Goal: Task Accomplishment & Management: Complete application form

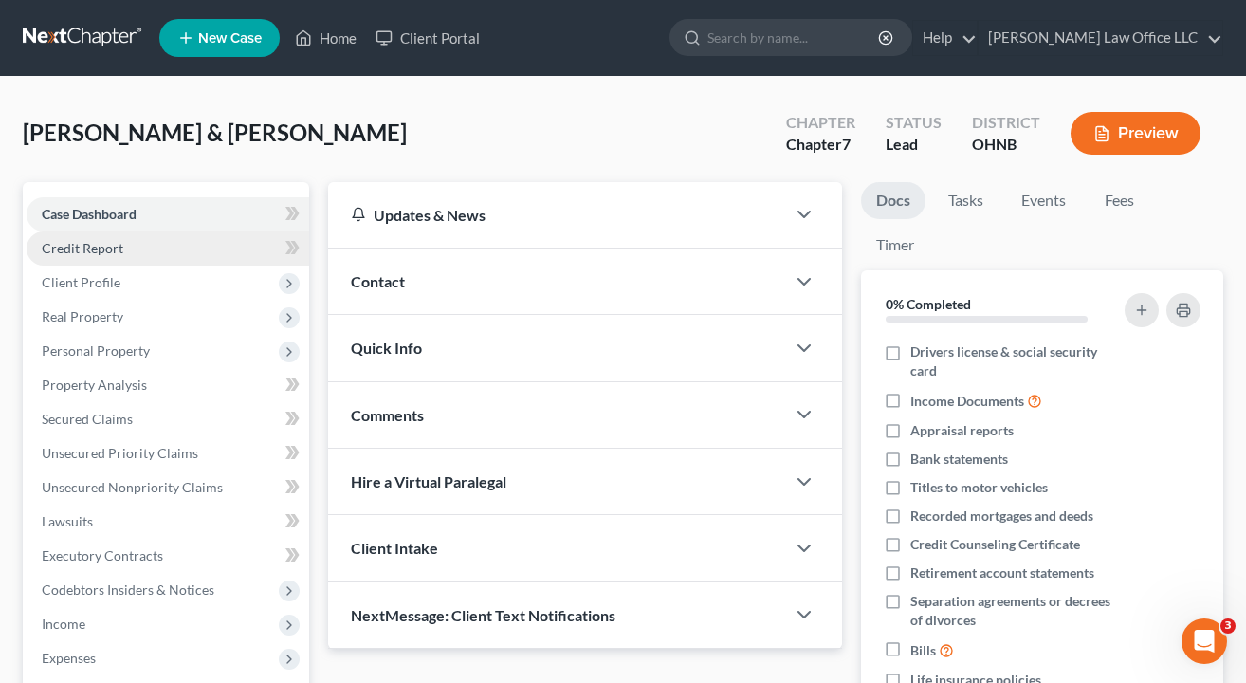
click at [119, 253] on span "Credit Report" at bounding box center [83, 248] width 82 height 16
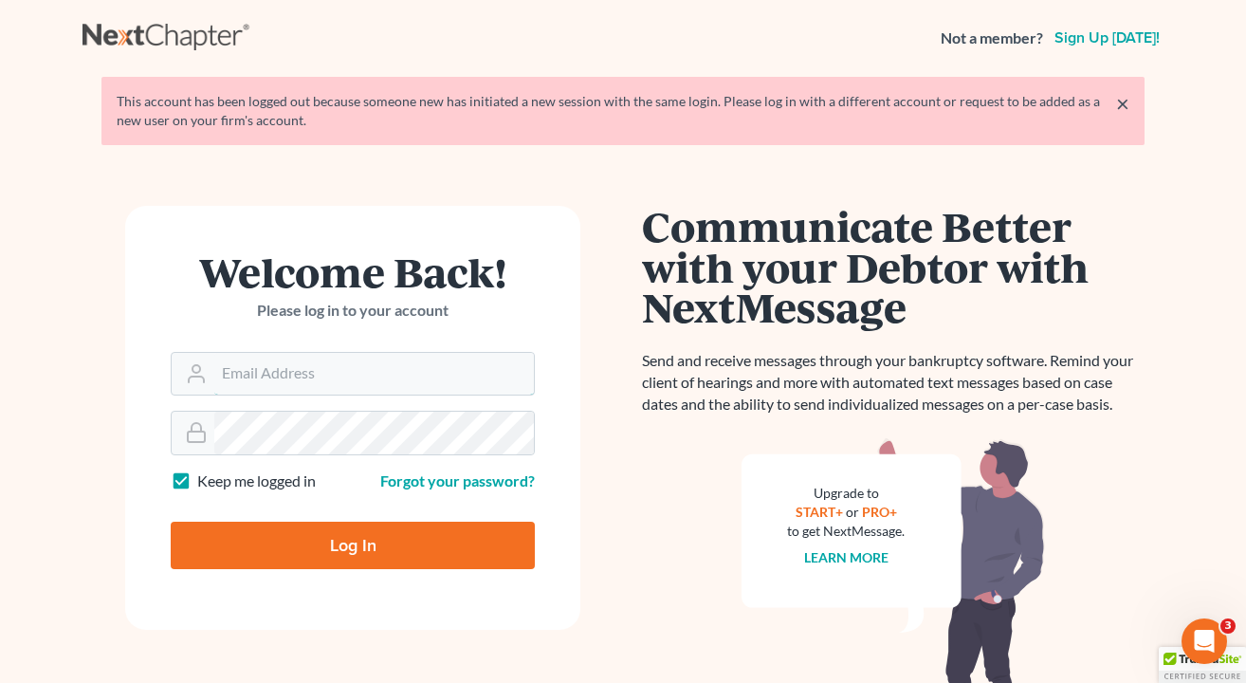
type input "[EMAIL_ADDRESS][DOMAIN_NAME]"
click at [353, 543] on input "Log In" at bounding box center [353, 545] width 364 height 47
type input "Thinking..."
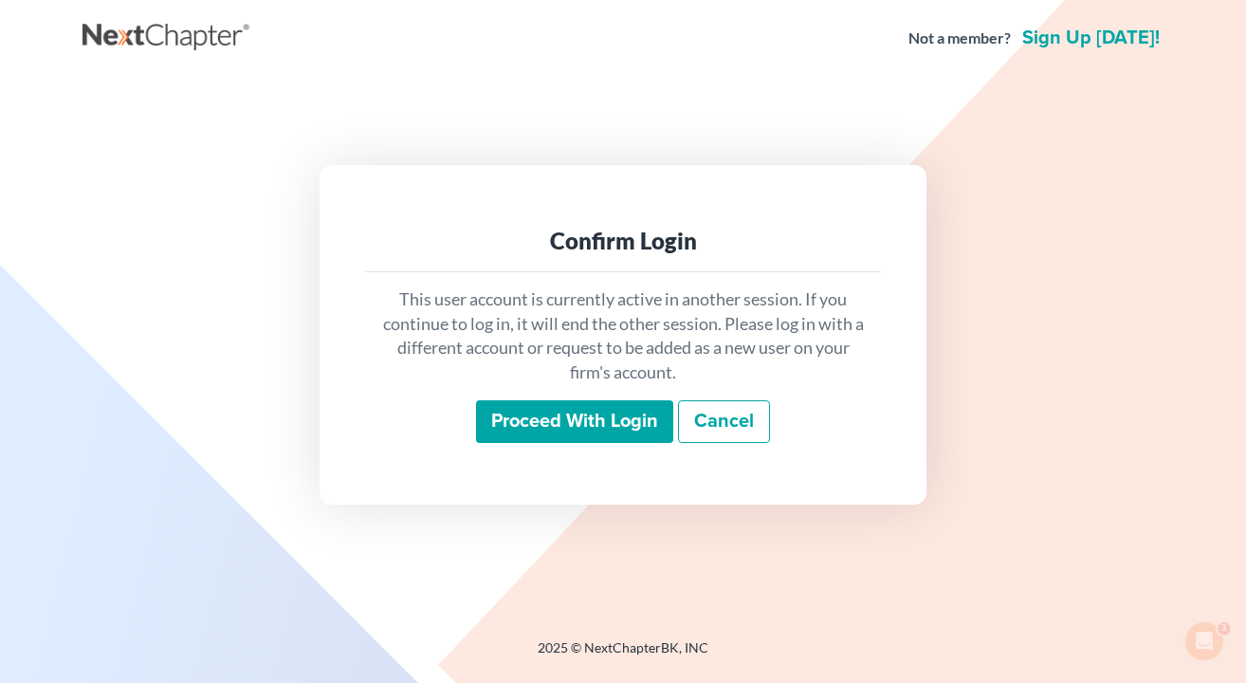
click at [553, 435] on input "Proceed with login" at bounding box center [574, 422] width 197 height 44
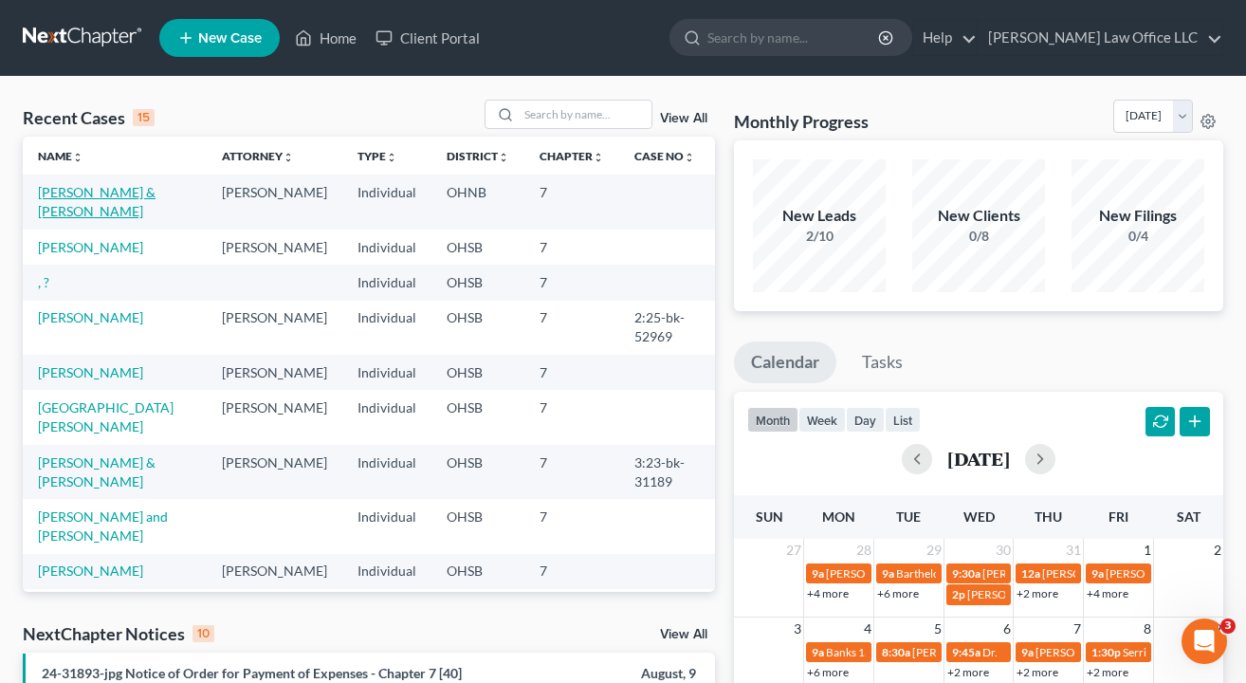
click at [91, 195] on link "Barnett, Timothy & Waldron, Chelsea" at bounding box center [97, 201] width 118 height 35
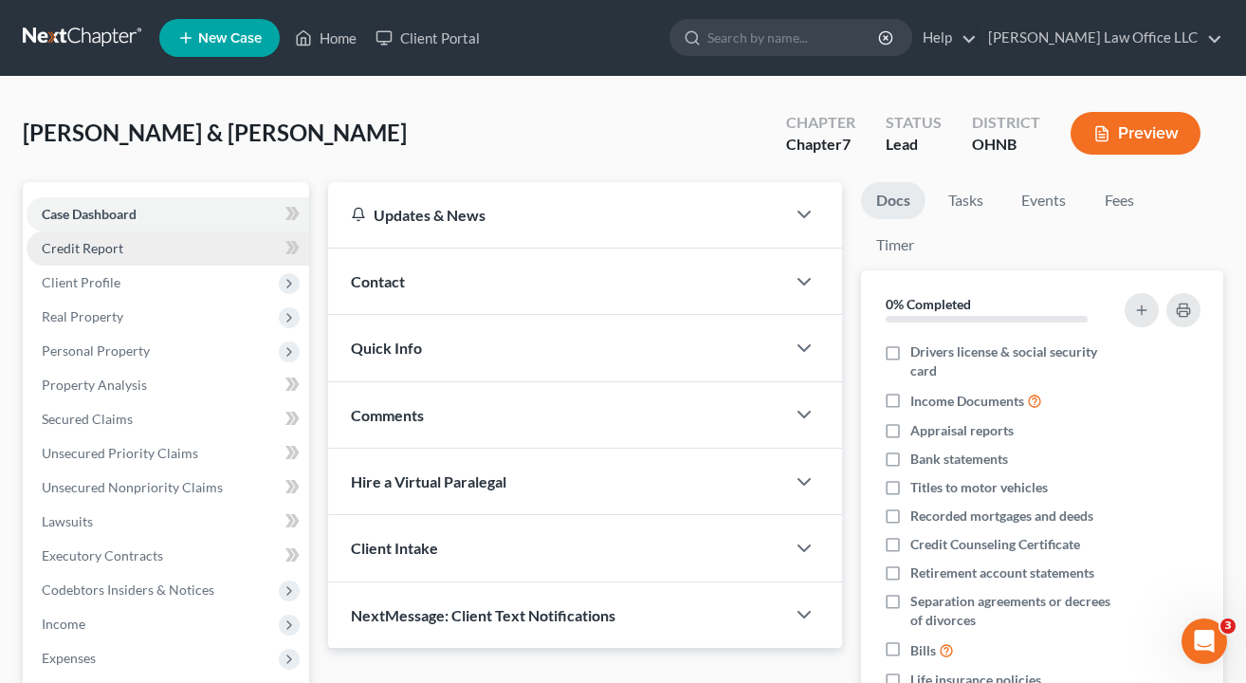
click at [99, 245] on span "Credit Report" at bounding box center [83, 248] width 82 height 16
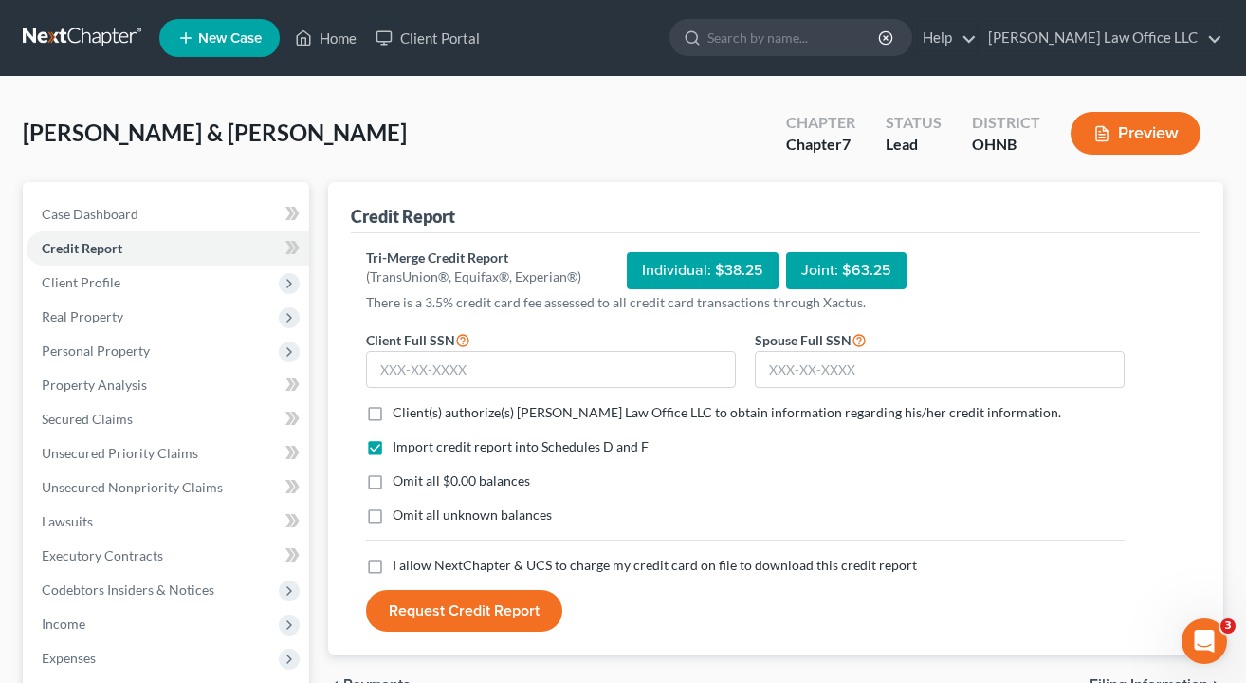
click at [393, 413] on label "Client(s) authorize(s) Stewart Law Office LLC to obtain information regarding h…" at bounding box center [727, 412] width 669 height 19
click at [400, 413] on input "Client(s) authorize(s) Stewart Law Office LLC to obtain information regarding h…" at bounding box center [406, 409] width 12 height 12
checkbox input "true"
click at [393, 481] on label "Omit all $0.00 balances" at bounding box center [462, 480] width 138 height 19
click at [400, 481] on input "Omit all $0.00 balances" at bounding box center [406, 477] width 12 height 12
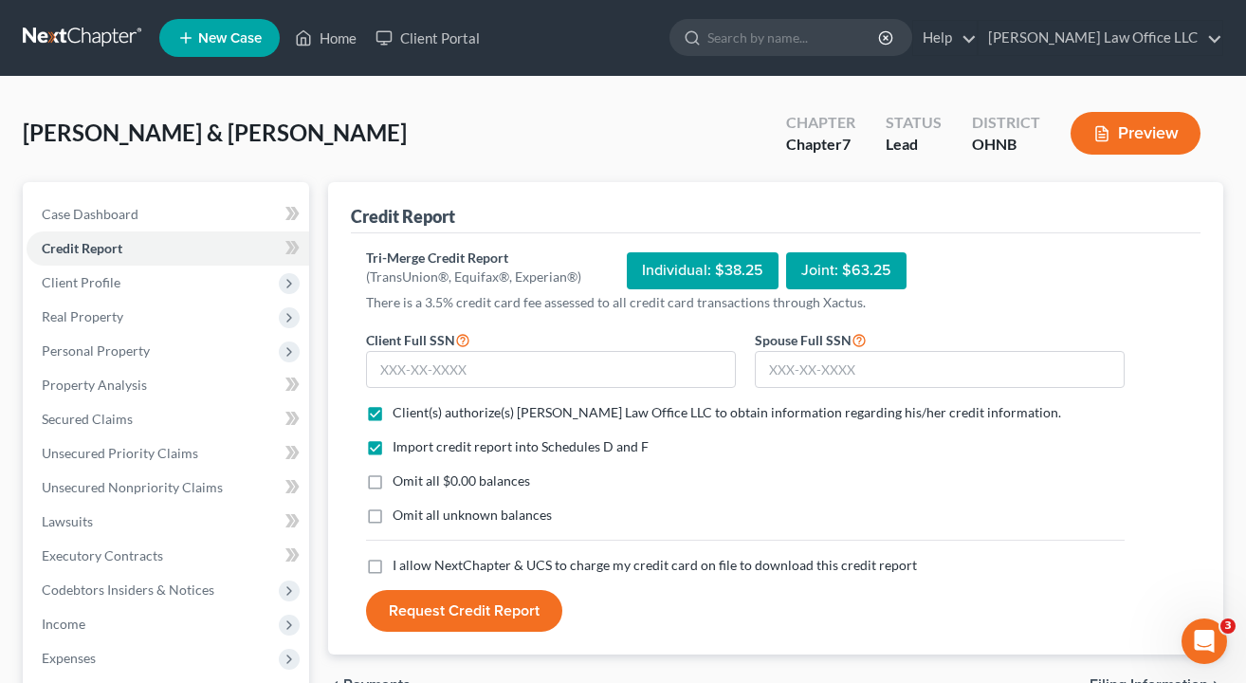
checkbox input "true"
click at [393, 563] on label "I allow NextChapter & UCS to charge my credit card on file to download this cre…" at bounding box center [655, 565] width 524 height 19
click at [400, 563] on input "I allow NextChapter & UCS to charge my credit card on file to download this cre…" at bounding box center [406, 562] width 12 height 12
checkbox input "true"
click at [532, 379] on input "text" at bounding box center [551, 370] width 370 height 38
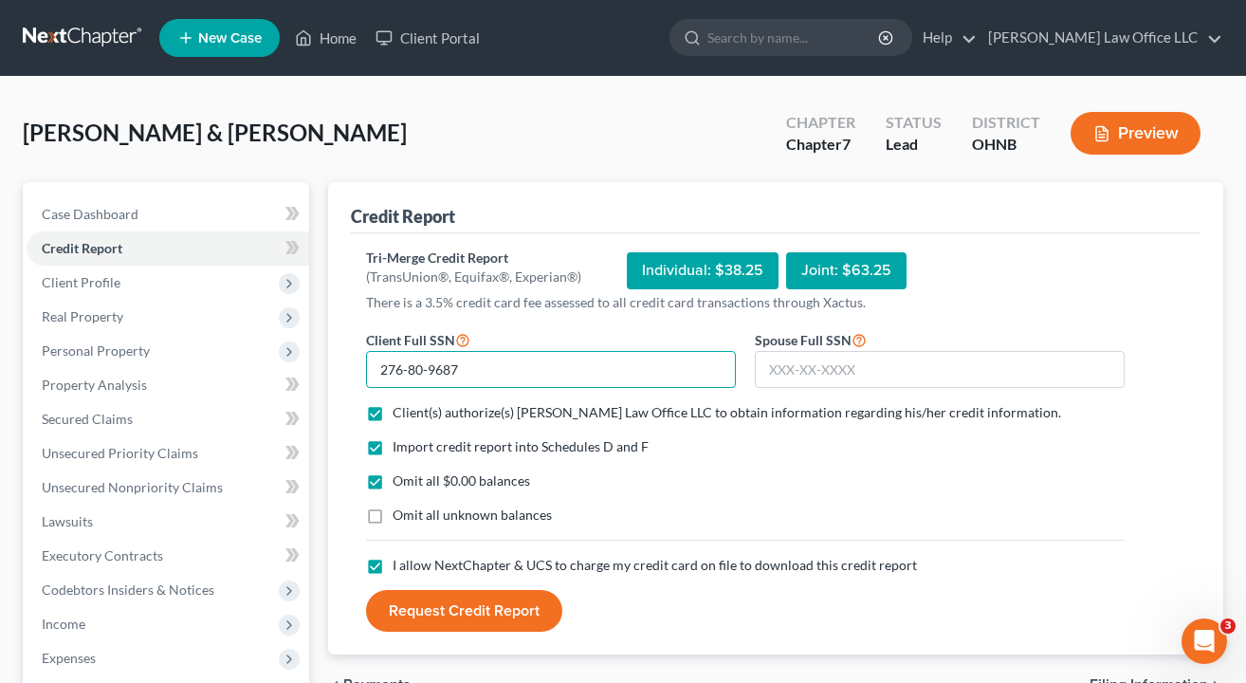
type input "276-80-9687"
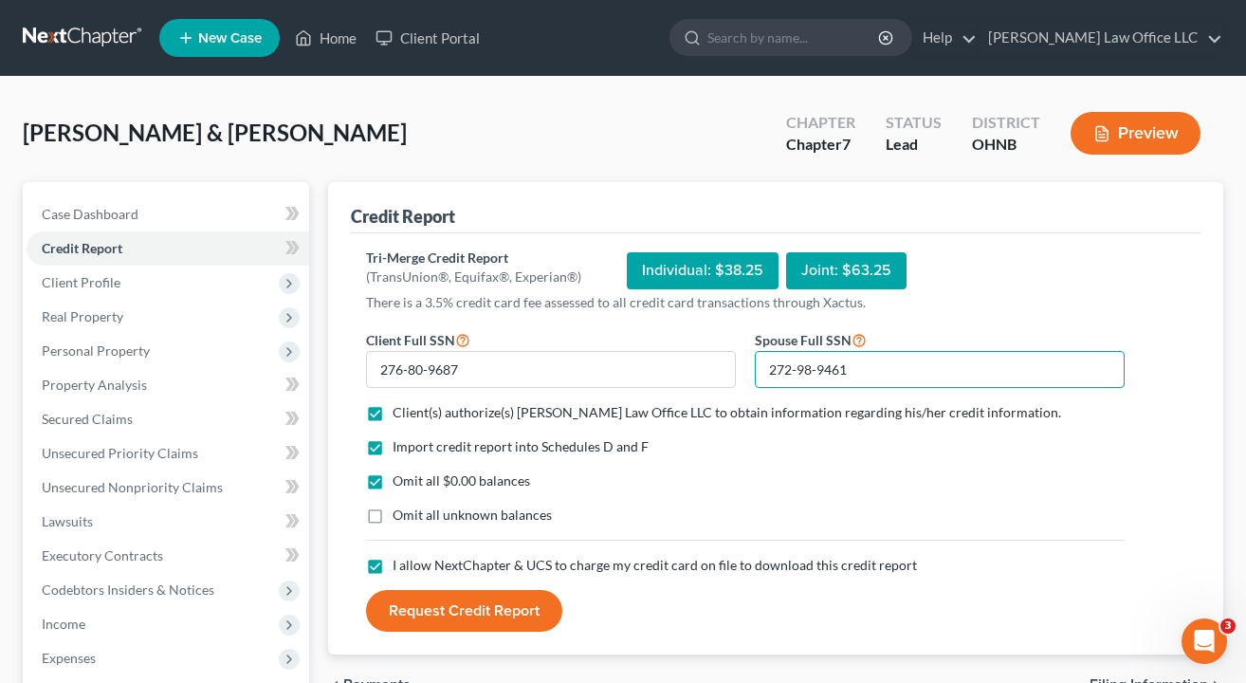
type input "272-98-9461"
click at [763, 503] on div "Import credit report into Schedules D and F Omit all $0.00 balances Omit all un…" at bounding box center [746, 496] width 778 height 119
click at [494, 607] on button "Request Credit Report" at bounding box center [464, 611] width 196 height 42
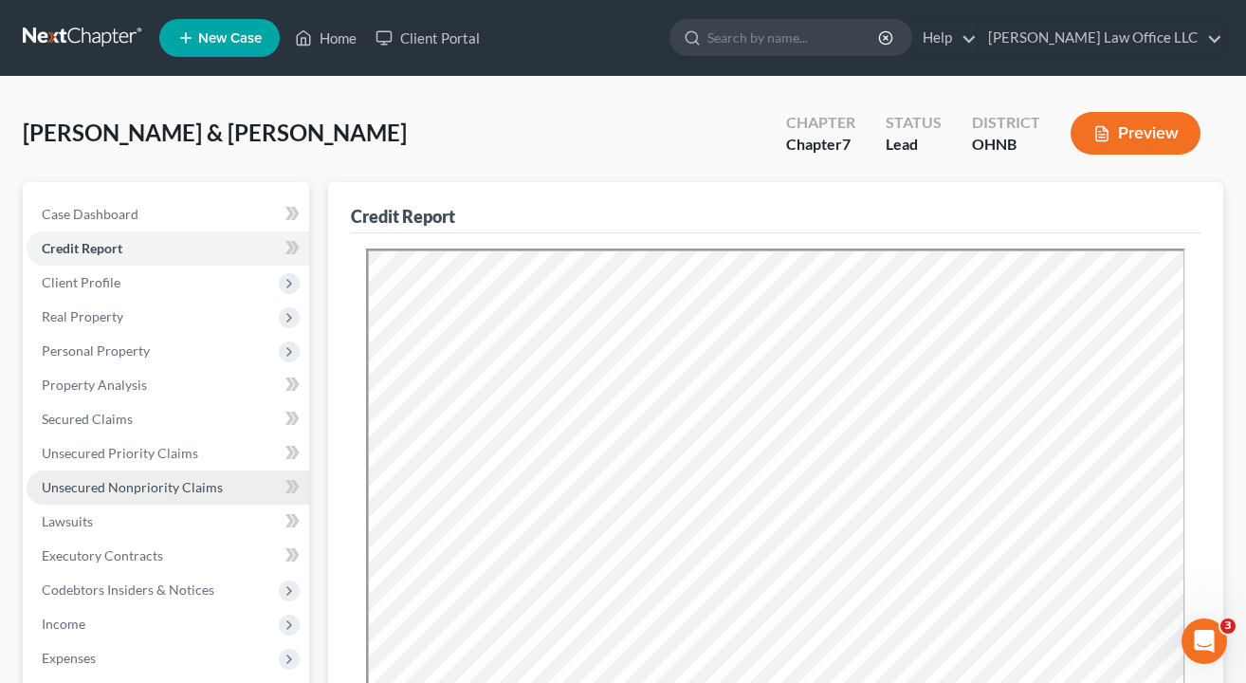
click at [128, 493] on span "Unsecured Nonpriority Claims" at bounding box center [132, 487] width 181 height 16
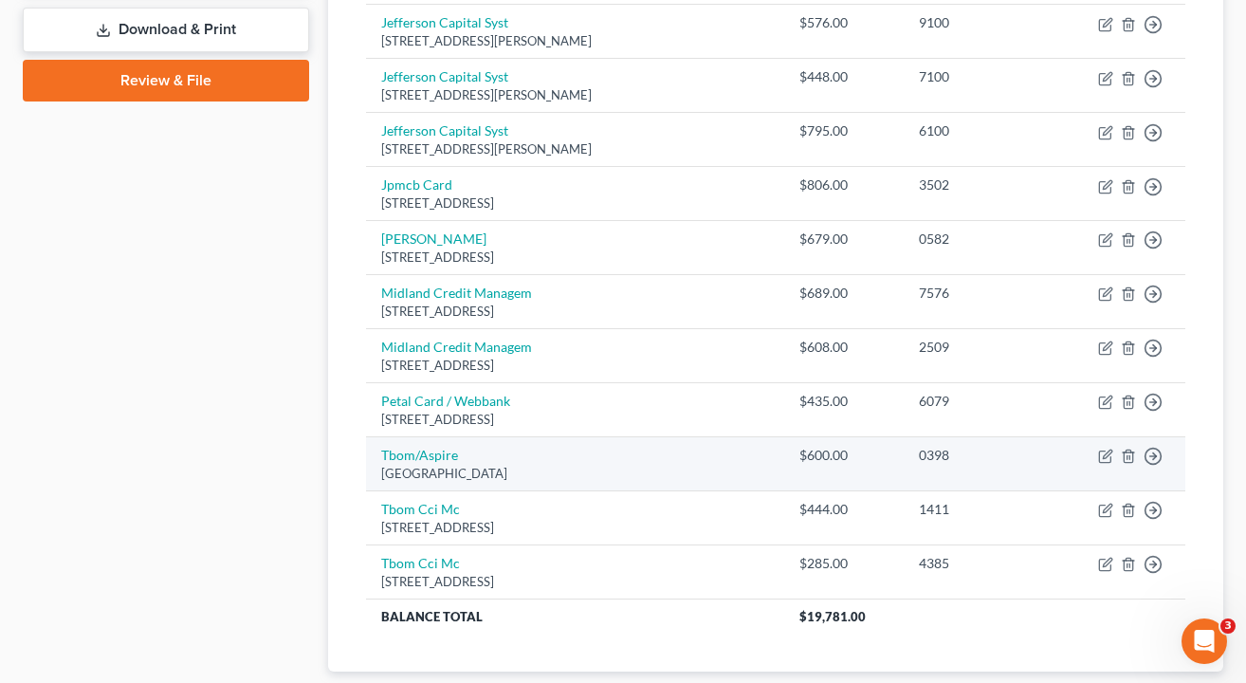
scroll to position [845, 0]
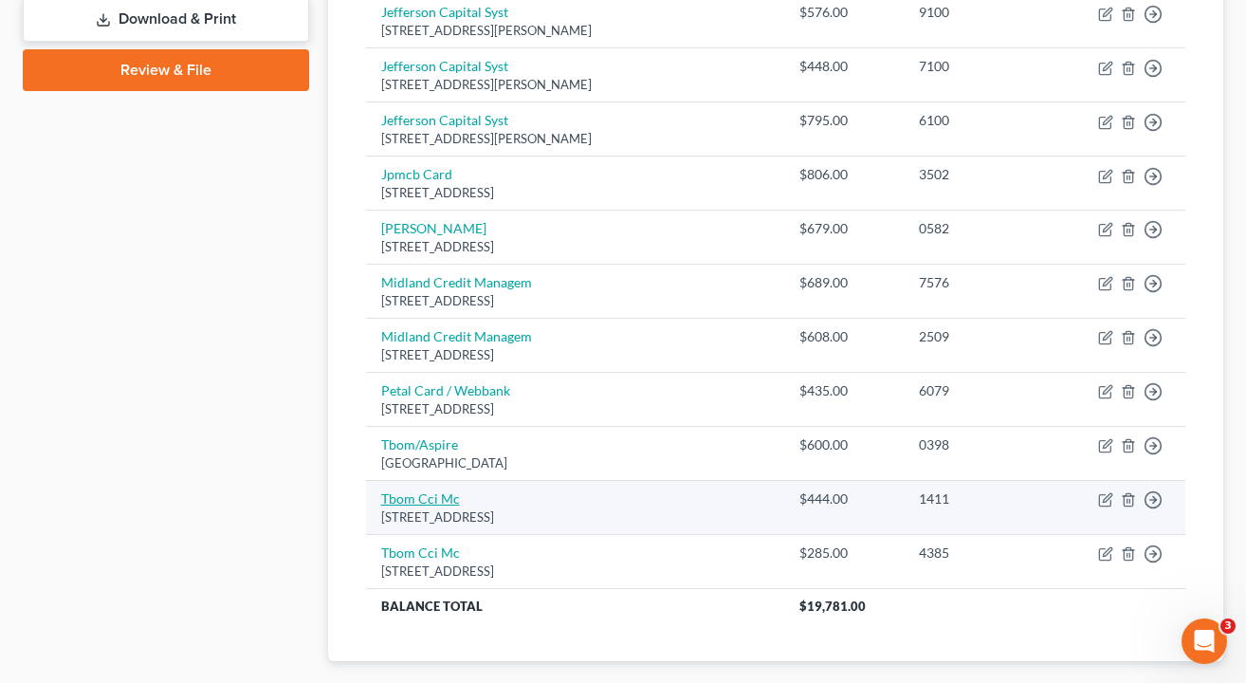
click at [398, 490] on link "Tbom Cci Mc" at bounding box center [420, 498] width 79 height 16
select select "38"
select select "2"
select select "0"
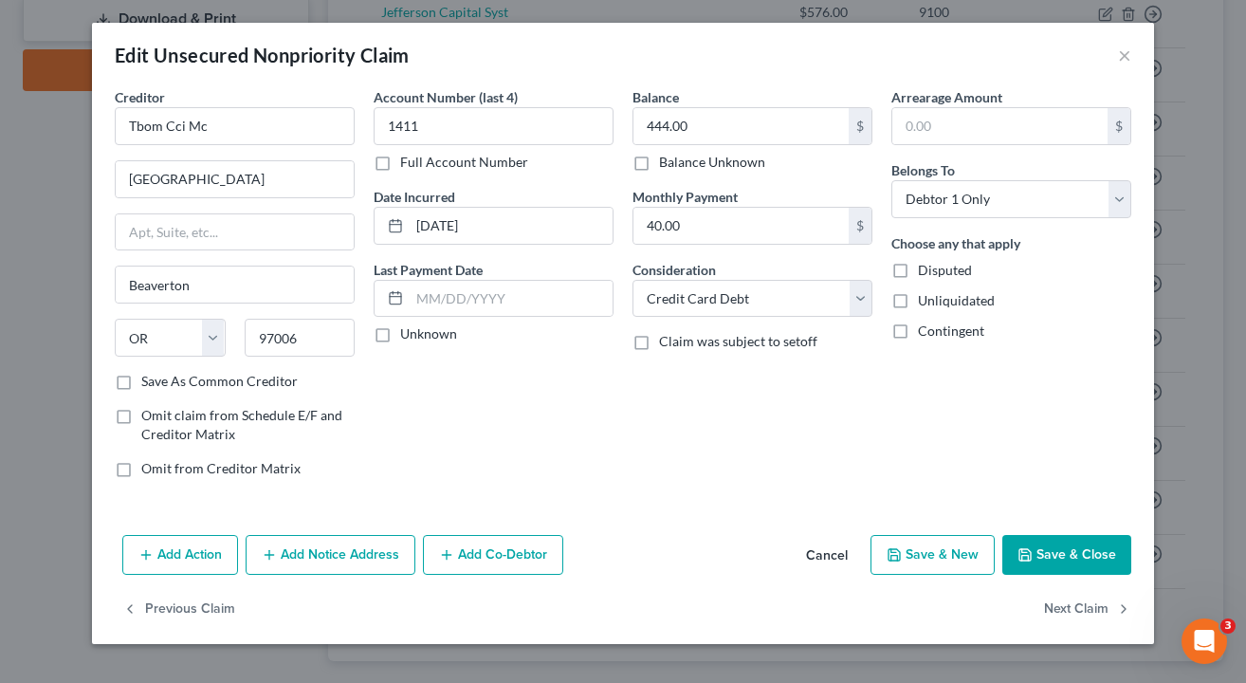
click at [1038, 545] on button "Save & Close" at bounding box center [1067, 555] width 129 height 40
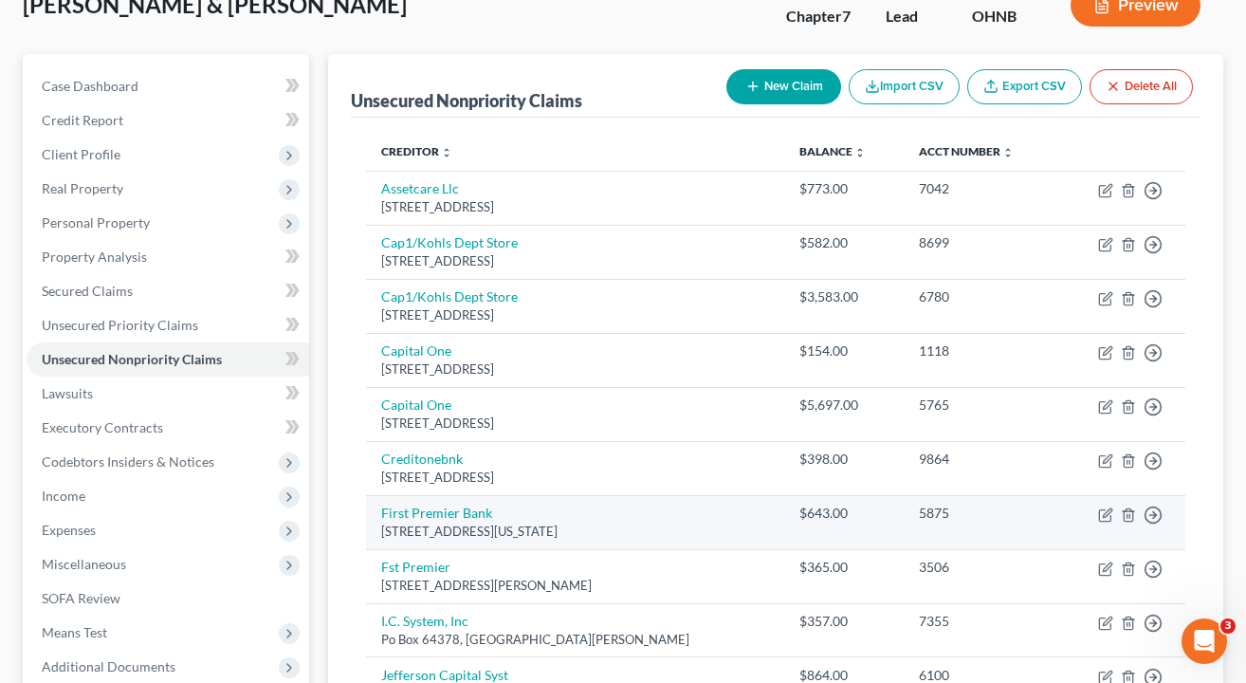
scroll to position [98, 0]
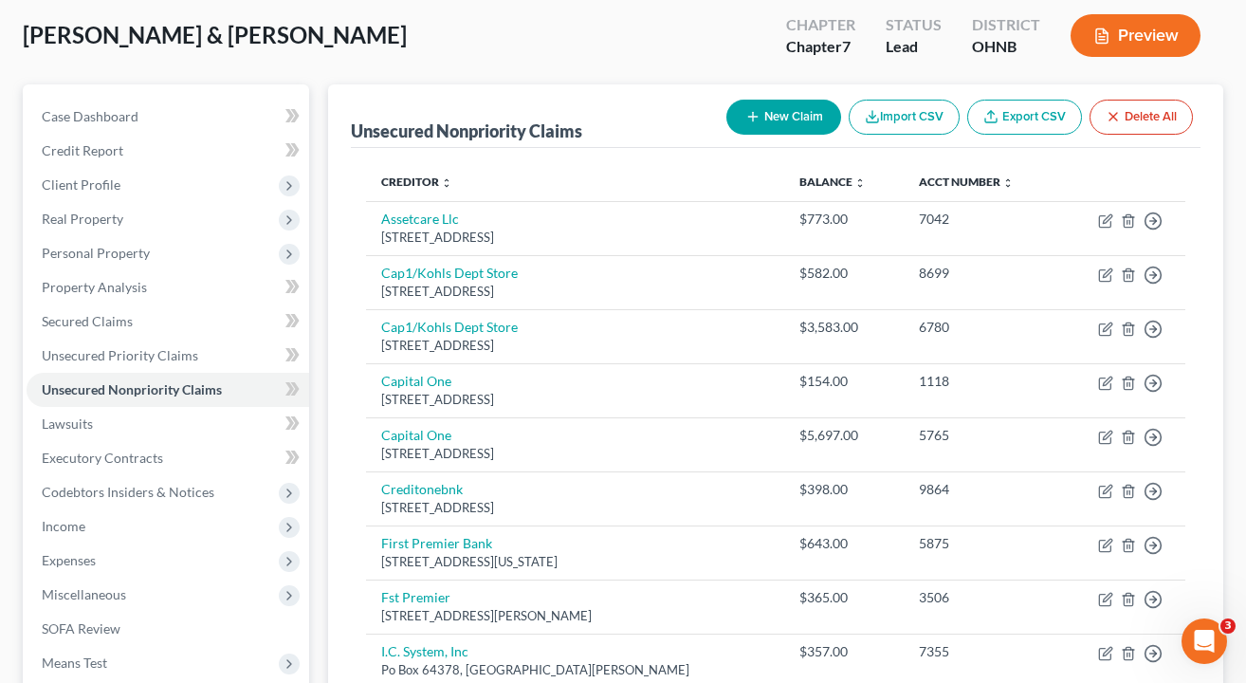
click at [778, 120] on button "New Claim" at bounding box center [784, 117] width 115 height 35
select select "2"
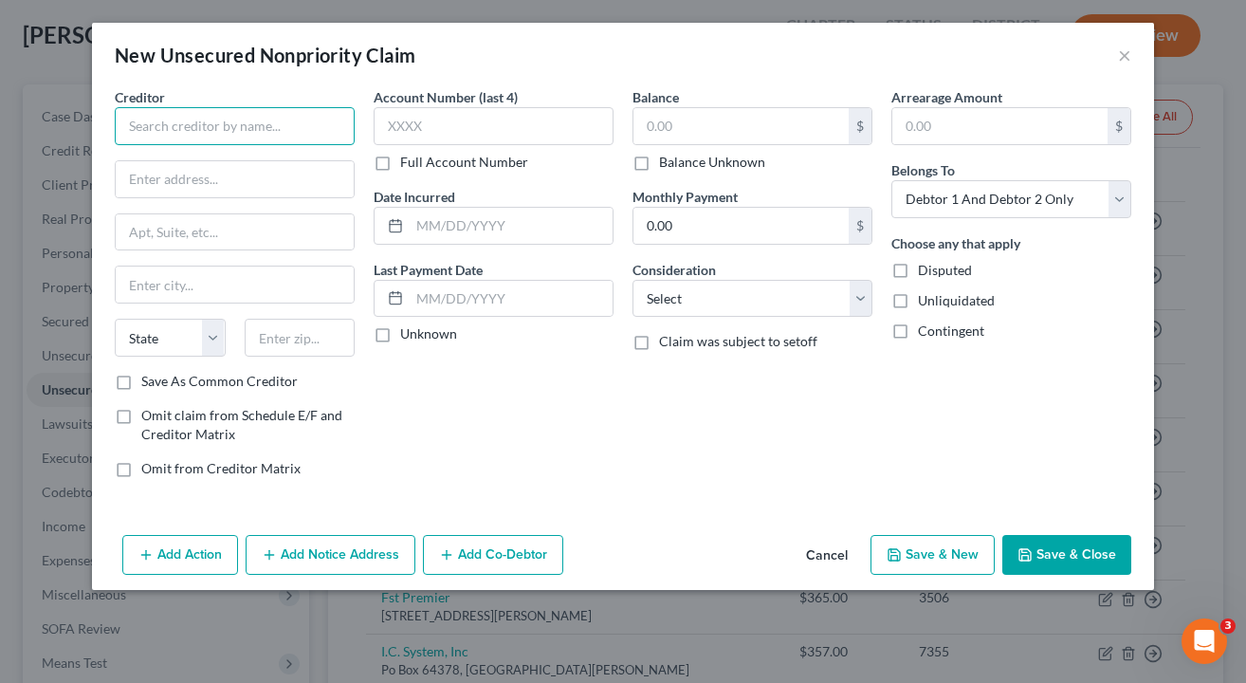
click at [257, 125] on input "text" at bounding box center [235, 126] width 240 height 38
type input "Capital One"
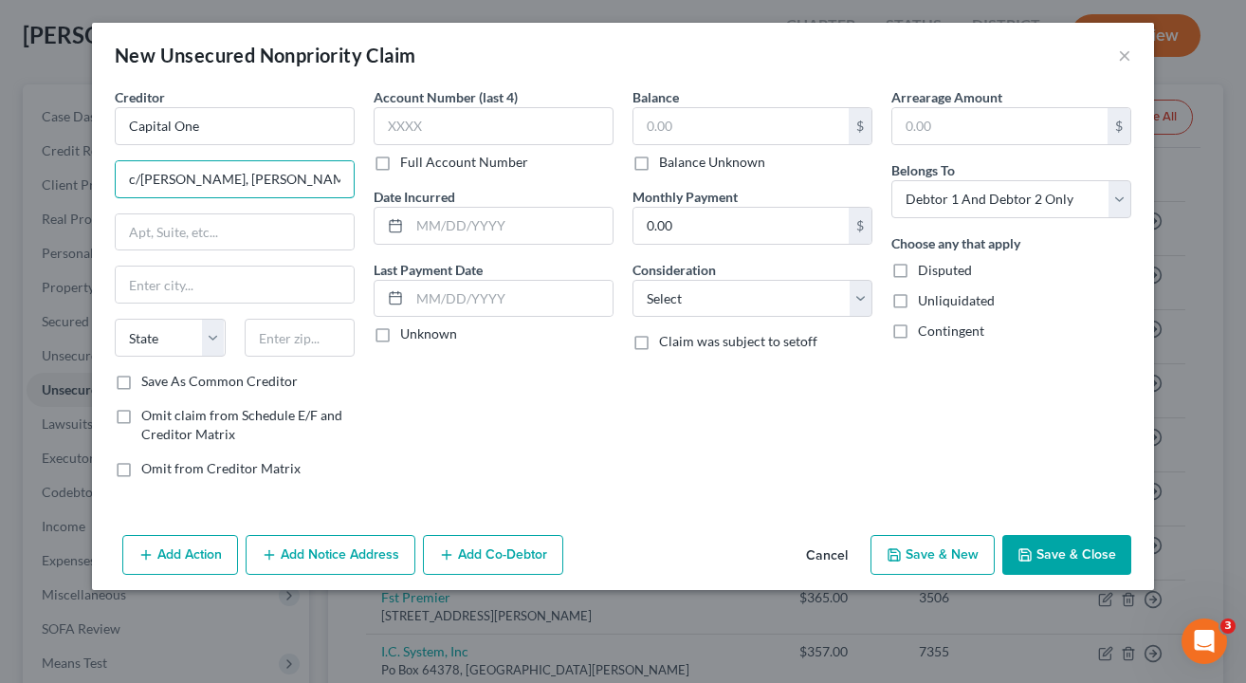
type input "c/o Weltman, Weinberg & Reis Co LPA"
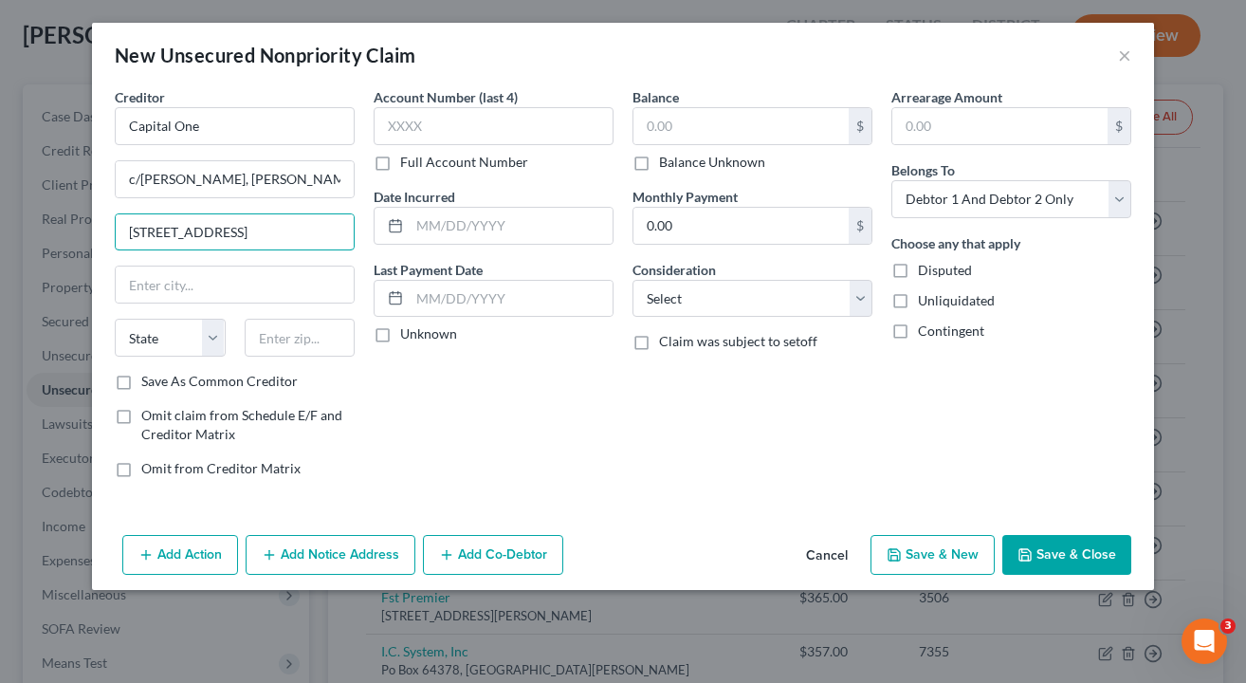
type input "5475 Rings Rd, Suite 200"
type input "43017"
type input "Dublin"
select select "36"
click at [532, 415] on div "Account Number (last 4) Full Account Number Date Incurred Last Payment Date Unk…" at bounding box center [493, 290] width 259 height 406
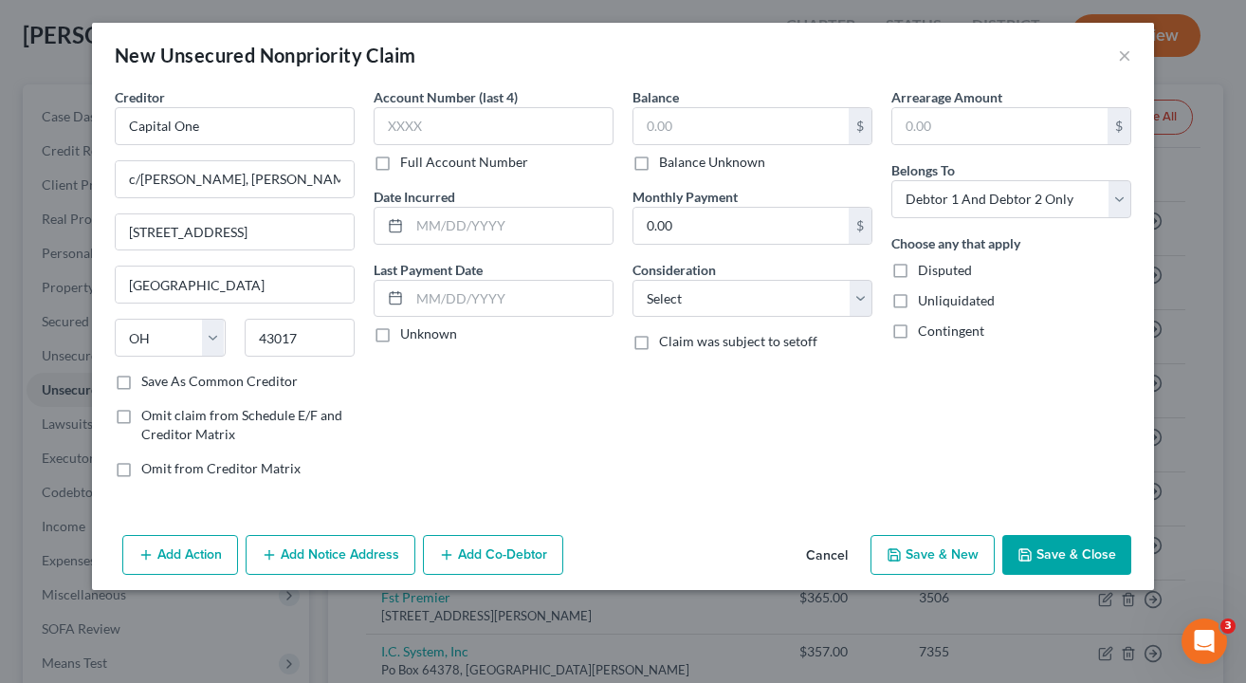
click at [659, 161] on label "Balance Unknown" at bounding box center [712, 162] width 106 height 19
click at [667, 161] on input "Balance Unknown" at bounding box center [673, 159] width 12 height 12
checkbox input "true"
type input "0.00"
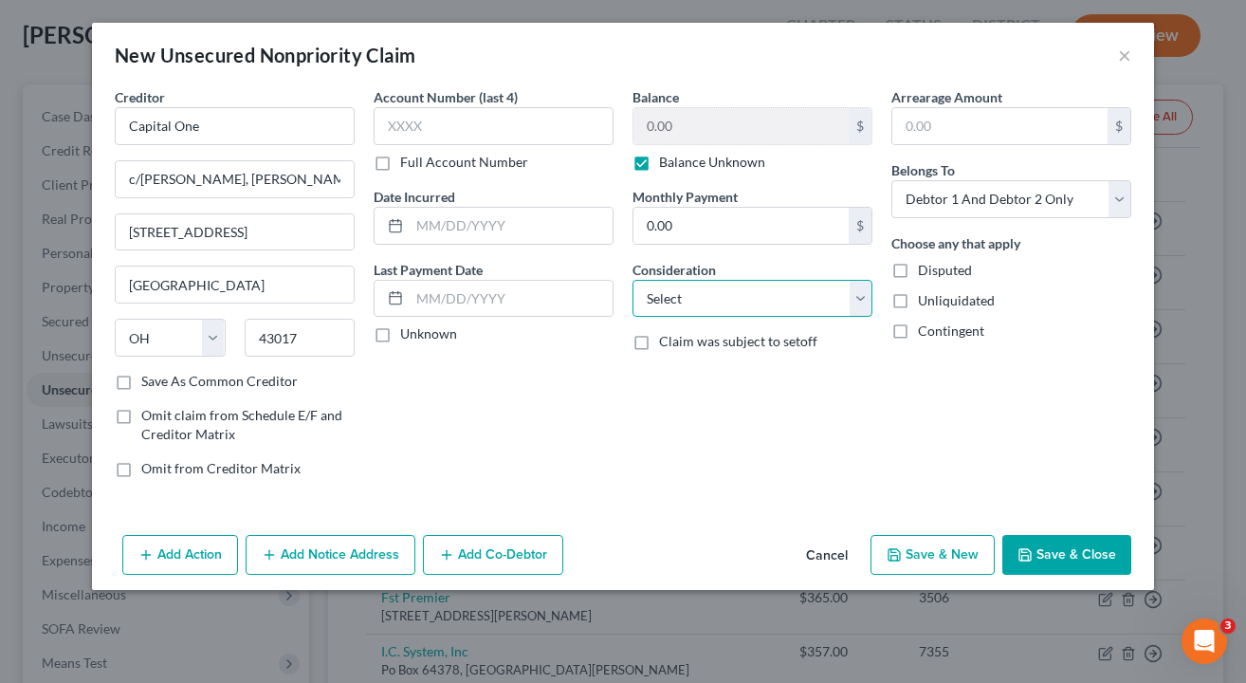
select select "2"
click at [612, 396] on div "Account Number (last 4) Full Account Number Date Incurred Last Payment Date Unk…" at bounding box center [493, 290] width 259 height 406
click at [1067, 560] on button "Save & Close" at bounding box center [1067, 555] width 129 height 40
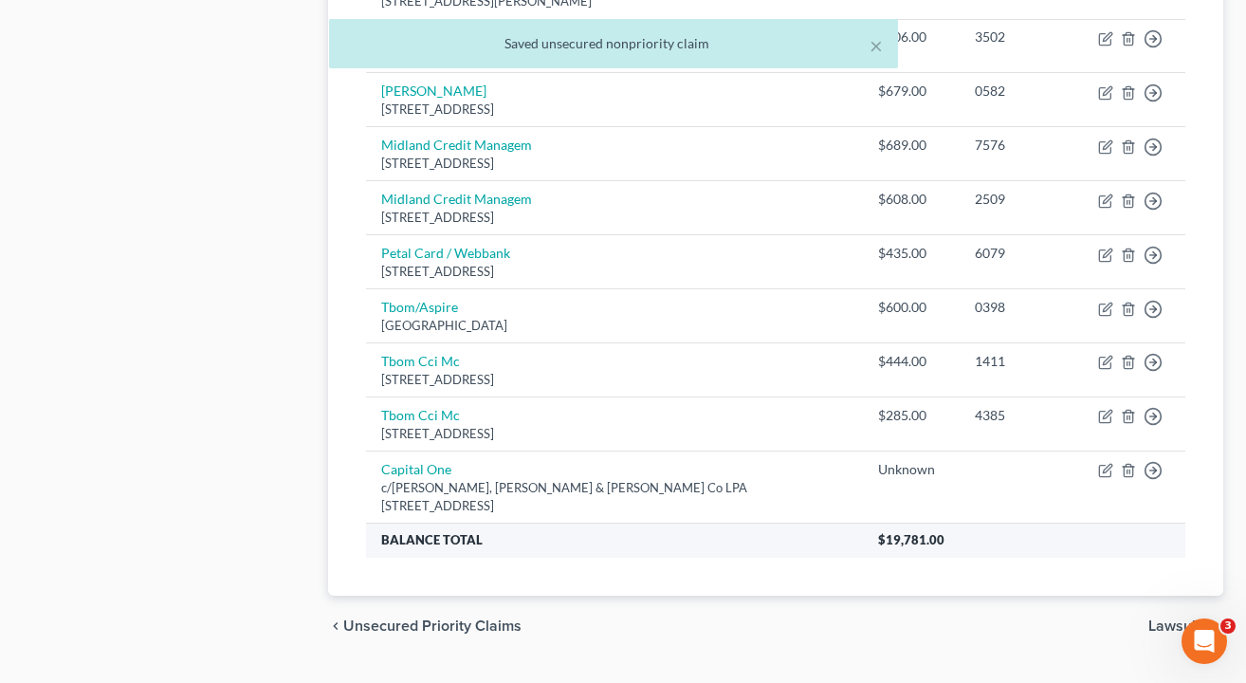
scroll to position [998, 0]
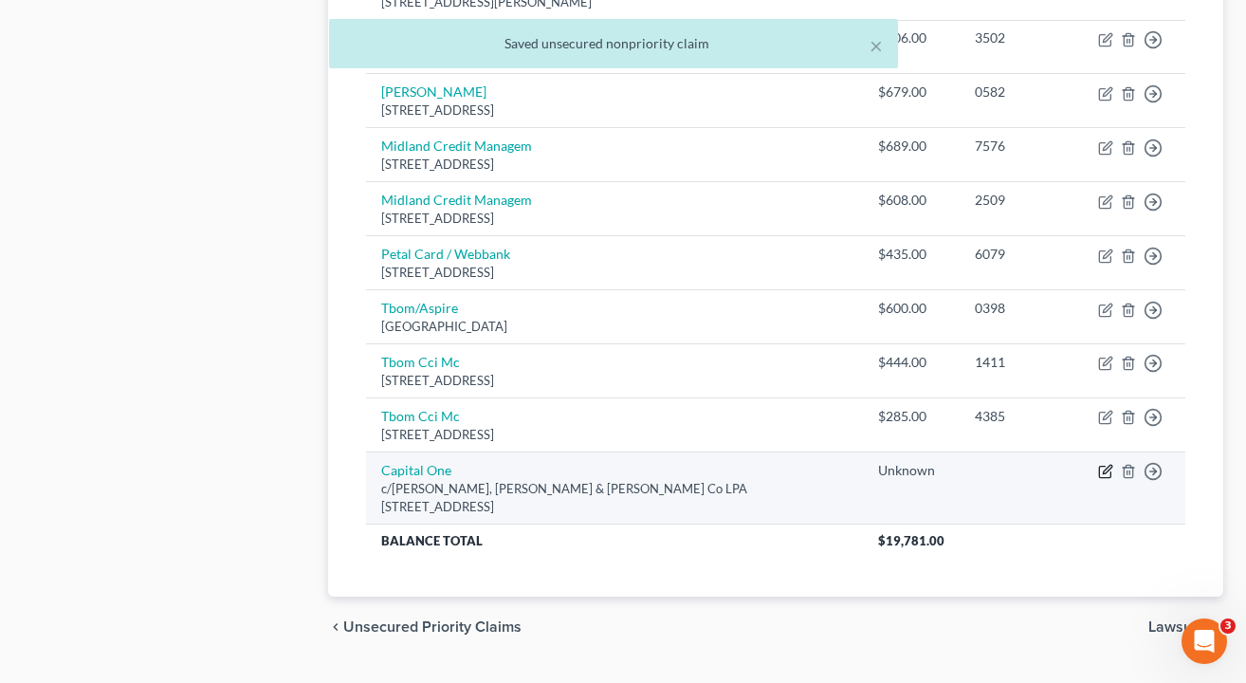
click at [1103, 464] on icon "button" at bounding box center [1105, 471] width 15 height 15
select select "36"
select select "2"
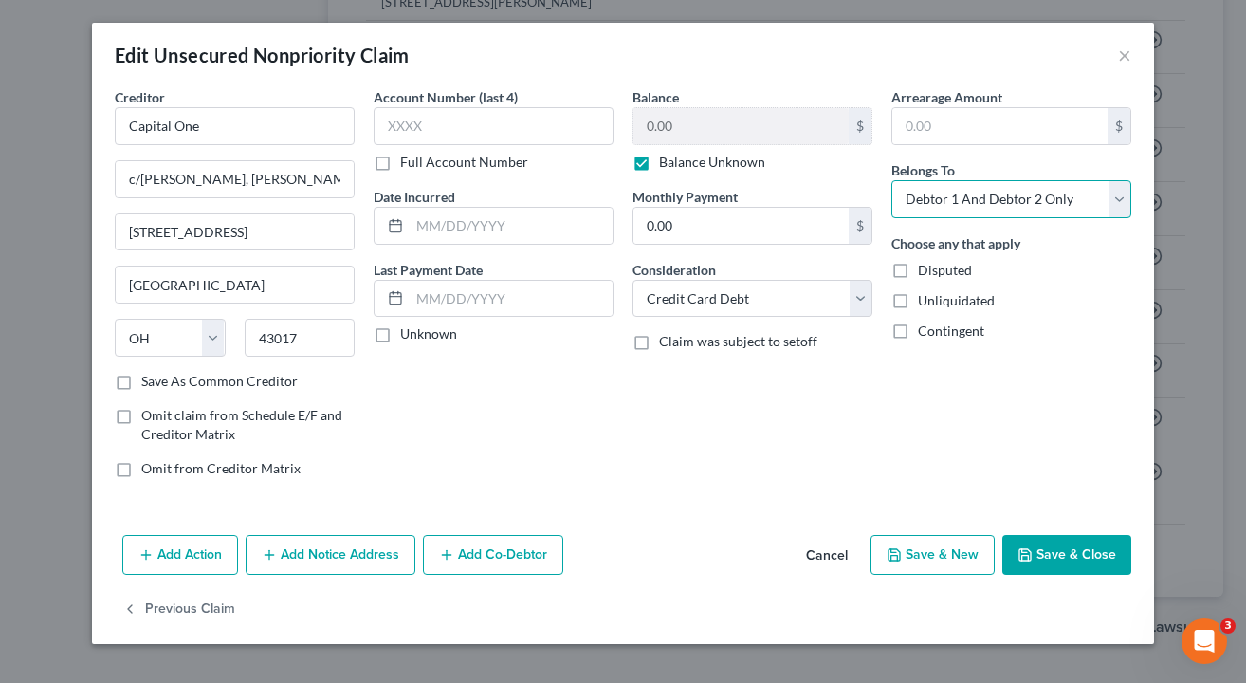
select select "0"
click at [1052, 543] on button "Save & Close" at bounding box center [1067, 555] width 129 height 40
type input "0"
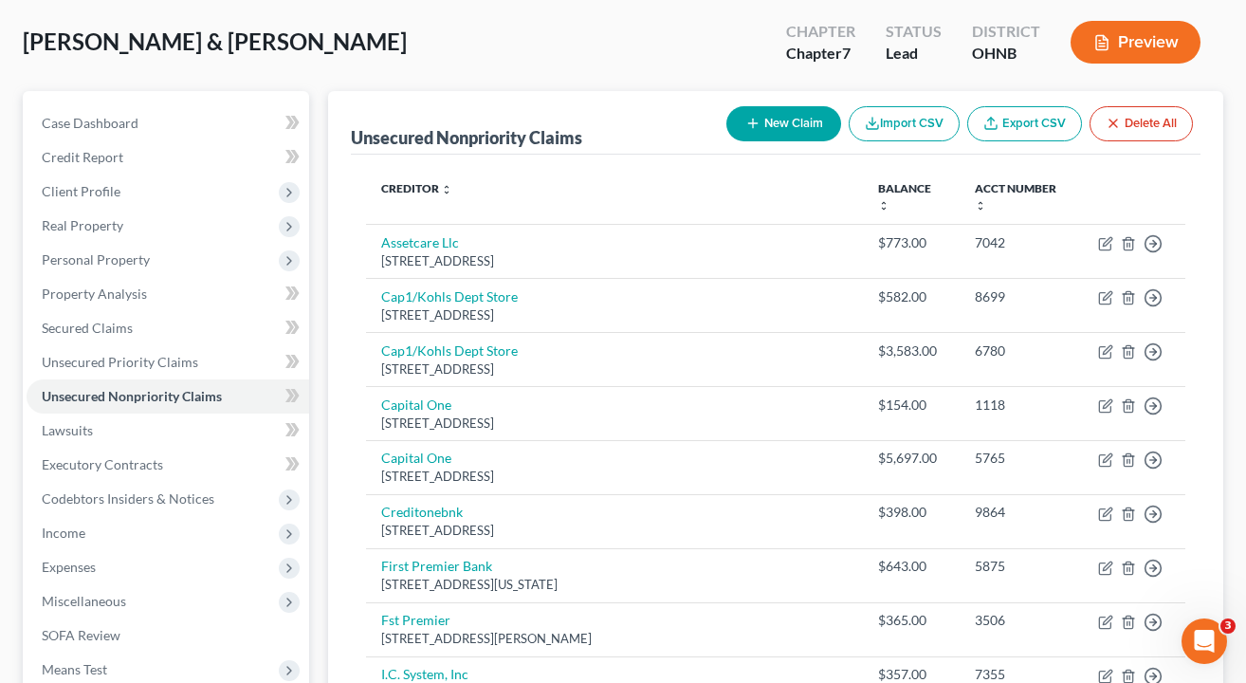
scroll to position [325, 1]
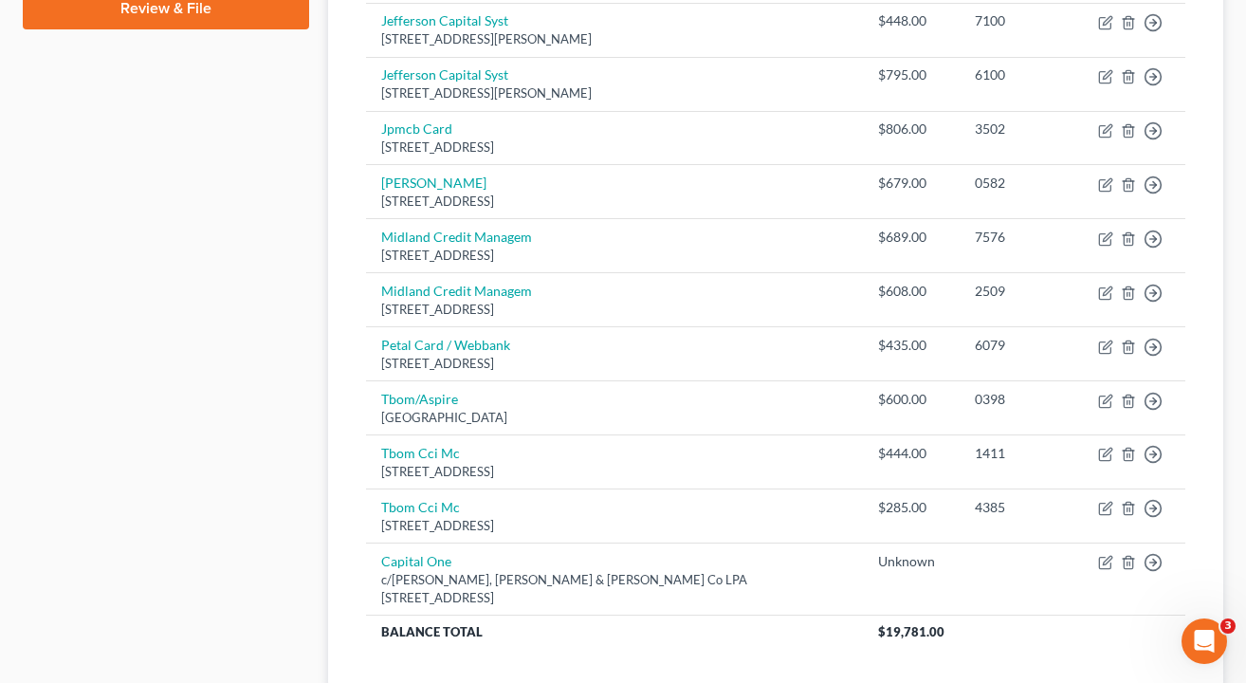
click at [321, 432] on div "Unsecured Nonpriority Claims New Claim Import CSV Export CSV Delete All Credito…" at bounding box center [776, 11] width 915 height 1473
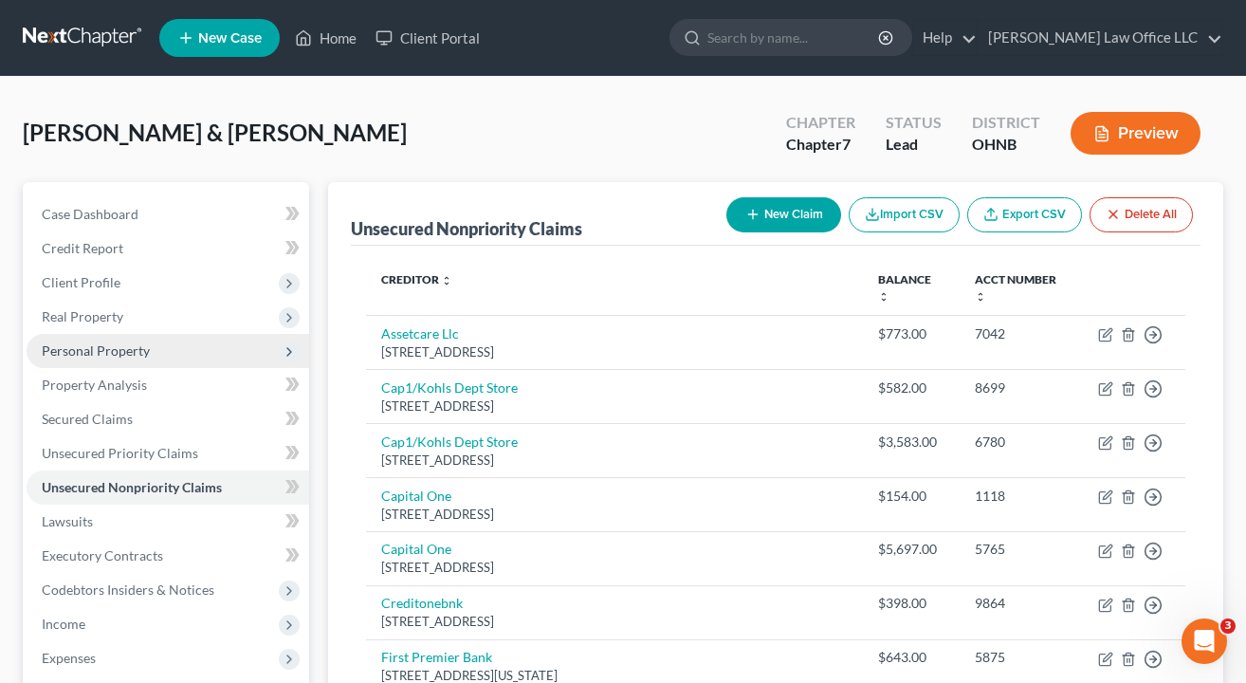
scroll to position [0, 0]
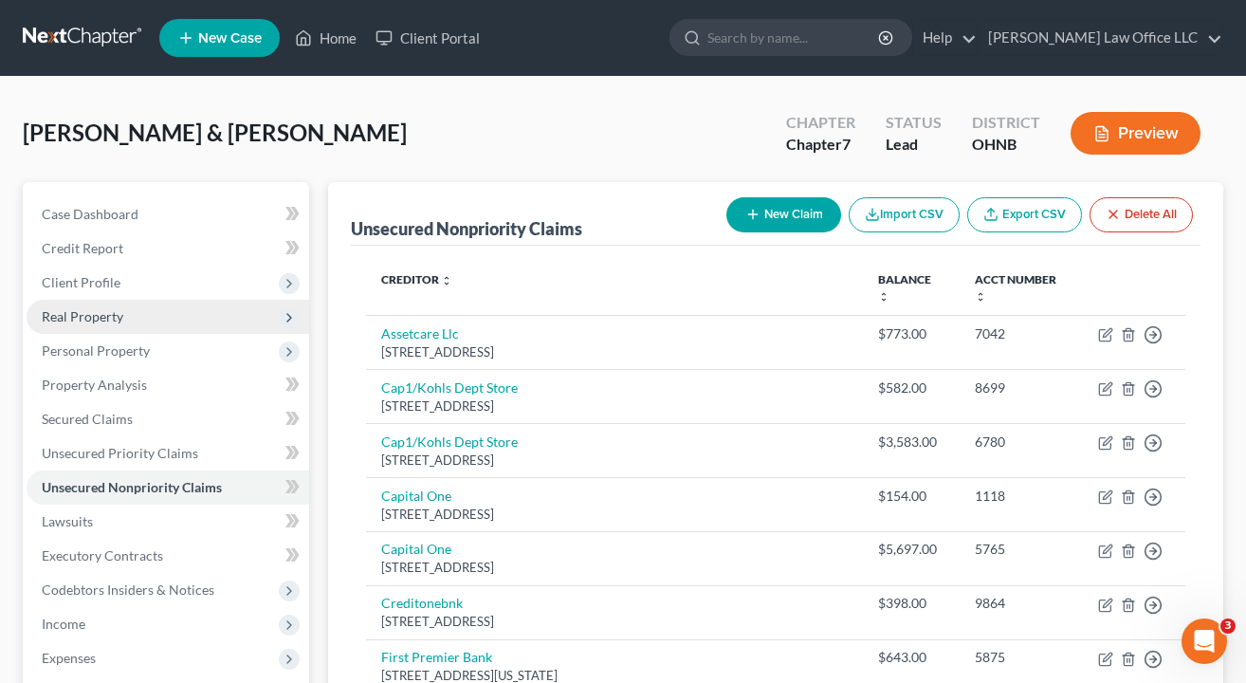
click at [94, 314] on span "Real Property" at bounding box center [83, 316] width 82 height 16
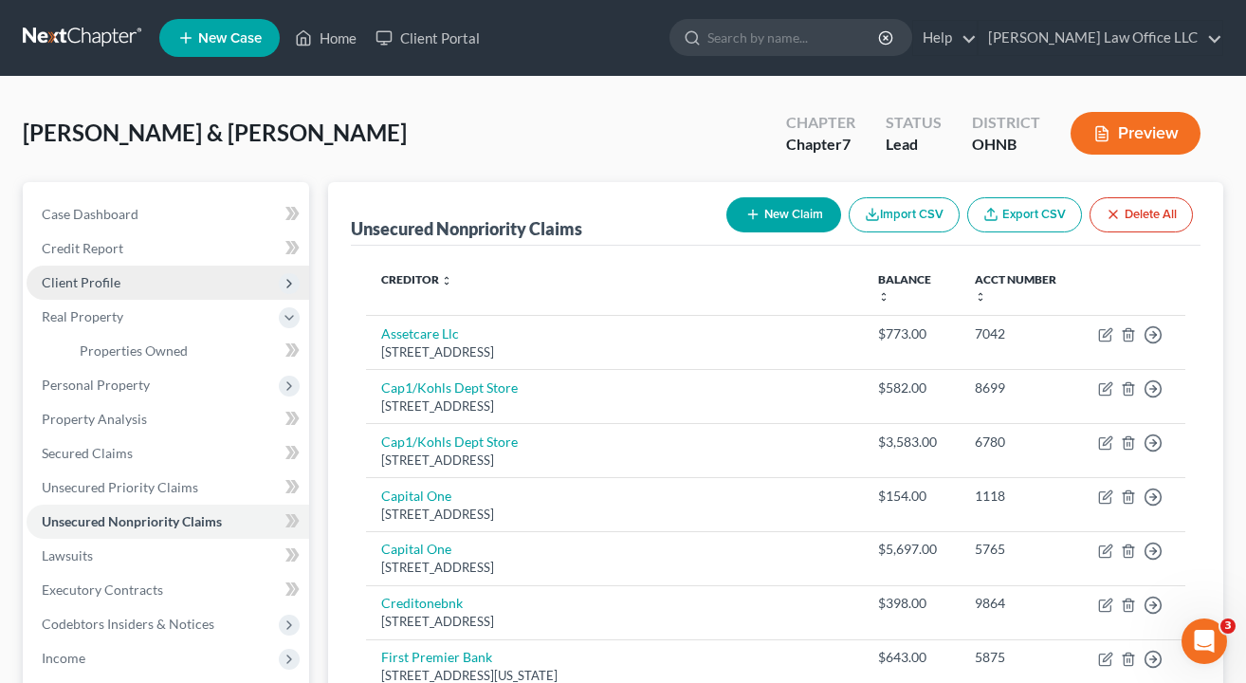
click at [94, 281] on span "Client Profile" at bounding box center [81, 282] width 79 height 16
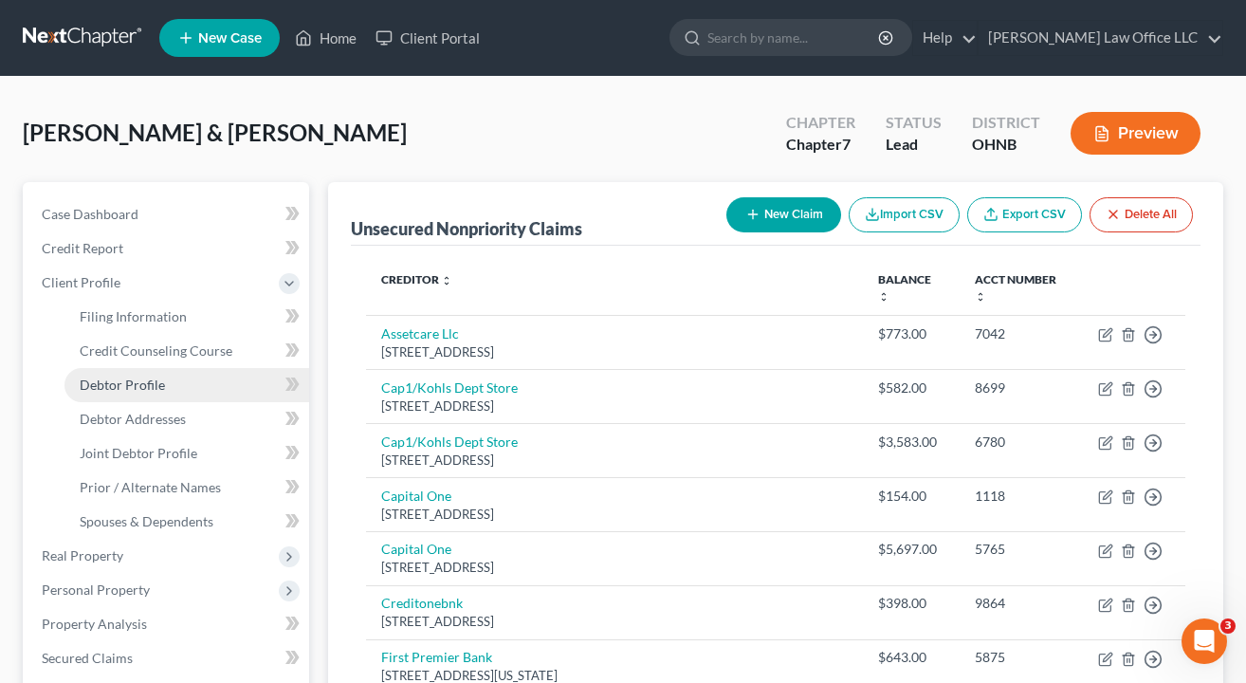
click at [120, 392] on span "Debtor Profile" at bounding box center [122, 385] width 85 height 16
select select "1"
select select "5"
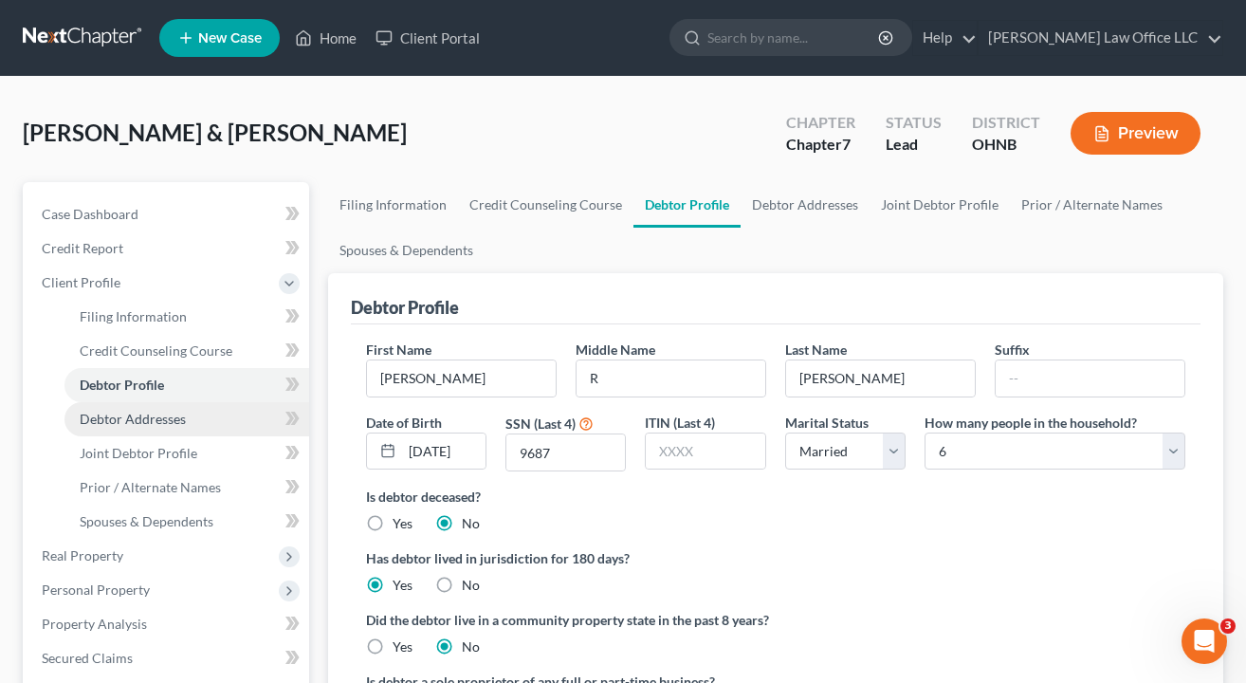
click at [176, 423] on span "Debtor Addresses" at bounding box center [133, 419] width 106 height 16
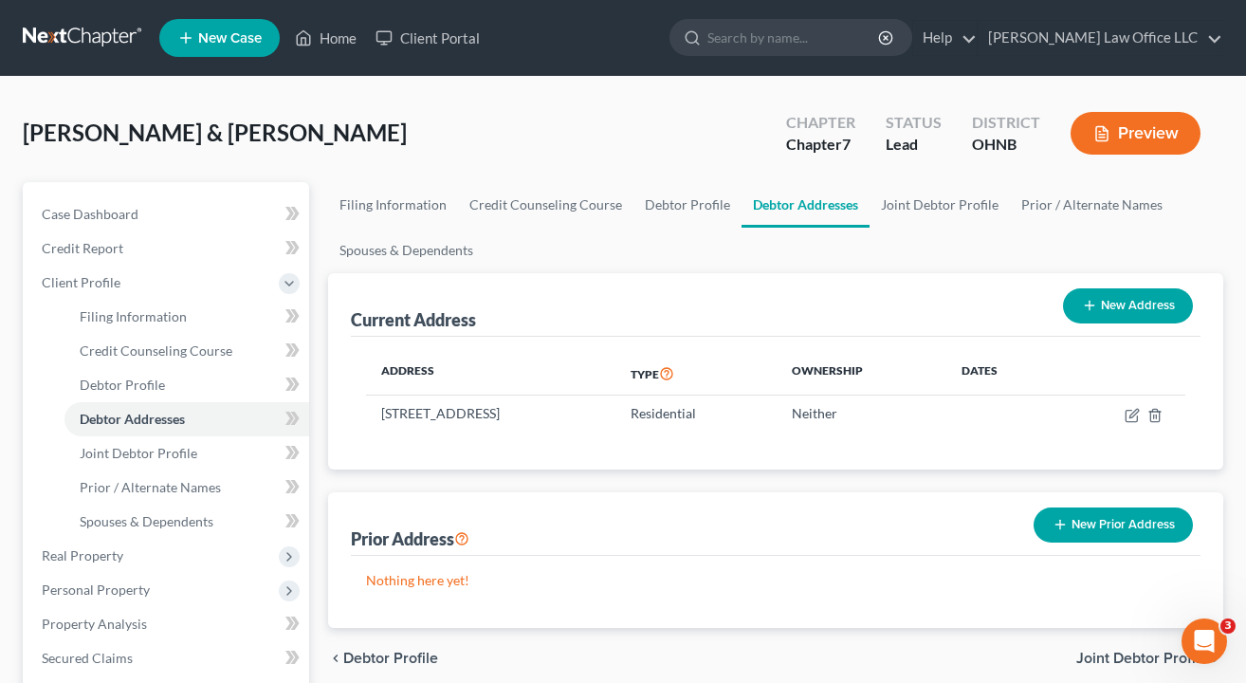
click at [1089, 529] on button "New Prior Address" at bounding box center [1113, 524] width 159 height 35
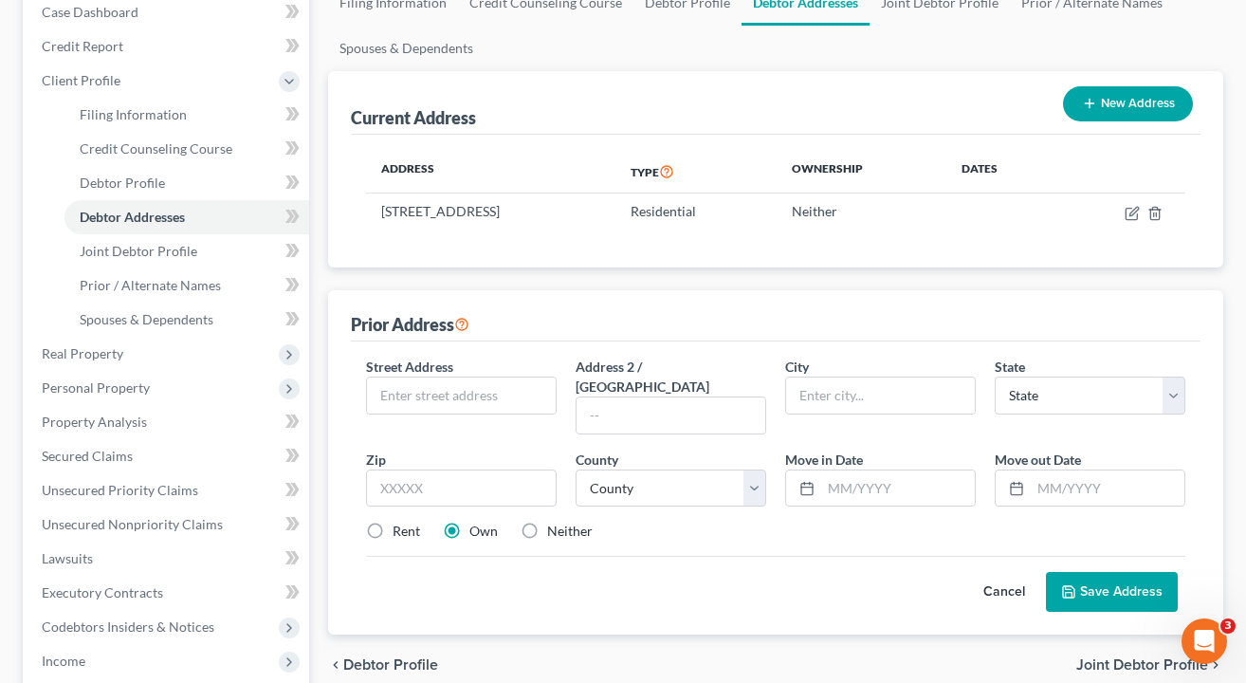
scroll to position [204, 0]
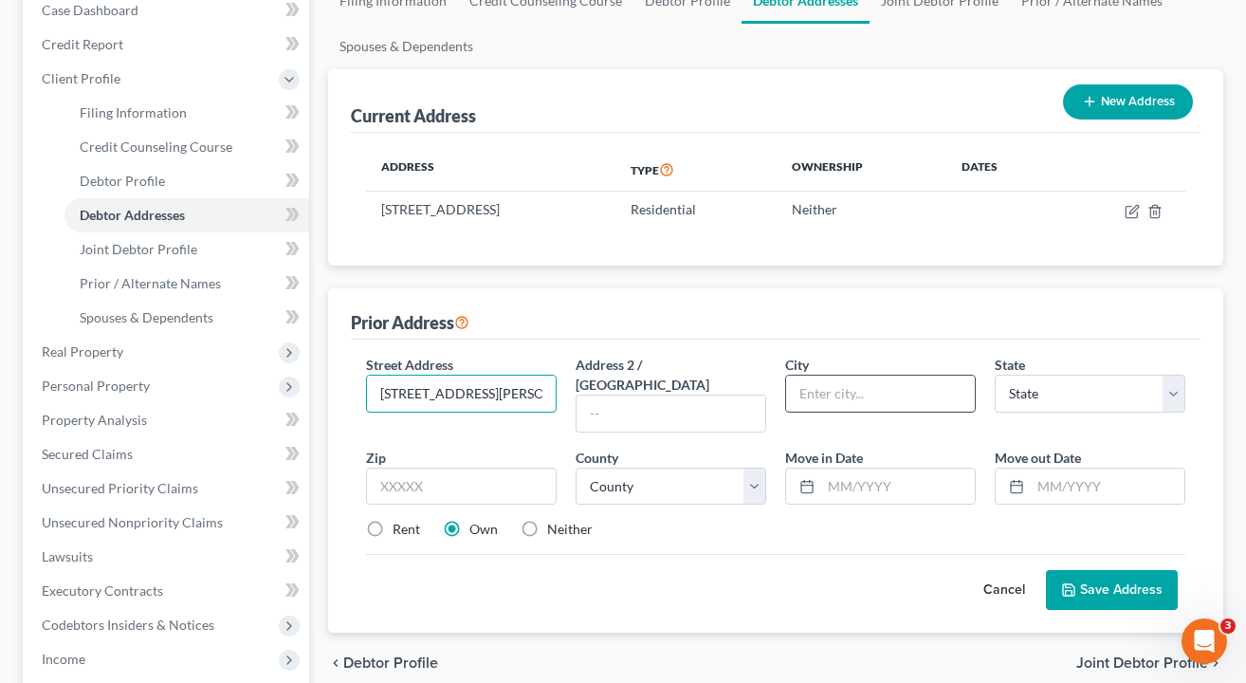
type input "1589 North Thayer Rd."
type input "45801"
type input "Lima"
select select "36"
click at [568, 559] on div "Cancel Save Address" at bounding box center [776, 582] width 820 height 56
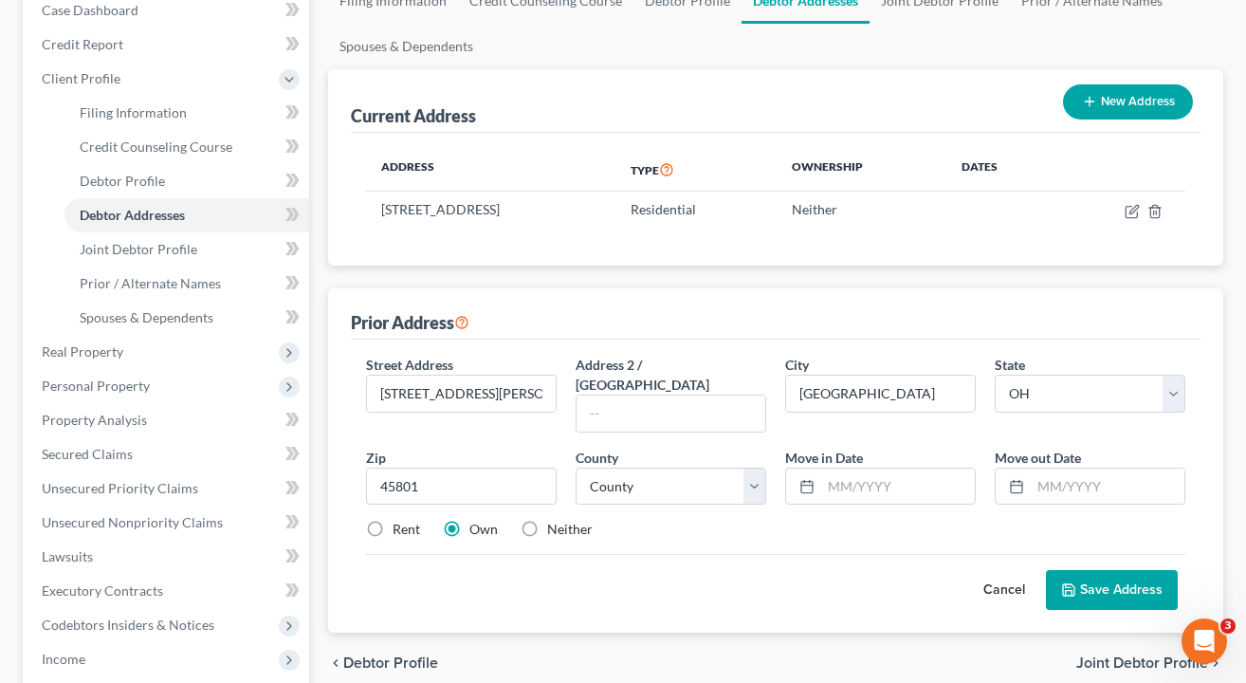
click at [393, 520] on label "Rent" at bounding box center [407, 529] width 28 height 19
click at [400, 520] on input "Rent" at bounding box center [406, 526] width 12 height 12
radio input "true"
click at [1085, 469] on input "text" at bounding box center [1108, 487] width 154 height 36
type input "1/2024"
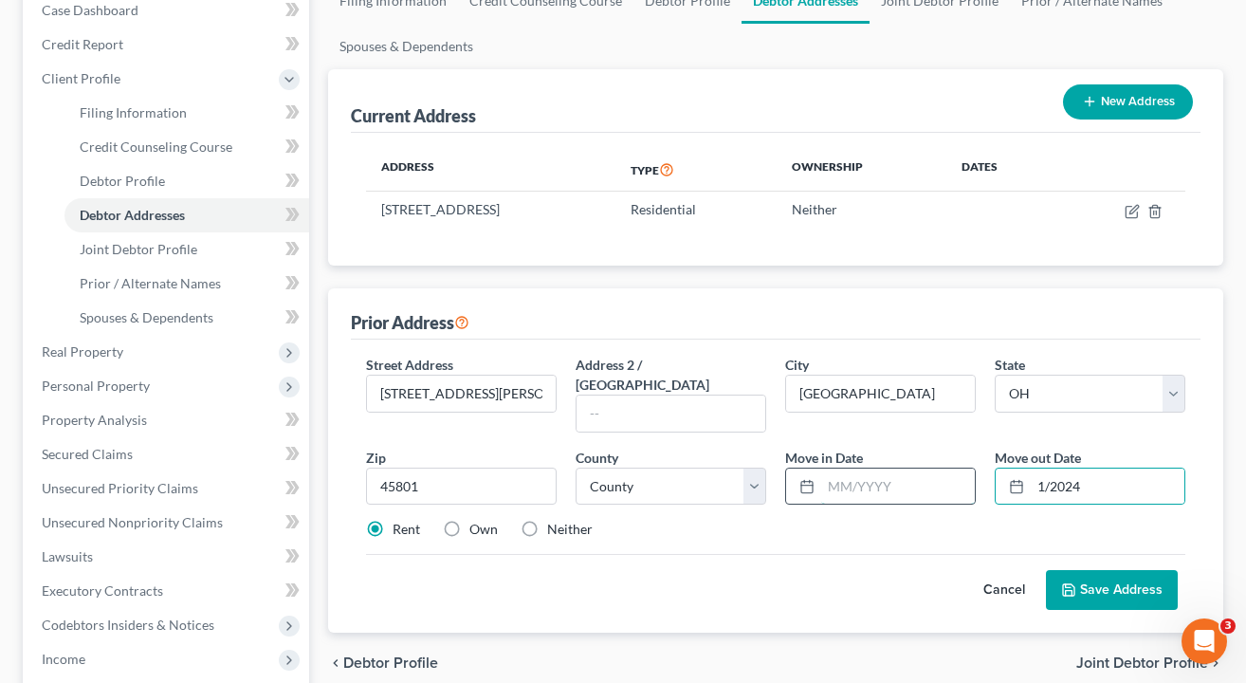
click at [874, 469] on input "text" at bounding box center [898, 487] width 154 height 36
type input "1/2023"
click at [659, 581] on div "Cancel Save Address" at bounding box center [776, 582] width 820 height 56
click at [1105, 577] on button "Save Address" at bounding box center [1112, 590] width 132 height 40
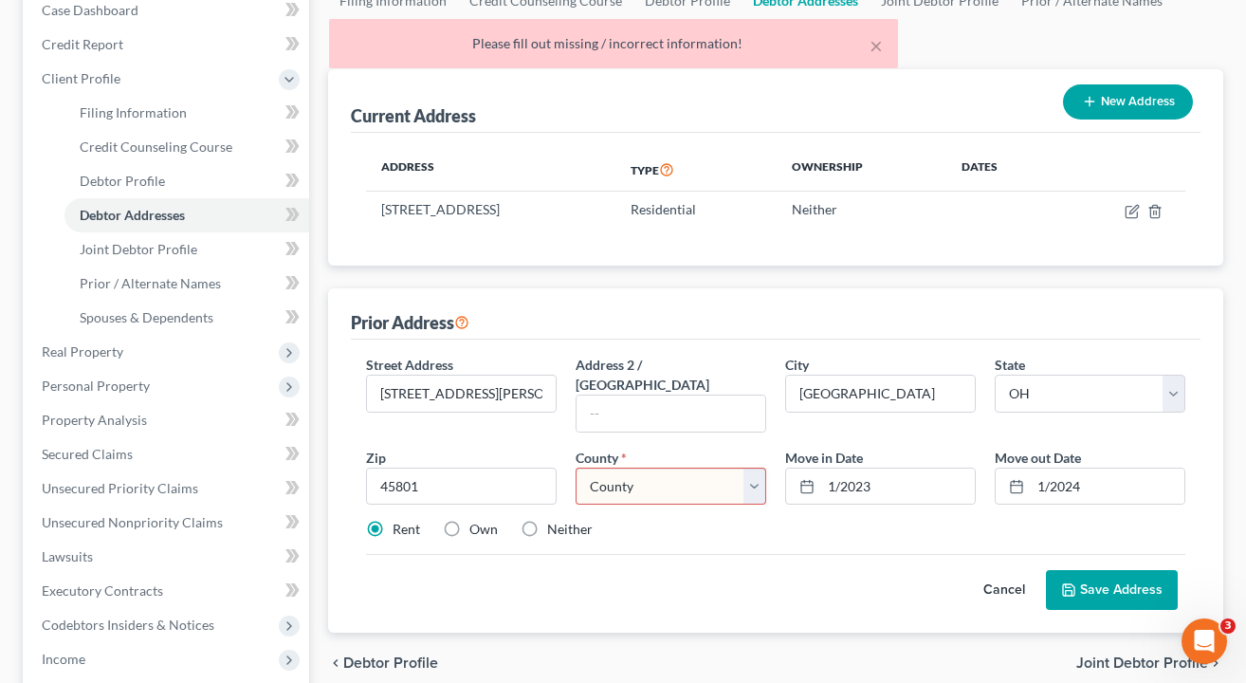
select select "1"
click at [746, 633] on div "chevron_left Debtor Profile Joint Debtor Profile chevron_right" at bounding box center [776, 663] width 896 height 61
click at [1144, 572] on button "Save Address" at bounding box center [1112, 590] width 132 height 40
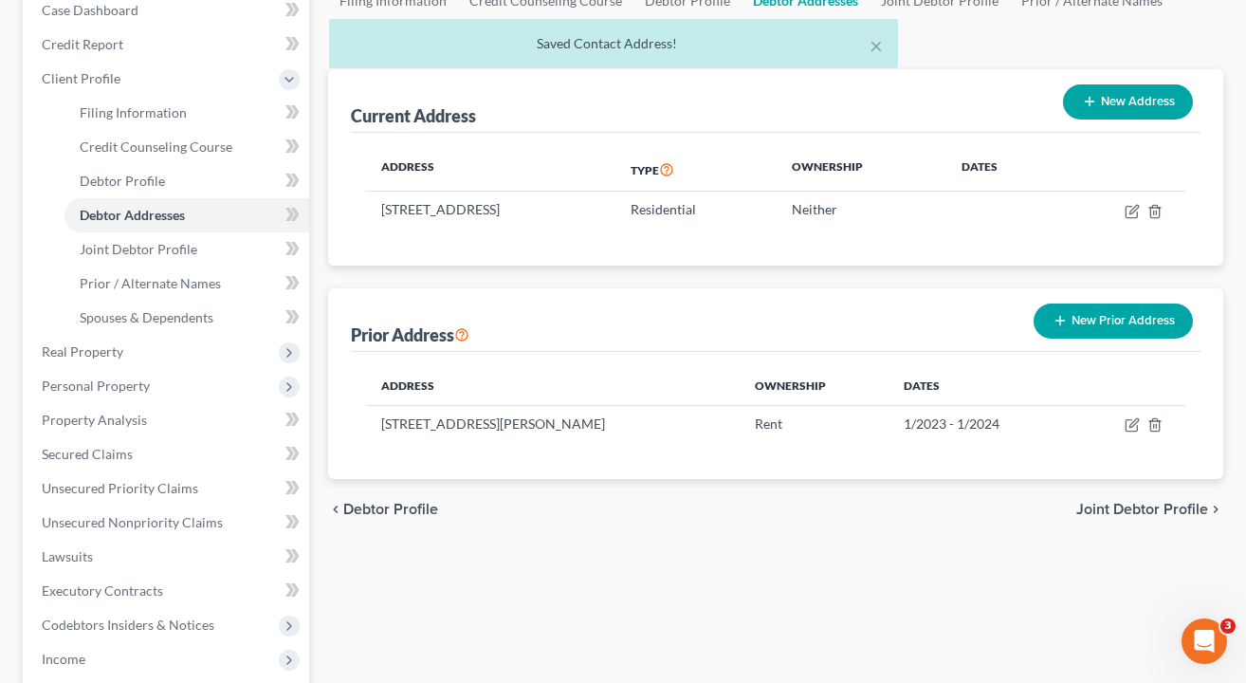
click at [1101, 314] on button "New Prior Address" at bounding box center [1113, 321] width 159 height 35
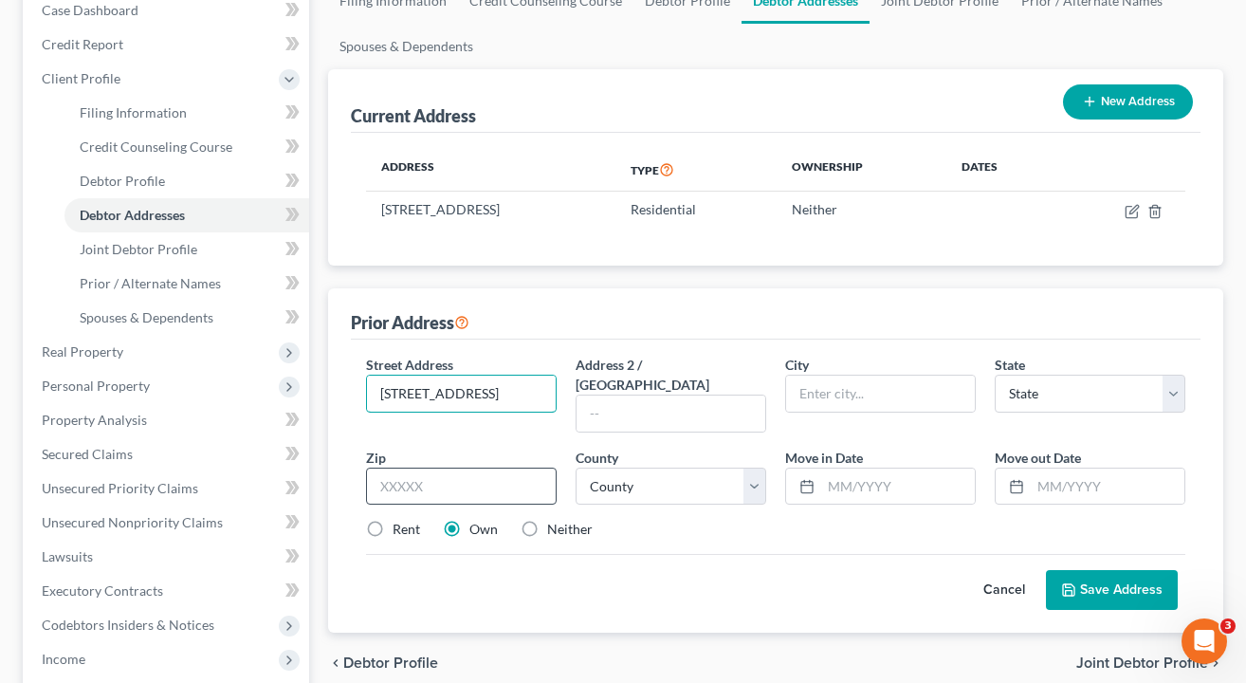
type input "401 Liberty Ave."
type input "45895"
click at [808, 554] on div "Cancel Save Address" at bounding box center [776, 582] width 820 height 56
type input "Wapakoneta"
select select "36"
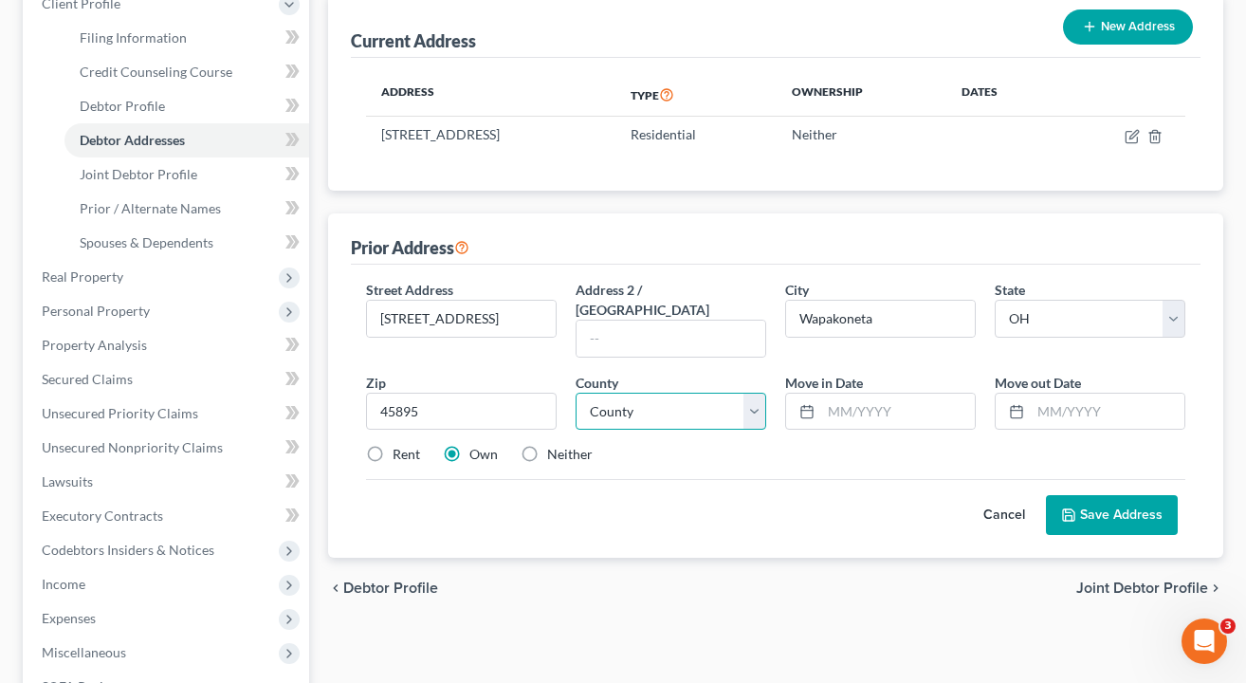
scroll to position [284, 0]
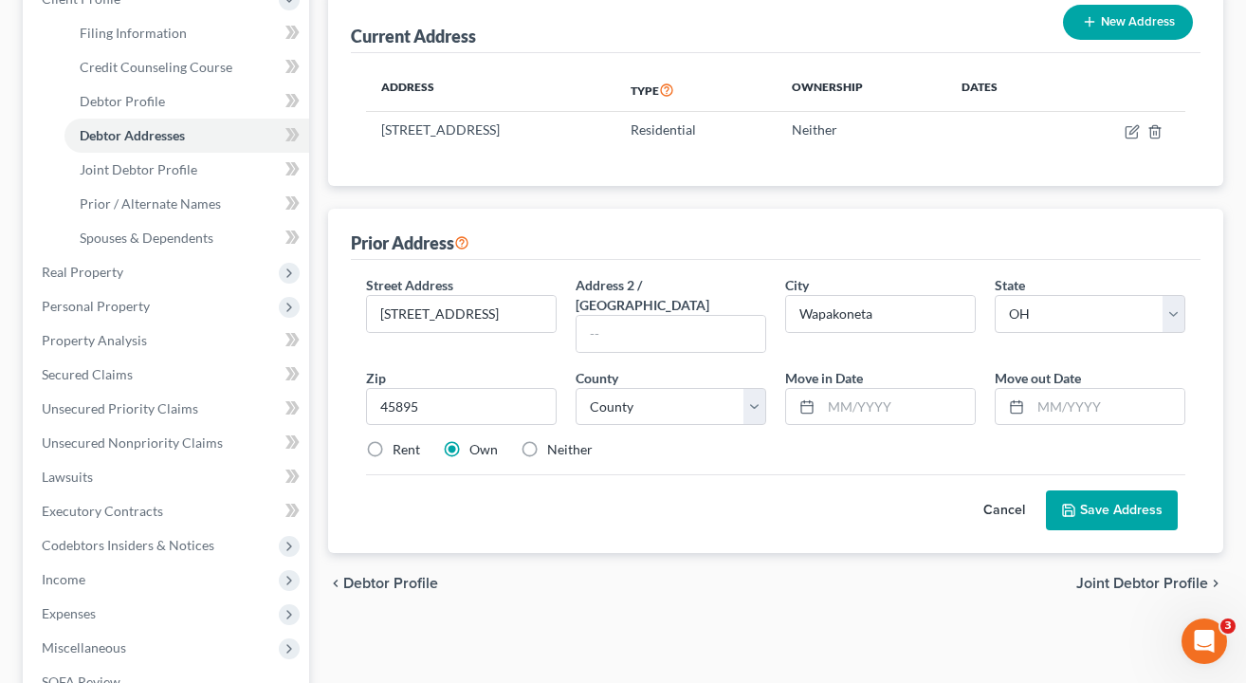
click at [1085, 490] on button "Save Address" at bounding box center [1112, 510] width 132 height 40
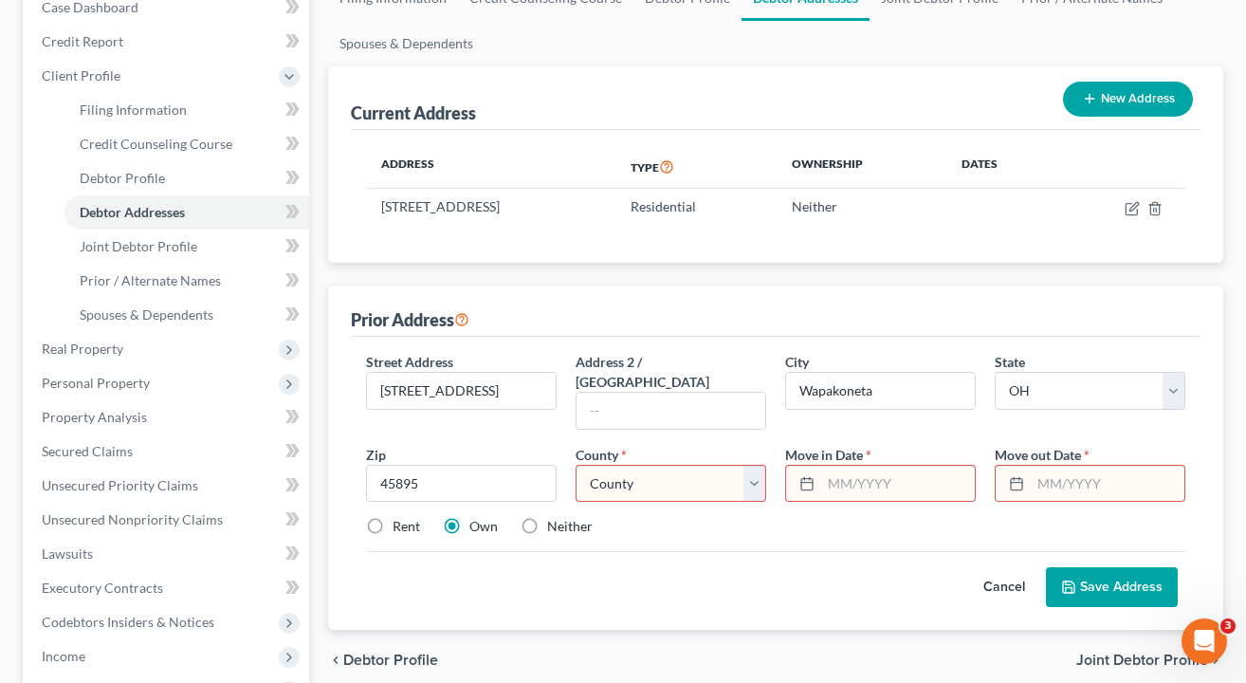
scroll to position [208, 0]
select select "0"
click at [830, 465] on input "text" at bounding box center [898, 483] width 154 height 36
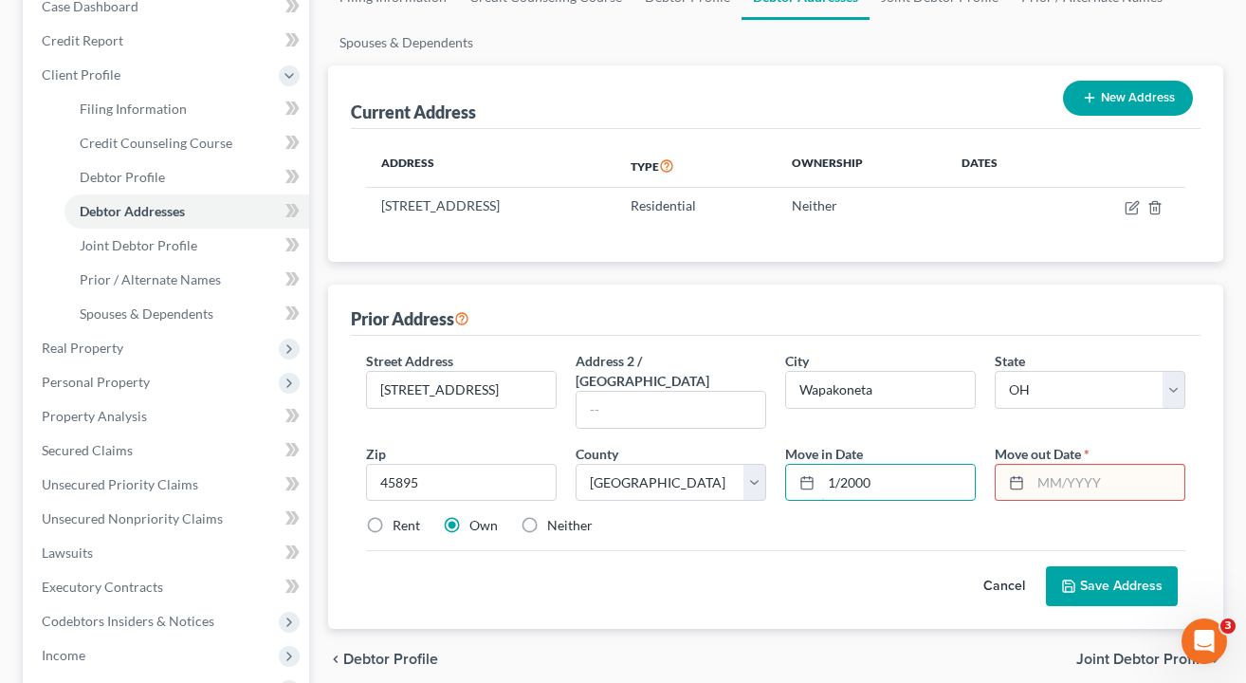
type input "1/2000"
click at [1097, 469] on input "text" at bounding box center [1108, 483] width 154 height 36
type input "1/2000"
click at [1128, 566] on button "Save Address" at bounding box center [1112, 586] width 132 height 40
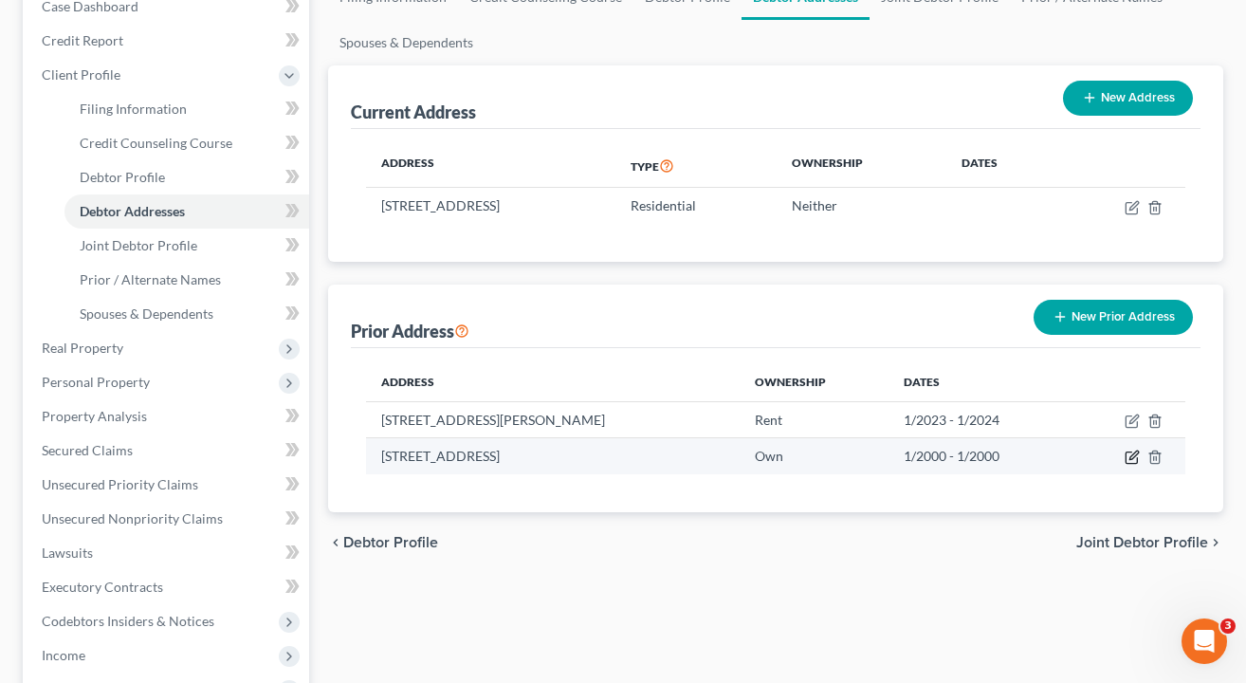
click at [1127, 456] on icon "button" at bounding box center [1131, 457] width 11 height 11
select select "36"
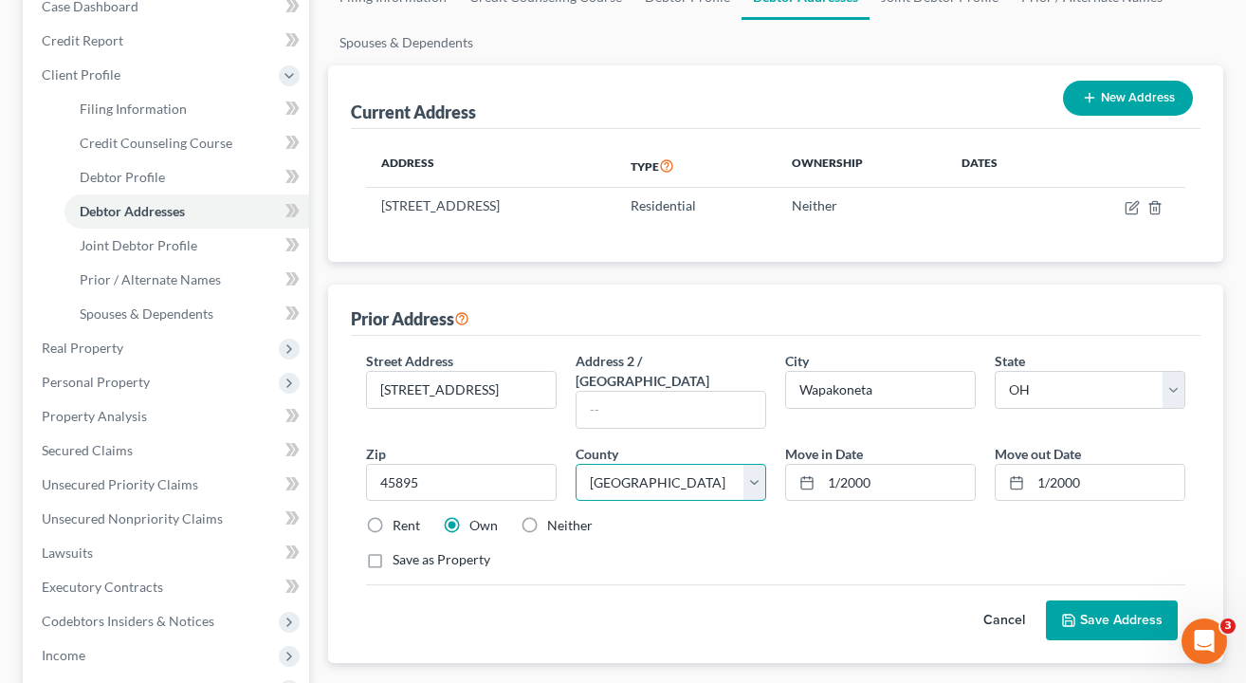
select select "5"
click at [846, 589] on div "Cancel Save Address" at bounding box center [776, 612] width 820 height 56
click at [1087, 468] on input "1/2000" at bounding box center [1108, 483] width 154 height 36
type input "1/2023"
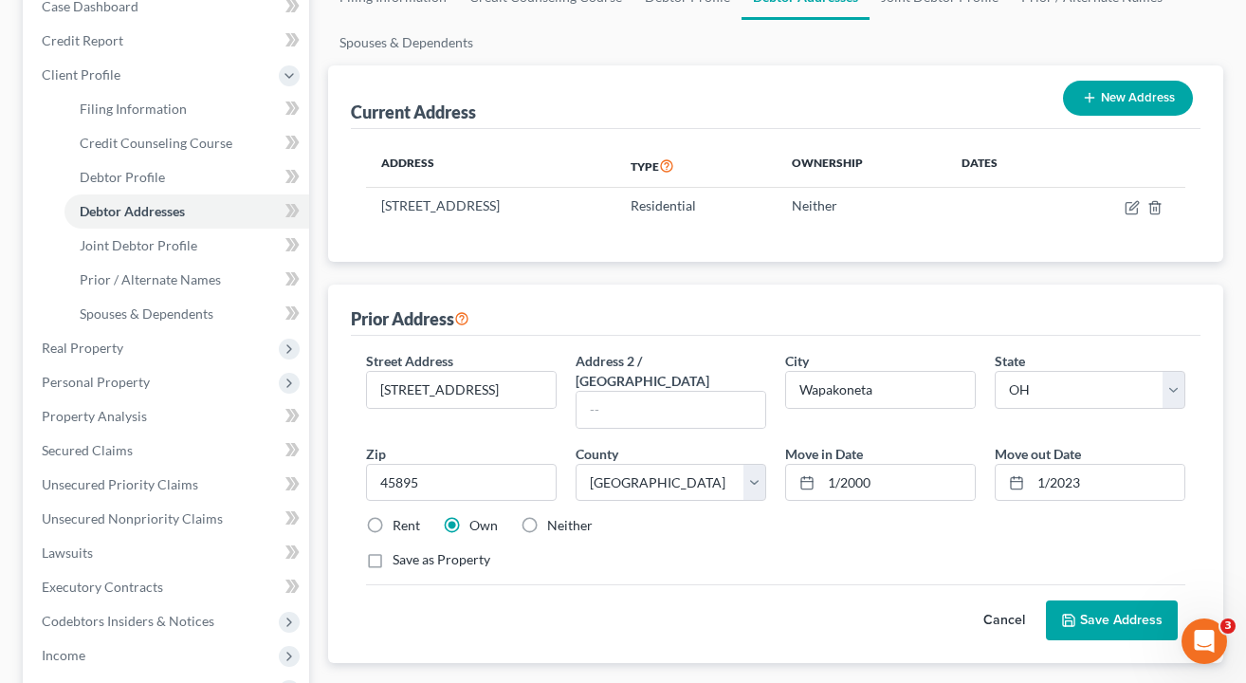
click at [1031, 491] on div "Street Address * 401 Liberty Ave. Address 2 / PO Box City * Wapakoneta State * …" at bounding box center [776, 468] width 839 height 234
click at [910, 468] on input "1/2000" at bounding box center [898, 483] width 154 height 36
type input "1/2022"
click at [901, 526] on div "Street Address * 401 Liberty Ave. Address 2 / PO Box City * Wapakoneta State * …" at bounding box center [776, 468] width 839 height 234
click at [1086, 600] on button "Save Address" at bounding box center [1112, 620] width 132 height 40
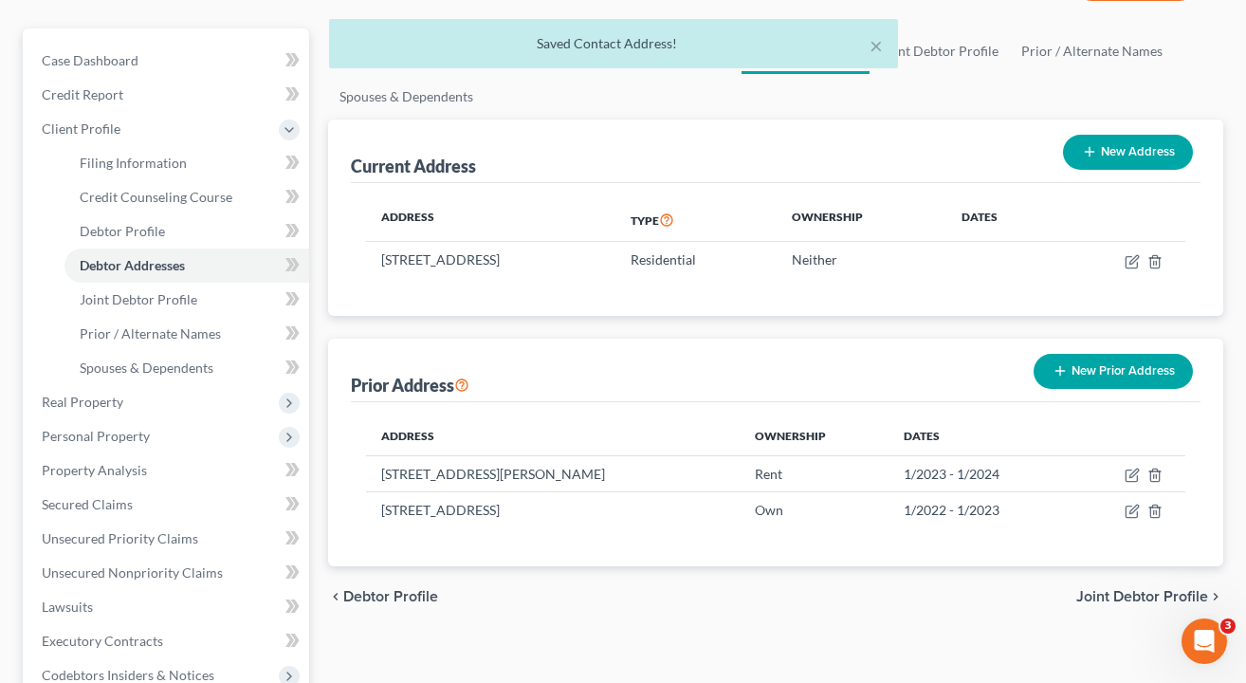
scroll to position [363, 0]
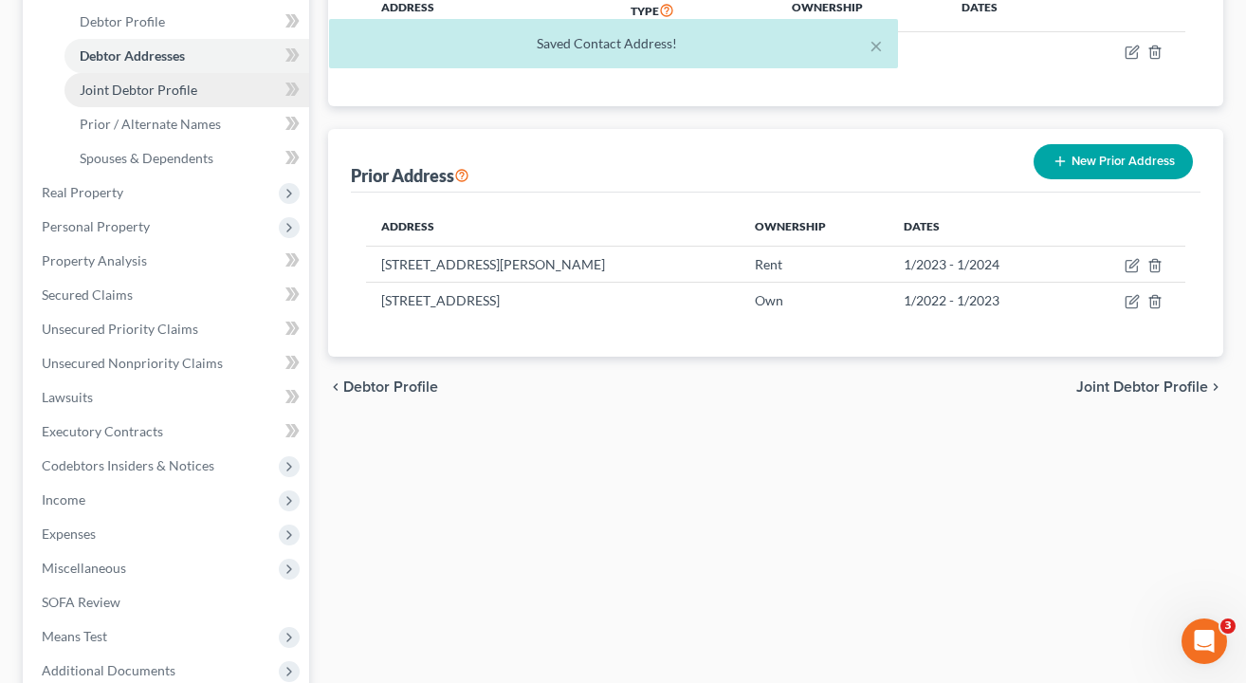
click at [151, 96] on span "Joint Debtor Profile" at bounding box center [139, 90] width 118 height 16
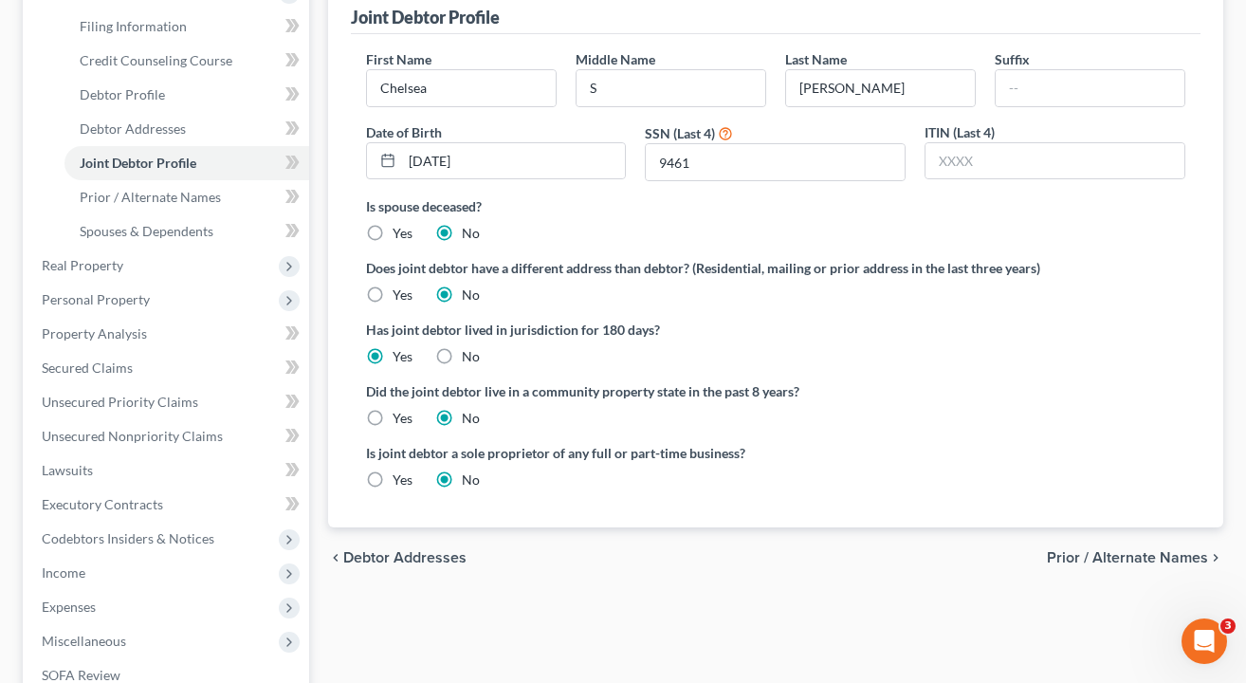
scroll to position [292, 0]
click at [189, 211] on link "Prior / Alternate Names" at bounding box center [186, 195] width 245 height 34
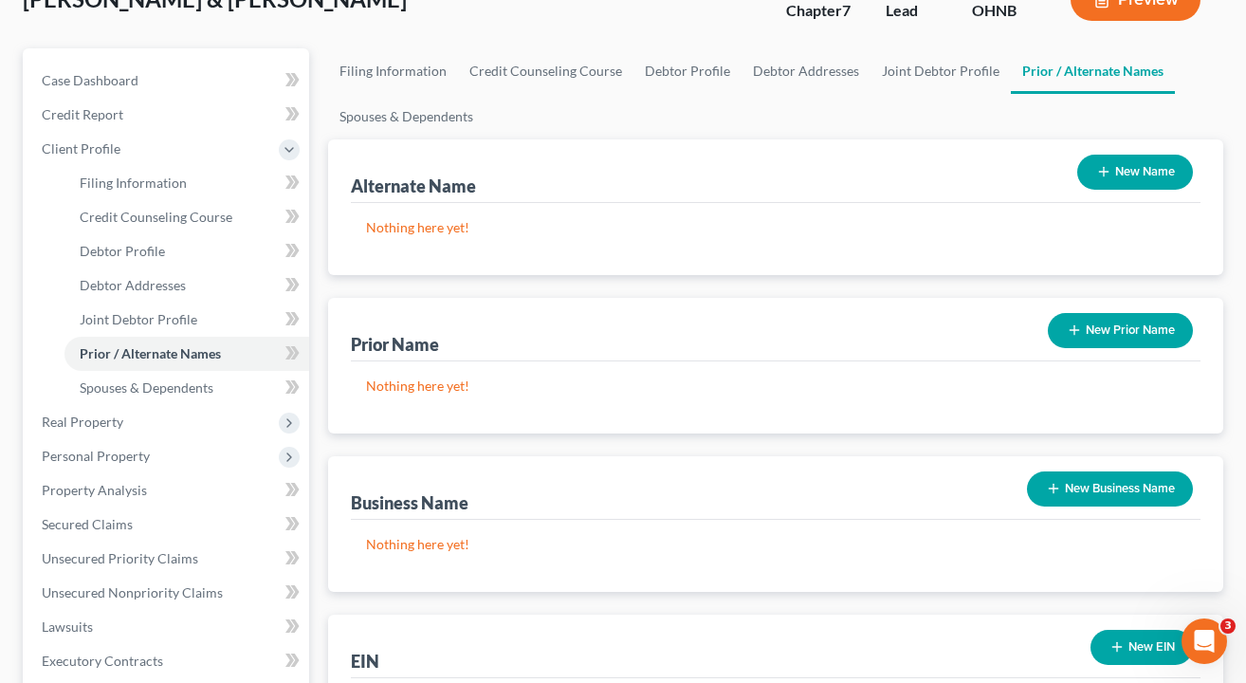
scroll to position [136, 0]
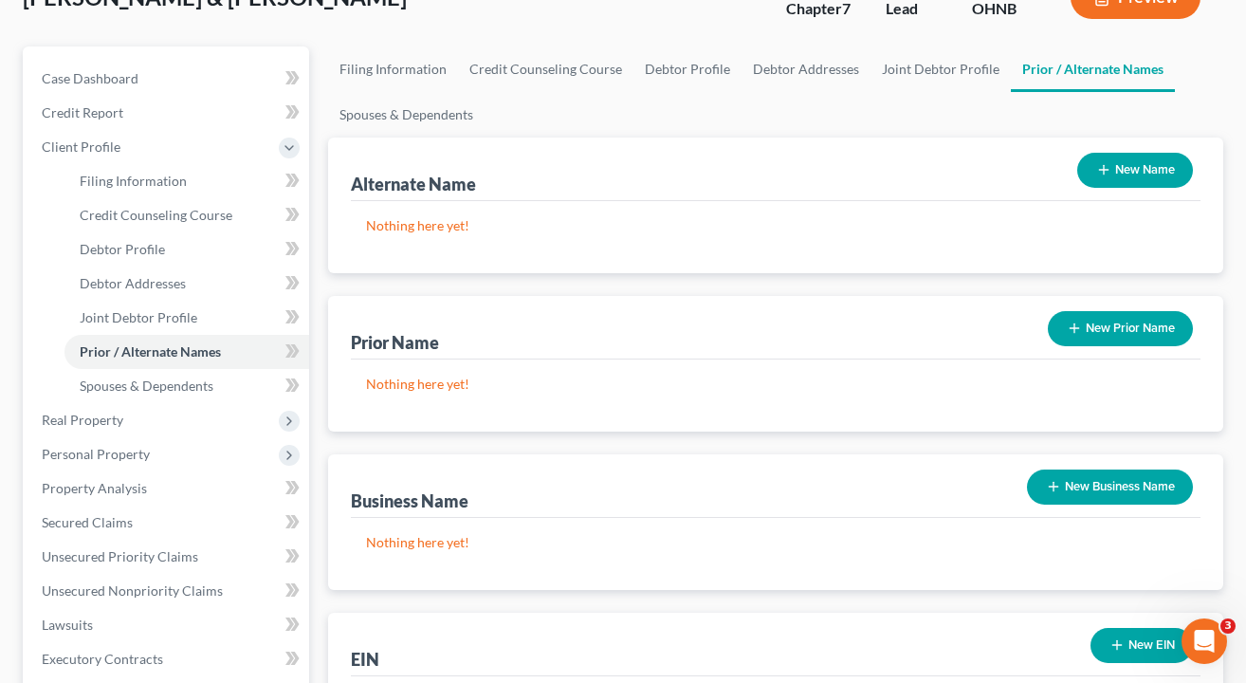
click at [1135, 156] on button "New Name" at bounding box center [1135, 170] width 116 height 35
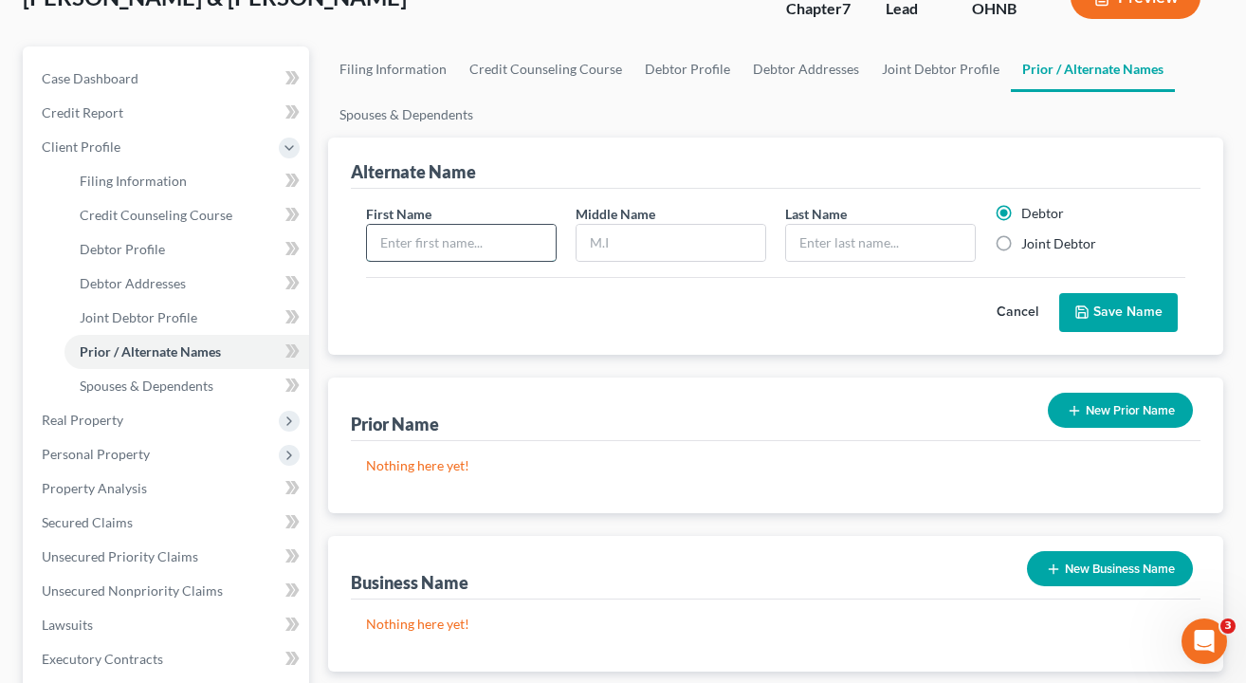
click at [528, 245] on input "text" at bounding box center [461, 243] width 189 height 36
type input "Chelsea"
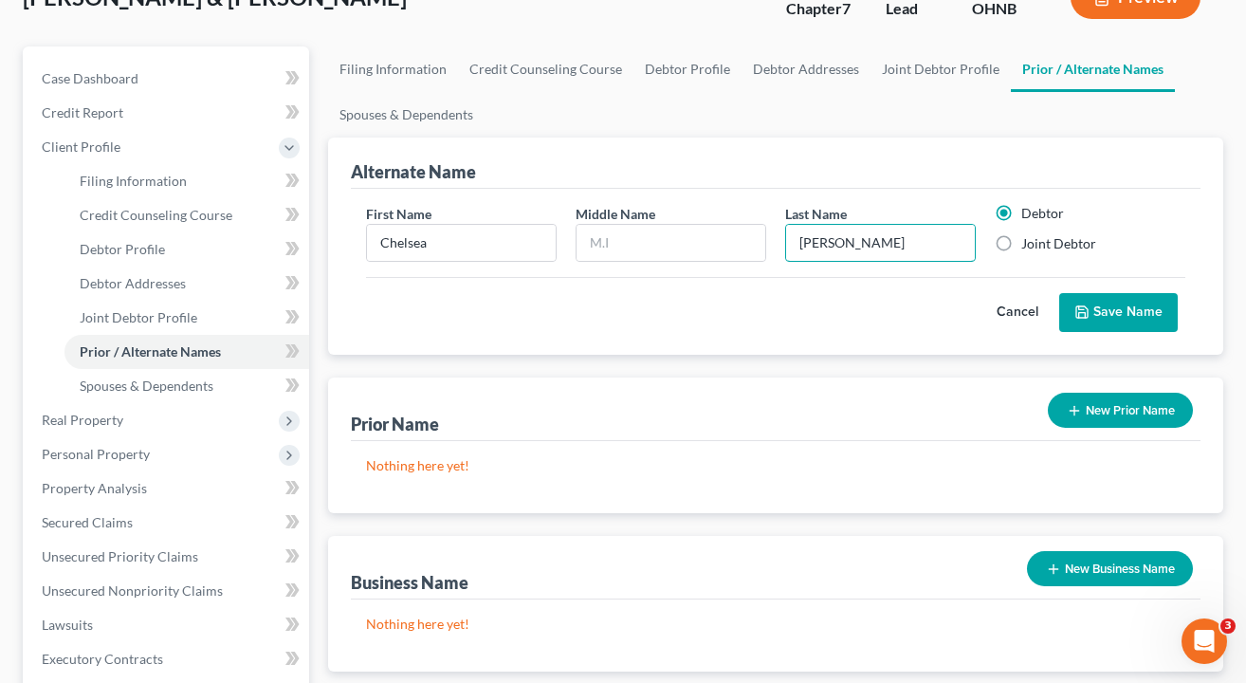
type input "Barnett"
click at [635, 351] on div "First Name Chelsea Middle Name Last Name * Barnett Debtor Joint Debtor Cancel S…" at bounding box center [776, 272] width 851 height 166
click at [653, 248] on input "text" at bounding box center [671, 243] width 189 height 36
click at [1021, 242] on label "Joint Debtor" at bounding box center [1058, 243] width 75 height 19
click at [1029, 242] on input "Joint Debtor" at bounding box center [1035, 240] width 12 height 12
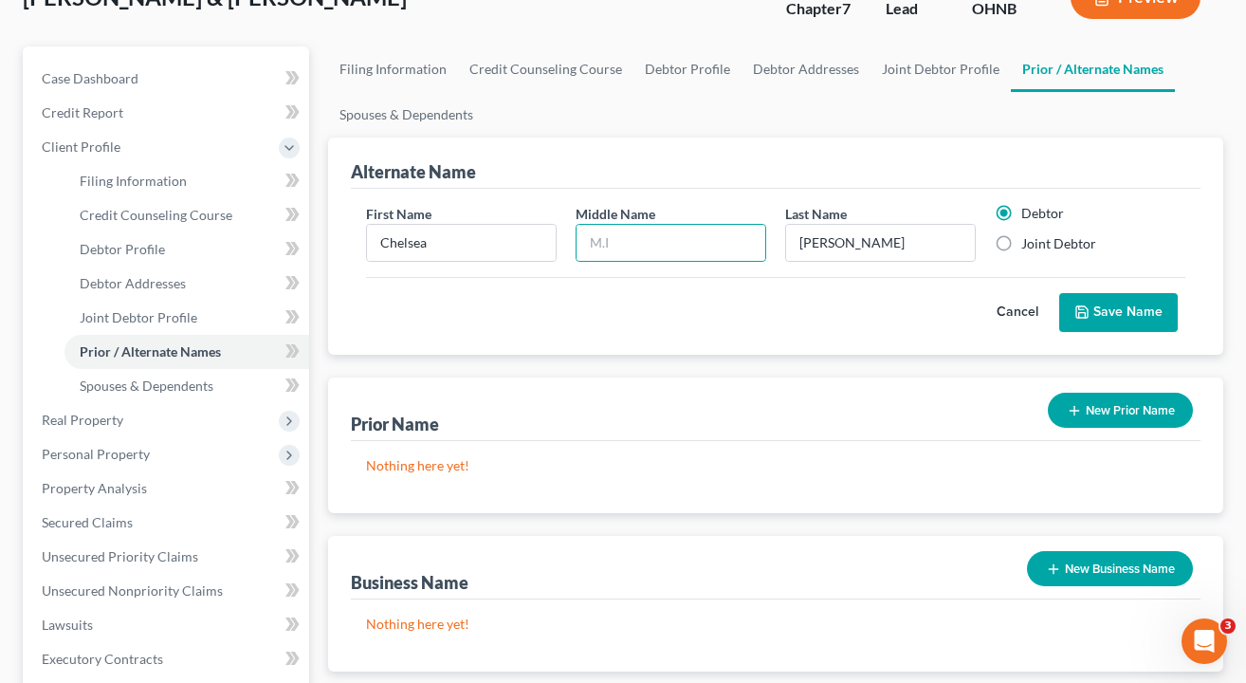
radio input "true"
radio input "false"
click at [671, 242] on input "text" at bounding box center [671, 243] width 189 height 36
type input "S"
click at [662, 342] on div "First Name Chelsea Middle Name S Last Name * Barnett Debtor Joint Debtor Cancel…" at bounding box center [776, 272] width 851 height 166
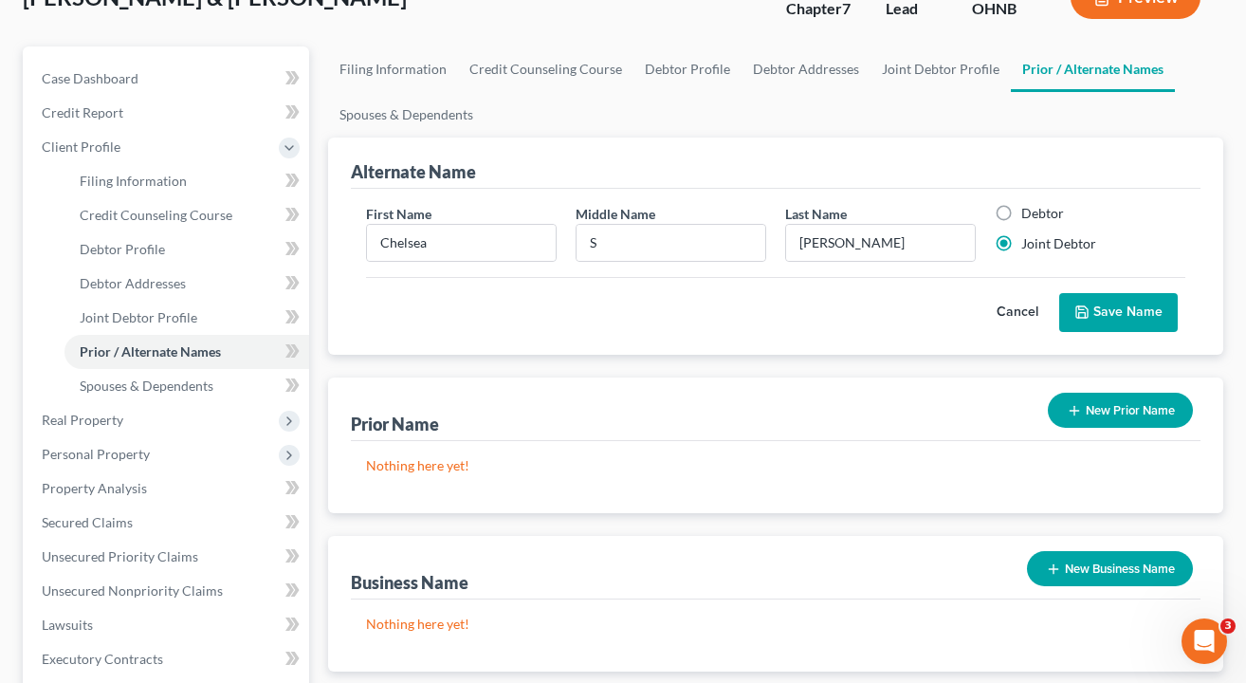
click at [1127, 324] on button "Save Name" at bounding box center [1118, 313] width 119 height 40
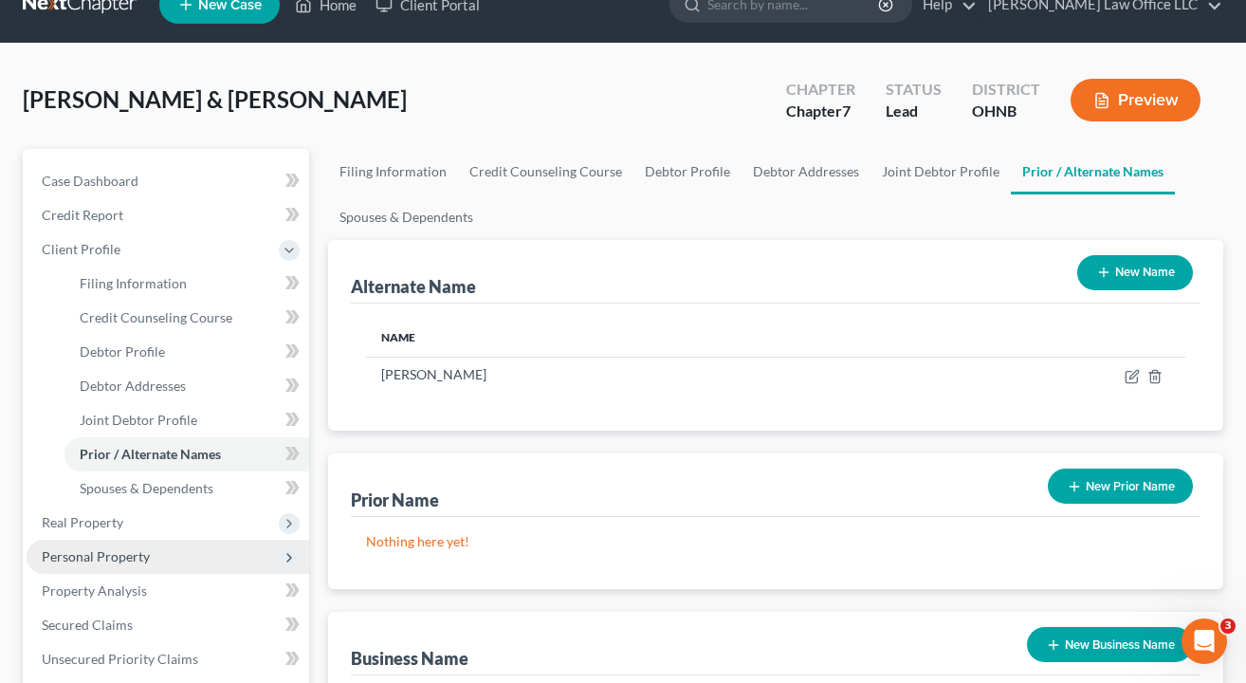
scroll to position [36, 0]
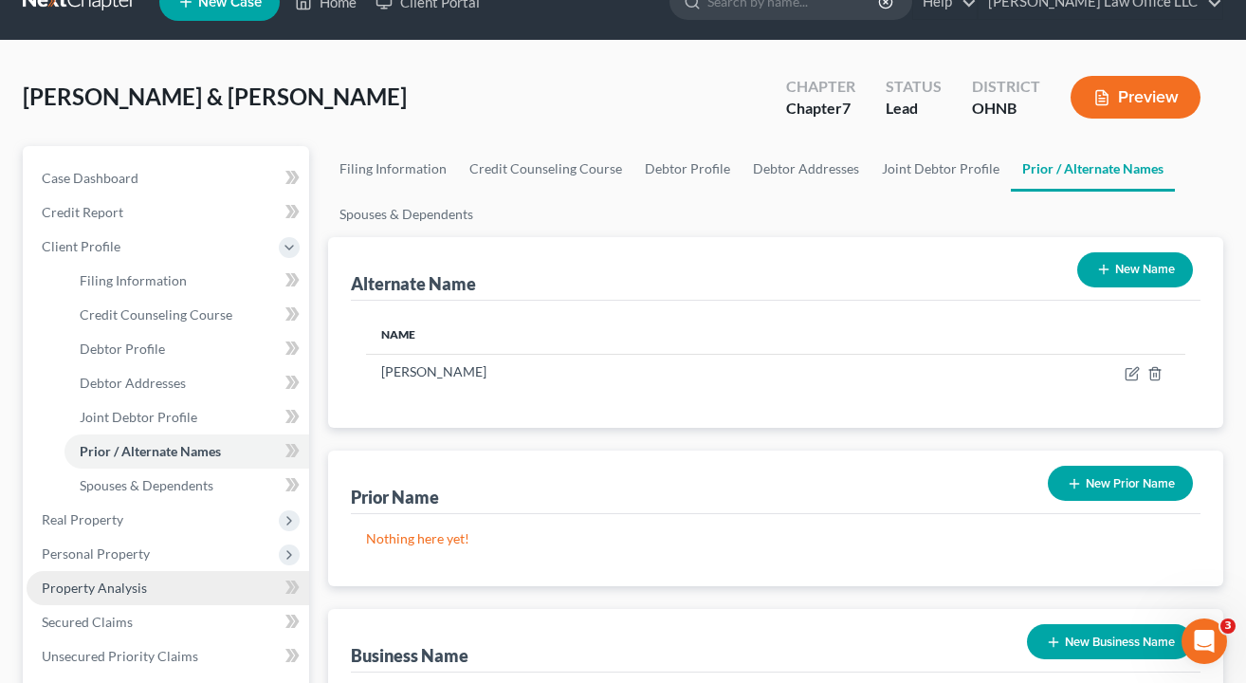
click at [99, 600] on link "Property Analysis" at bounding box center [168, 588] width 283 height 34
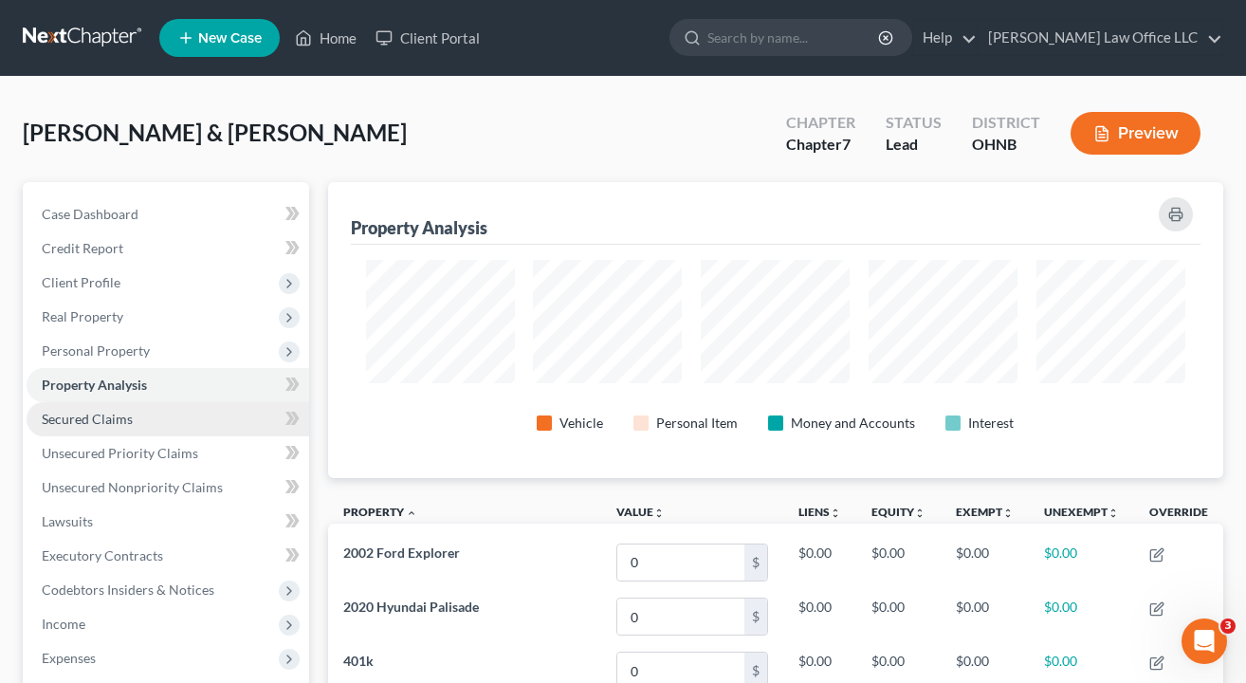
click at [107, 417] on span "Secured Claims" at bounding box center [87, 419] width 91 height 16
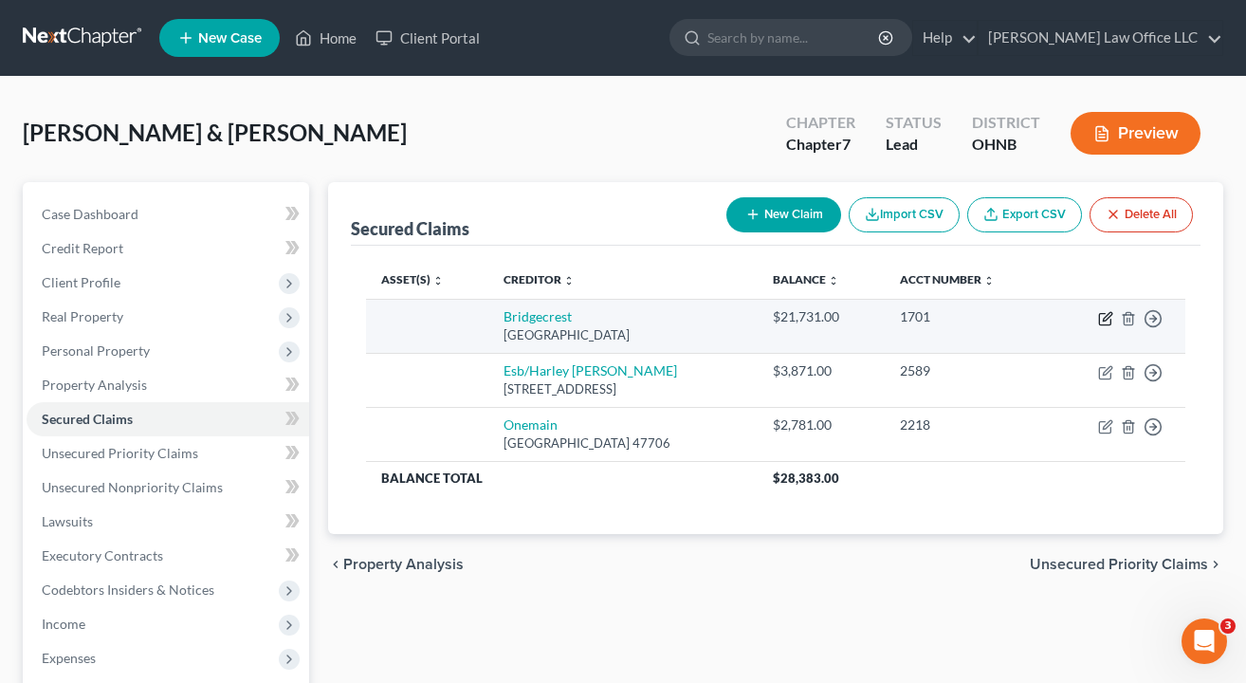
click at [1104, 322] on icon "button" at bounding box center [1105, 318] width 15 height 15
select select "3"
select select "0"
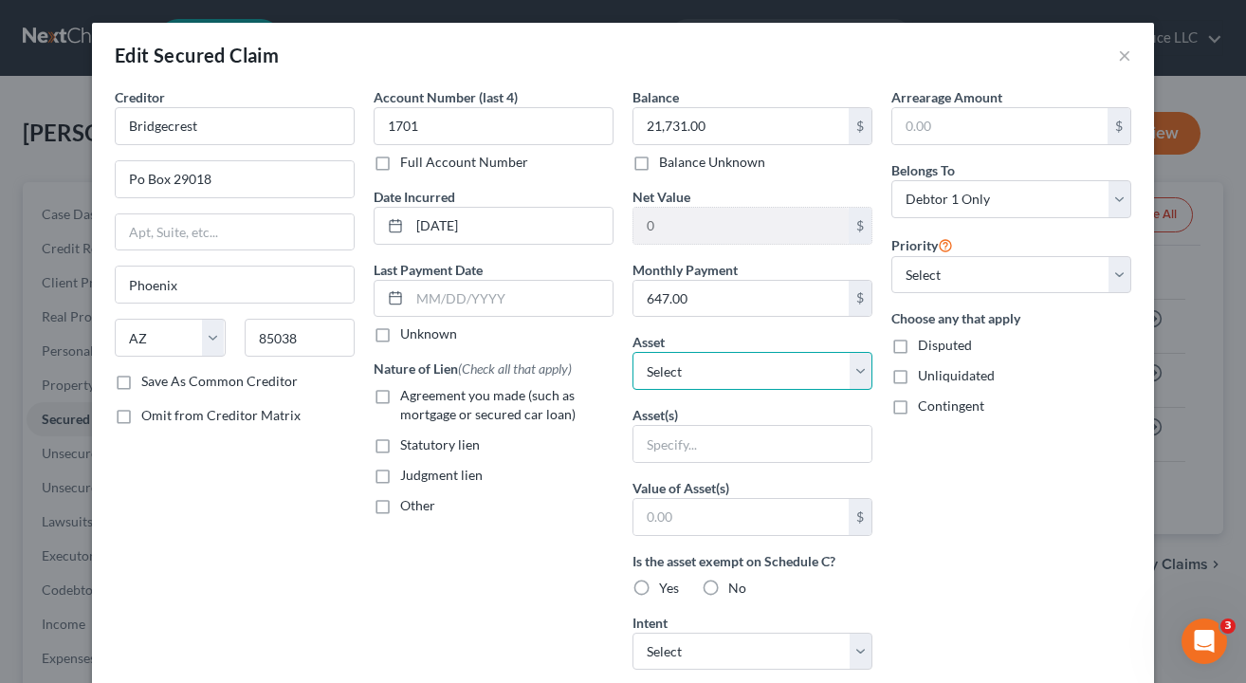
select select "3"
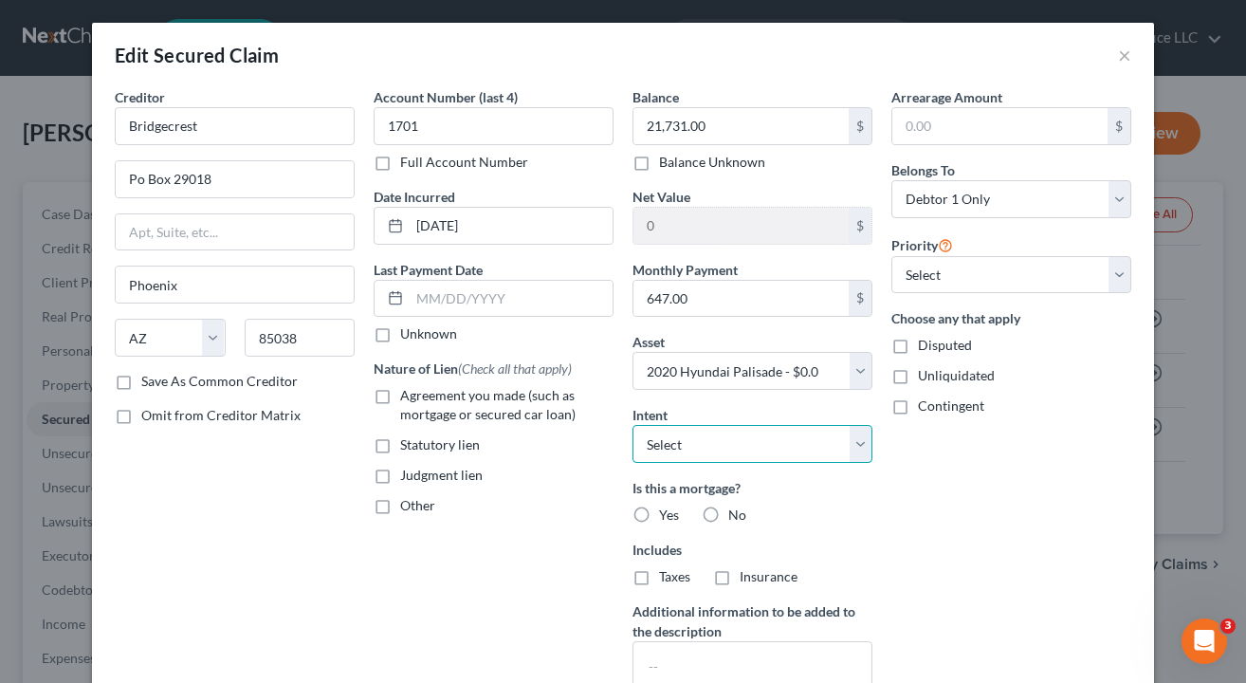
select select "2"
click at [998, 523] on div "Arrearage Amount $ Belongs To * Select Debtor 1 Only Debtor 2 Only Debtor 1 And…" at bounding box center [1011, 406] width 259 height 639
click at [728, 517] on label "No" at bounding box center [737, 515] width 18 height 19
click at [736, 517] on input "No" at bounding box center [742, 512] width 12 height 12
radio input "true"
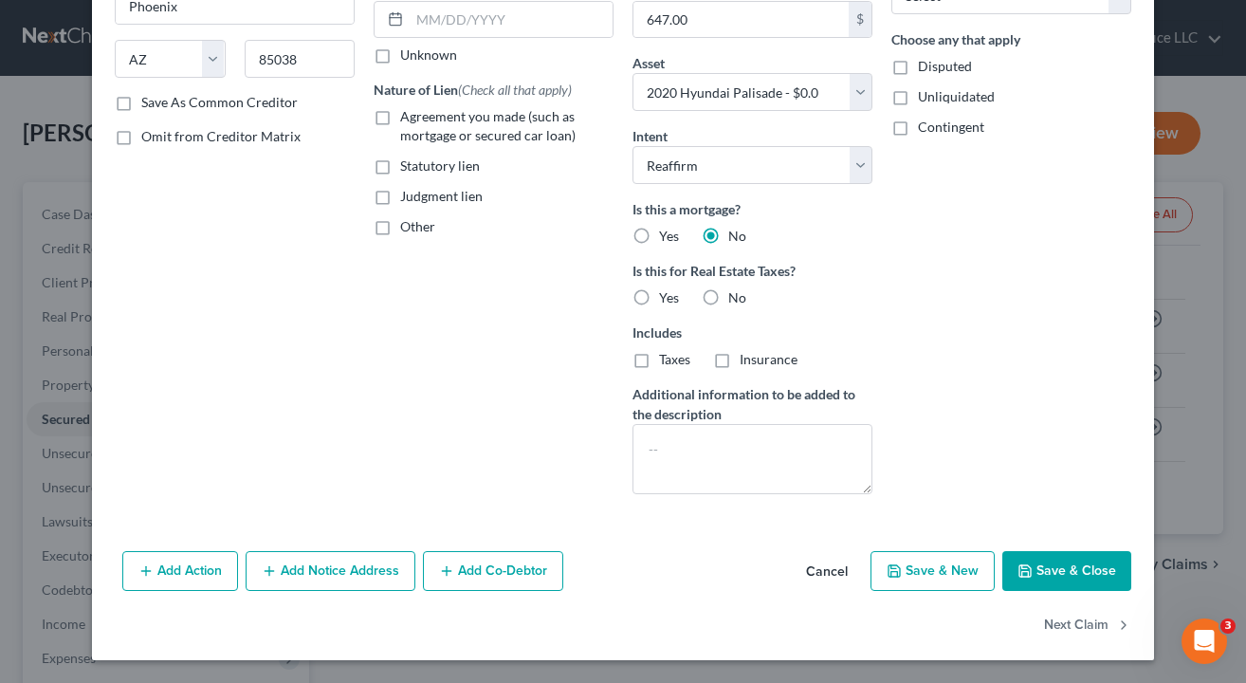
scroll to position [279, 0]
click at [1096, 582] on button "Save & Close" at bounding box center [1067, 571] width 129 height 40
select select
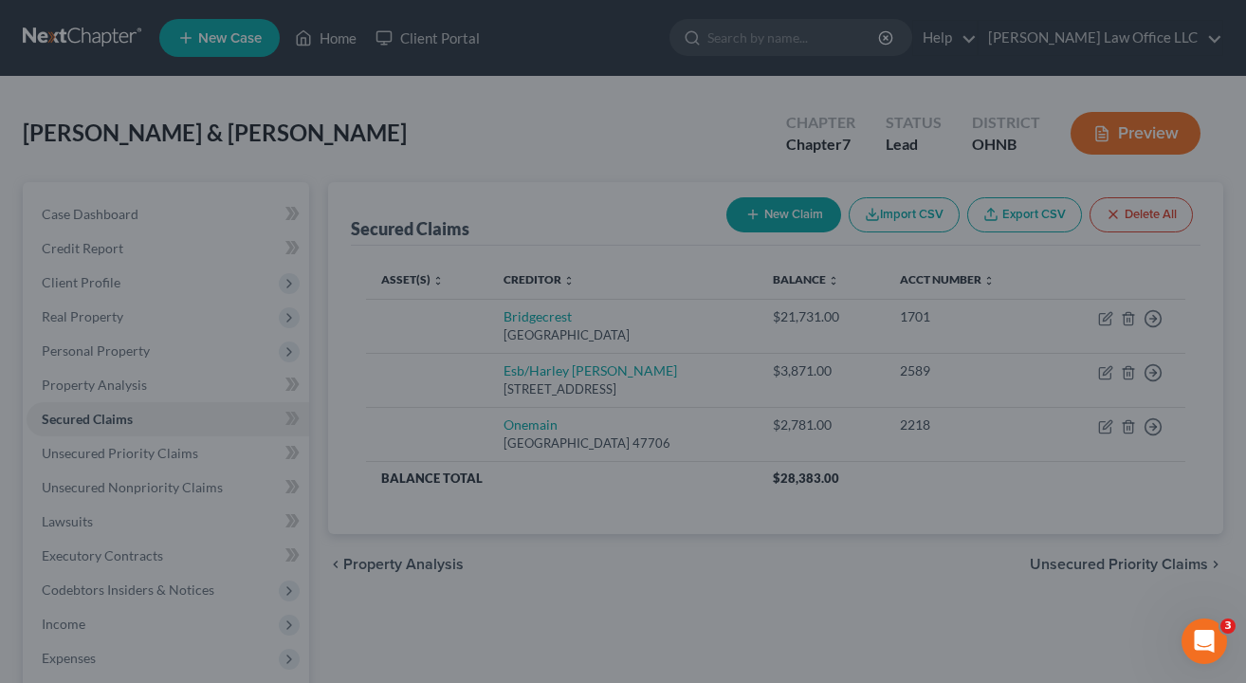
type input "-21,731.00"
select select "3"
type input "0"
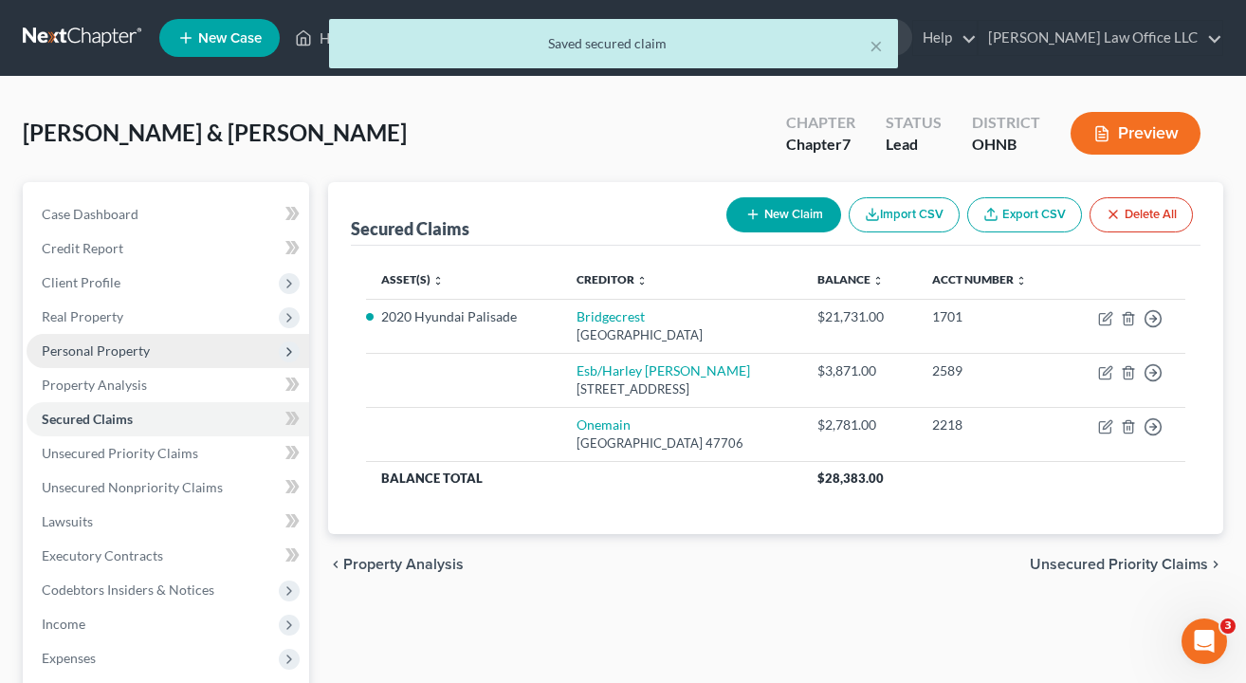
click at [90, 354] on span "Personal Property" at bounding box center [96, 350] width 108 height 16
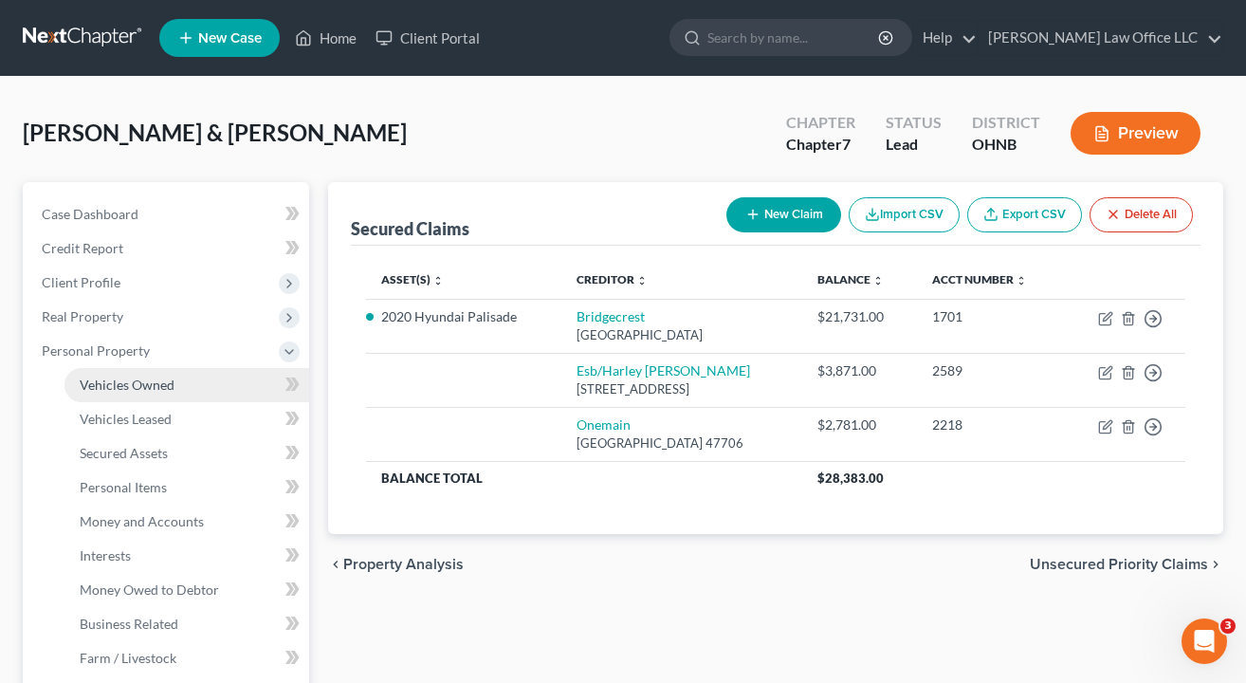
click at [163, 377] on span "Vehicles Owned" at bounding box center [127, 385] width 95 height 16
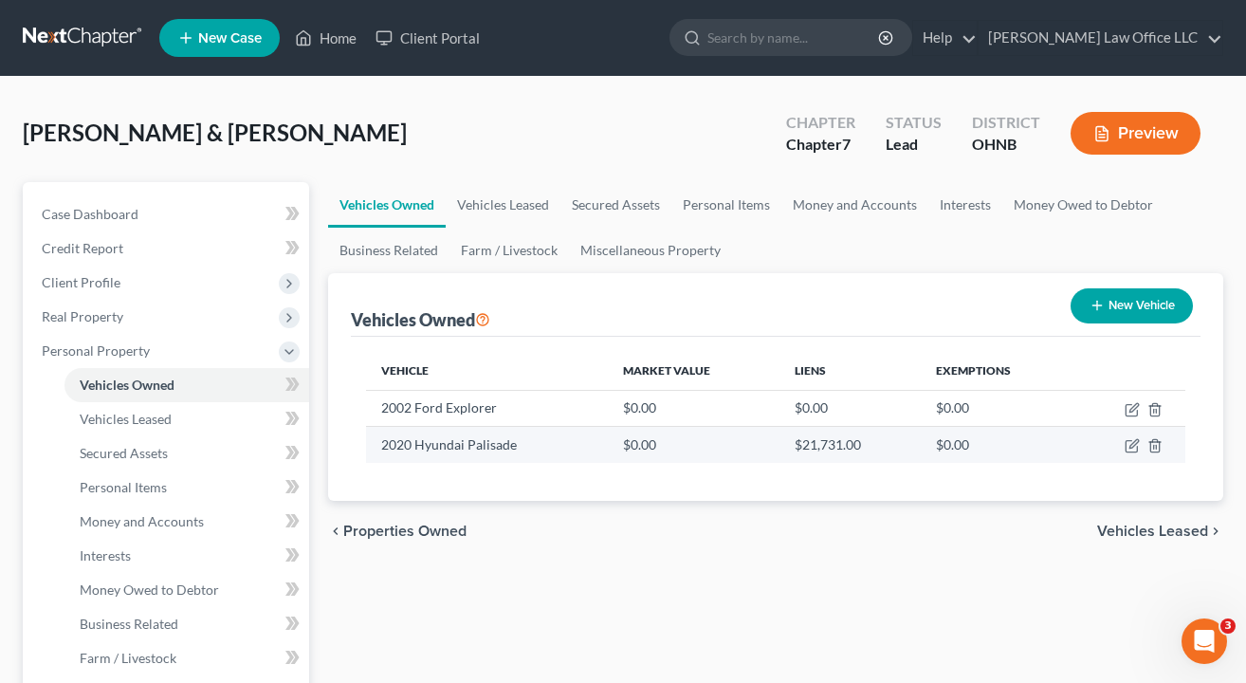
click at [1127, 437] on td at bounding box center [1130, 445] width 111 height 36
click at [1129, 443] on icon "button" at bounding box center [1132, 445] width 15 height 15
select select "0"
select select "6"
select select "2"
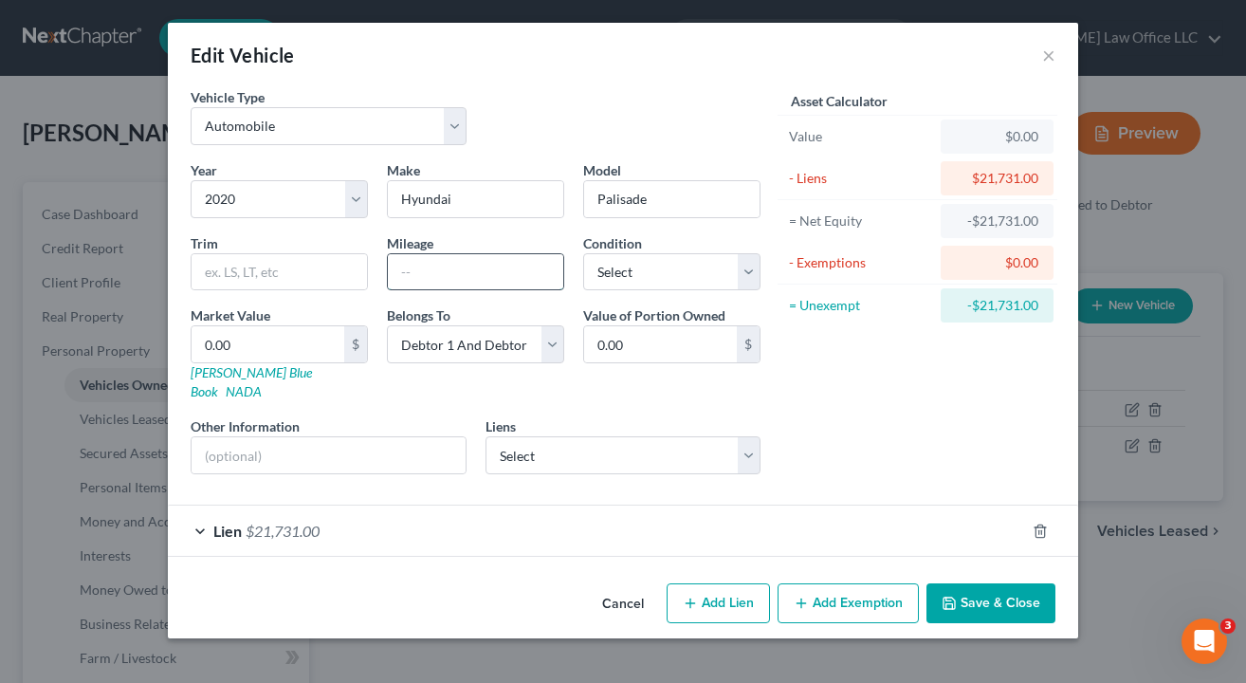
click at [474, 285] on input "text" at bounding box center [475, 272] width 175 height 36
type input "120000"
click at [978, 401] on div "Asset Calculator Value $0.00 - Liens $21,731.00 = Net Equity -$21,731.00 - Exem…" at bounding box center [917, 288] width 295 height 402
click at [1012, 583] on button "Save & Close" at bounding box center [991, 603] width 129 height 40
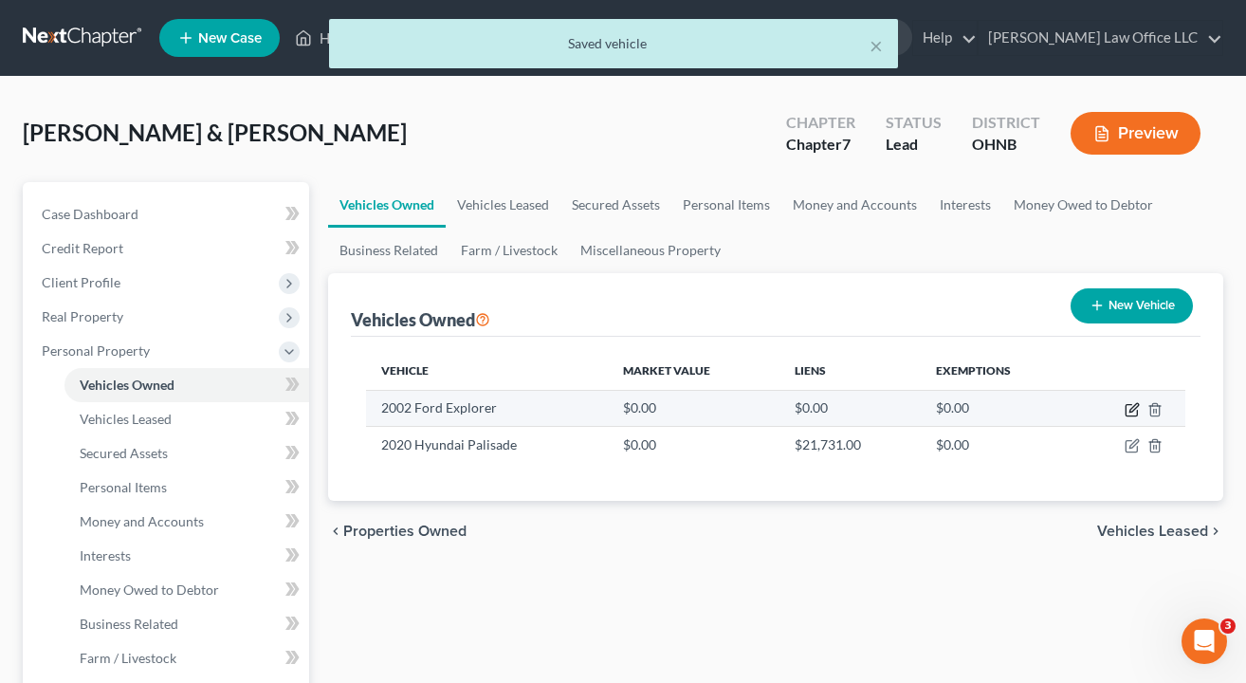
click at [1129, 406] on icon "button" at bounding box center [1132, 409] width 15 height 15
select select "0"
select select "24"
select select "2"
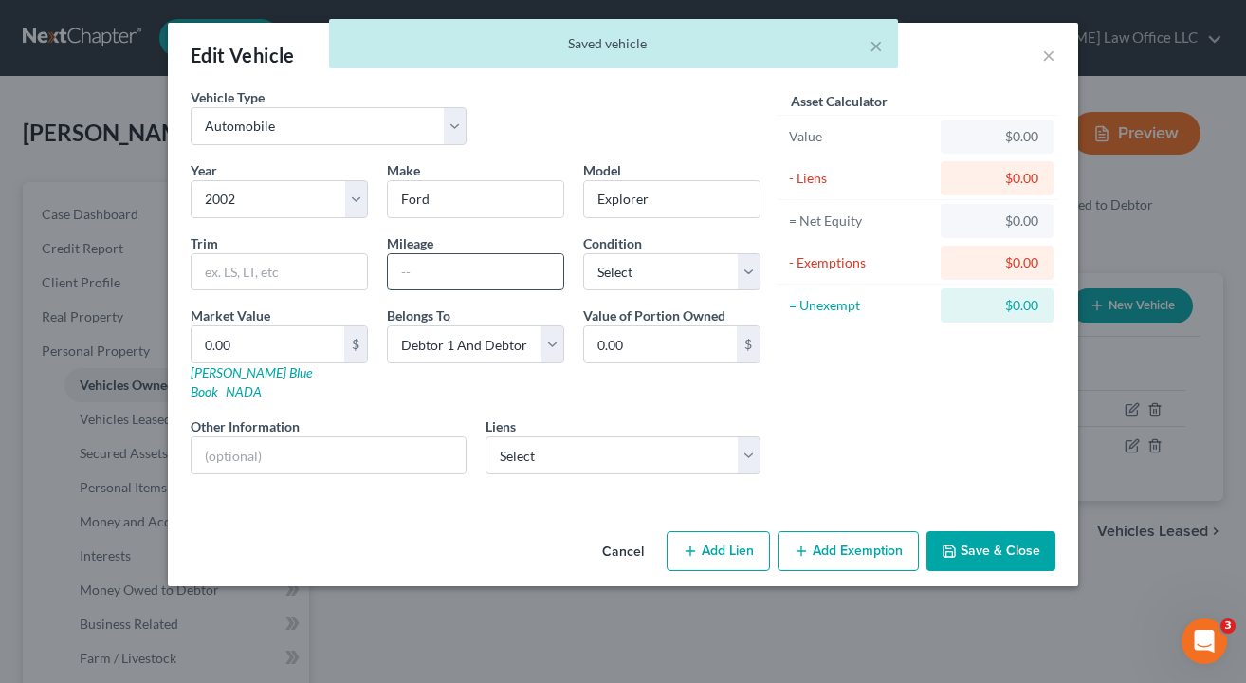
click at [429, 261] on input "text" at bounding box center [475, 272] width 175 height 36
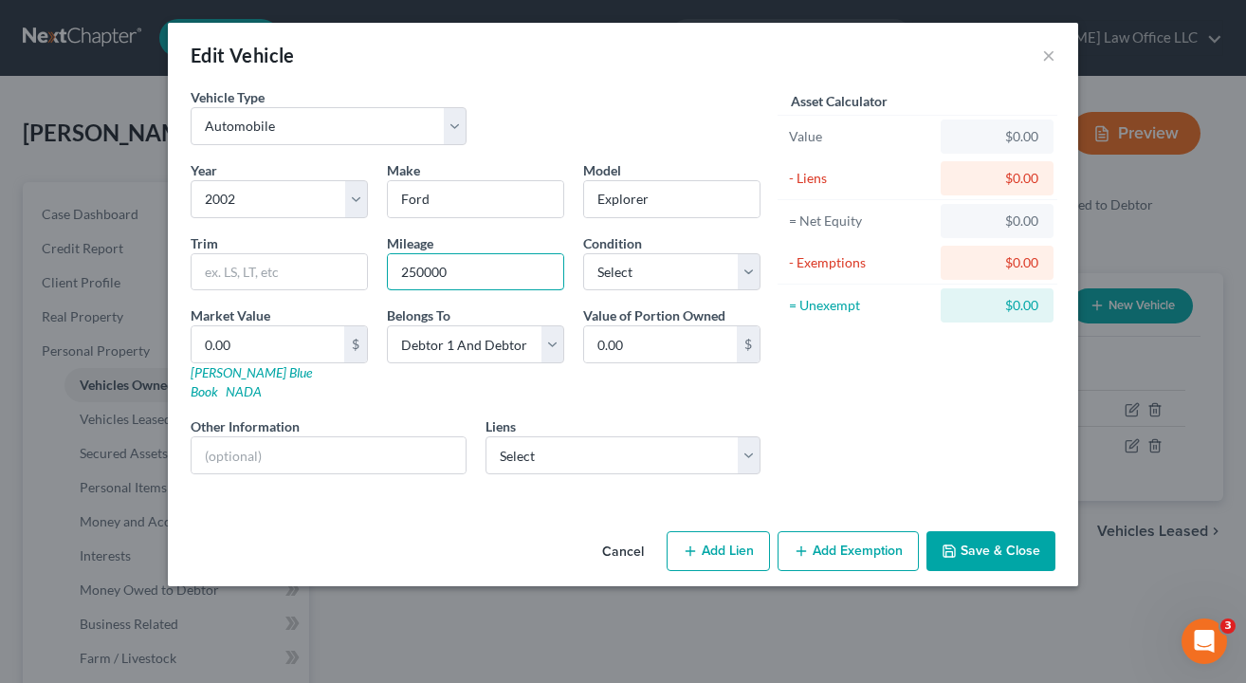
type input "250000"
click at [1037, 432] on div "Asset Calculator Value $0.00 - Liens $0.00 = Net Equity $0.00 - Exemptions $0.0…" at bounding box center [917, 288] width 295 height 402
click at [1031, 531] on button "Save & Close" at bounding box center [991, 551] width 129 height 40
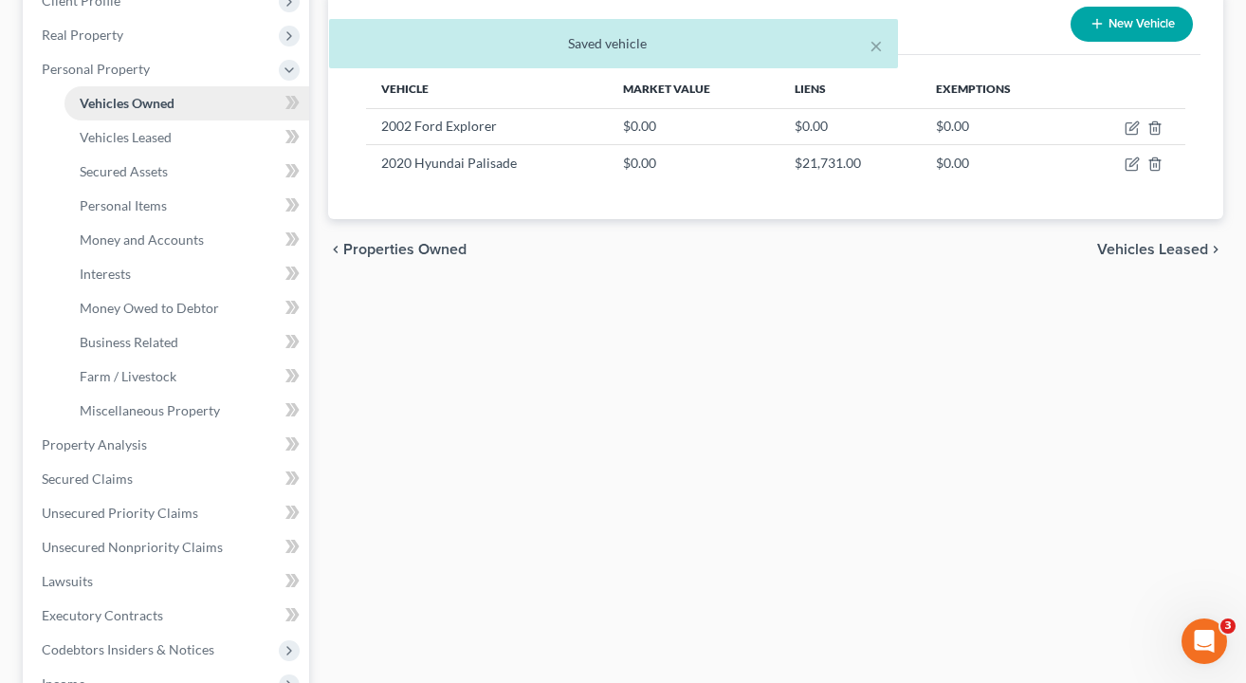
scroll to position [283, 0]
click at [95, 474] on span "Secured Claims" at bounding box center [87, 477] width 91 height 16
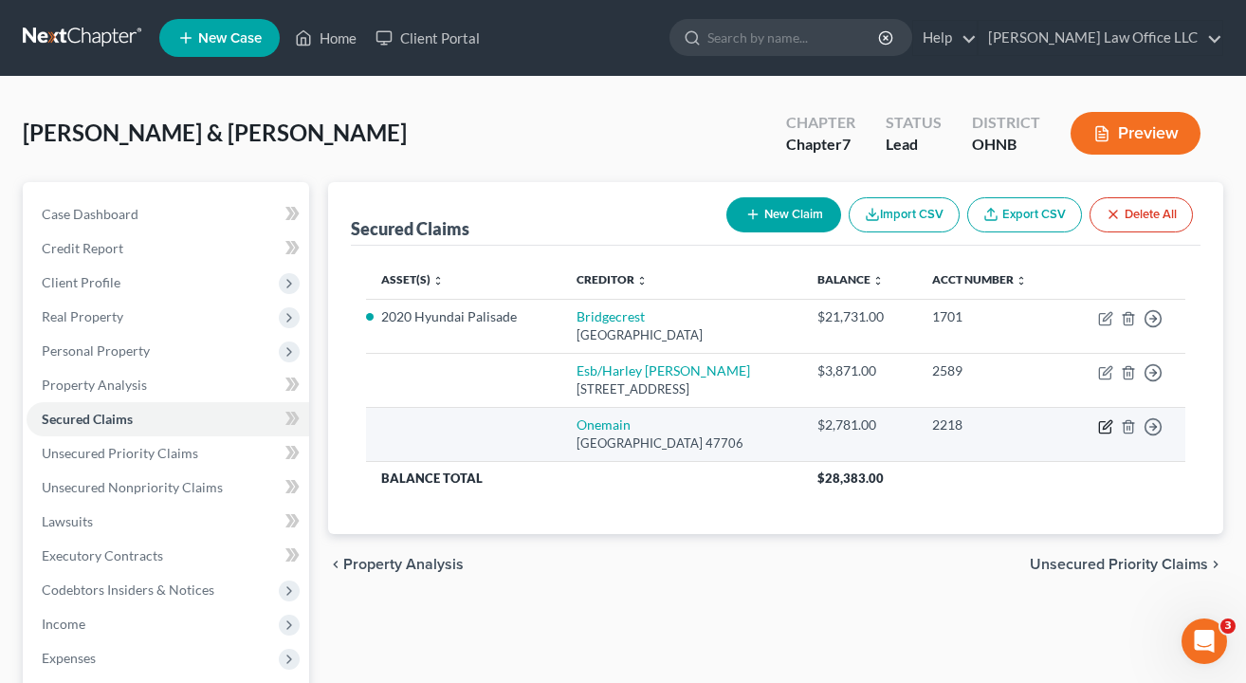
click at [1104, 430] on icon "button" at bounding box center [1105, 426] width 15 height 15
select select "15"
select select "0"
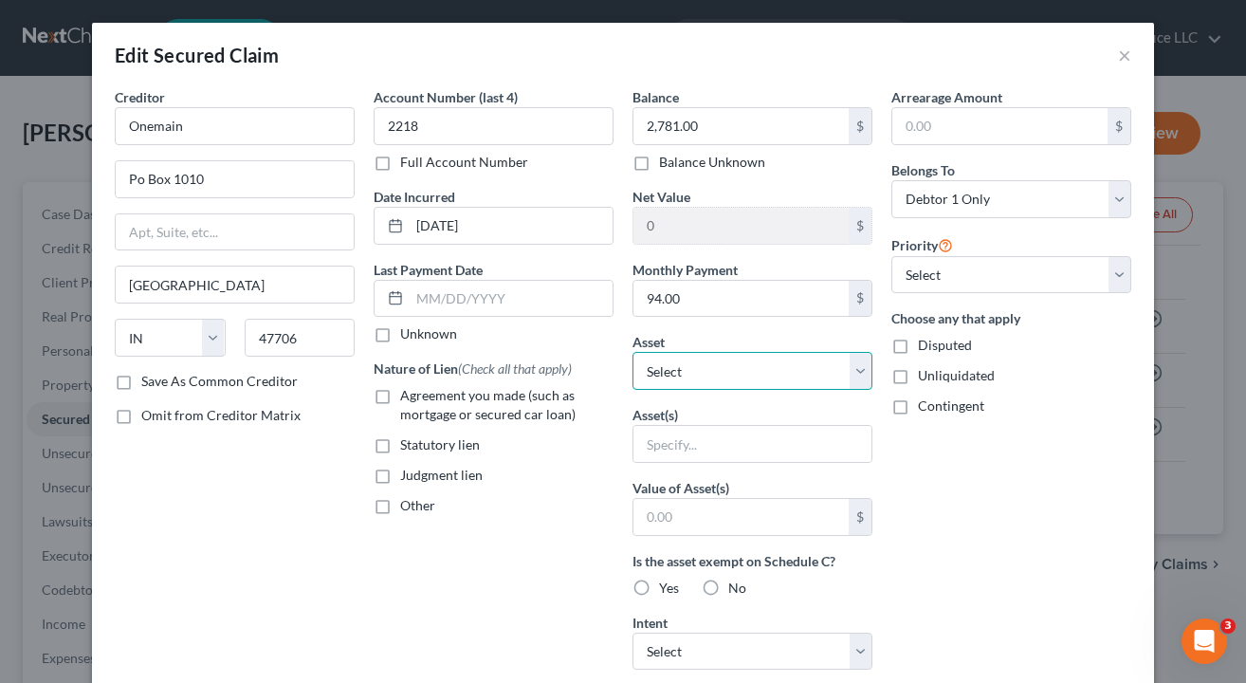
select select "2"
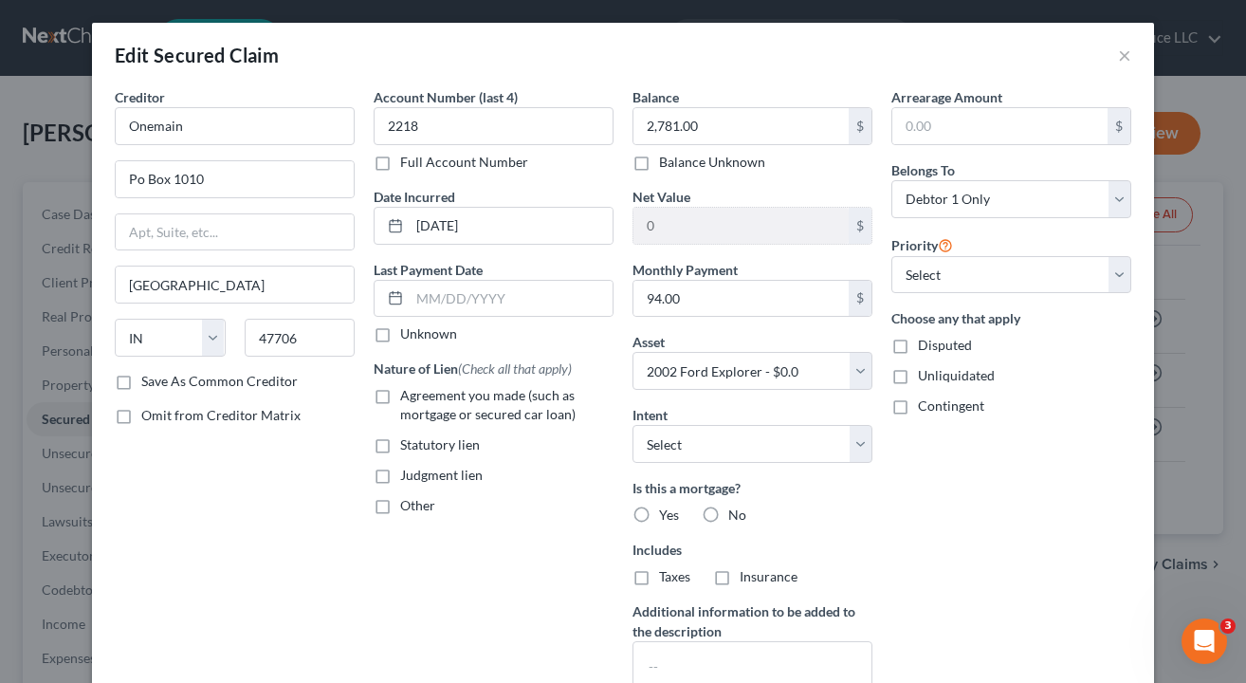
click at [960, 522] on div "Arrearage Amount $ Belongs To * Select Debtor 1 Only Debtor 2 Only Debtor 1 And…" at bounding box center [1011, 406] width 259 height 639
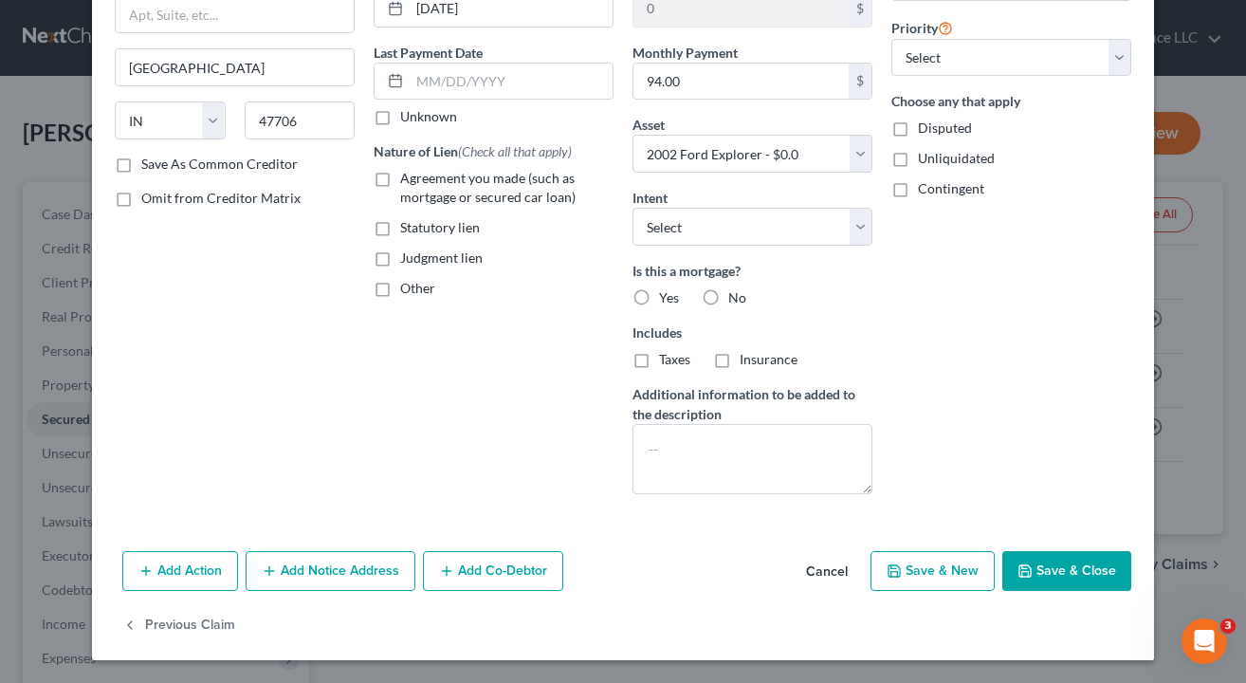
scroll to position [217, 0]
click at [1057, 566] on button "Save & Close" at bounding box center [1067, 571] width 129 height 40
select select
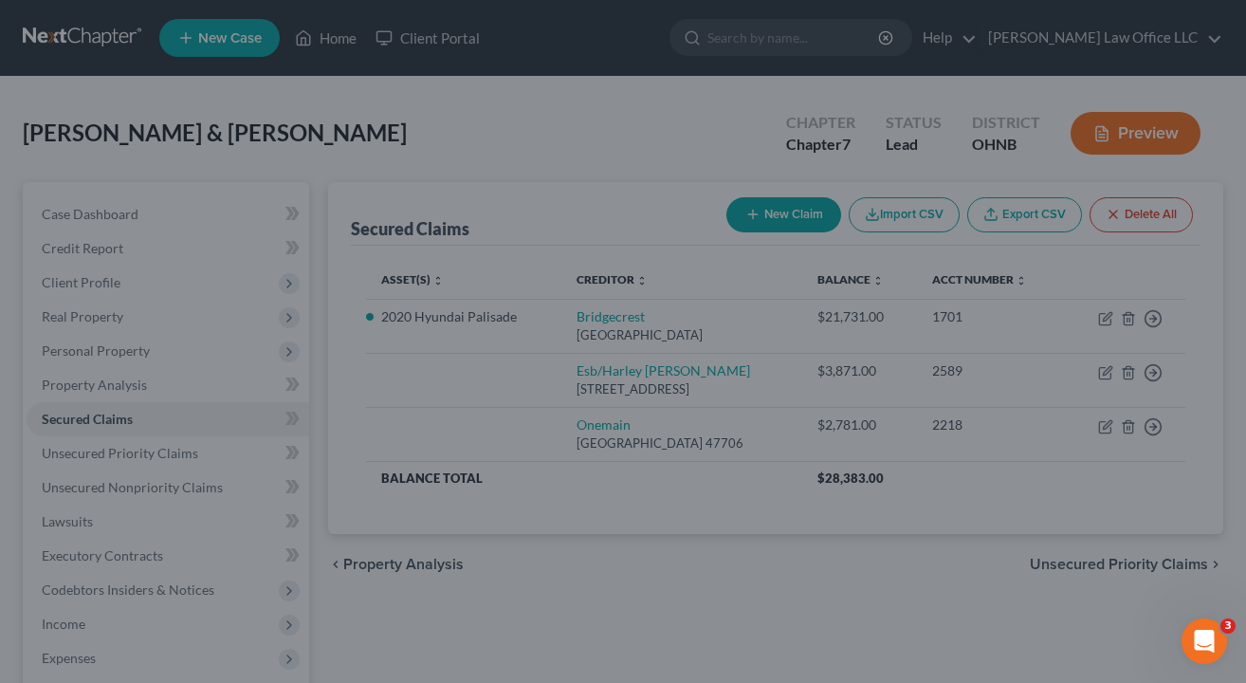
type input "-2,781.00"
select select "2"
type input "0"
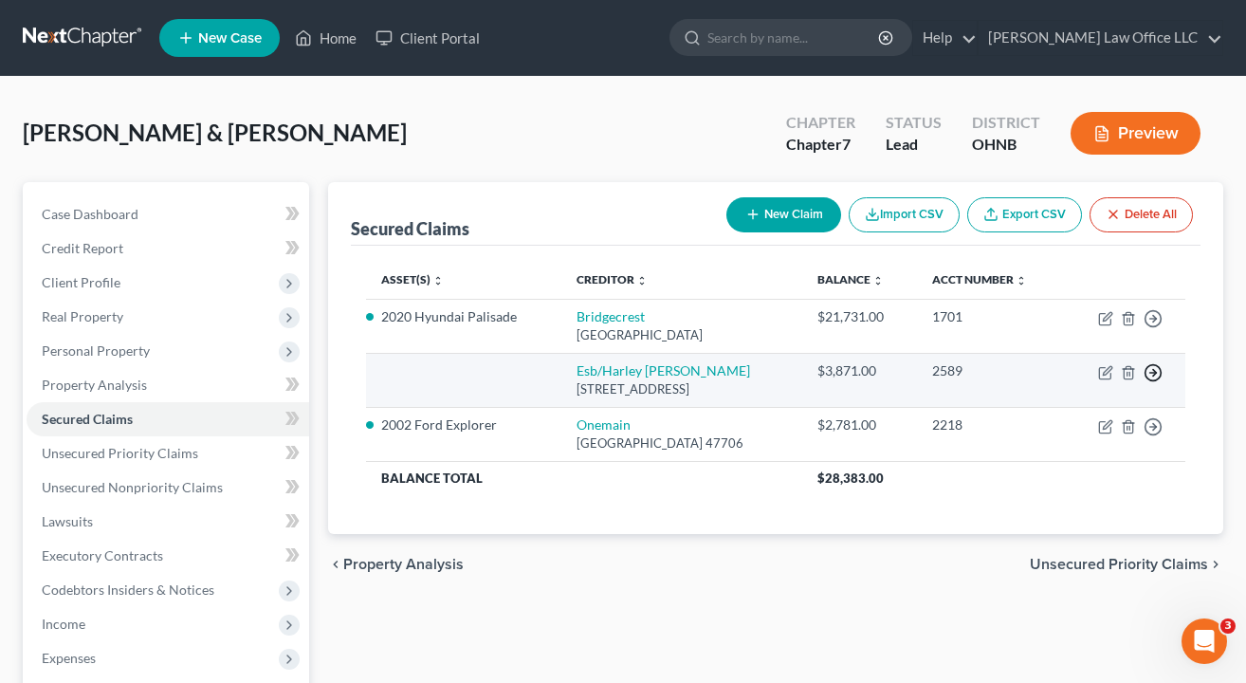
click at [1156, 319] on line "button" at bounding box center [1153, 319] width 7 height 0
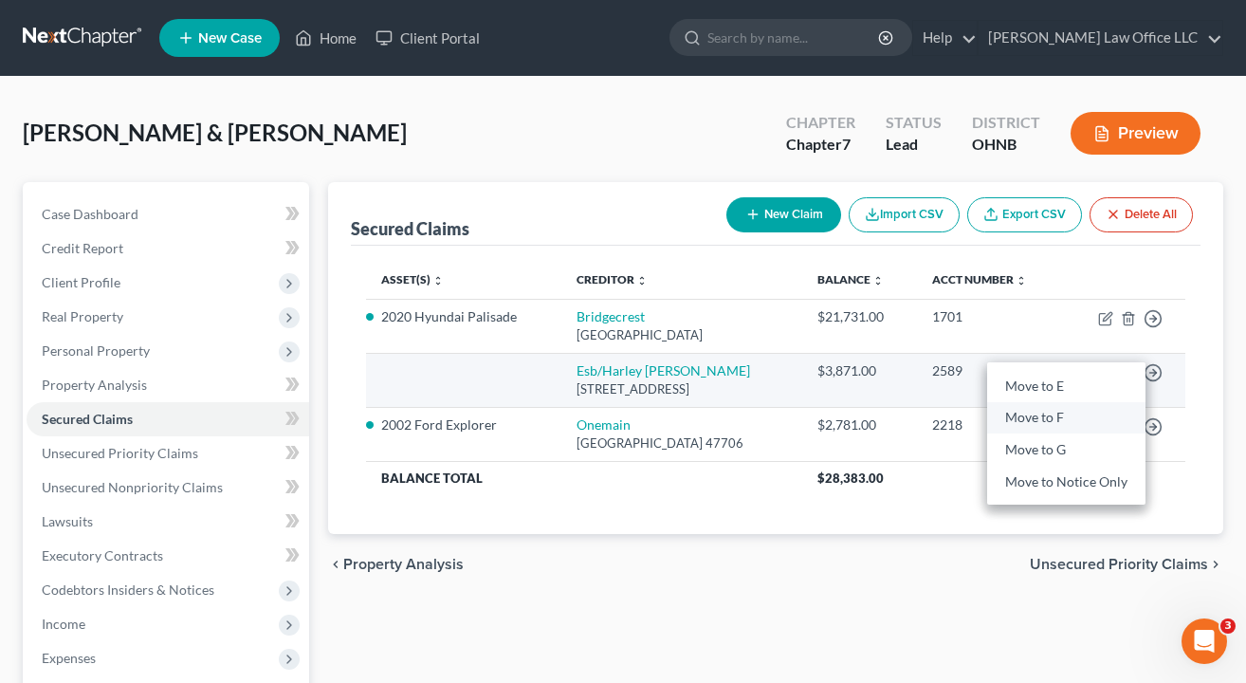
click at [1082, 419] on link "Move to F" at bounding box center [1066, 418] width 158 height 32
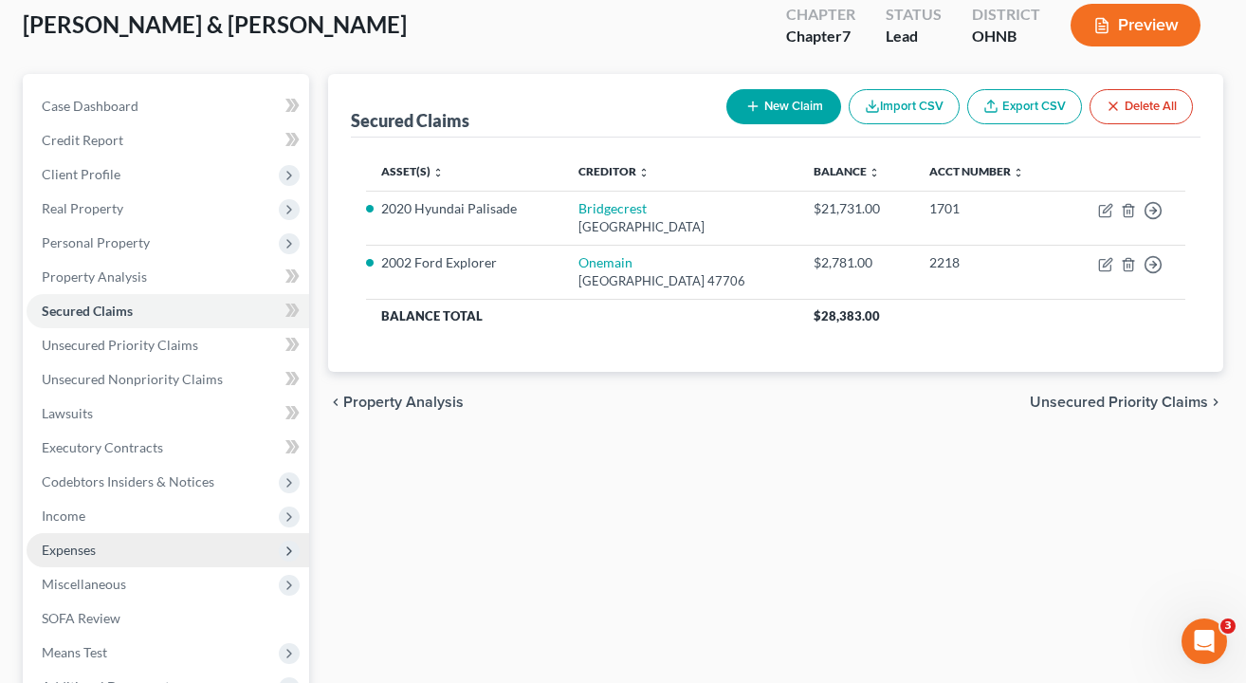
scroll to position [108, 0]
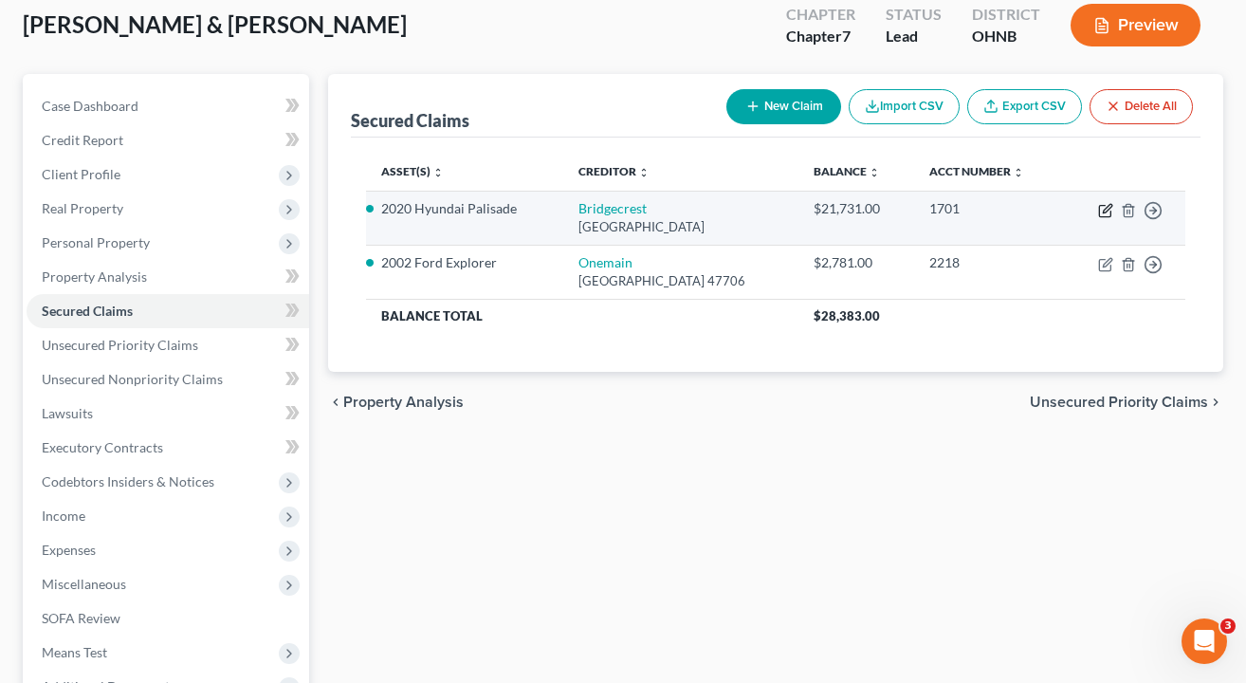
click at [1111, 209] on icon "button" at bounding box center [1105, 210] width 15 height 15
select select "3"
select select "2"
select select "0"
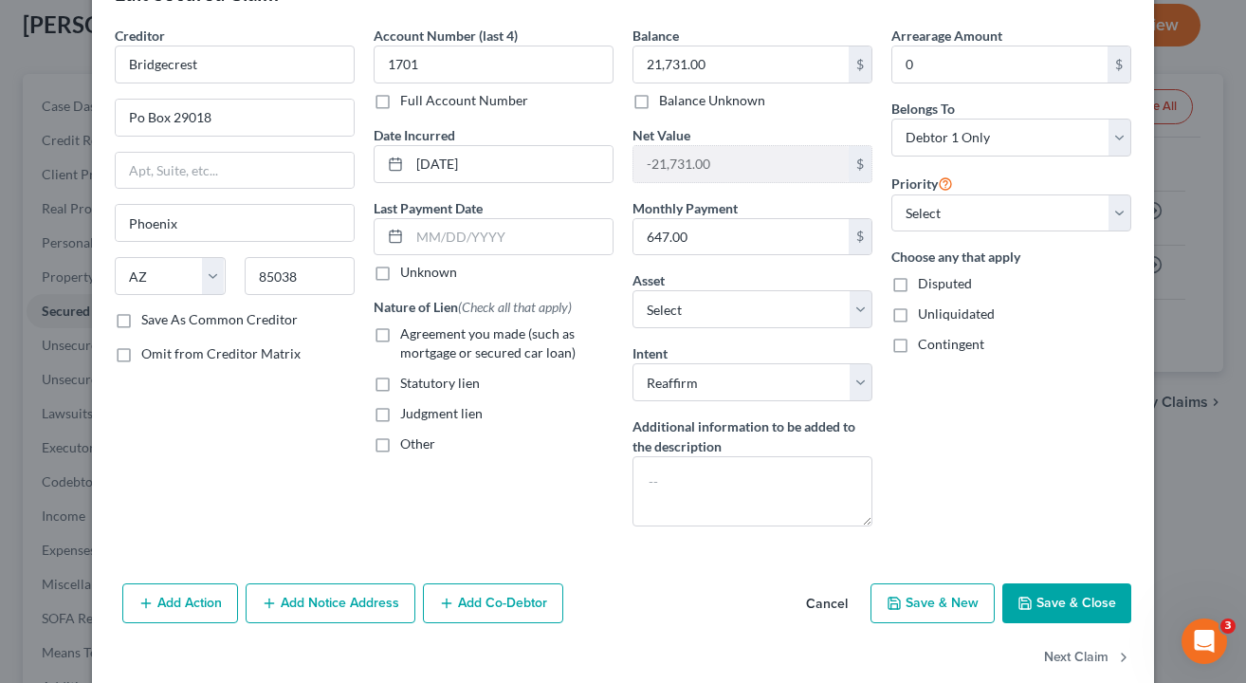
scroll to position [68, 0]
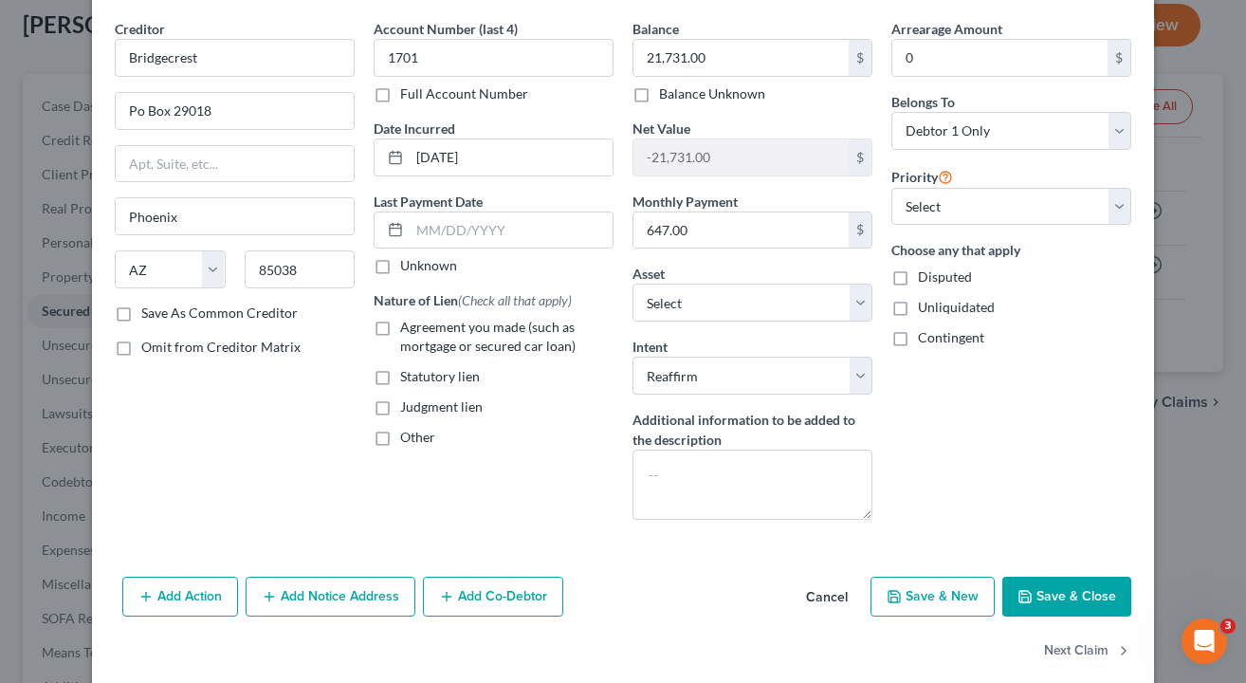
click at [1057, 612] on button "Save & Close" at bounding box center [1067, 597] width 129 height 40
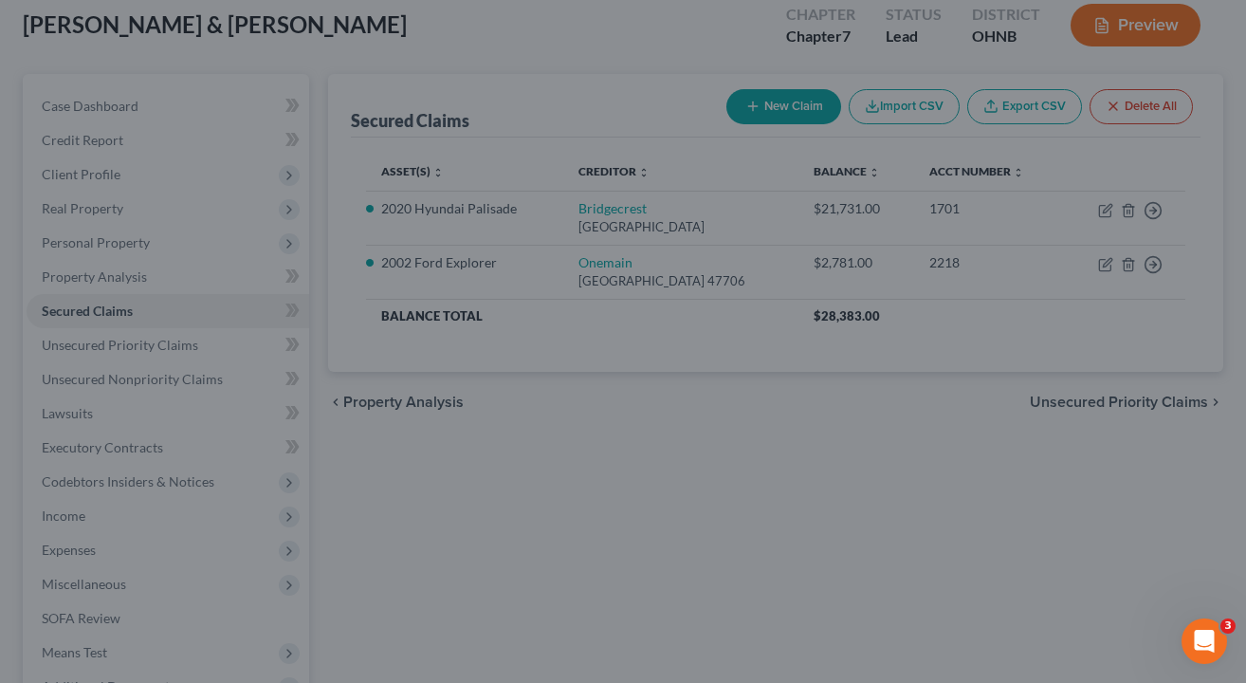
select select "3"
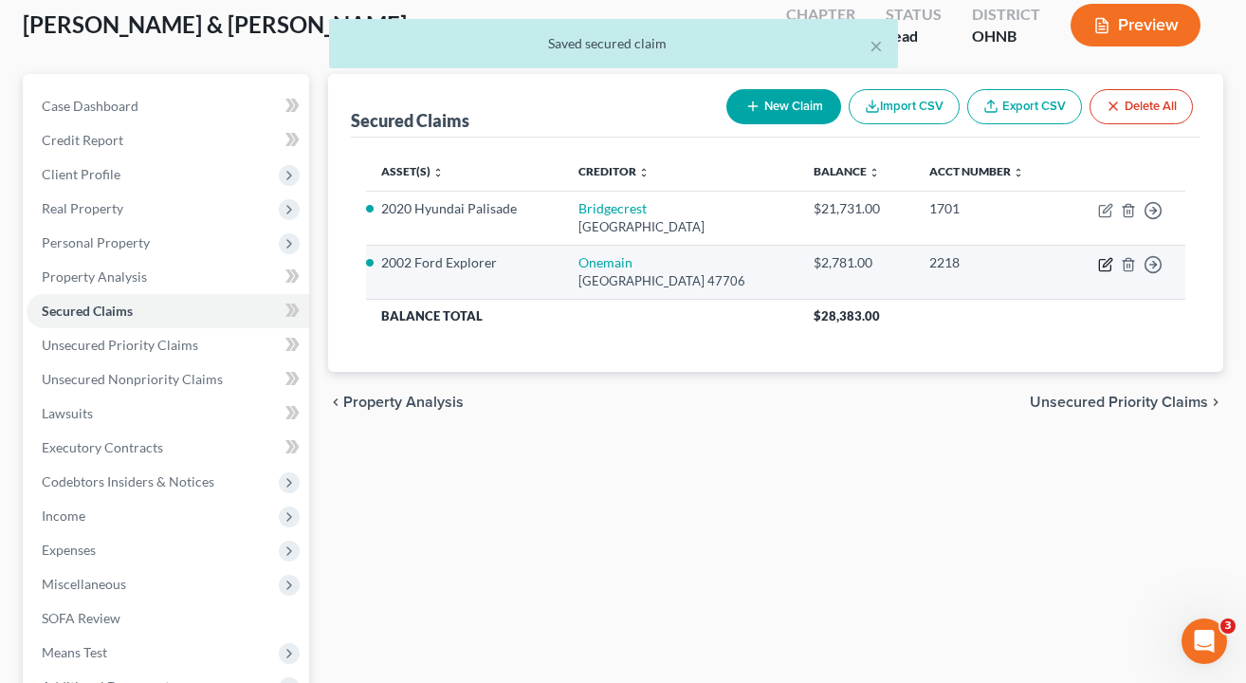
click at [1102, 266] on icon "button" at bounding box center [1105, 264] width 15 height 15
select select "15"
select select "0"
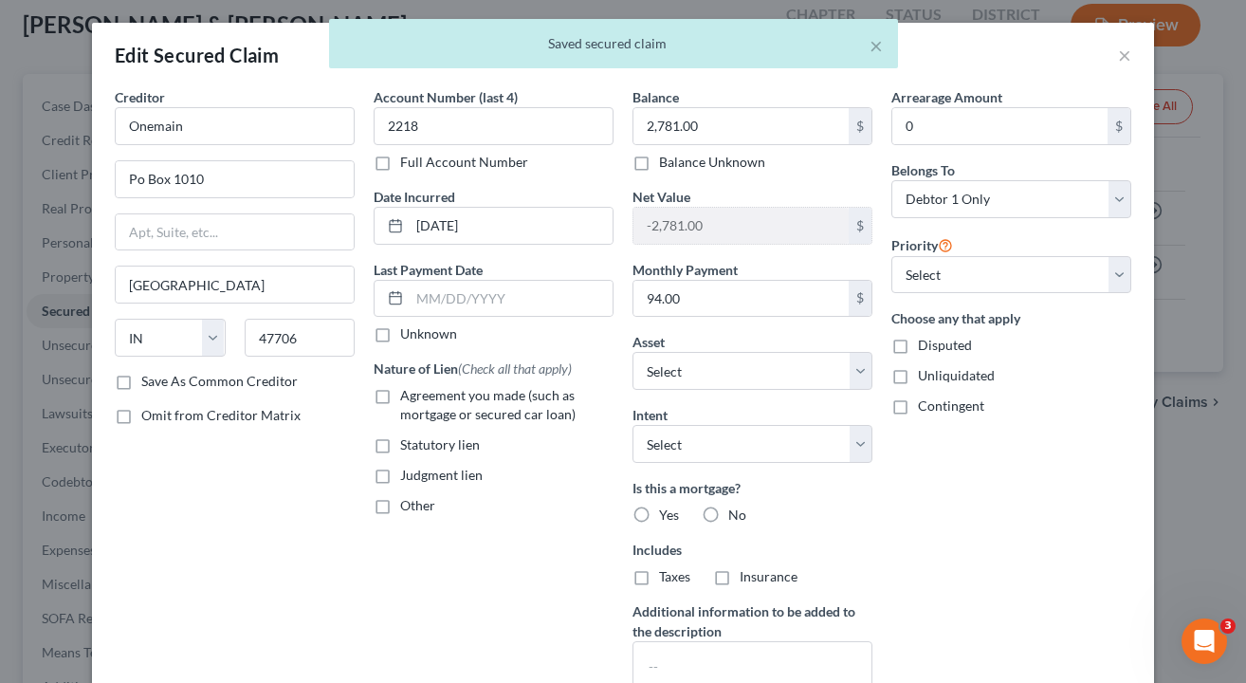
scroll to position [26, 0]
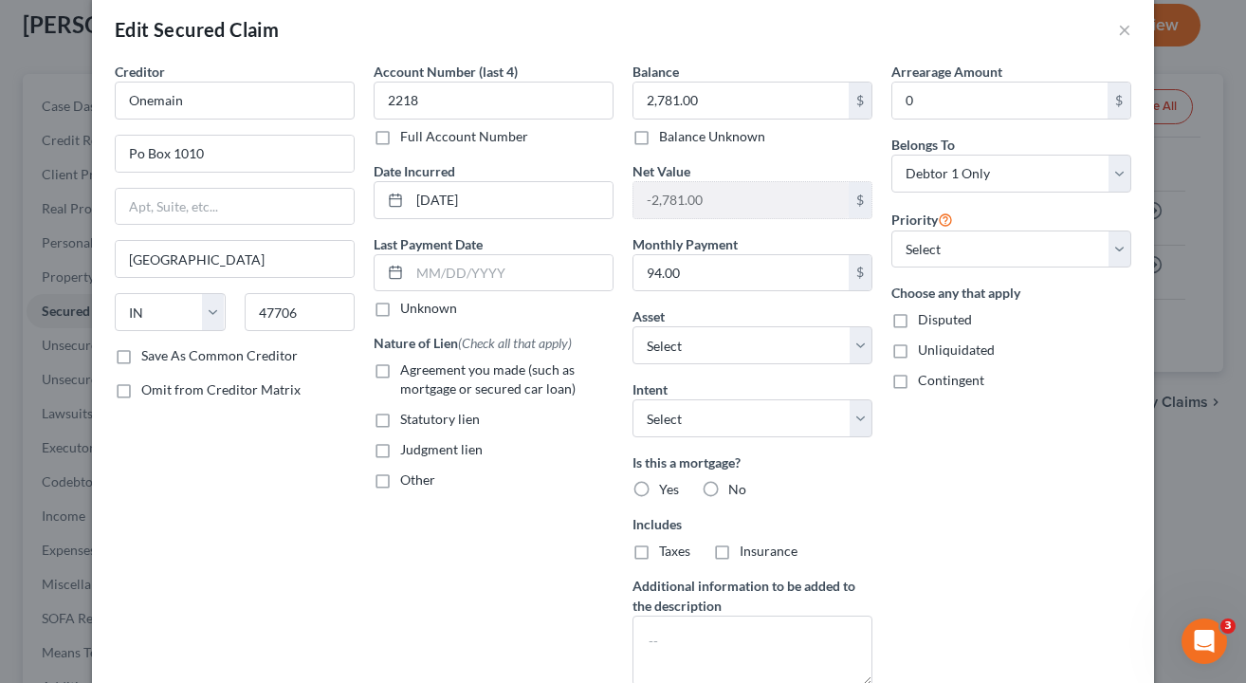
click at [792, 438] on div "Balance 2,781.00 $ Balance Unknown Balance Undetermined 2,781.00 $ Balance Unkn…" at bounding box center [752, 381] width 259 height 639
select select "0"
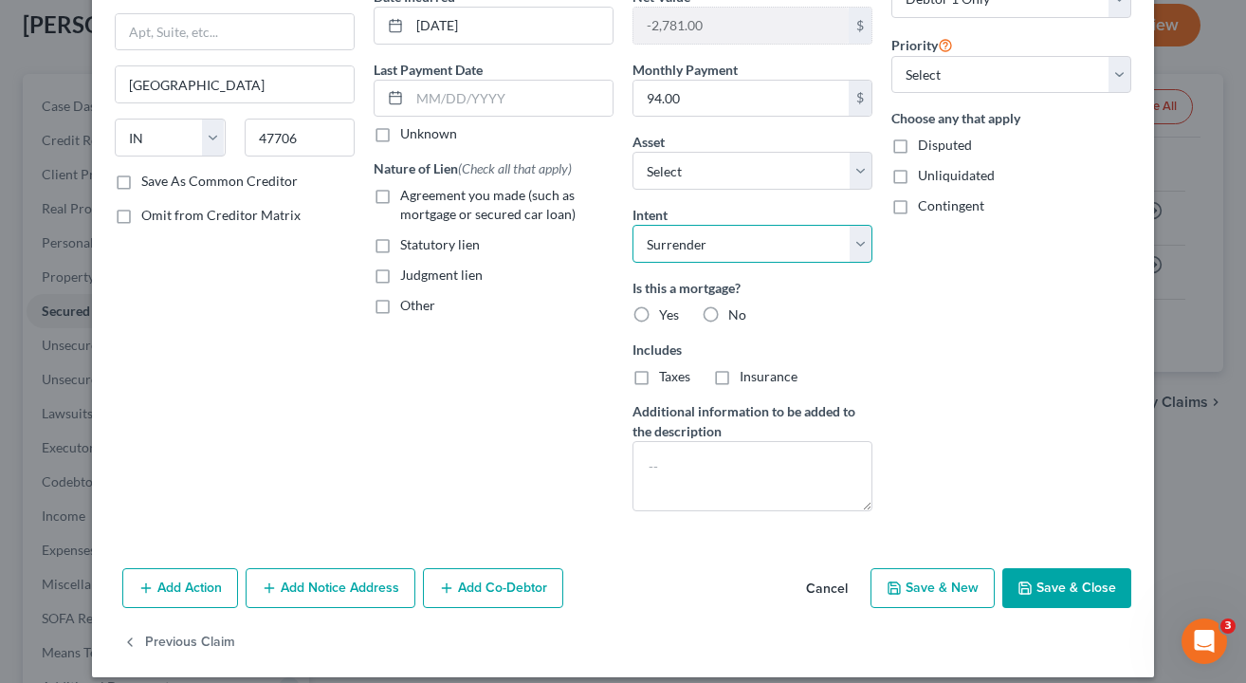
scroll to position [201, 0]
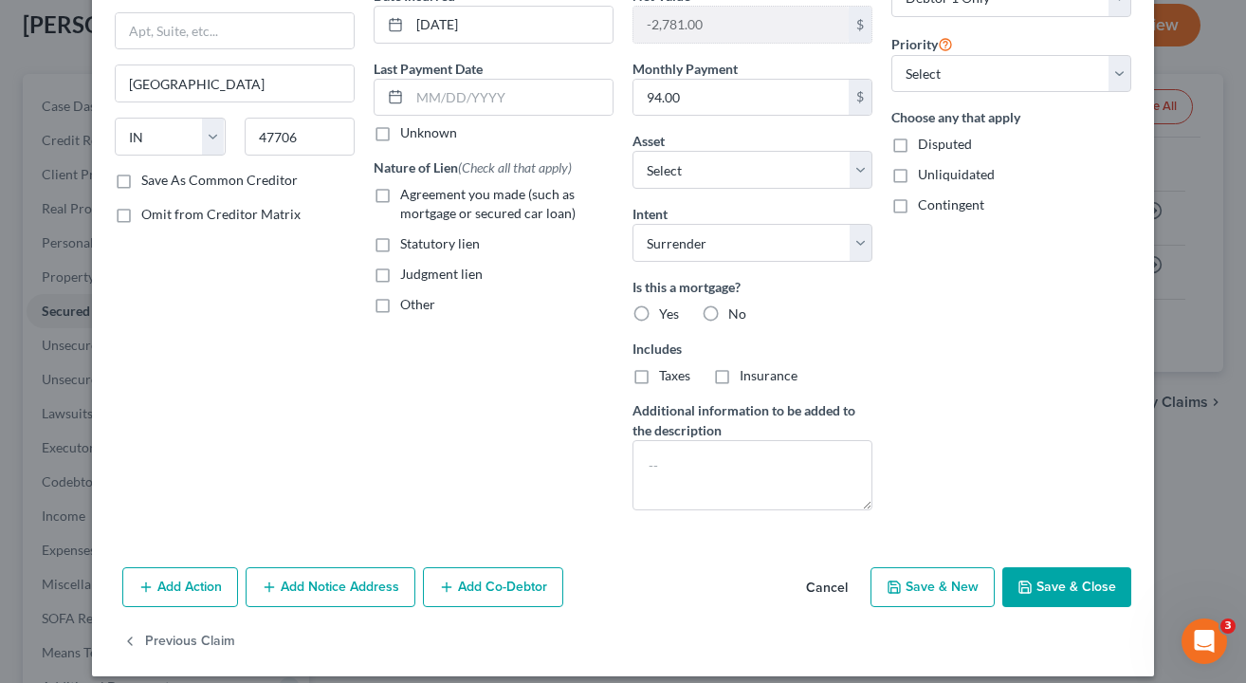
click at [1046, 582] on button "Save & Close" at bounding box center [1067, 587] width 129 height 40
select select "2"
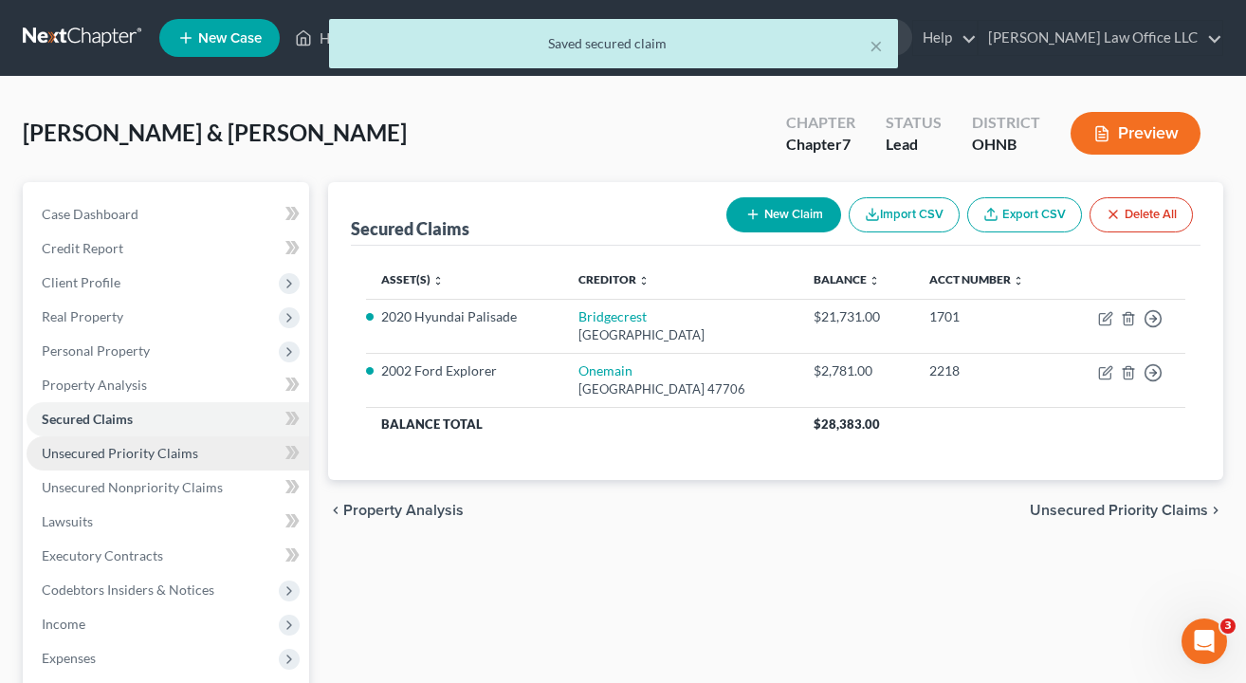
scroll to position [0, 0]
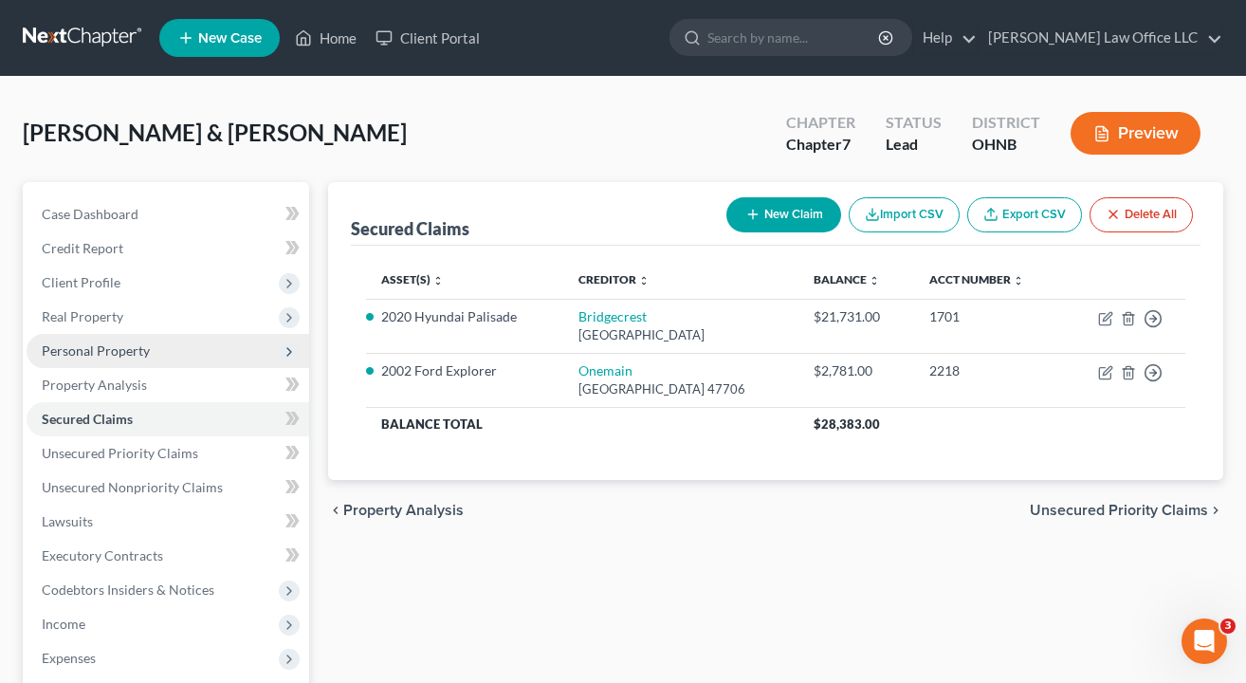
click at [109, 351] on span "Personal Property" at bounding box center [96, 350] width 108 height 16
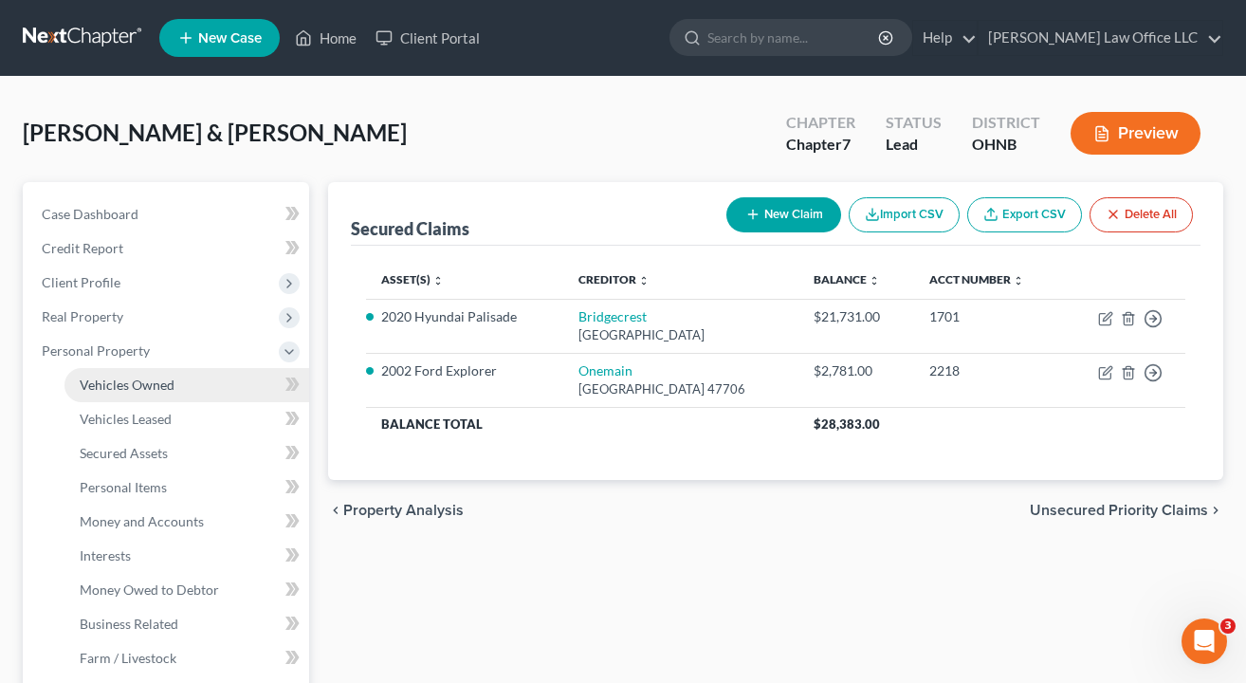
click at [120, 387] on span "Vehicles Owned" at bounding box center [127, 385] width 95 height 16
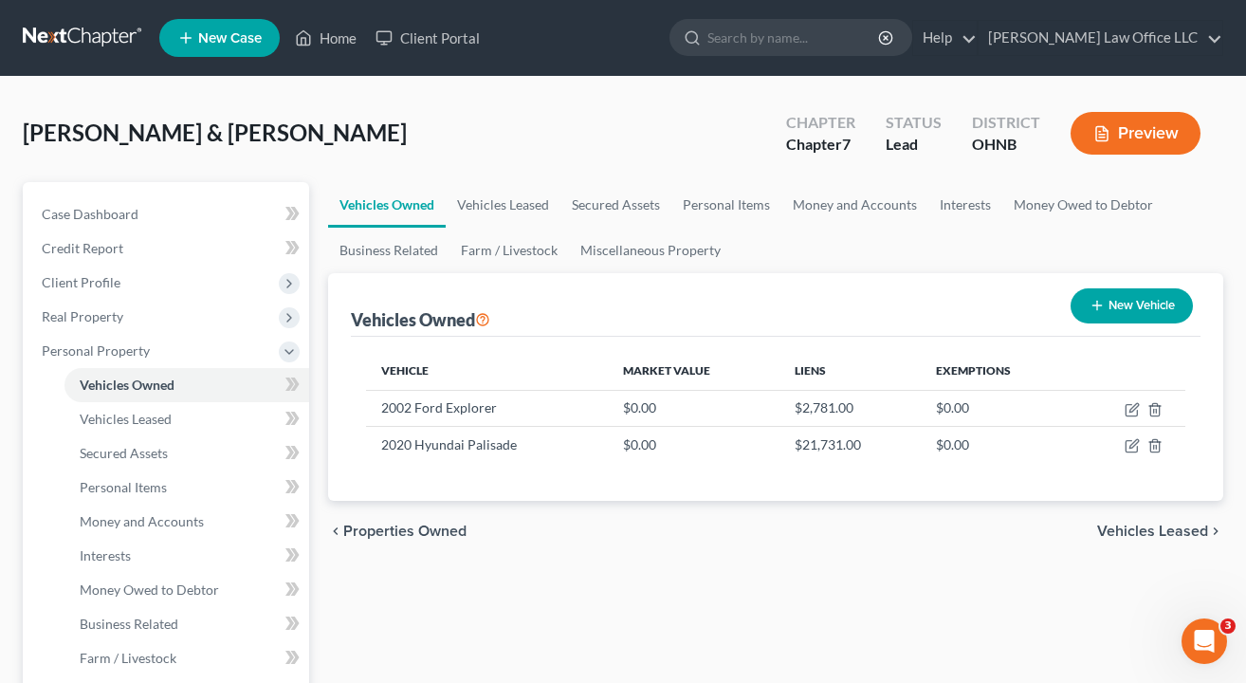
click at [1165, 293] on button "New Vehicle" at bounding box center [1132, 305] width 122 height 35
select select "0"
select select "2"
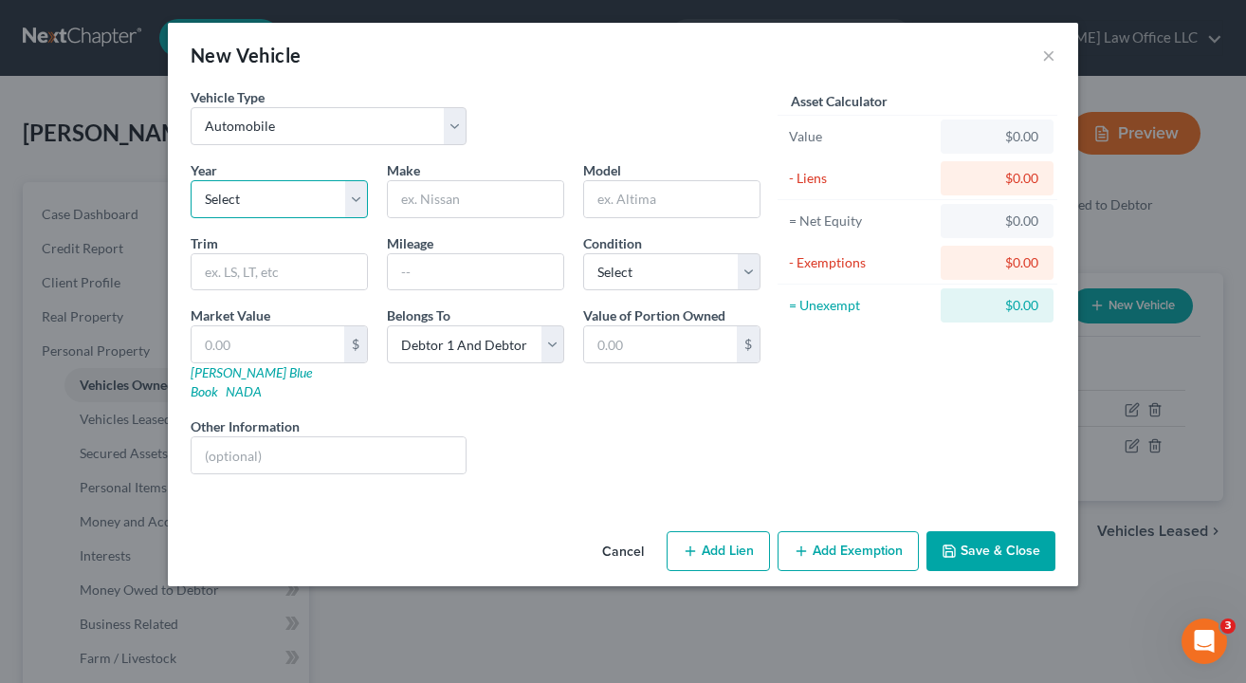
select select "18"
click at [510, 202] on input "text" at bounding box center [475, 199] width 175 height 36
type input "Buick"
click at [626, 202] on input "text" at bounding box center [671, 199] width 175 height 36
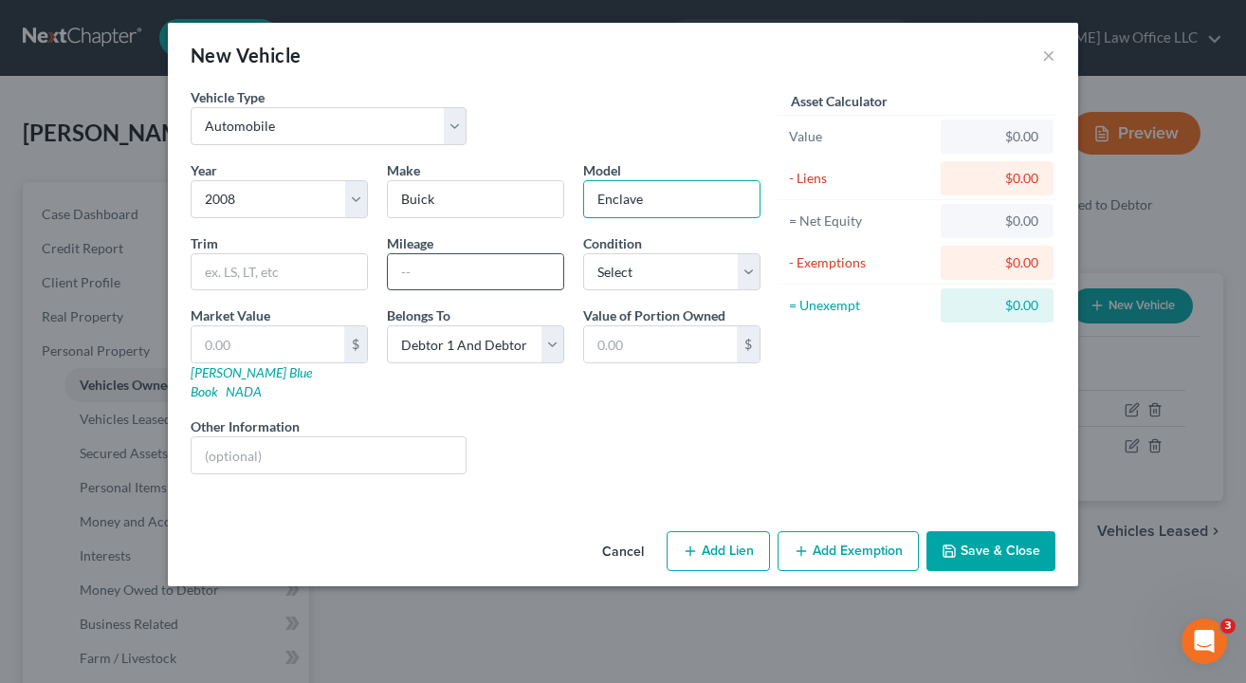
type input "Enclave"
click at [497, 263] on input "text" at bounding box center [475, 272] width 175 height 36
type input "180000"
click at [653, 435] on div "Liens Select" at bounding box center [623, 445] width 295 height 58
select select "1"
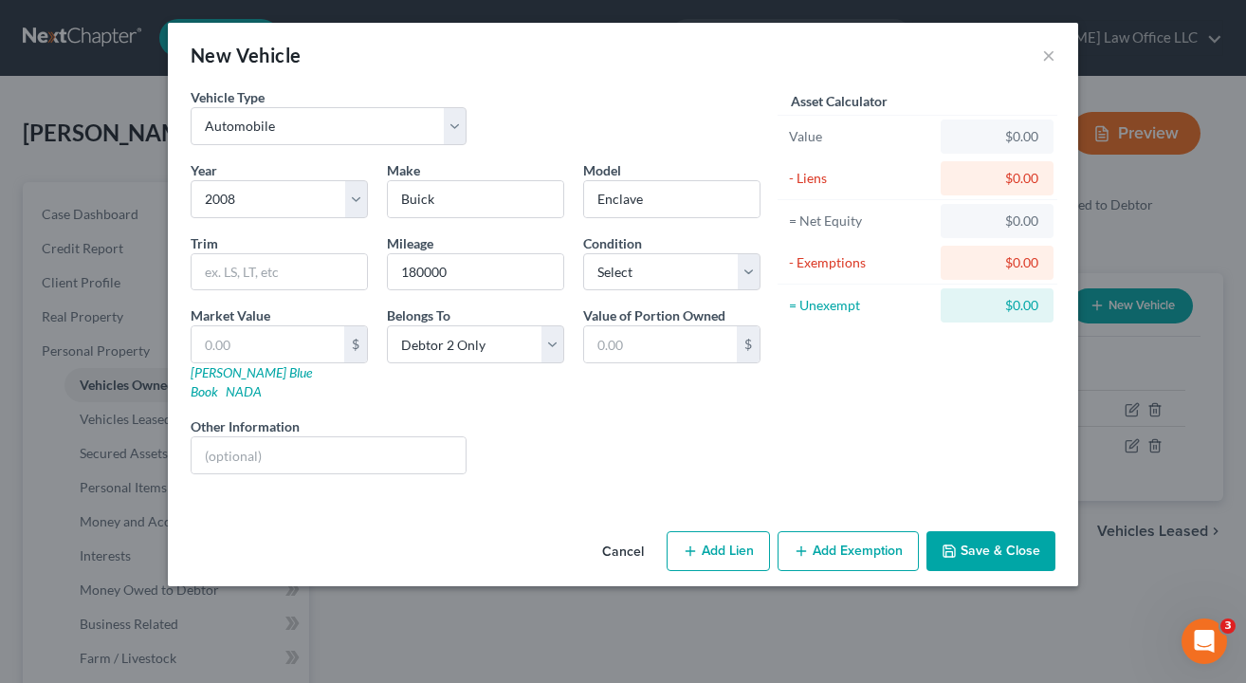
click at [584, 488] on div "Vehicle Type Select Automobile Truck Trailer Watercraft Aircraft Motor Home Atv…" at bounding box center [623, 305] width 911 height 436
click at [970, 547] on button "Save & Close" at bounding box center [991, 551] width 129 height 40
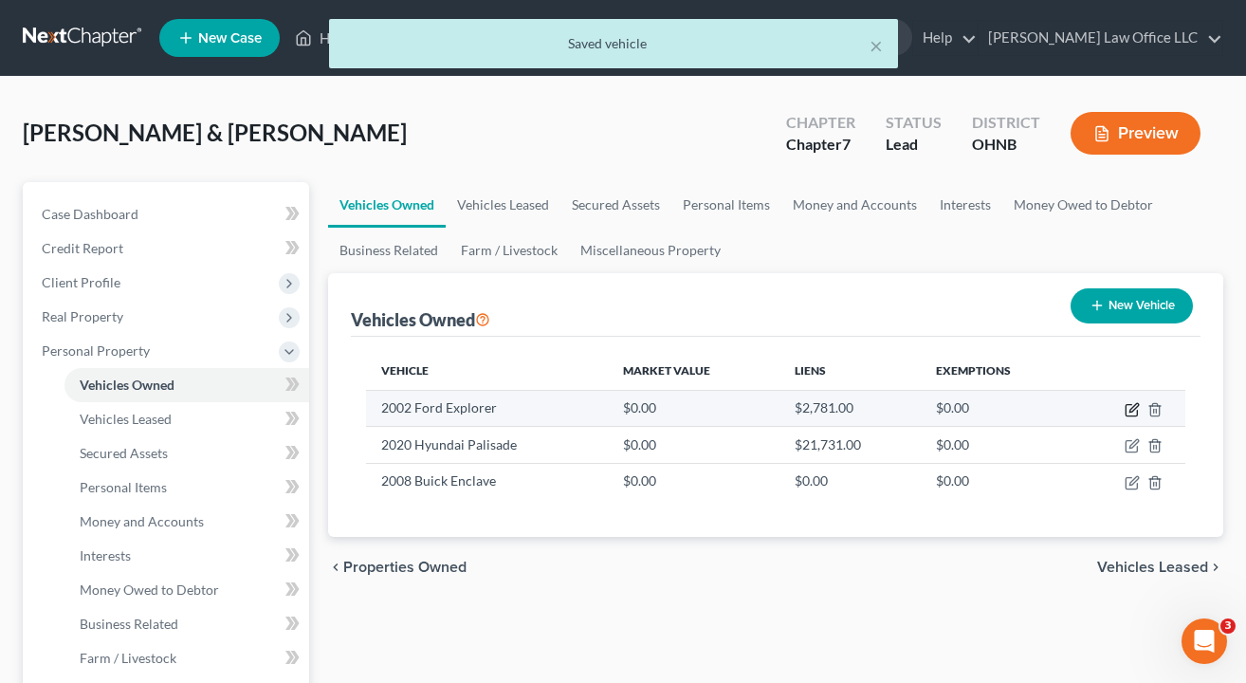
click at [1133, 410] on icon "button" at bounding box center [1134, 407] width 9 height 9
select select "0"
select select "24"
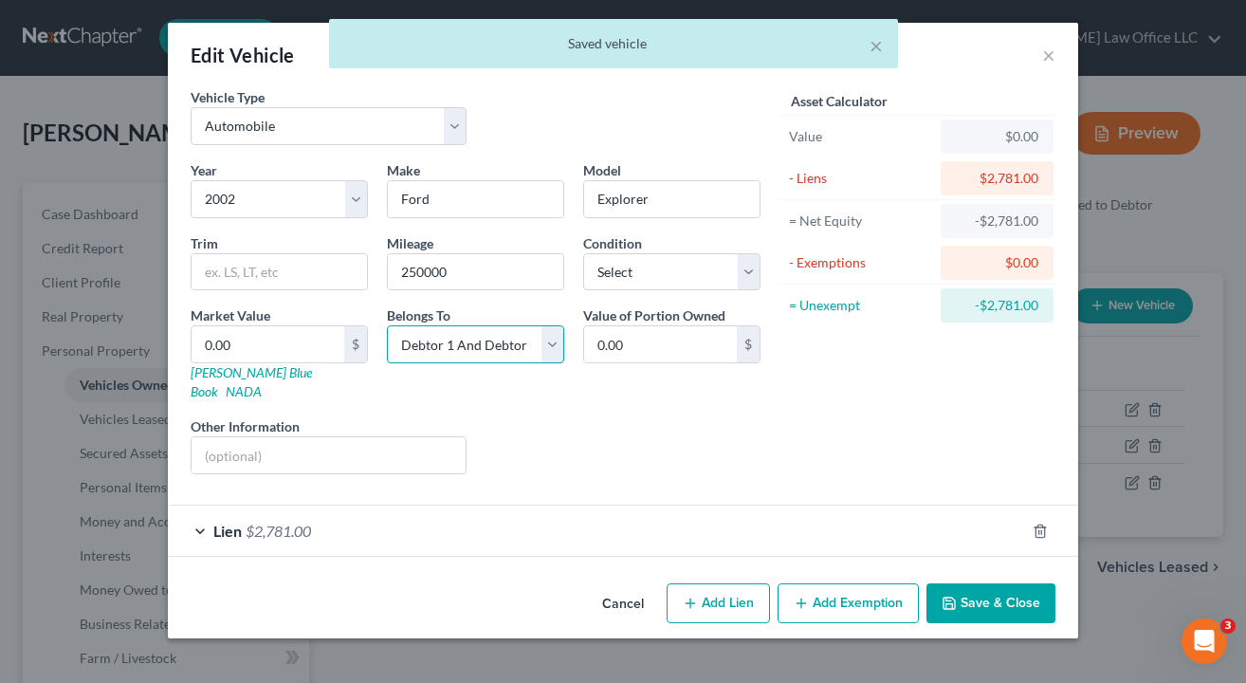
select select "0"
click at [953, 583] on button "Save & Close" at bounding box center [991, 603] width 129 height 40
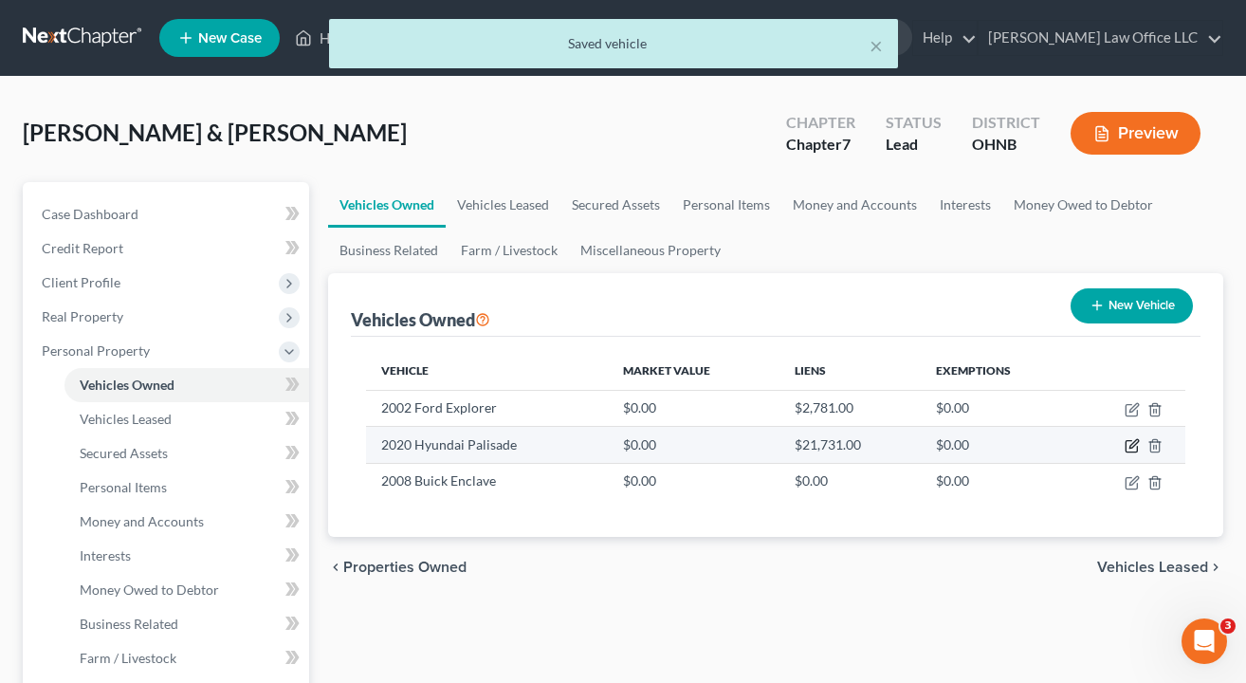
click at [1132, 443] on icon "button" at bounding box center [1132, 445] width 15 height 15
select select "0"
select select "6"
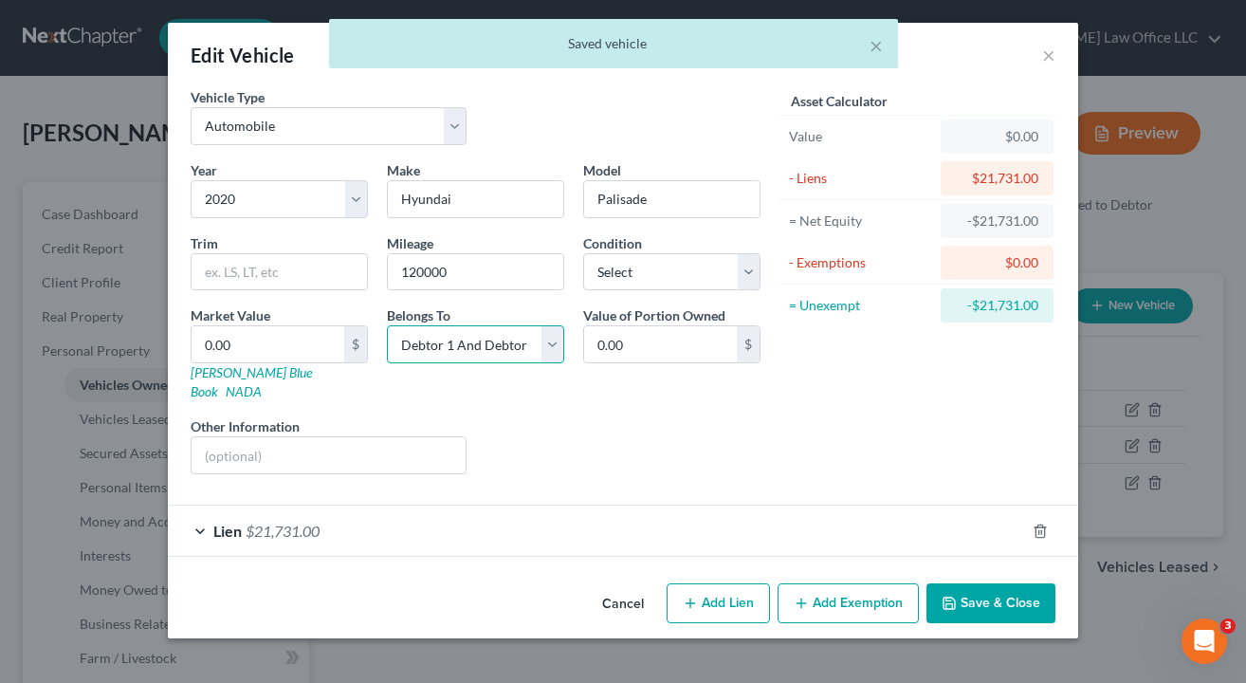
select select "0"
click at [993, 593] on button "Save & Close" at bounding box center [991, 603] width 129 height 40
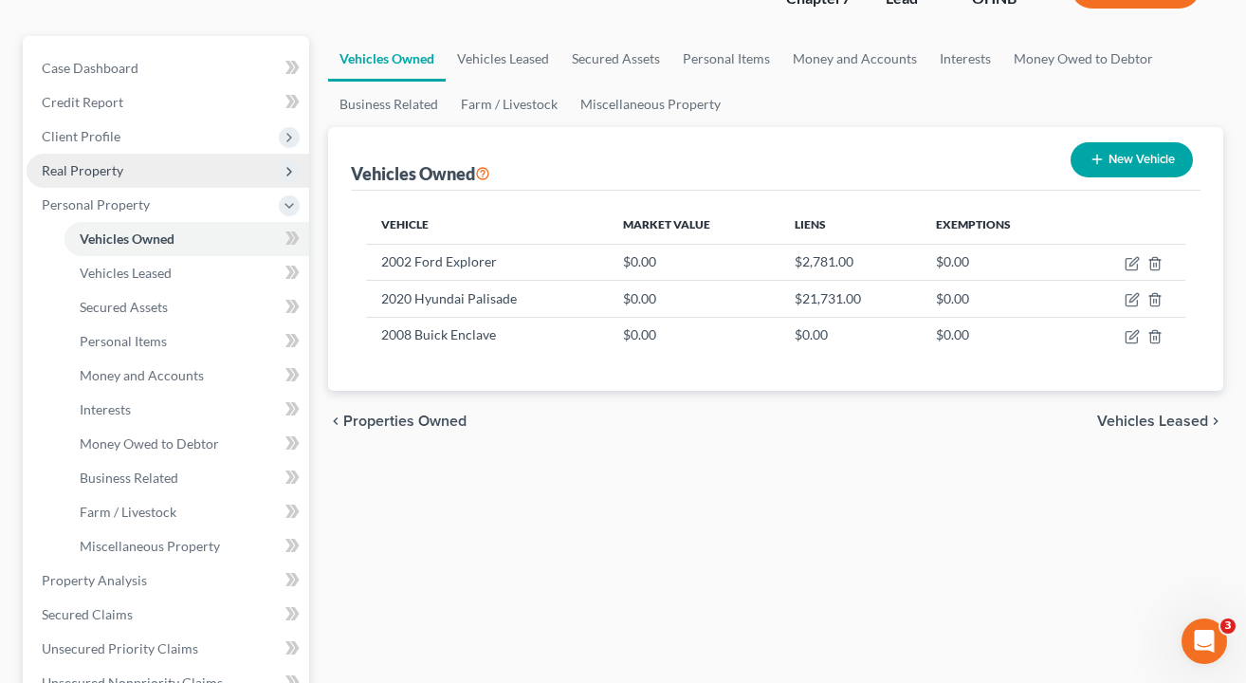
scroll to position [159, 0]
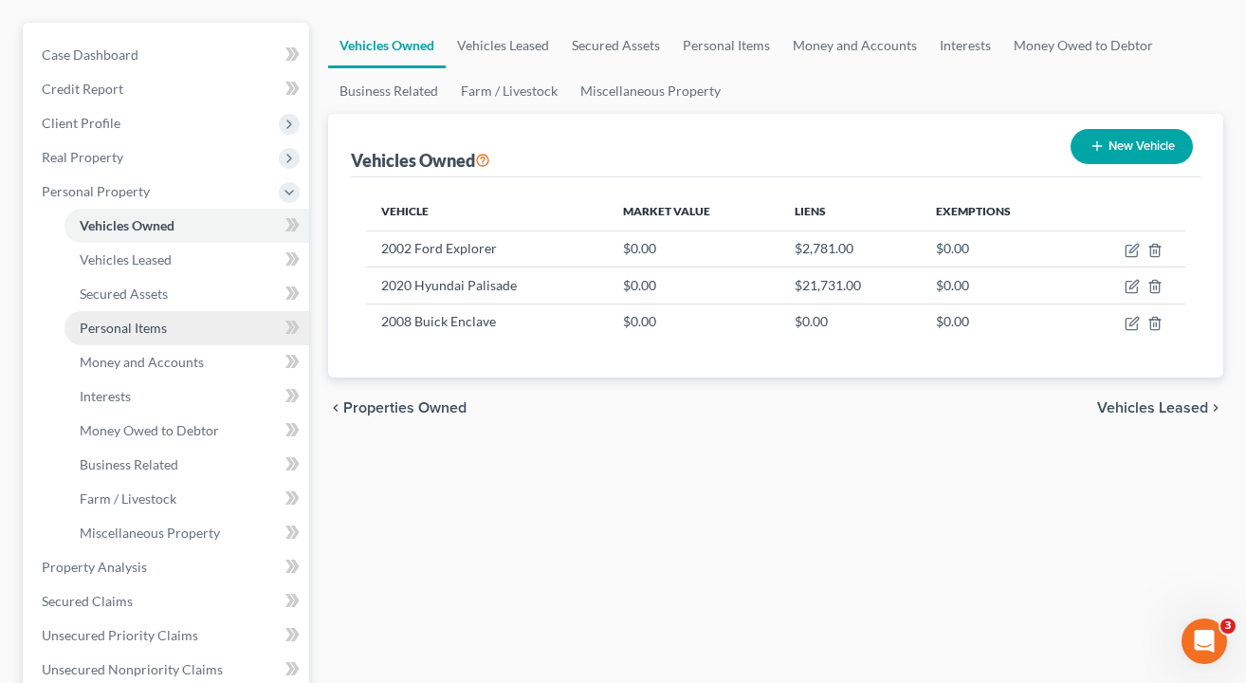
click at [180, 331] on link "Personal Items" at bounding box center [186, 328] width 245 height 34
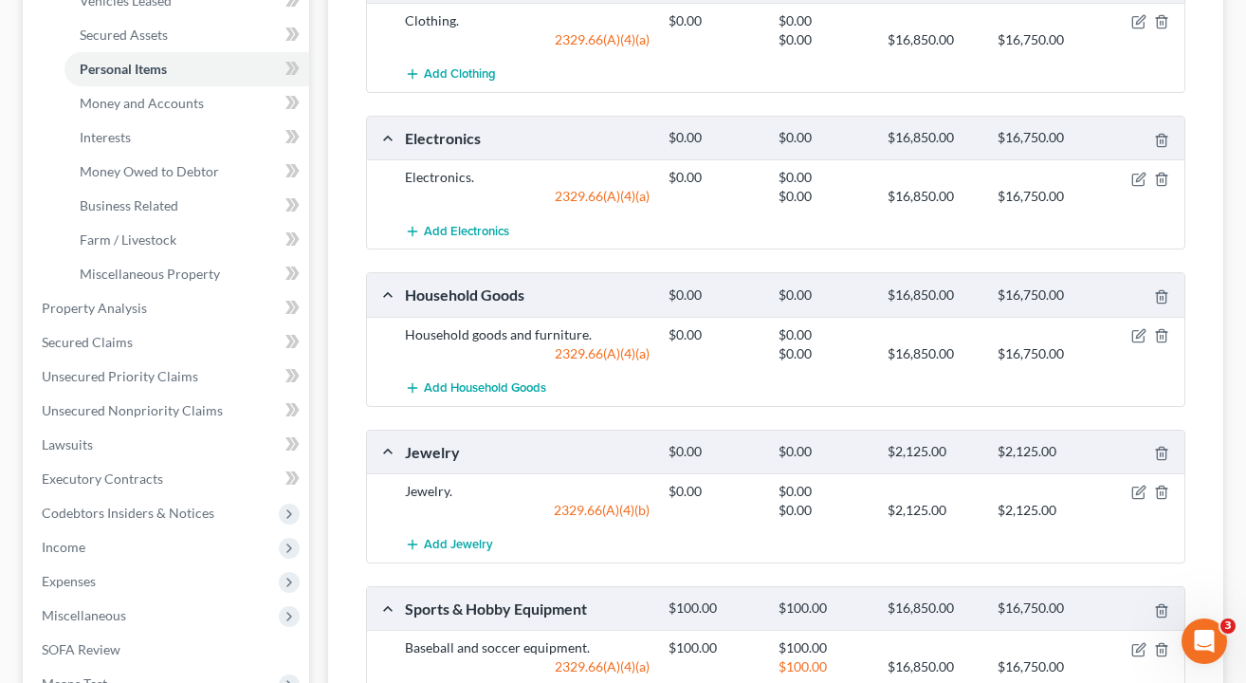
scroll to position [419, 0]
click at [1133, 333] on icon "button" at bounding box center [1138, 334] width 15 height 15
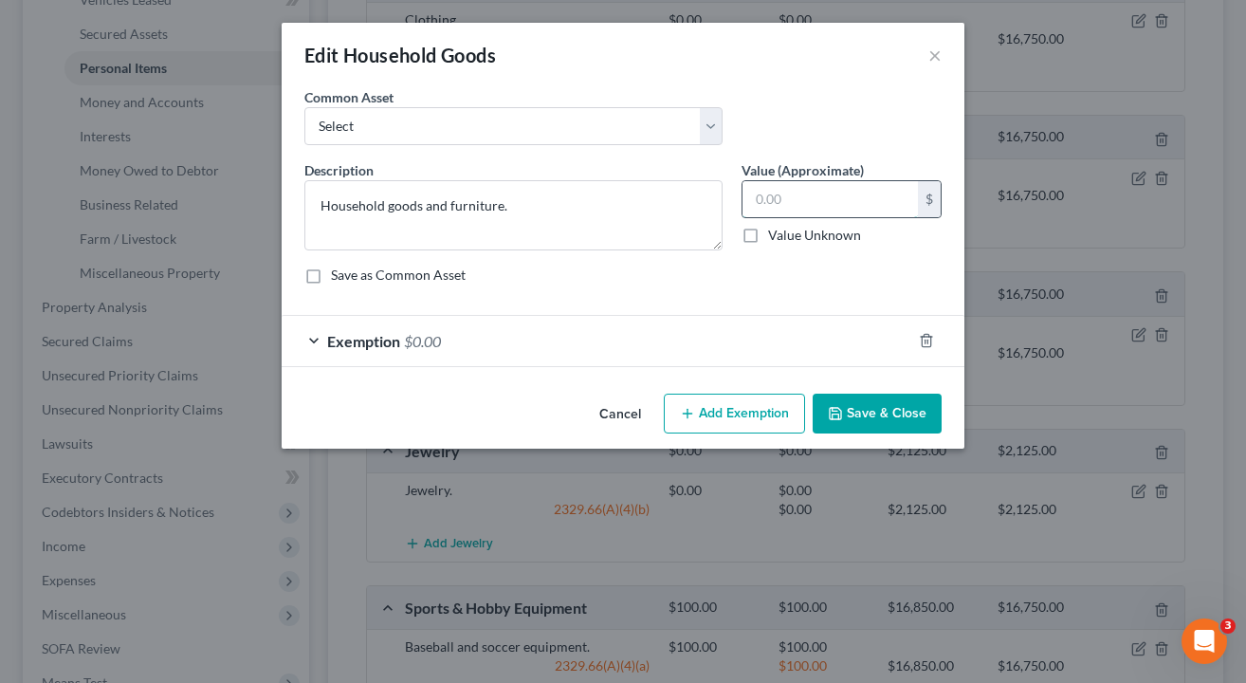
click at [776, 200] on input "text" at bounding box center [830, 199] width 175 height 36
type input "1,500"
click at [583, 334] on div "Exemption $0.00" at bounding box center [597, 341] width 630 height 50
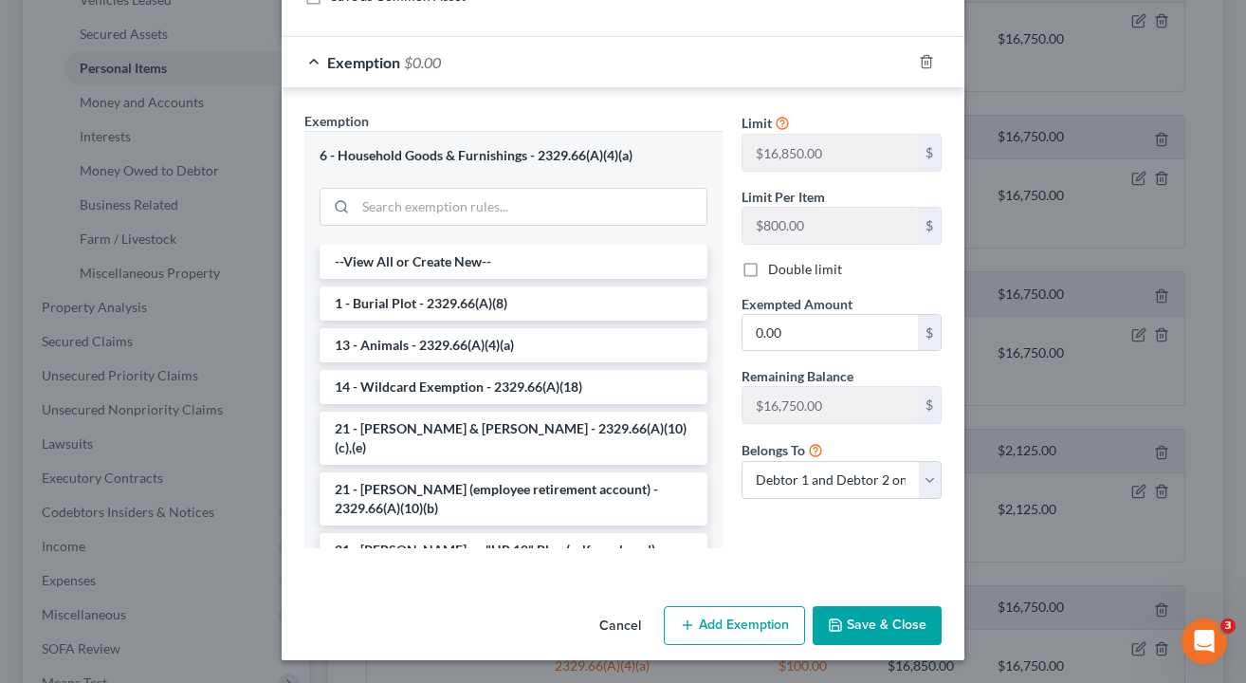
scroll to position [278, 0]
click at [814, 321] on input "0.00" at bounding box center [830, 334] width 175 height 36
type input "1,500.00"
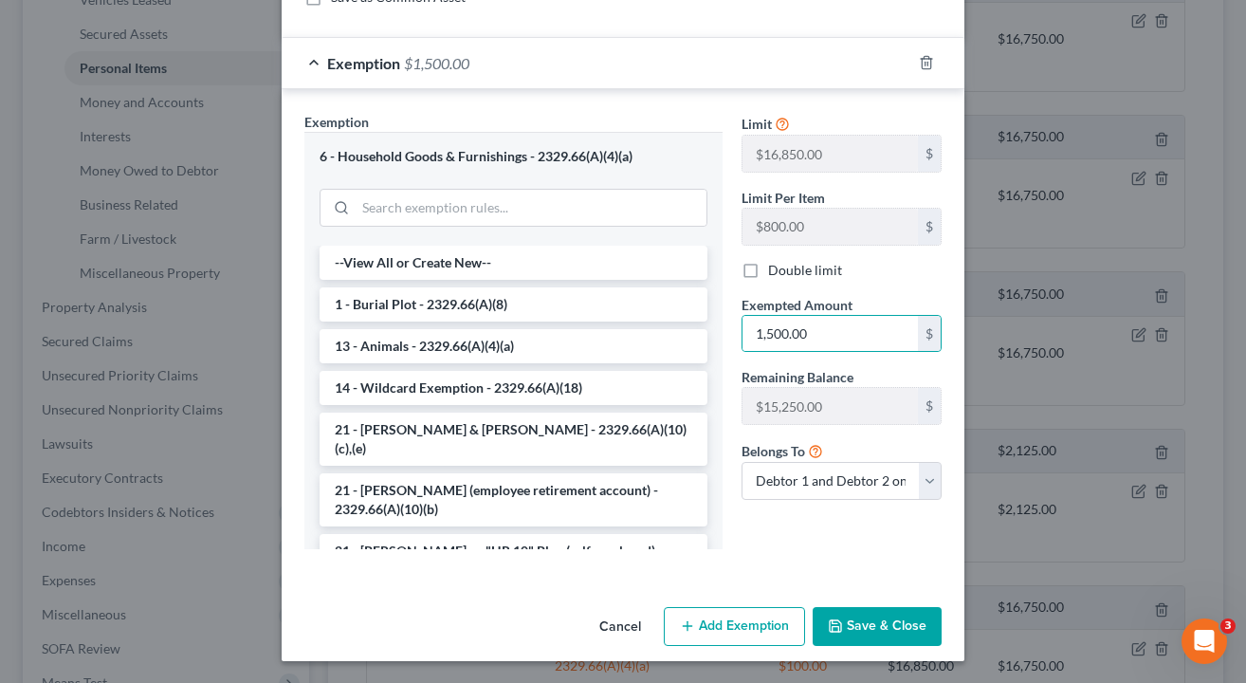
click at [879, 617] on button "Save & Close" at bounding box center [877, 627] width 129 height 40
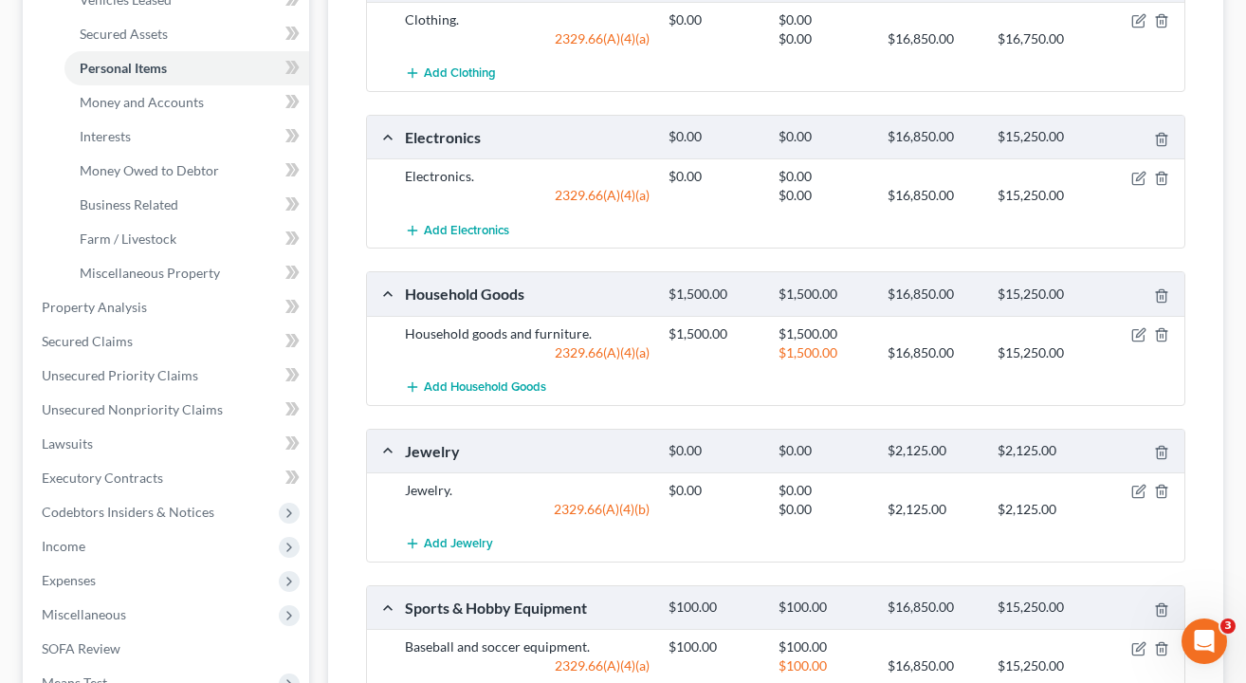
click at [1137, 167] on div at bounding box center [1142, 176] width 88 height 19
click at [1137, 177] on icon "button" at bounding box center [1140, 176] width 9 height 9
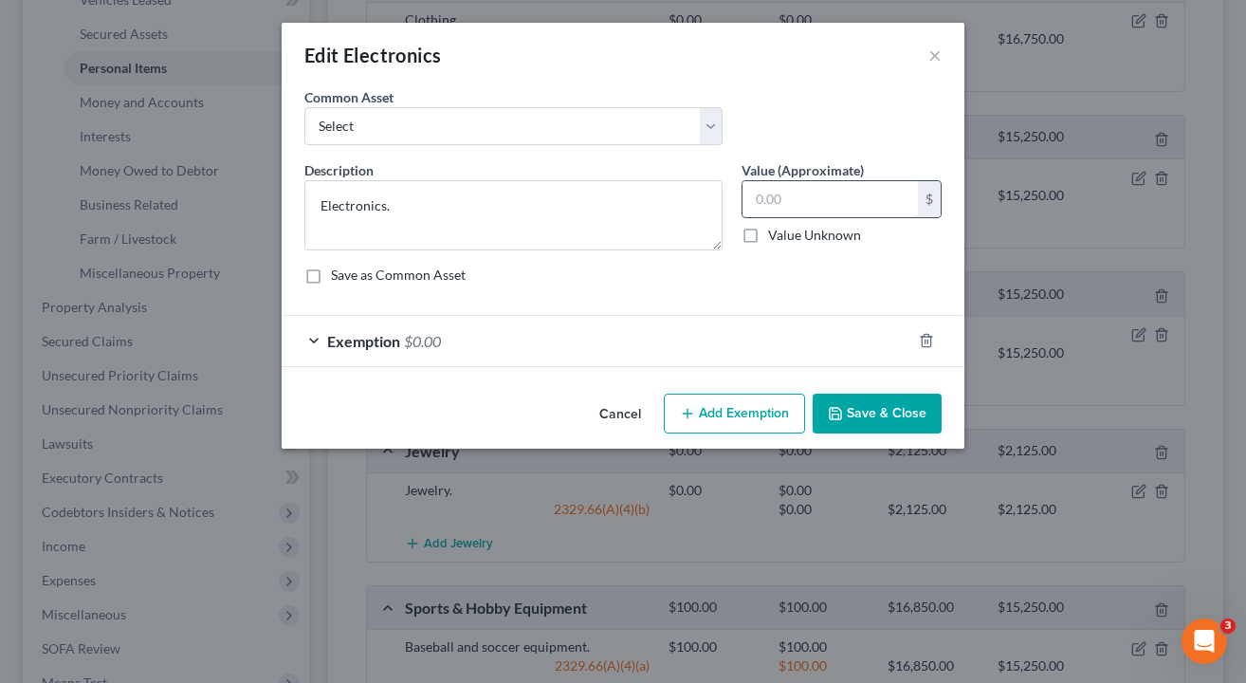
click at [837, 193] on input "text" at bounding box center [830, 199] width 175 height 36
type input "1,200"
click at [751, 285] on div "Description * Electronics. Value (Approximate) 1,200.00 $ Value Unknown Balance…" at bounding box center [623, 229] width 656 height 139
click at [672, 344] on div "Exemption $0.00" at bounding box center [597, 341] width 630 height 50
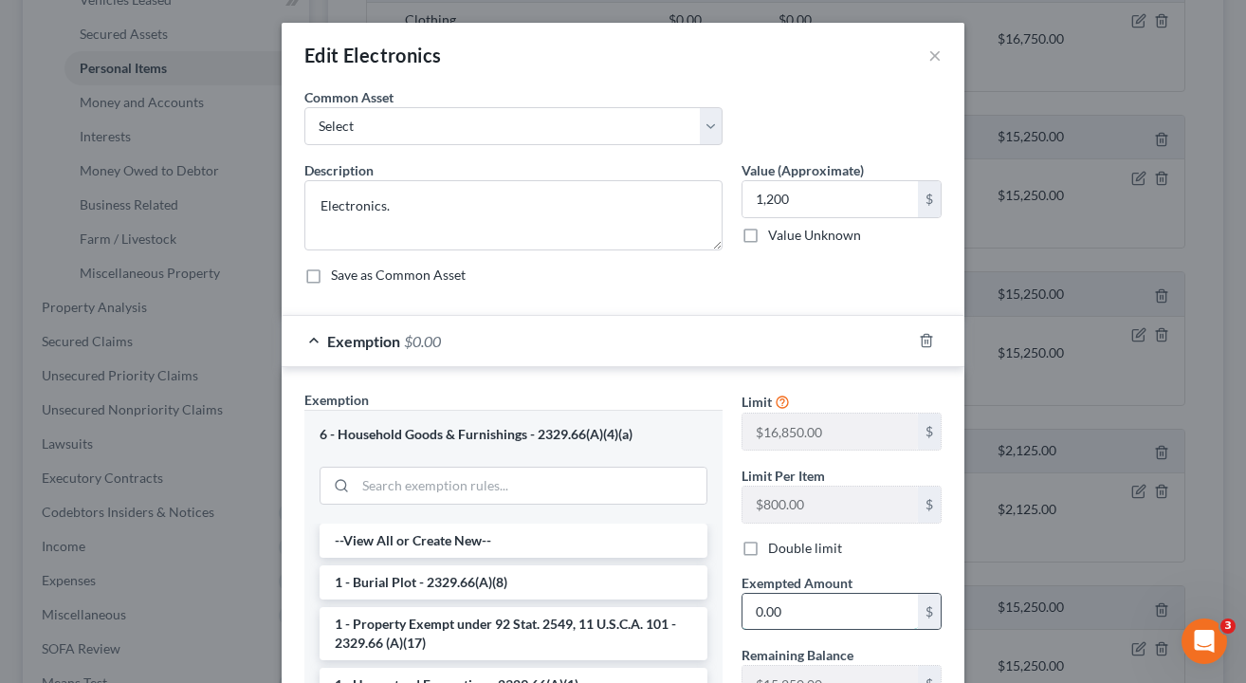
click at [822, 604] on input "0.00" at bounding box center [830, 612] width 175 height 36
type input "2"
type input "1,200"
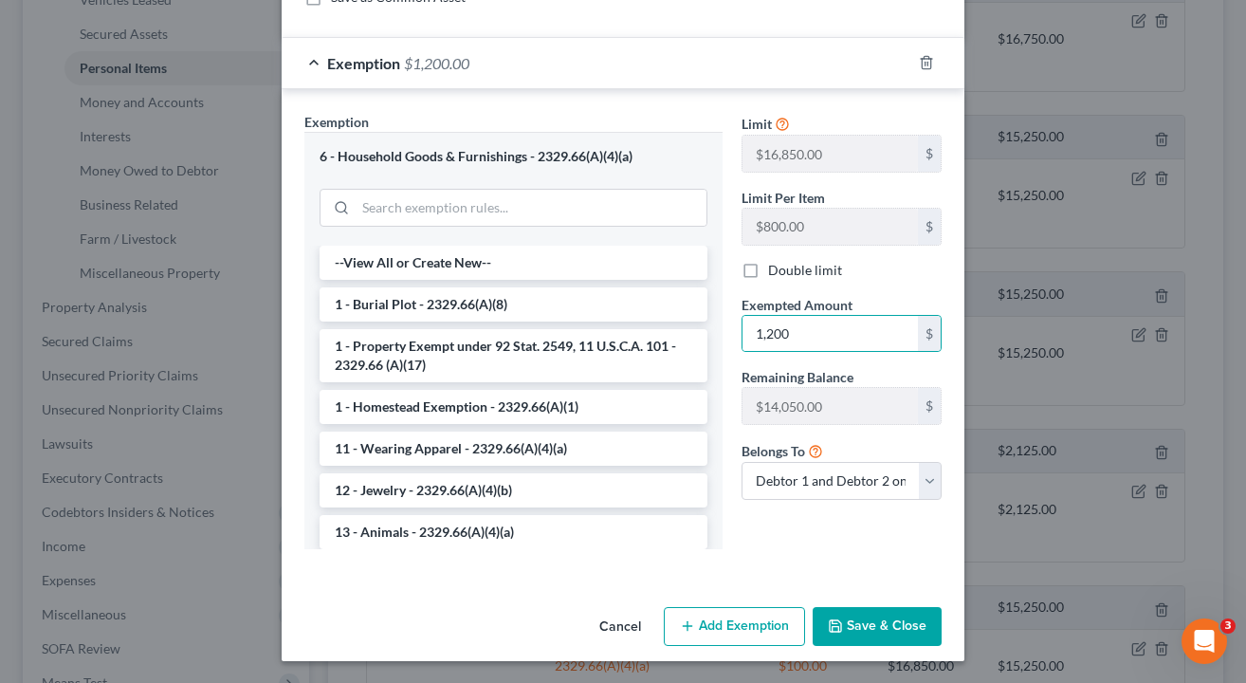
click at [871, 627] on button "Save & Close" at bounding box center [877, 627] width 129 height 40
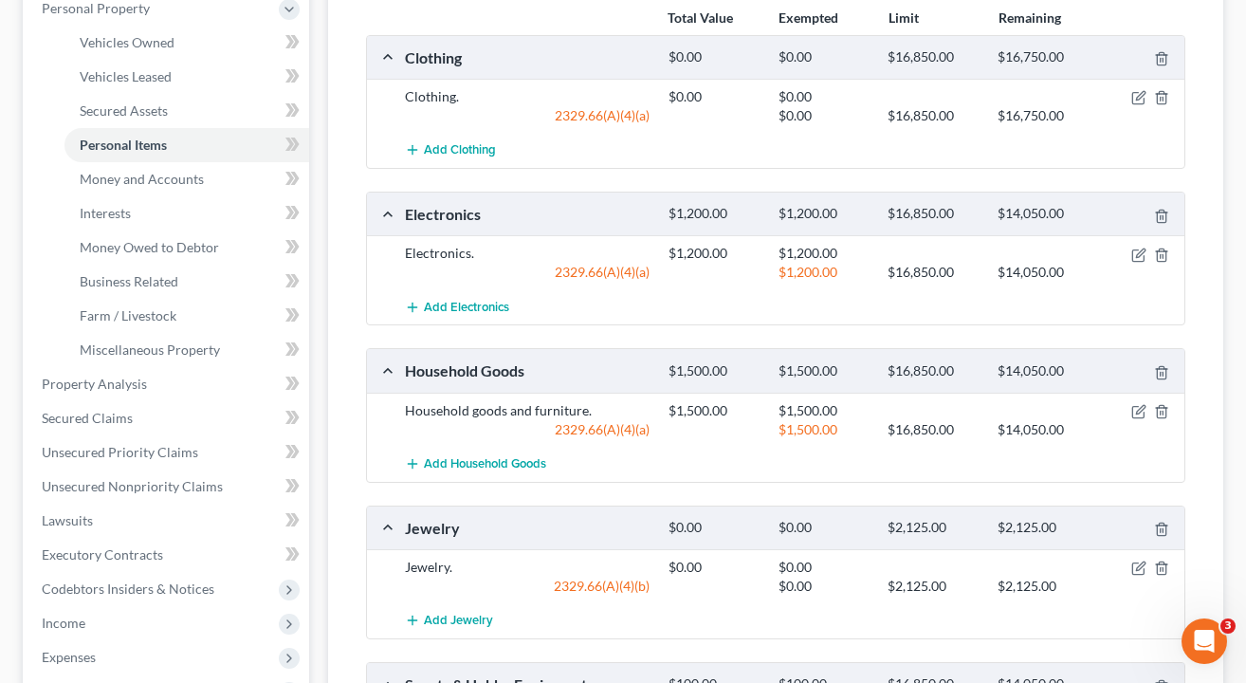
scroll to position [358, 0]
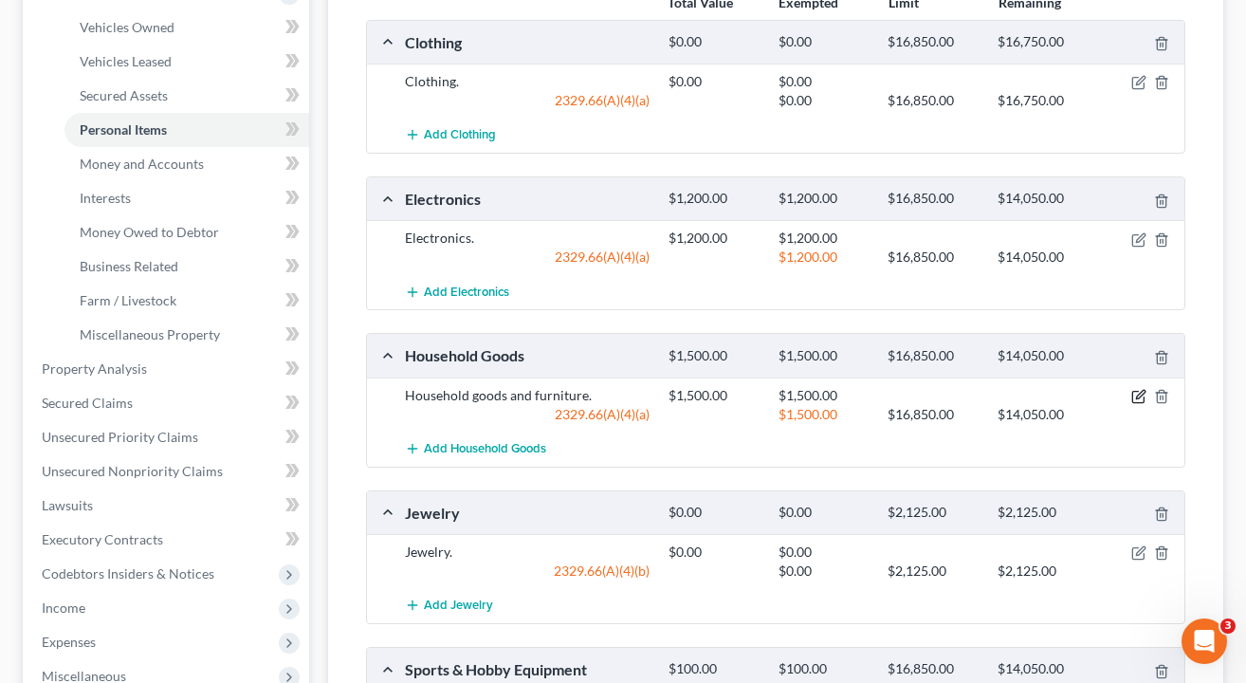
click at [1139, 395] on icon "button" at bounding box center [1138, 396] width 15 height 15
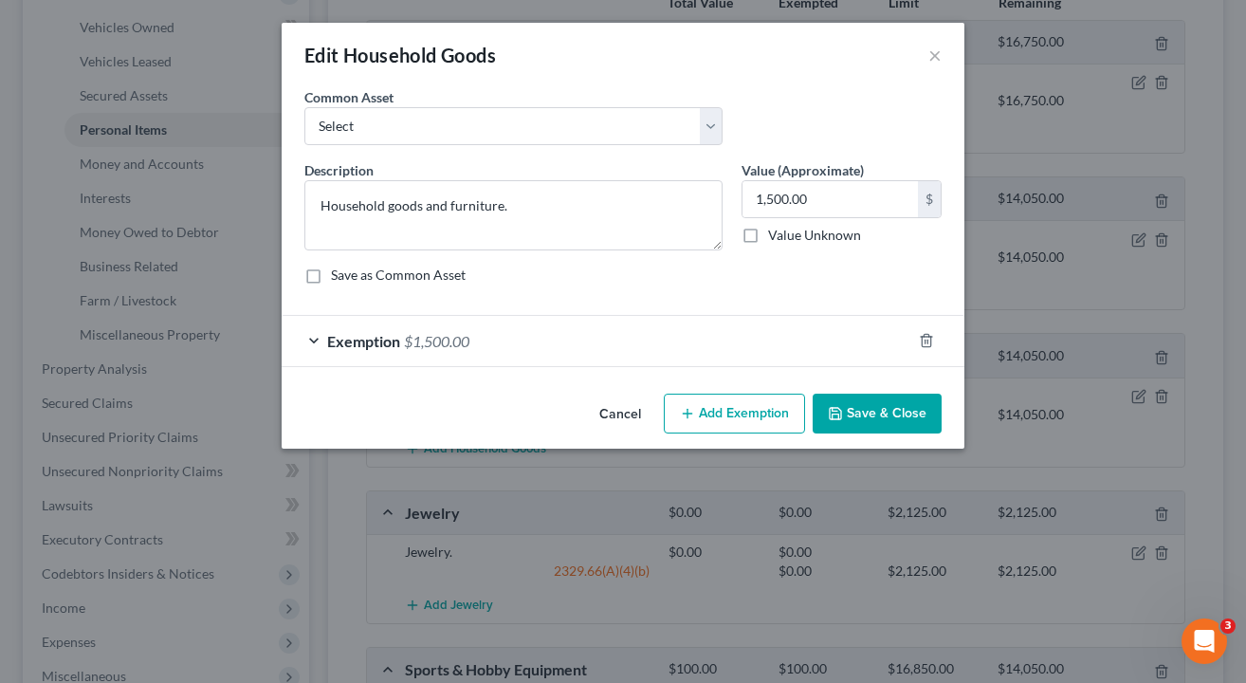
click at [856, 410] on button "Save & Close" at bounding box center [877, 414] width 129 height 40
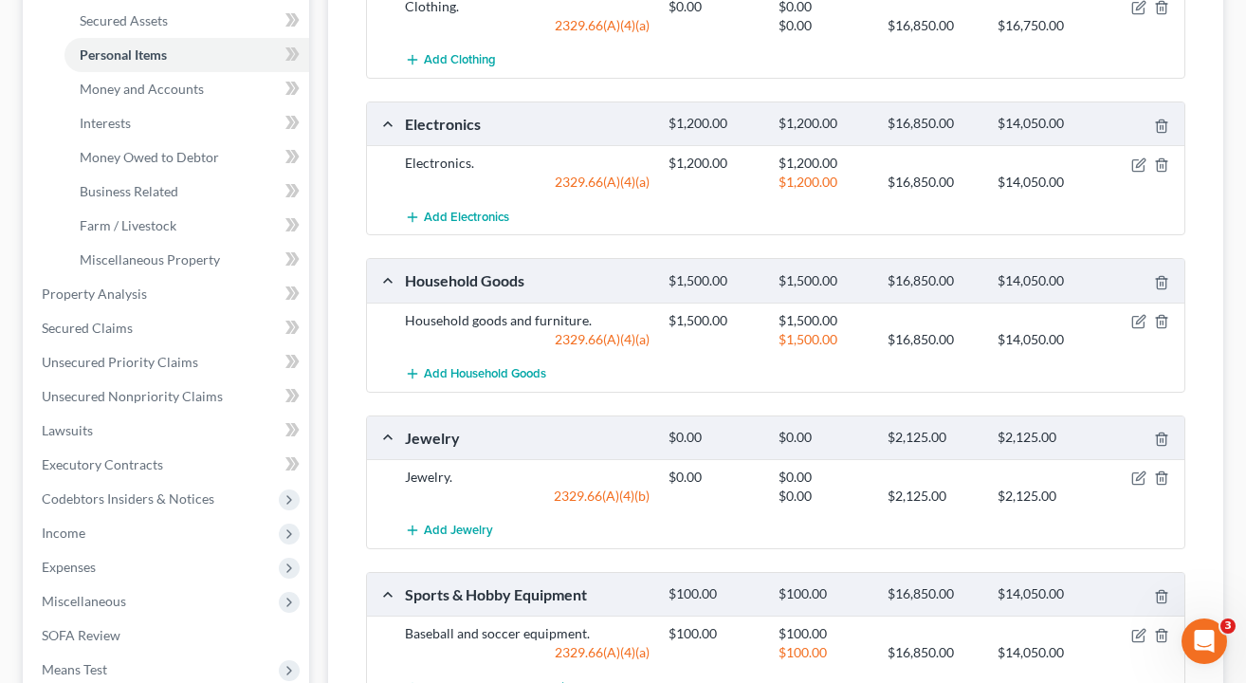
scroll to position [434, 0]
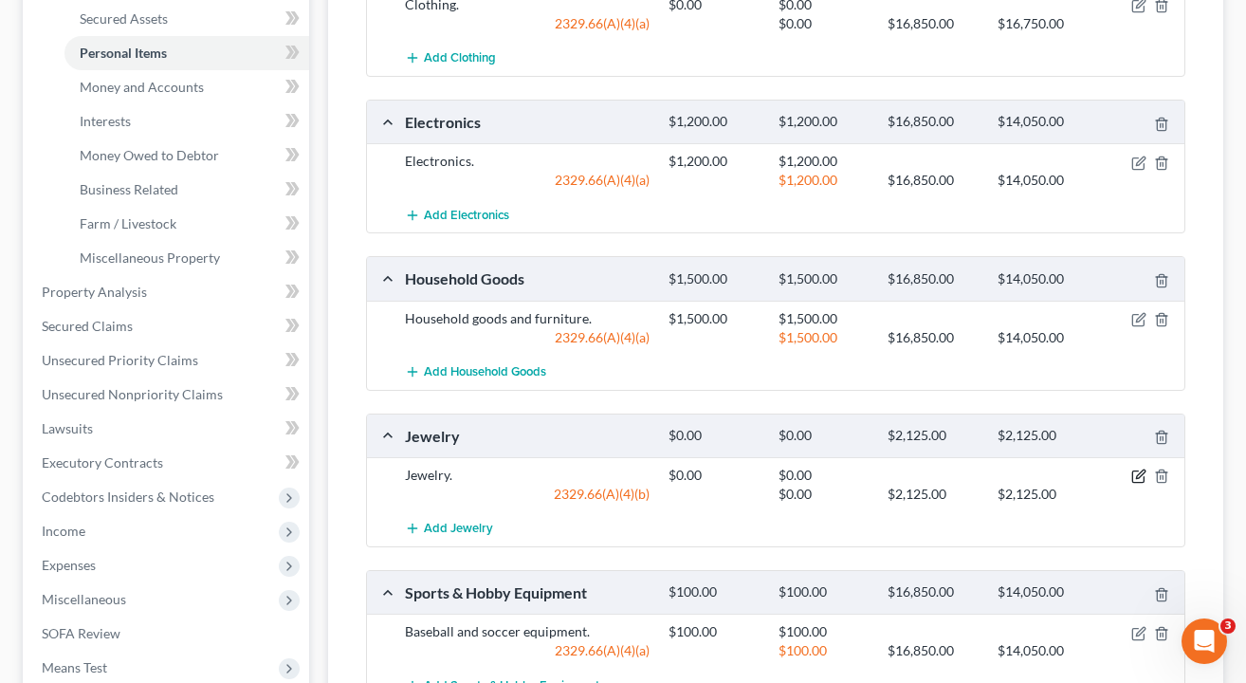
click at [1143, 482] on icon "button" at bounding box center [1137, 476] width 11 height 11
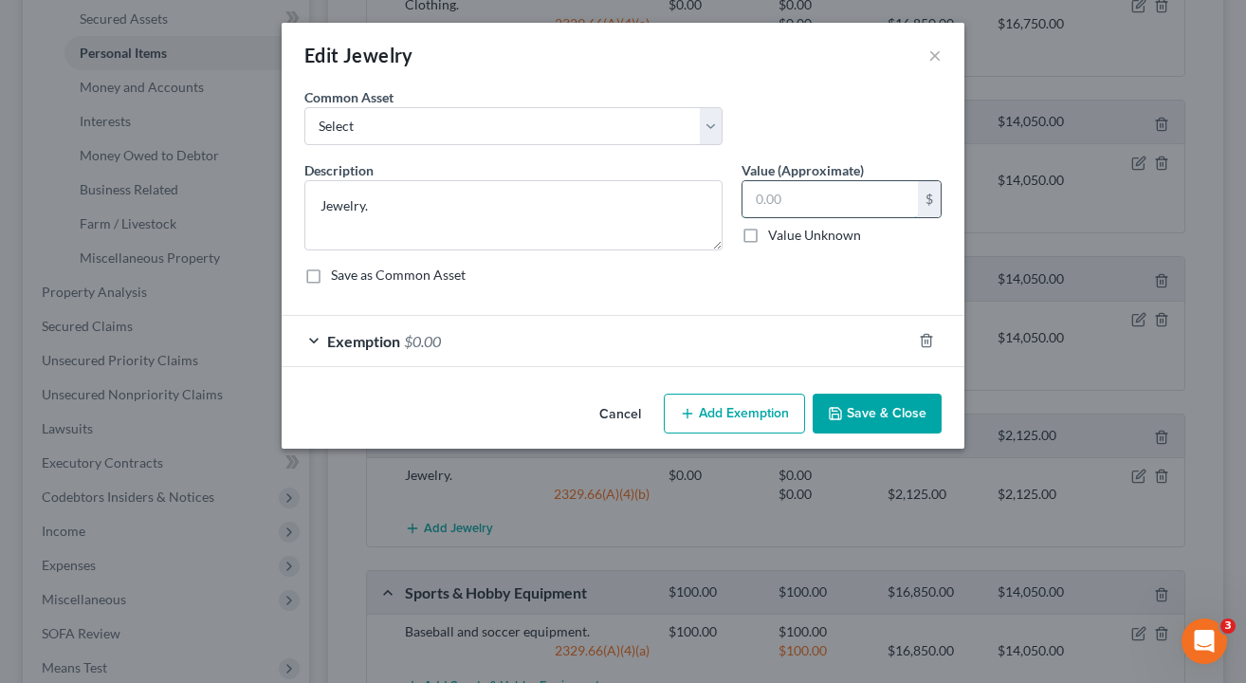
click at [791, 195] on input "text" at bounding box center [830, 199] width 175 height 36
type input "1,000"
click at [624, 334] on div "Exemption $0.00" at bounding box center [597, 341] width 630 height 50
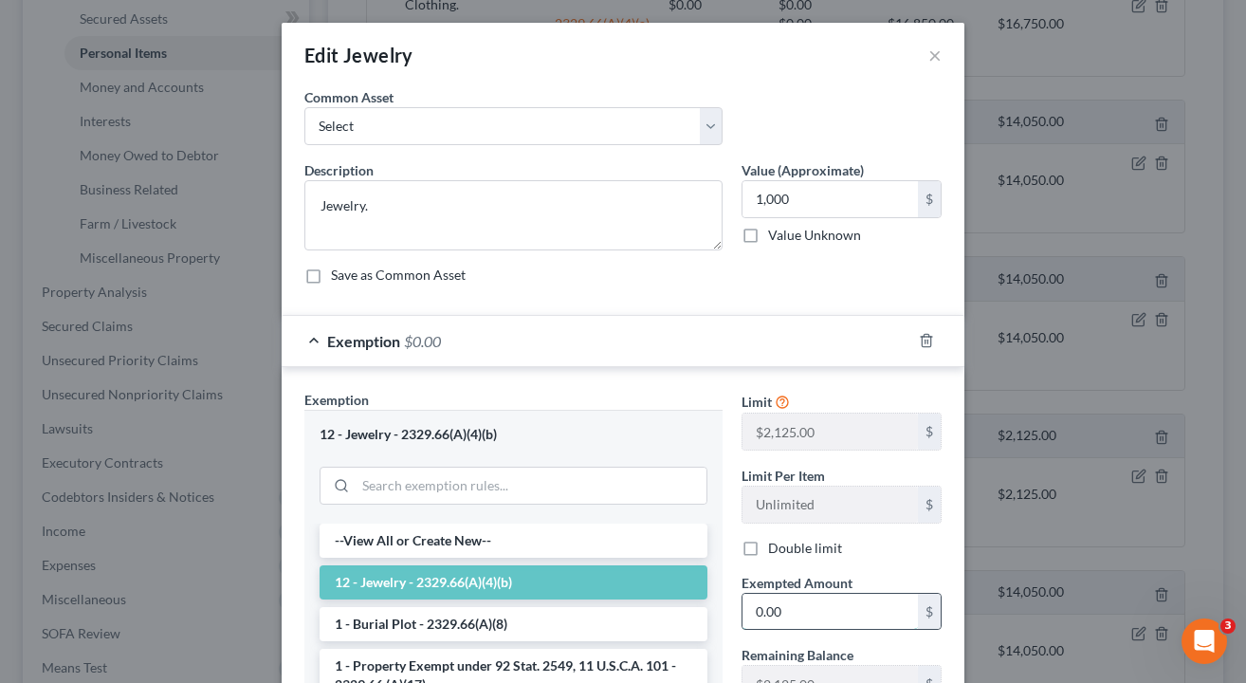
click at [798, 606] on input "0.00" at bounding box center [830, 612] width 175 height 36
type input "1,000"
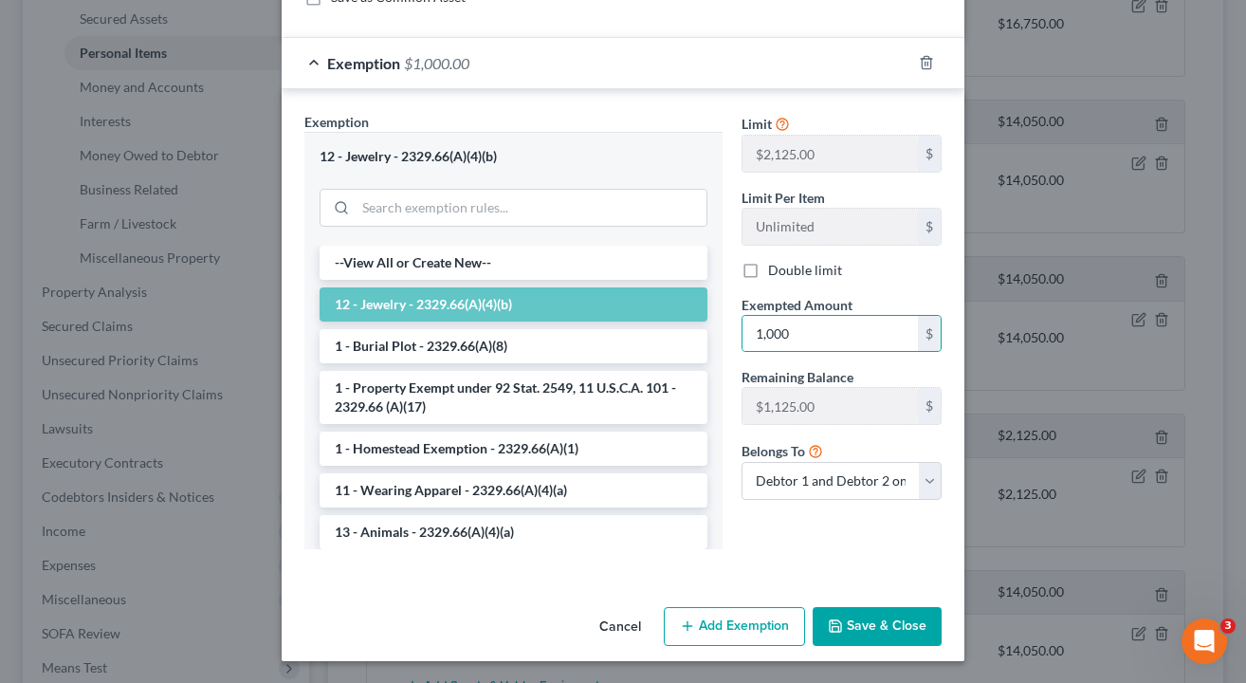
click at [874, 622] on button "Save & Close" at bounding box center [877, 627] width 129 height 40
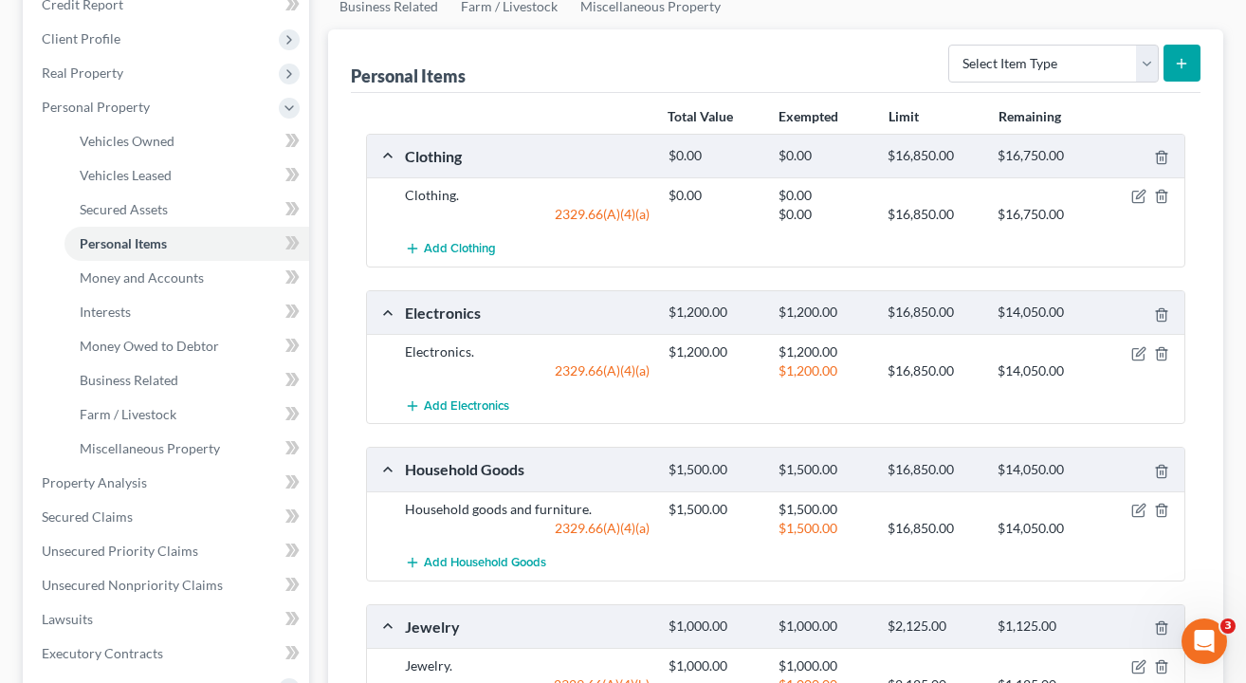
scroll to position [243, 0]
click at [1138, 191] on icon "button" at bounding box center [1138, 197] width 15 height 15
select select "2"
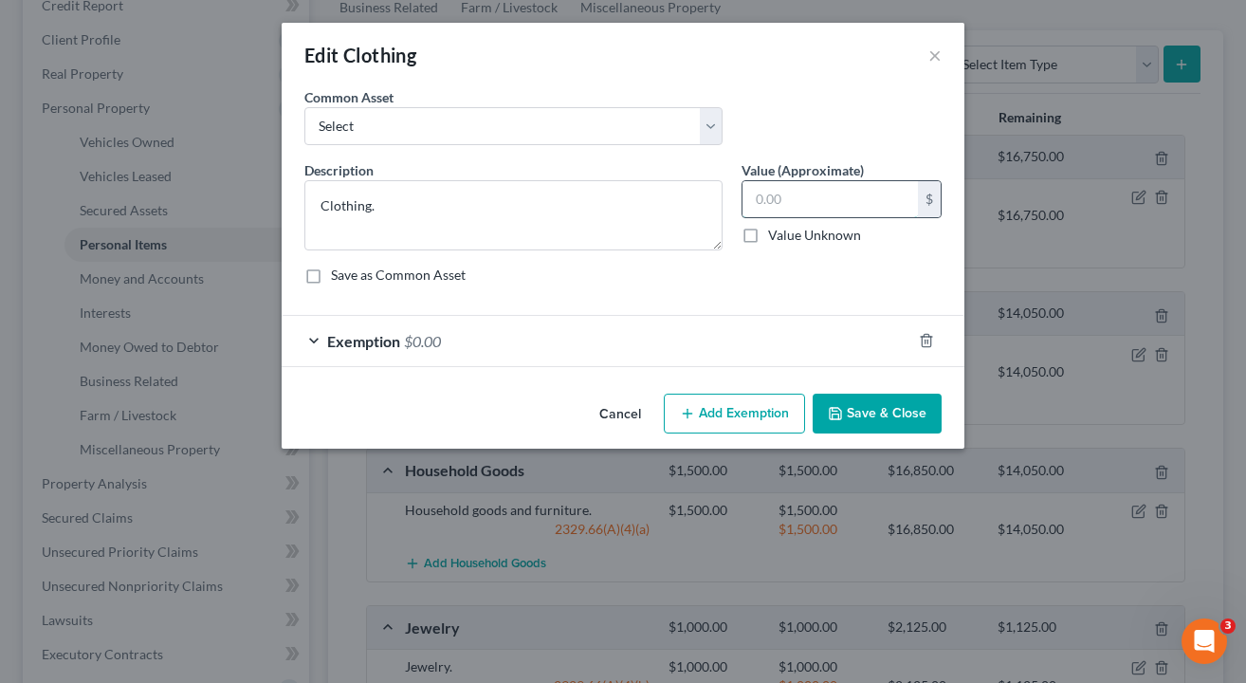
click at [800, 206] on input "text" at bounding box center [830, 199] width 175 height 36
type input "500"
click at [690, 336] on div "Exemption $0.00" at bounding box center [597, 341] width 630 height 50
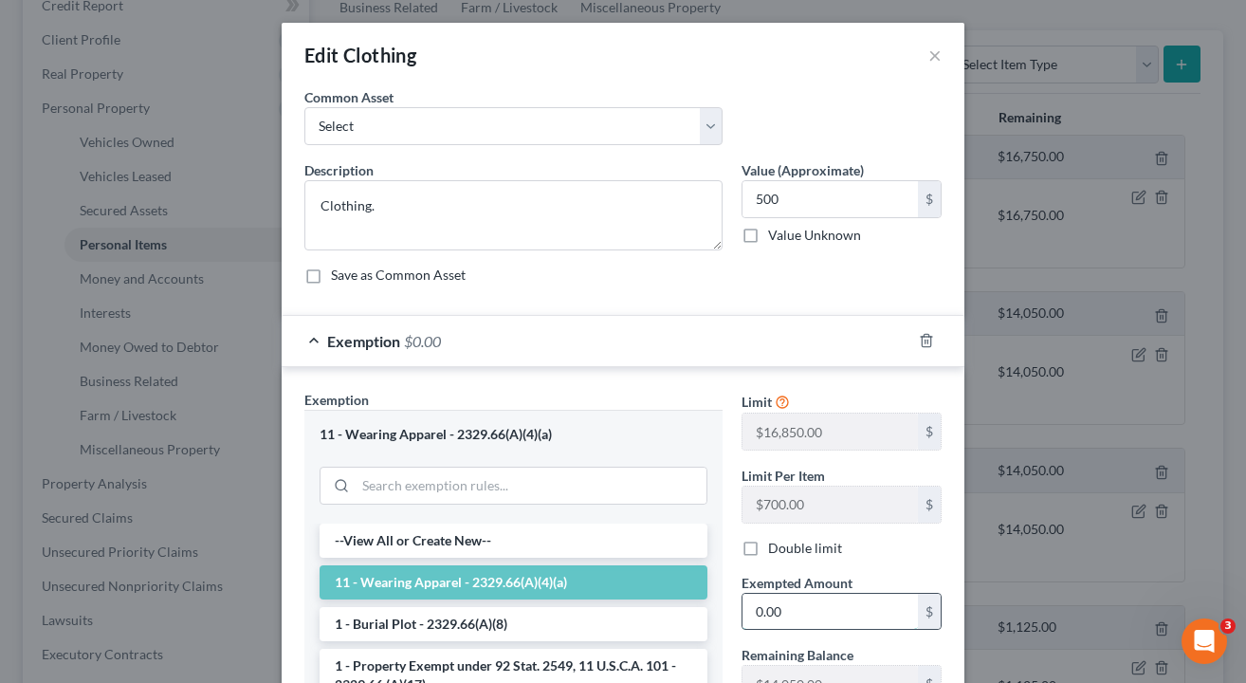
click at [819, 613] on input "0.00" at bounding box center [830, 612] width 175 height 36
type input "0"
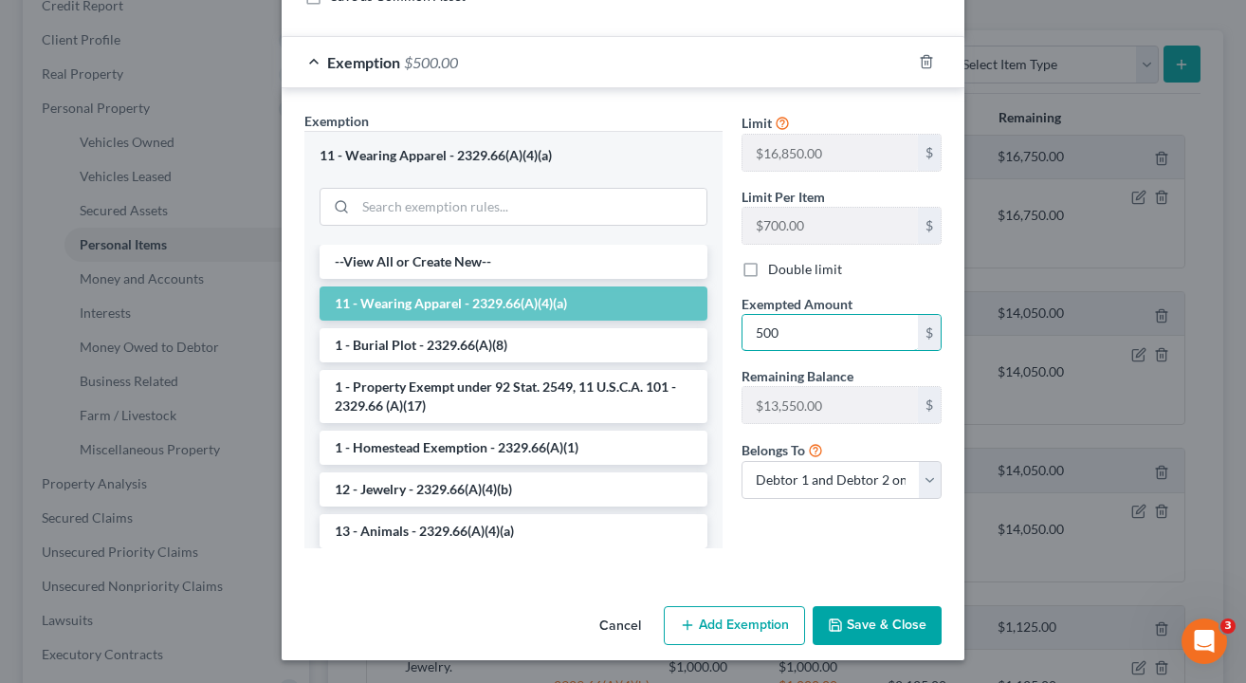
scroll to position [278, 0]
type input "500"
click at [848, 616] on button "Save & Close" at bounding box center [877, 627] width 129 height 40
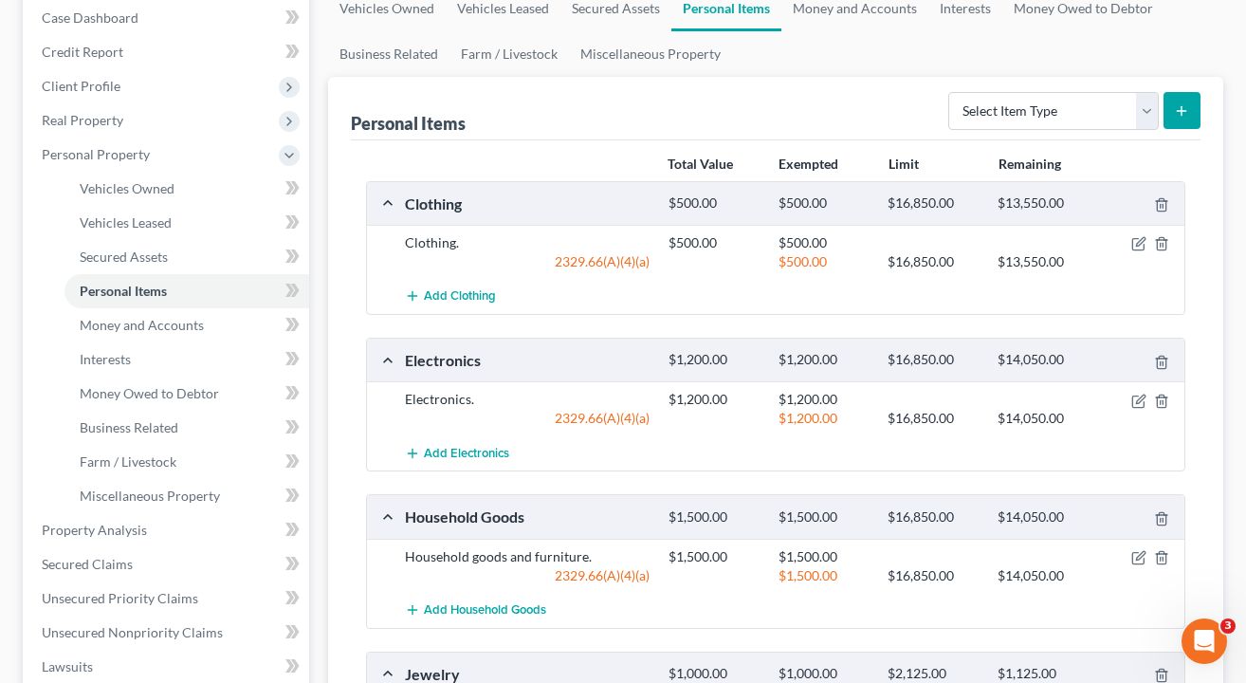
scroll to position [197, 0]
click at [176, 327] on span "Money and Accounts" at bounding box center [142, 324] width 124 height 16
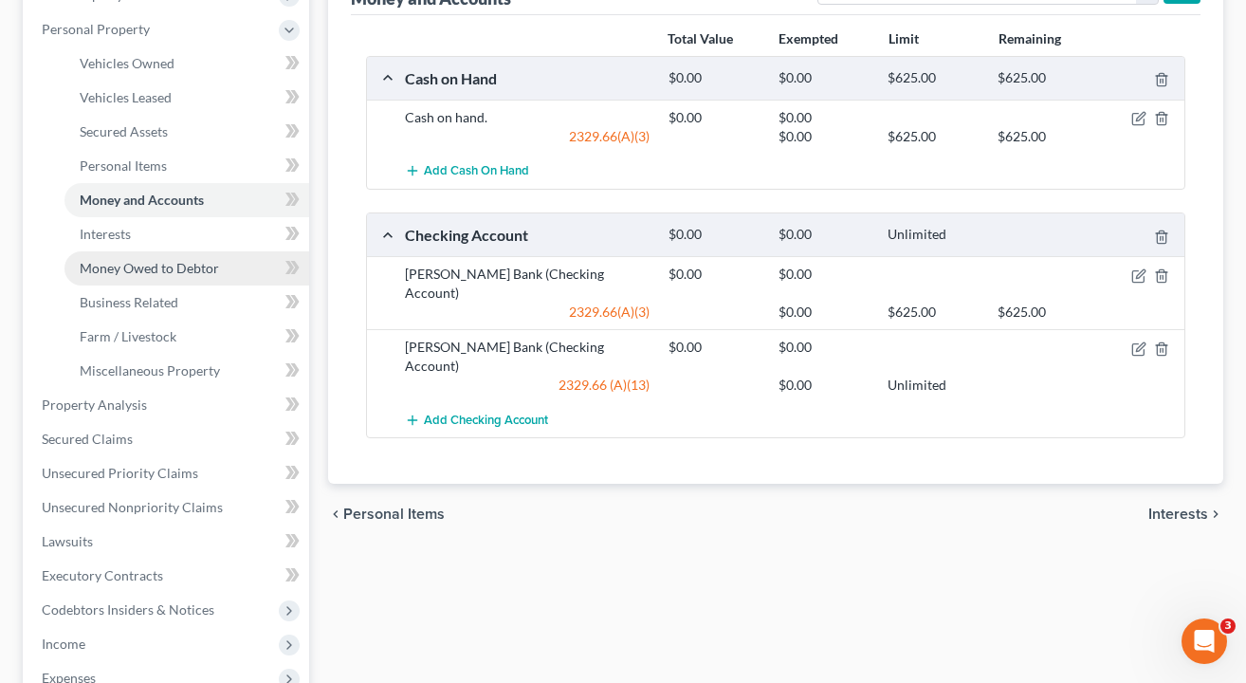
scroll to position [418, 0]
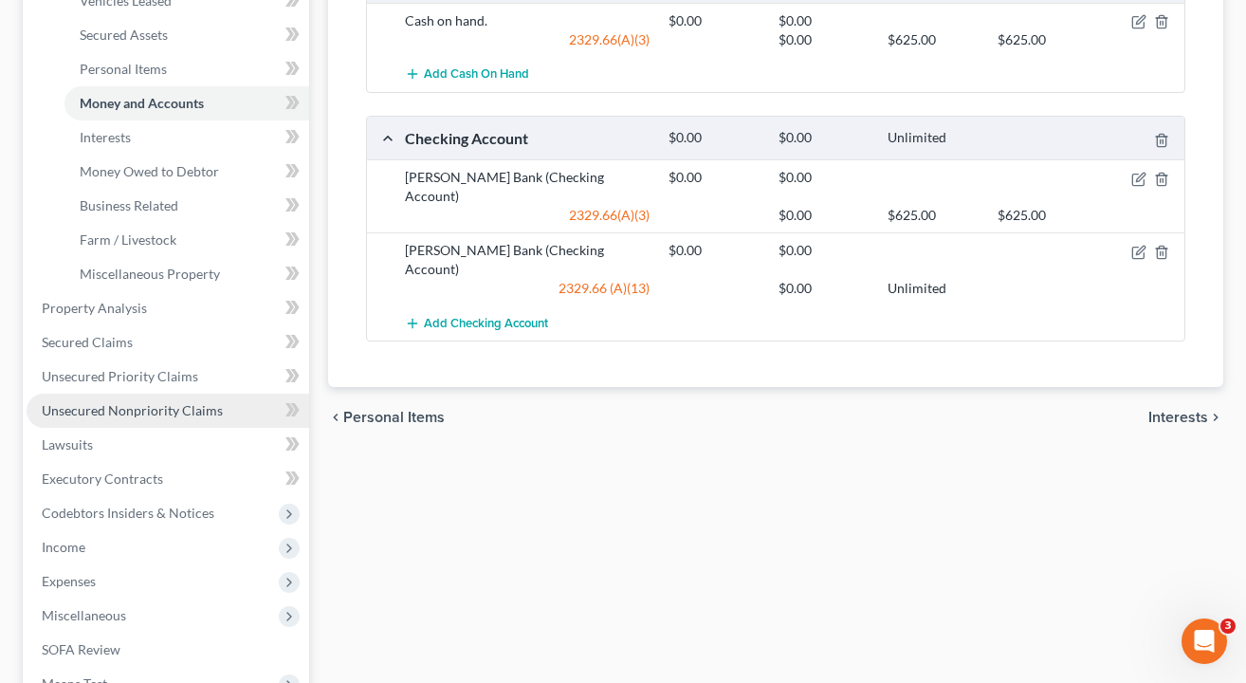
click at [122, 407] on span "Unsecured Nonpriority Claims" at bounding box center [132, 410] width 181 height 16
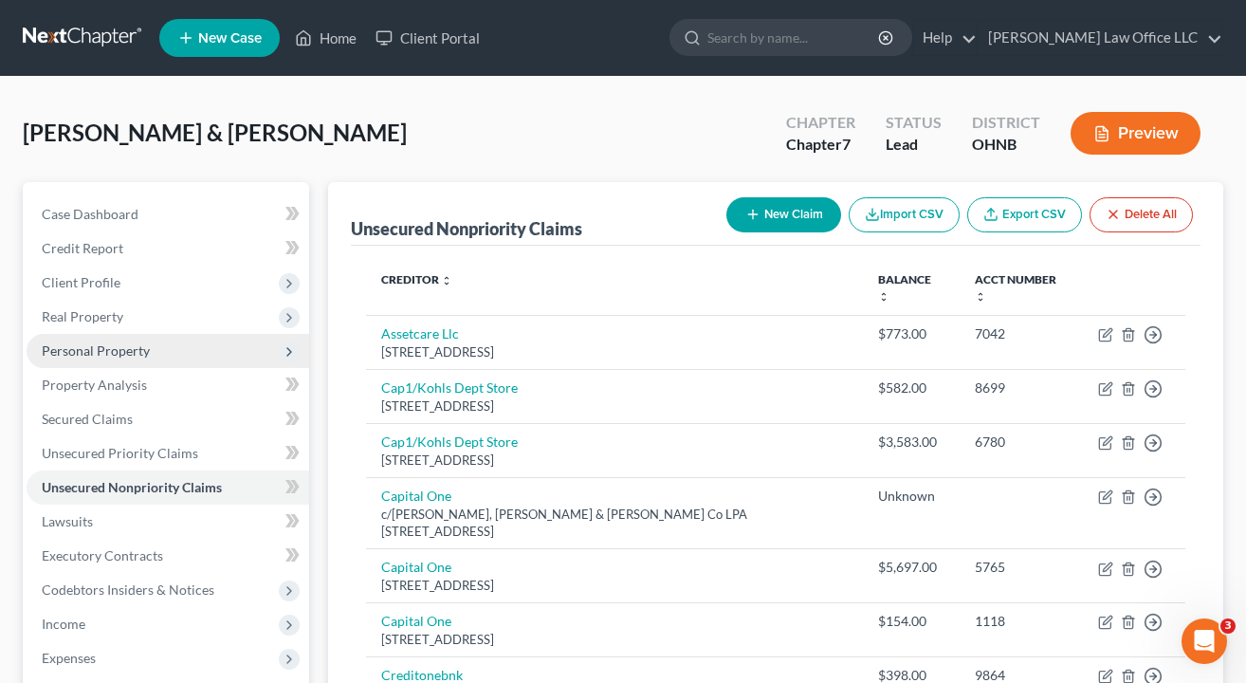
click at [104, 357] on span "Personal Property" at bounding box center [96, 350] width 108 height 16
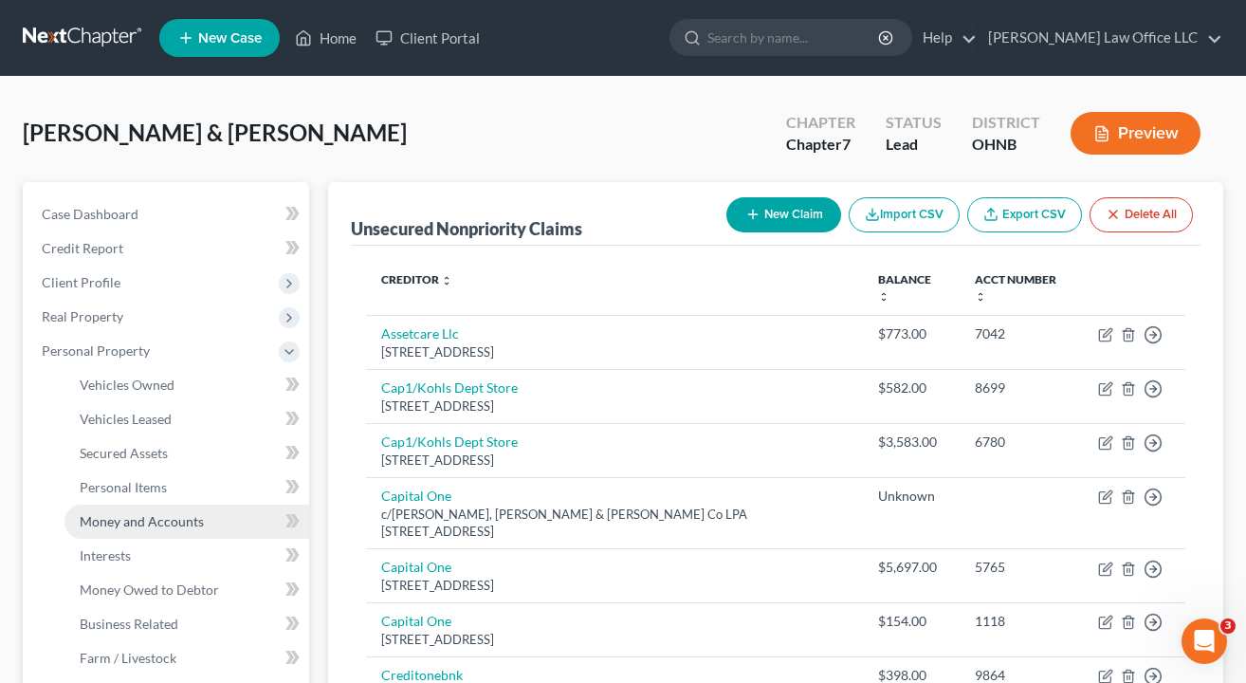
click at [138, 524] on span "Money and Accounts" at bounding box center [142, 521] width 124 height 16
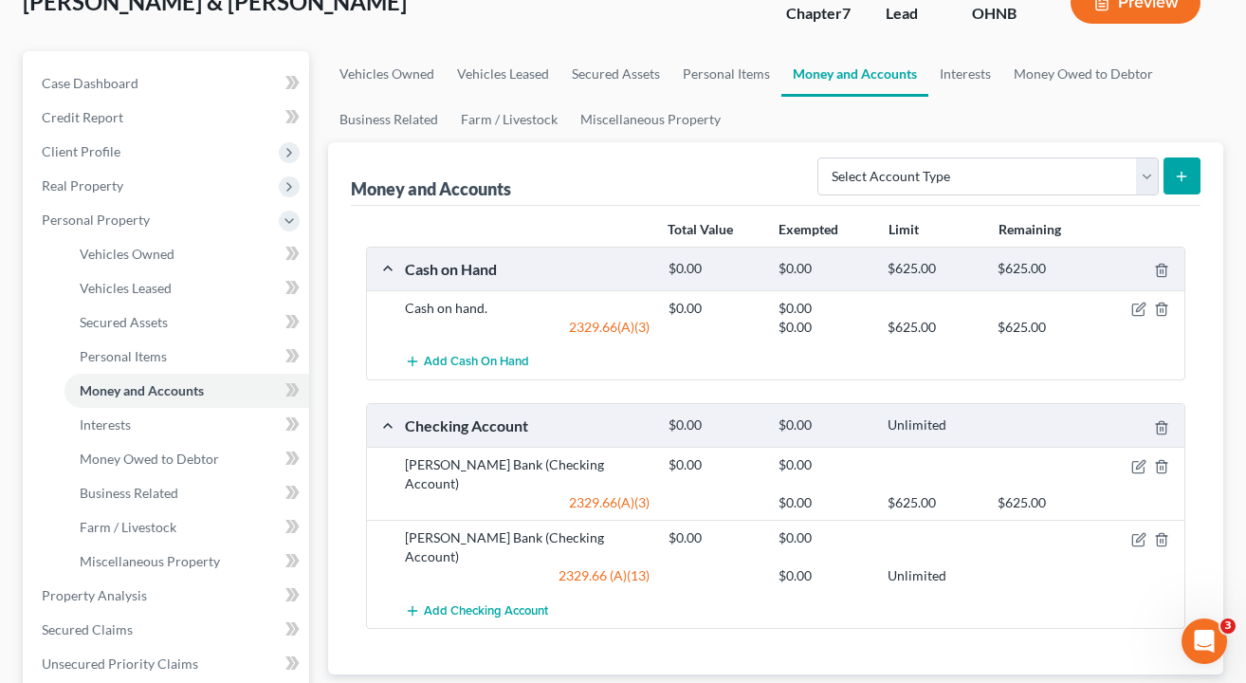
scroll to position [132, 0]
select select "checking"
click at [1187, 170] on icon "submit" at bounding box center [1181, 175] width 15 height 15
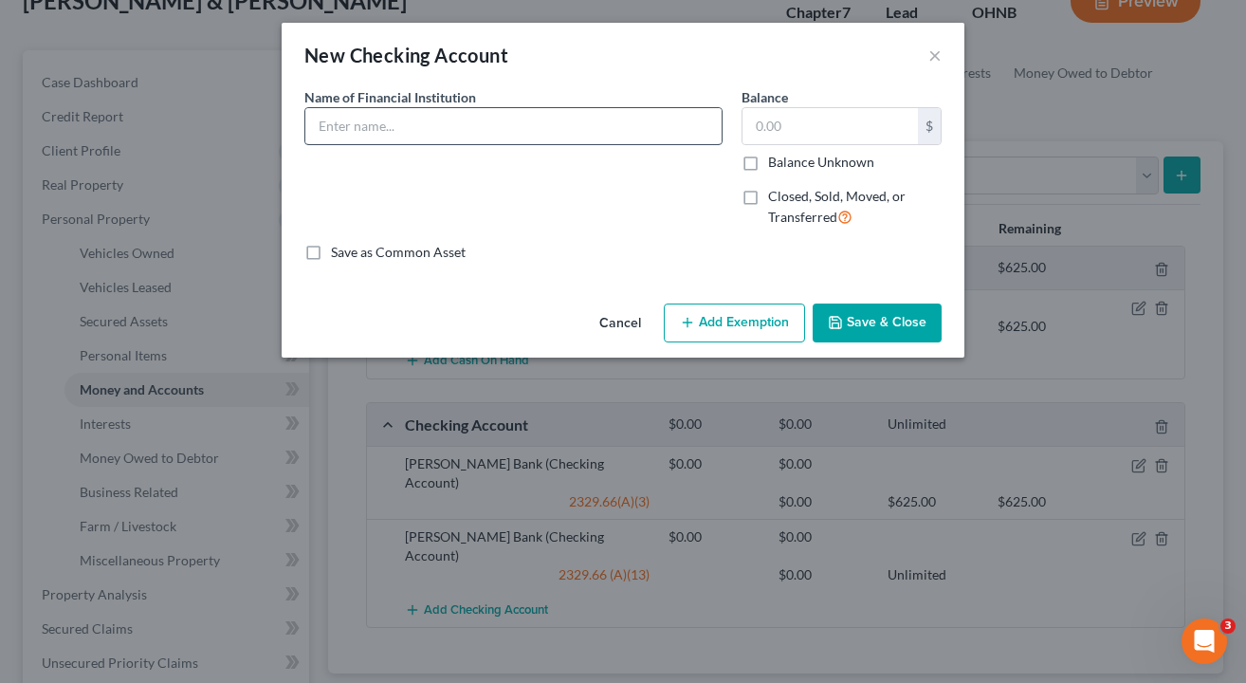
click at [469, 116] on input "text" at bounding box center [513, 126] width 416 height 36
type input "Fifth Third Bank"
click at [667, 244] on div "Save as Common Asset" at bounding box center [622, 252] width 637 height 19
click at [720, 331] on button "Add Exemption" at bounding box center [734, 324] width 141 height 40
select select "2"
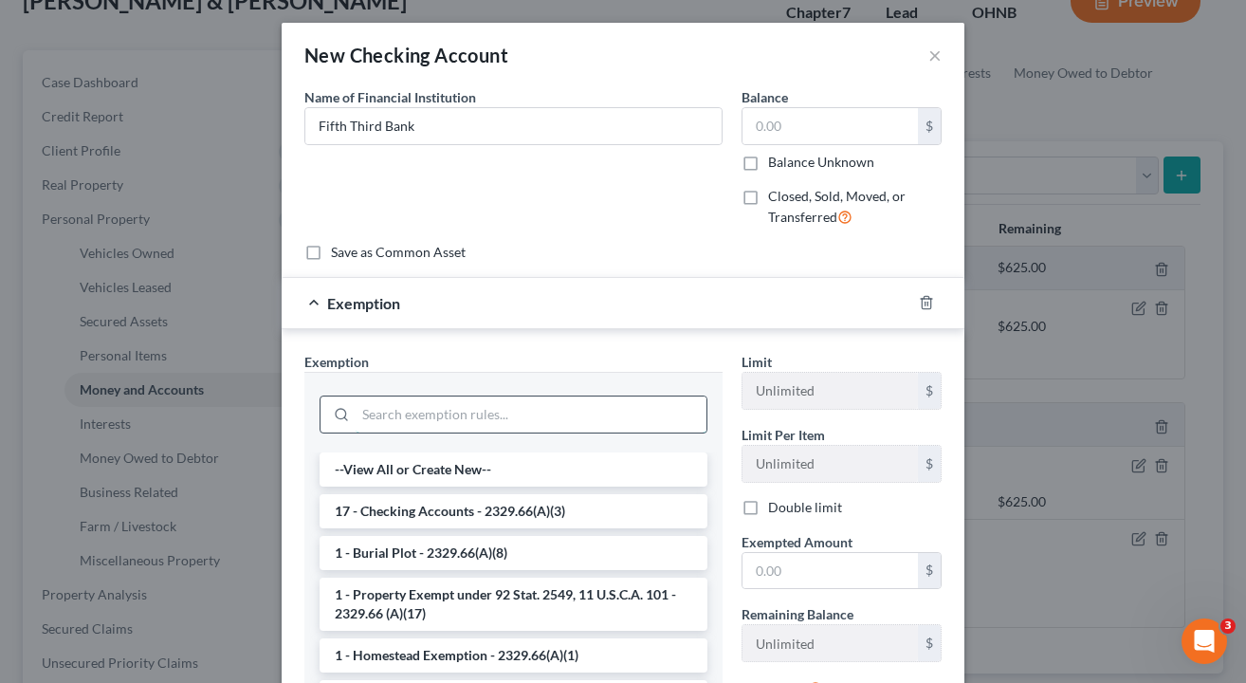
click at [472, 422] on input "search" at bounding box center [531, 414] width 351 height 36
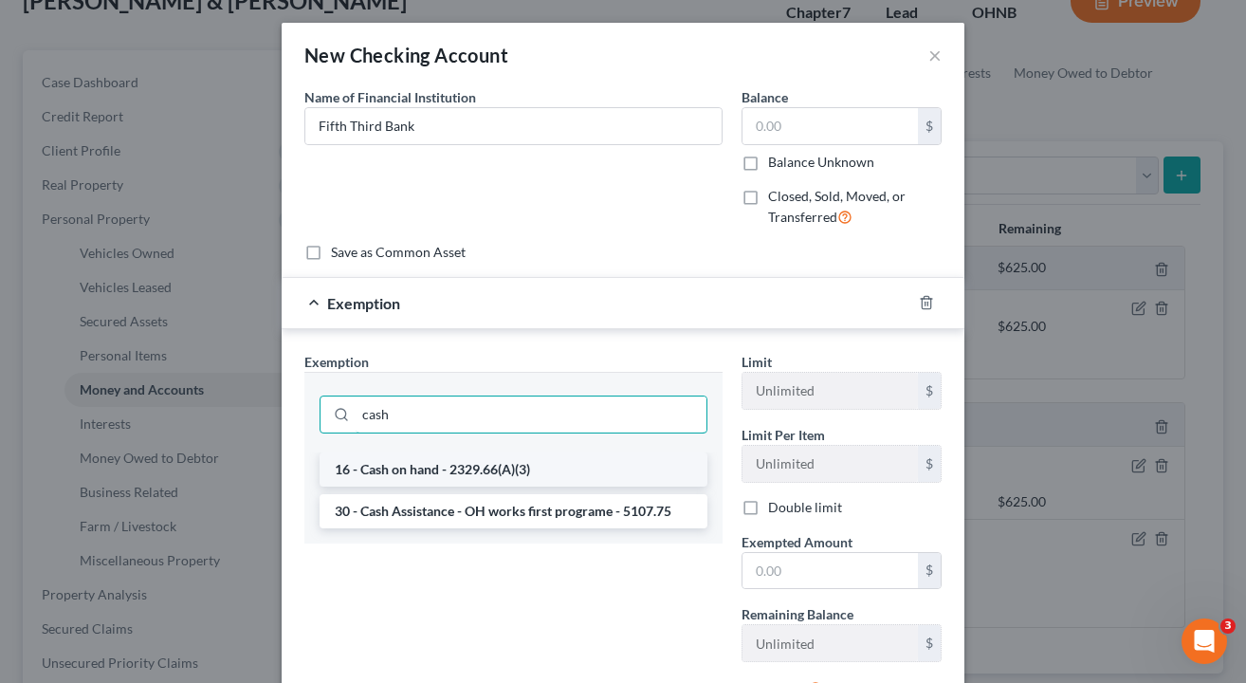
type input "cash"
click at [444, 469] on li "16 - Cash on hand - 2329.66(A)(3)" at bounding box center [514, 469] width 388 height 34
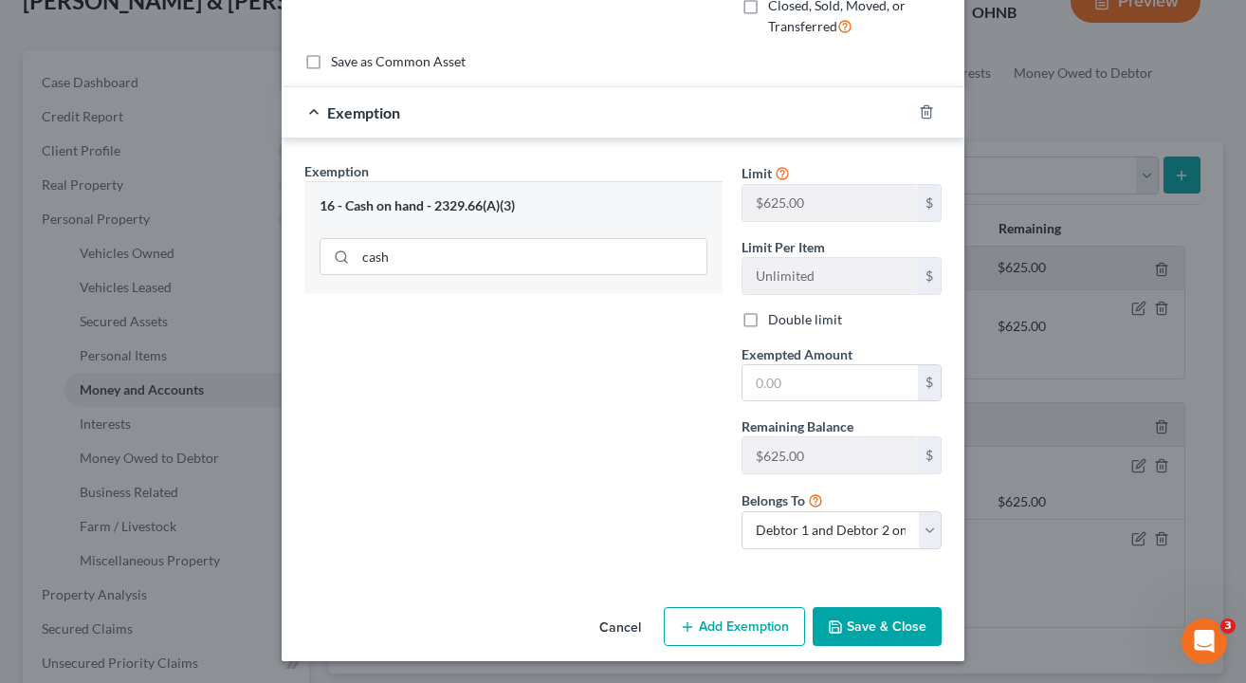
scroll to position [190, 0]
click at [909, 620] on button "Save & Close" at bounding box center [877, 628] width 129 height 40
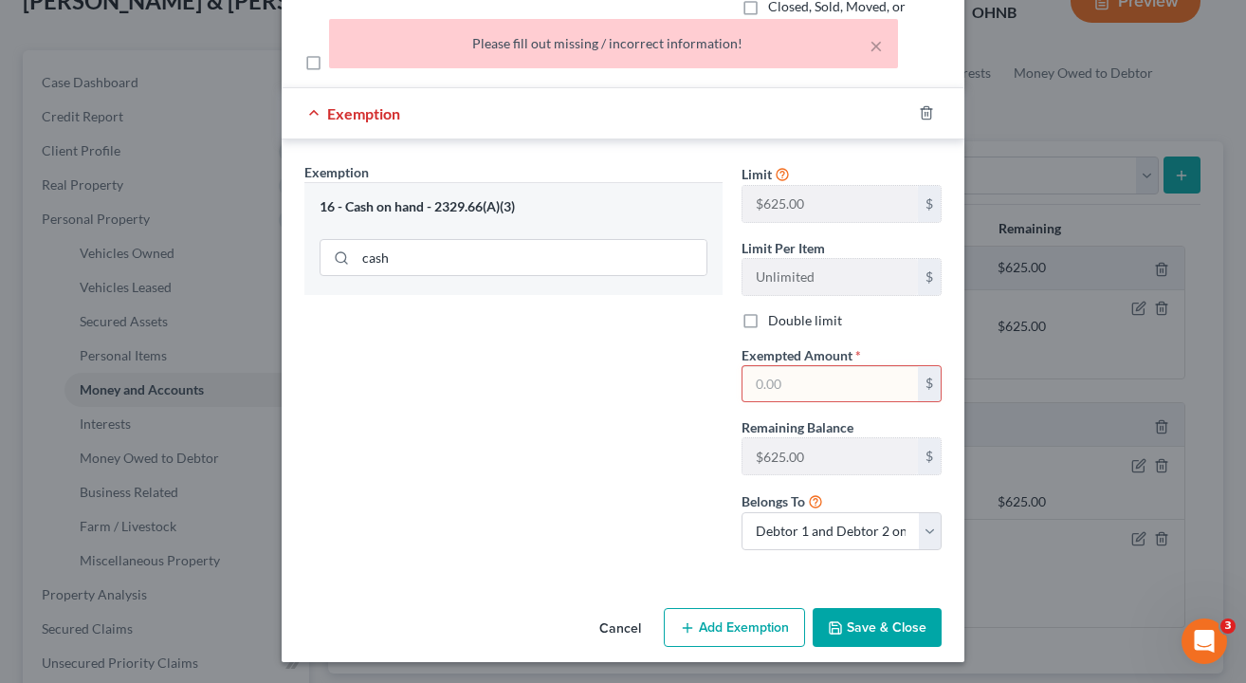
click at [837, 396] on input "text" at bounding box center [830, 384] width 175 height 36
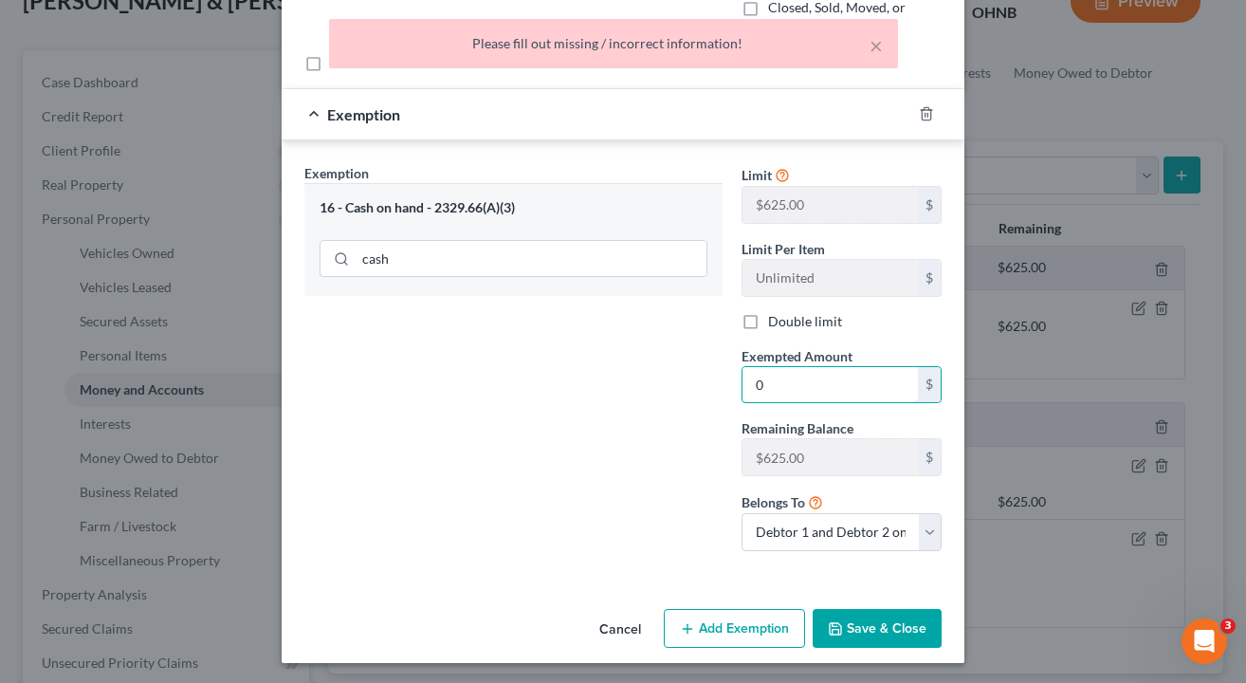
type input "0"
click at [864, 628] on button "Save & Close" at bounding box center [877, 629] width 129 height 40
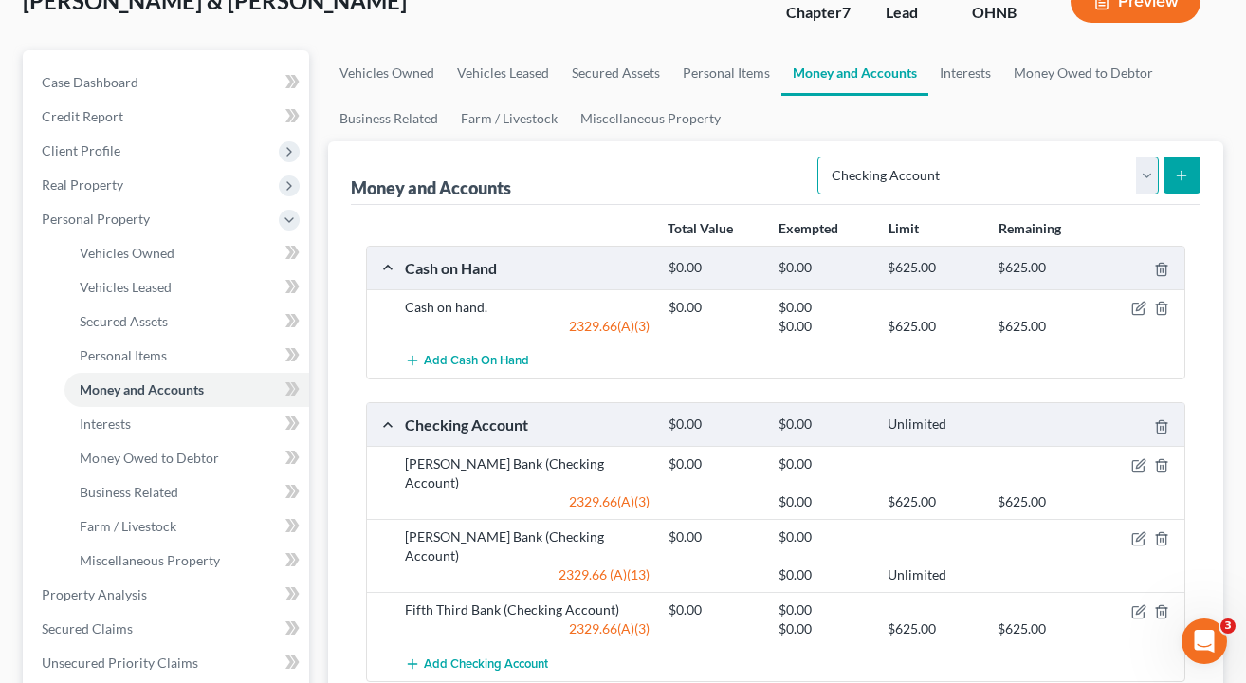
select select "savings"
click at [1193, 163] on button "submit" at bounding box center [1182, 174] width 37 height 37
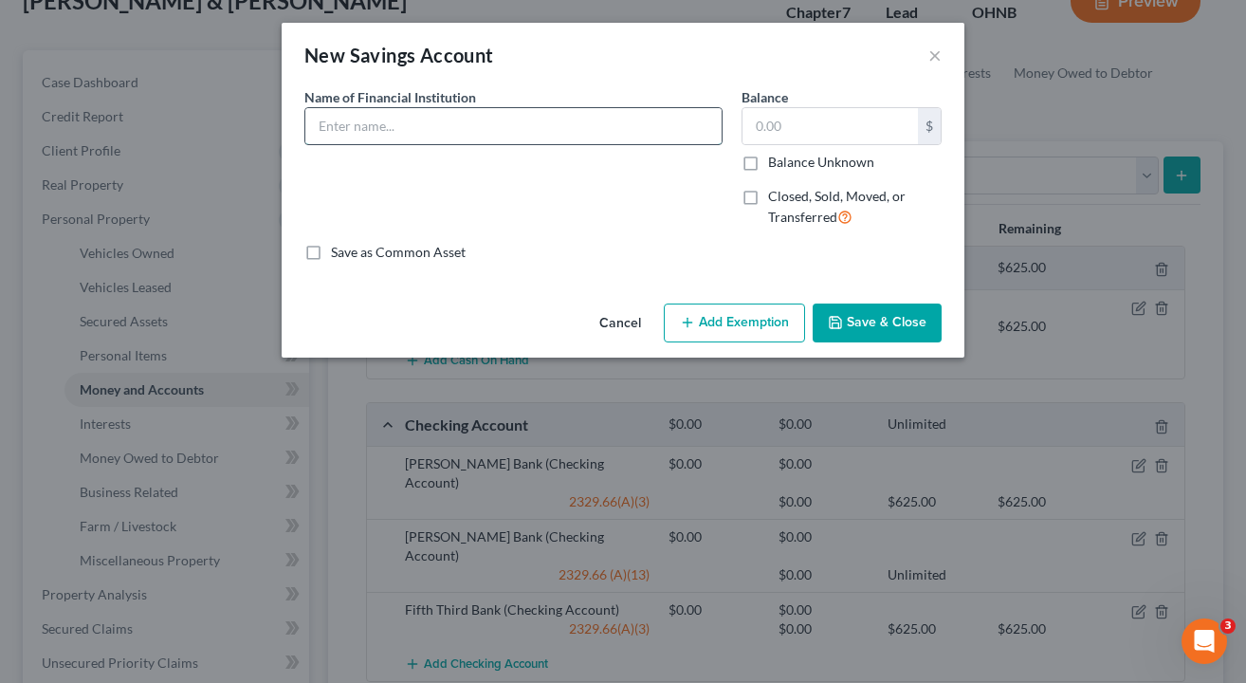
click at [512, 130] on input "text" at bounding box center [513, 126] width 416 height 36
type input "Fifth Third Bank"
click at [750, 319] on button "Add Exemption" at bounding box center [734, 324] width 141 height 40
select select "2"
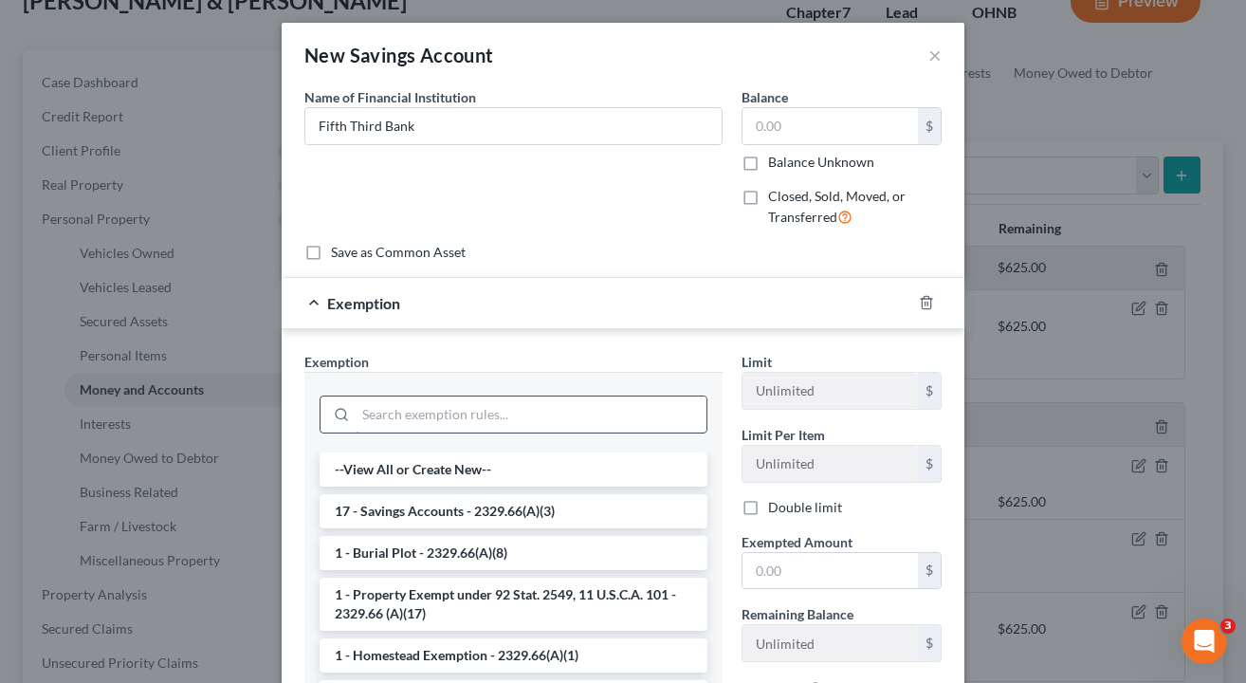
click at [497, 425] on input "search" at bounding box center [531, 414] width 351 height 36
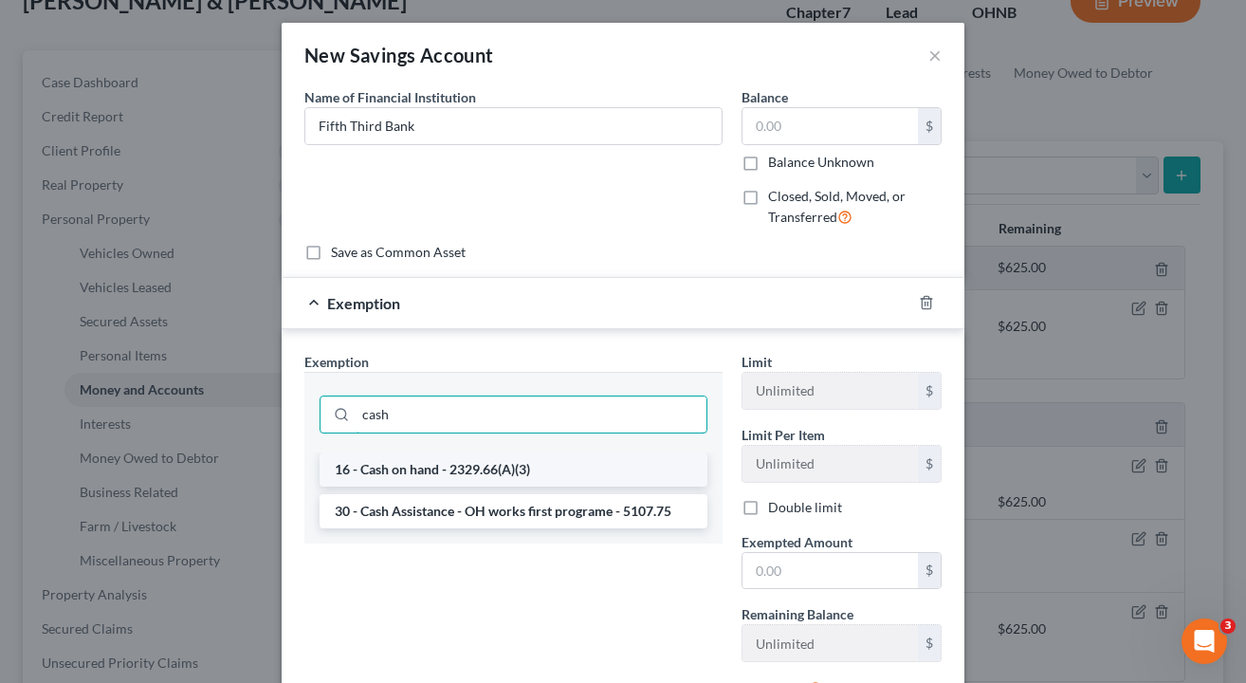
type input "cash"
click at [482, 459] on li "16 - Cash on hand - 2329.66(A)(3)" at bounding box center [514, 469] width 388 height 34
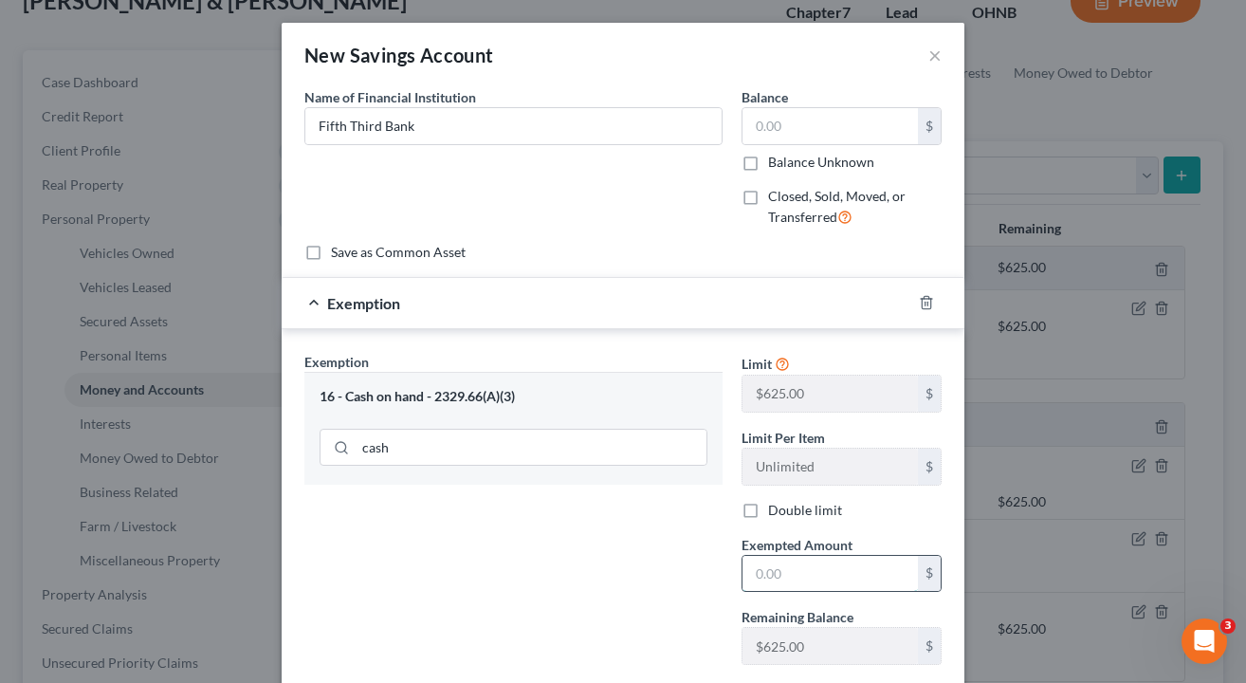
click at [794, 572] on input "text" at bounding box center [830, 574] width 175 height 36
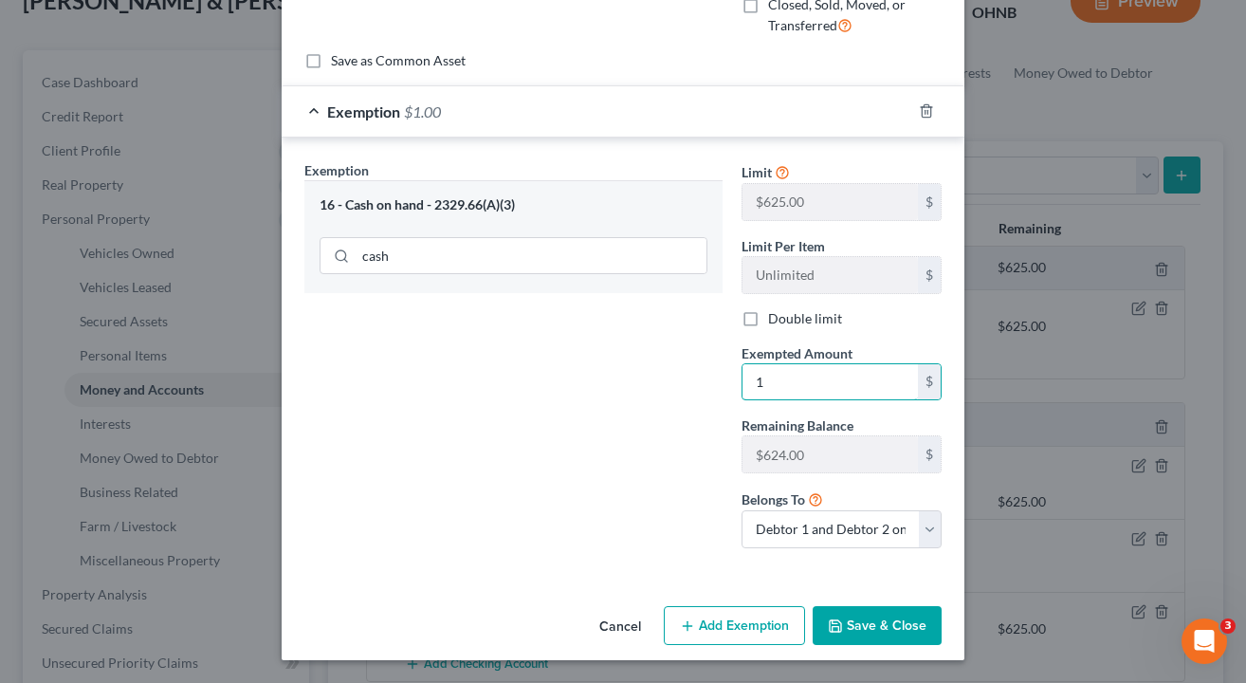
scroll to position [190, 0]
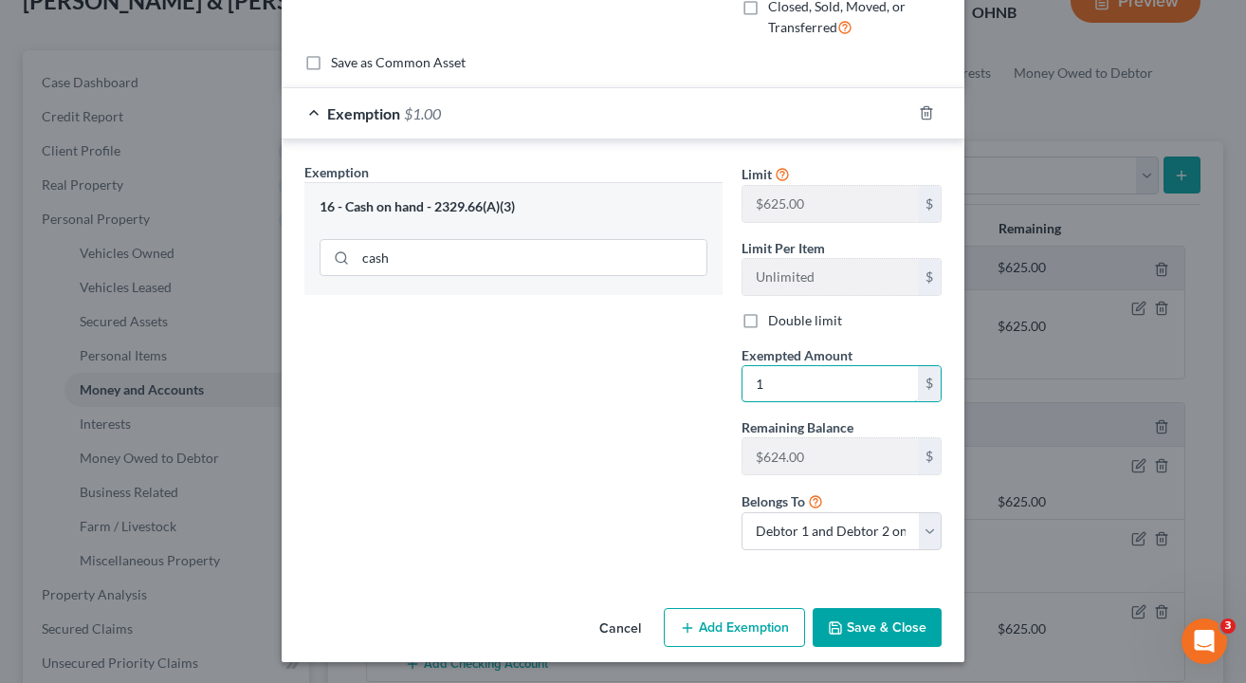
type input "1"
click at [892, 618] on button "Save & Close" at bounding box center [877, 628] width 129 height 40
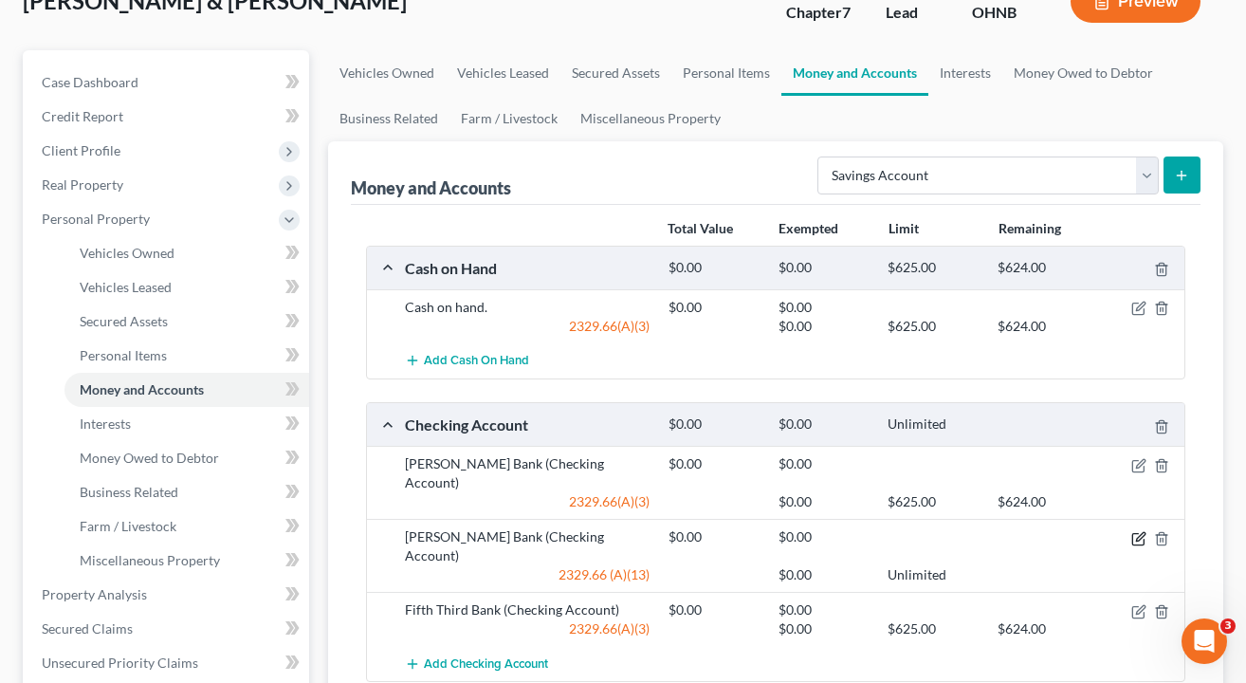
click at [1136, 531] on icon "button" at bounding box center [1138, 538] width 15 height 15
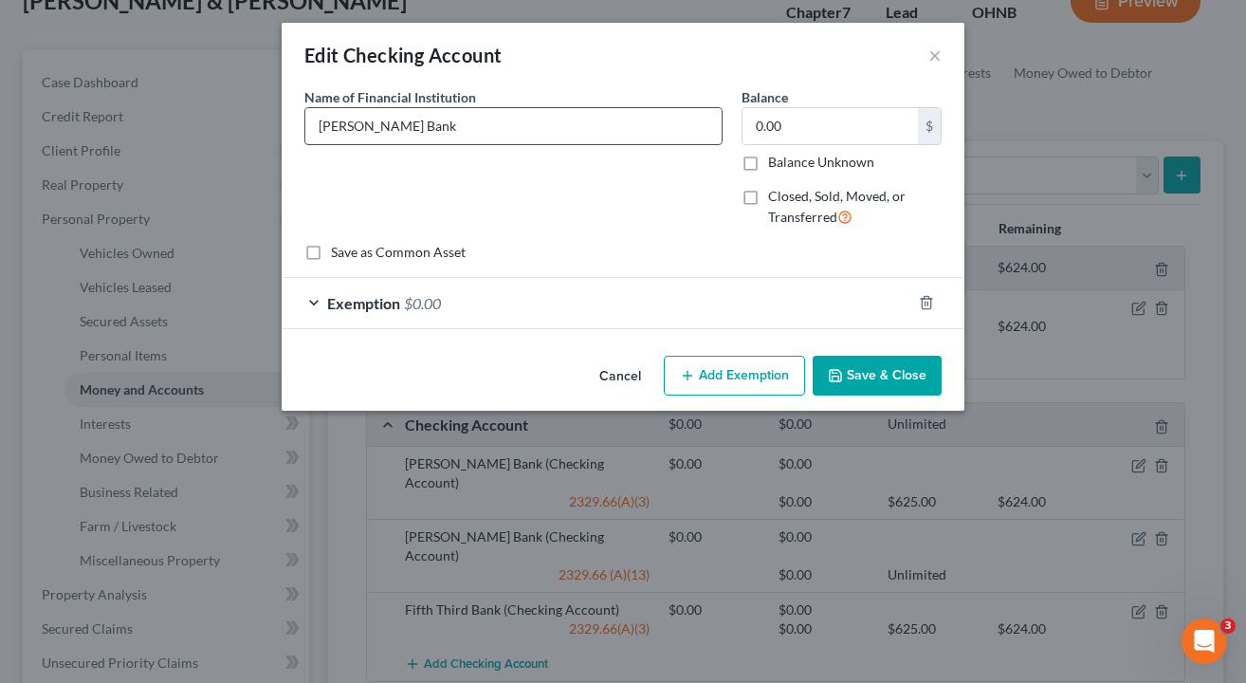
click at [565, 118] on input "Sutton Bank" at bounding box center [513, 126] width 416 height 36
type input "Sutton Bank/CashApp"
click at [445, 222] on div "Name of Financial Institution * Sutton Bank/CashApp" at bounding box center [513, 165] width 437 height 156
click at [615, 305] on div "Exemption $0.00" at bounding box center [597, 303] width 630 height 50
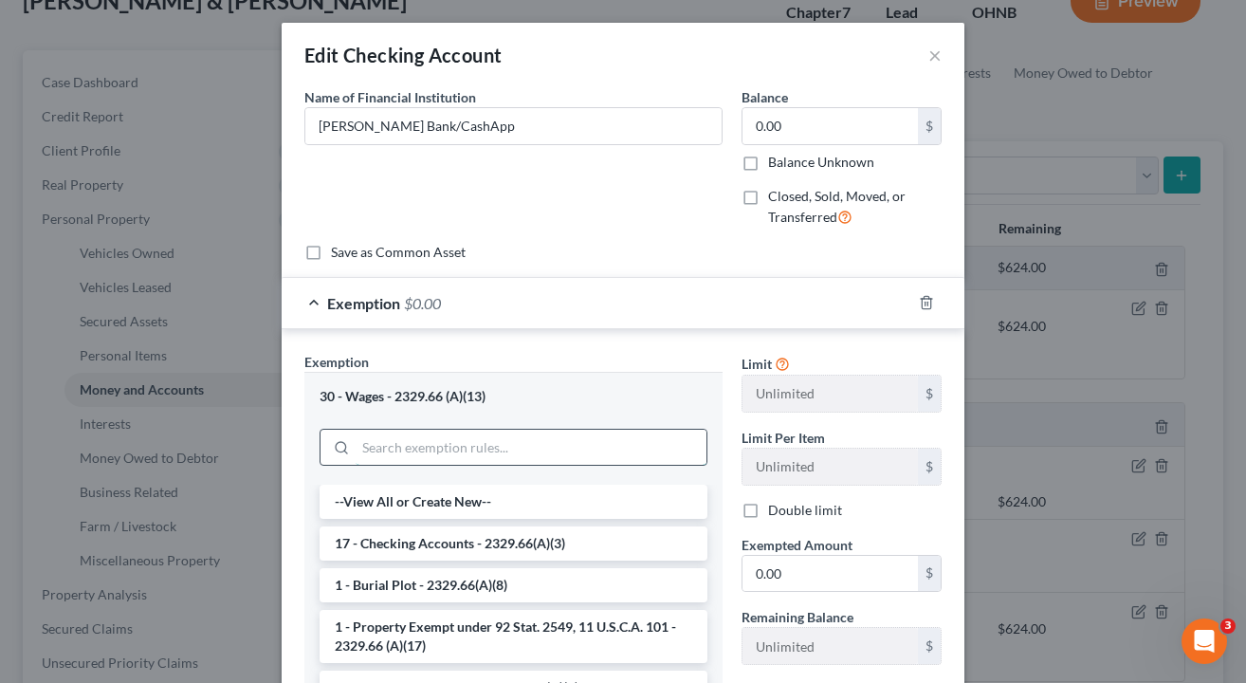
click at [531, 439] on input "search" at bounding box center [531, 448] width 351 height 36
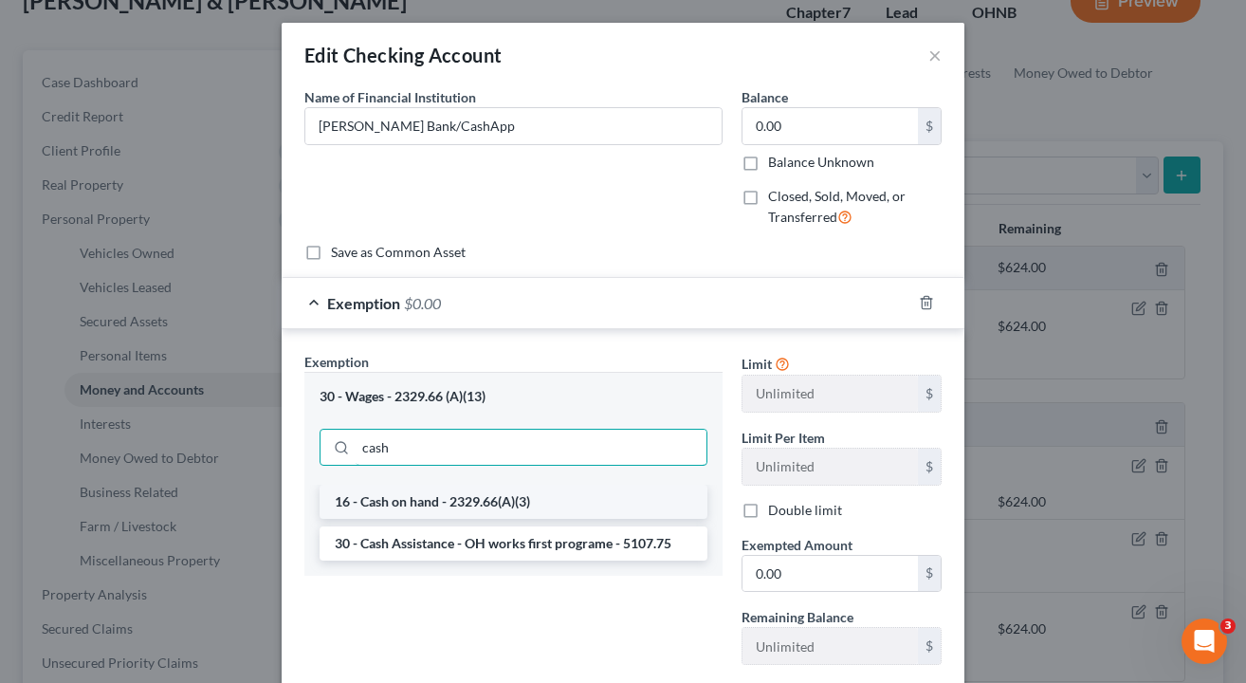
type input "cash"
click at [476, 501] on li "16 - Cash on hand - 2329.66(A)(3)" at bounding box center [514, 502] width 388 height 34
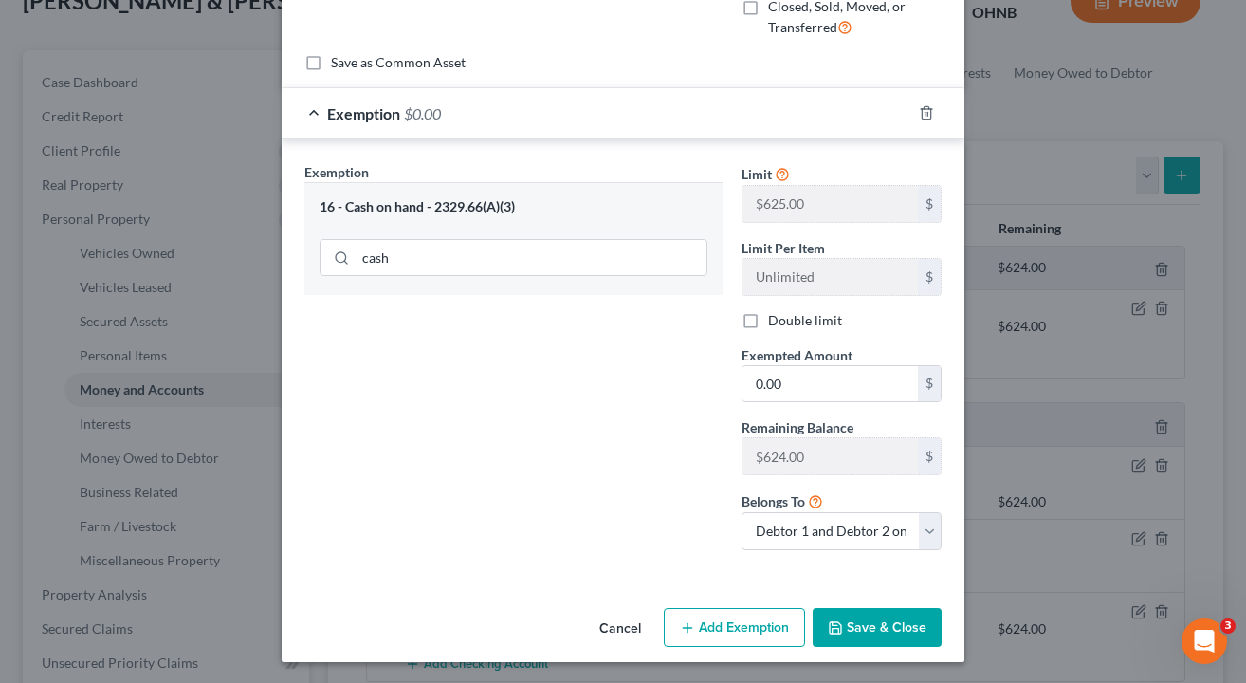
click at [867, 616] on button "Save & Close" at bounding box center [877, 628] width 129 height 40
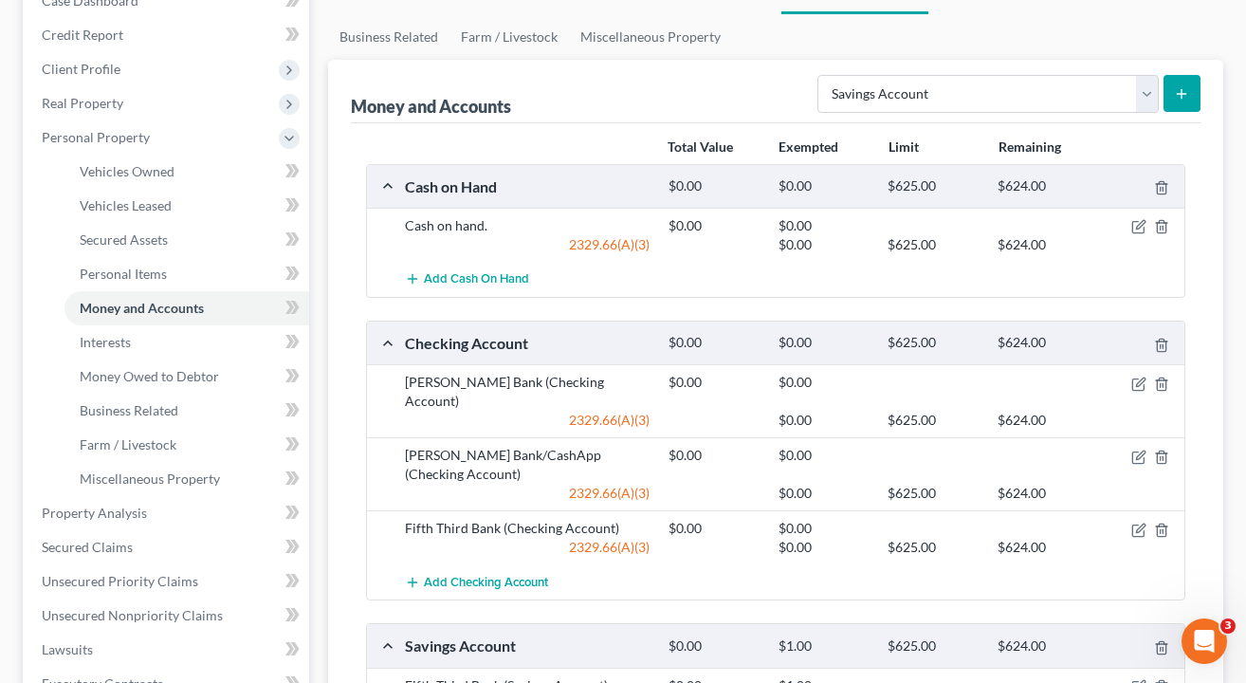
scroll to position [207, 0]
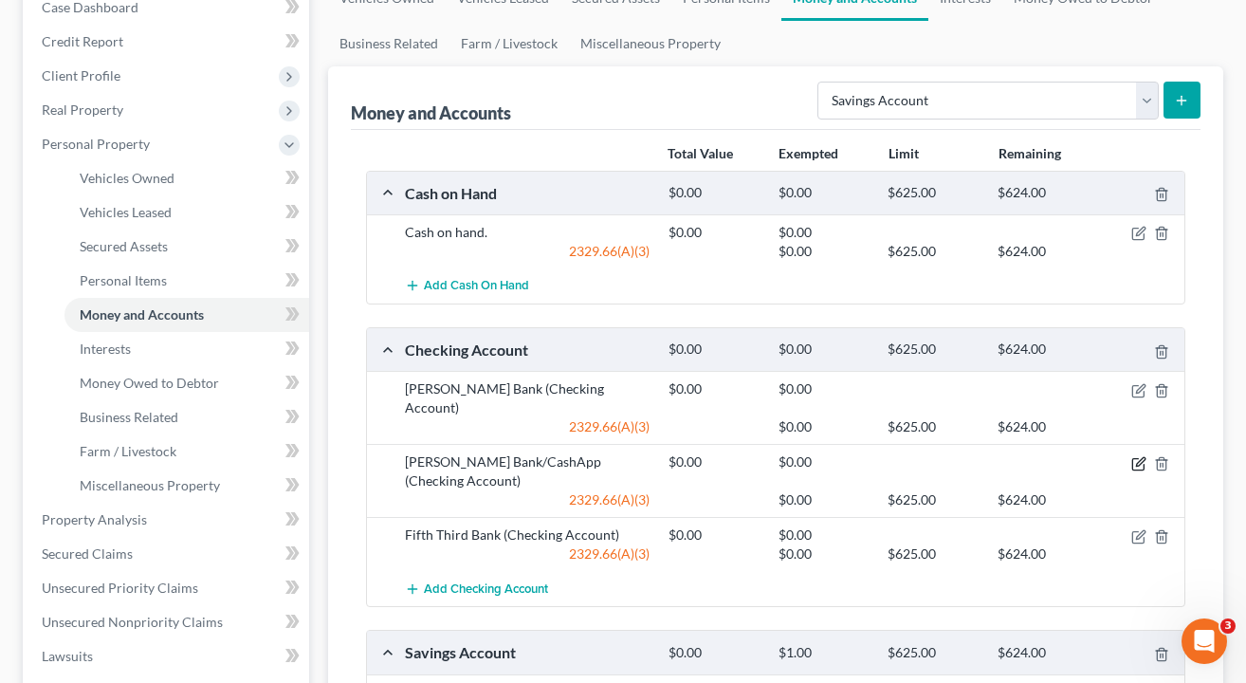
click at [1135, 456] on icon "button" at bounding box center [1138, 463] width 15 height 15
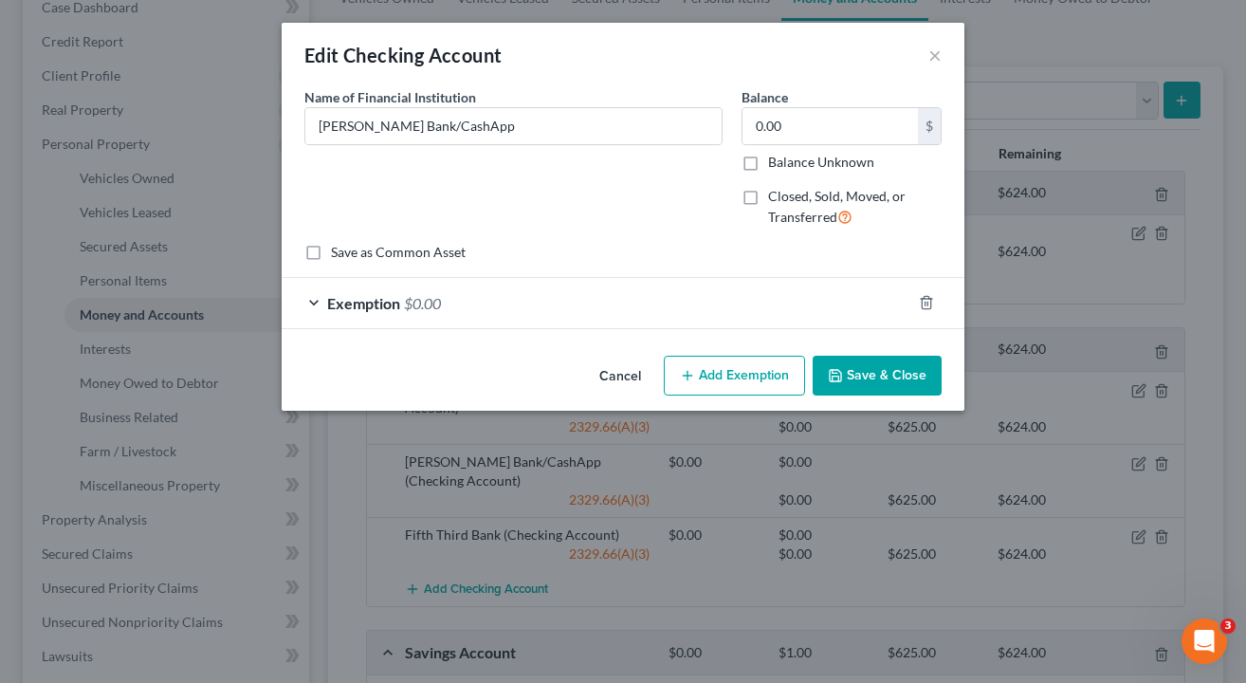
click at [655, 323] on div "Exemption $0.00" at bounding box center [597, 303] width 630 height 50
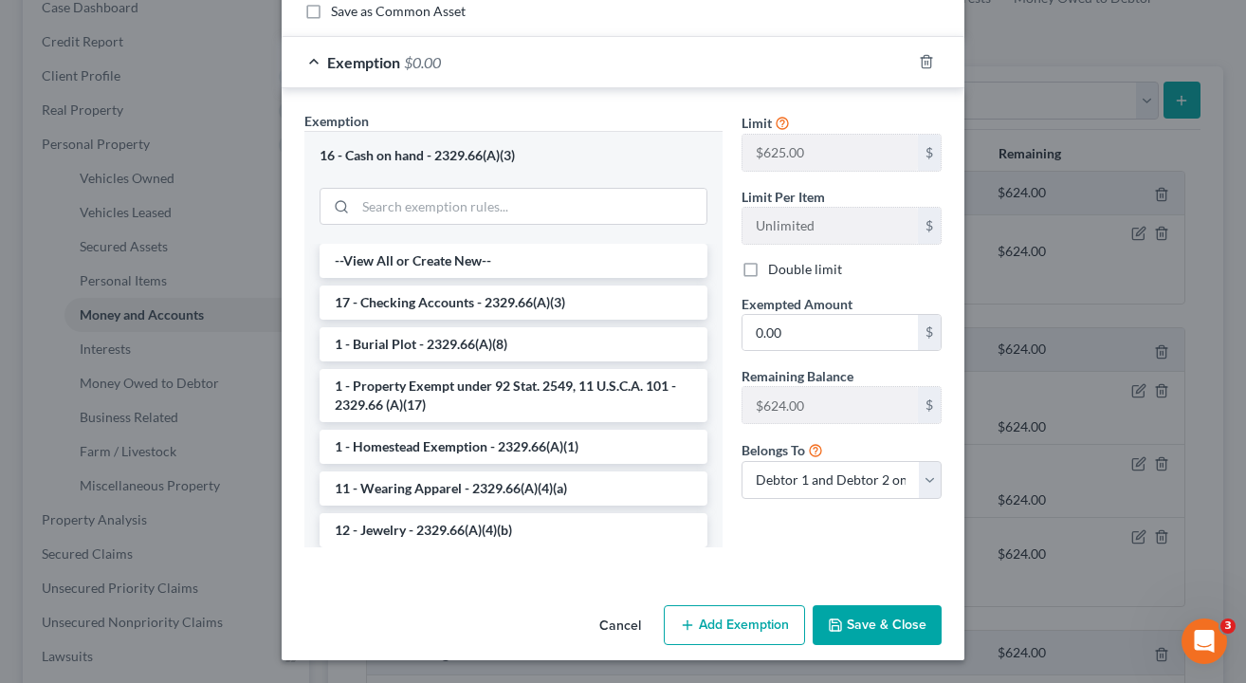
scroll to position [239, 0]
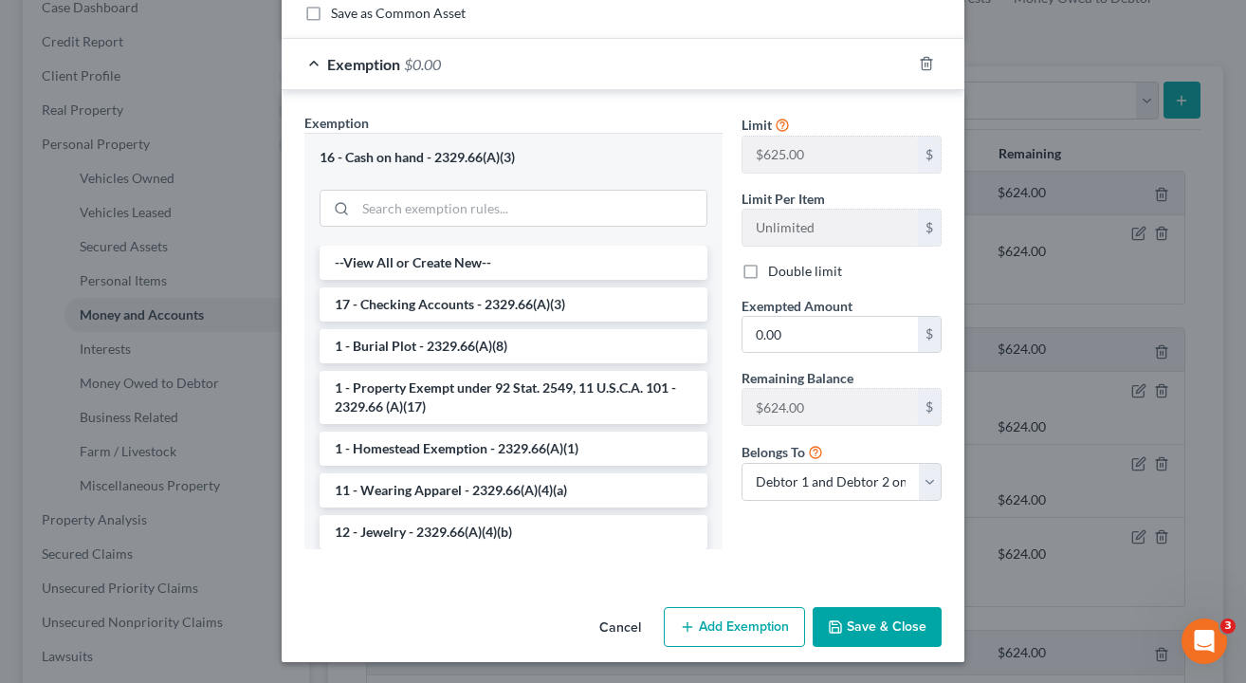
click at [839, 624] on icon "button" at bounding box center [835, 626] width 15 height 15
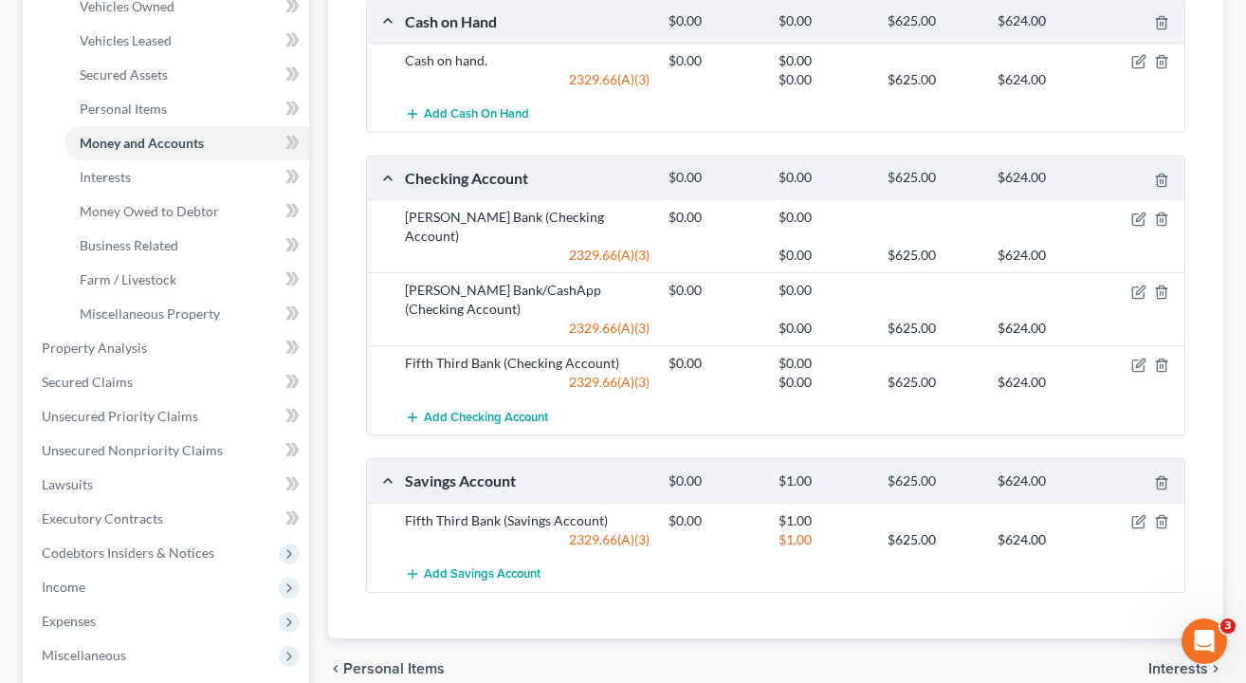
scroll to position [397, 0]
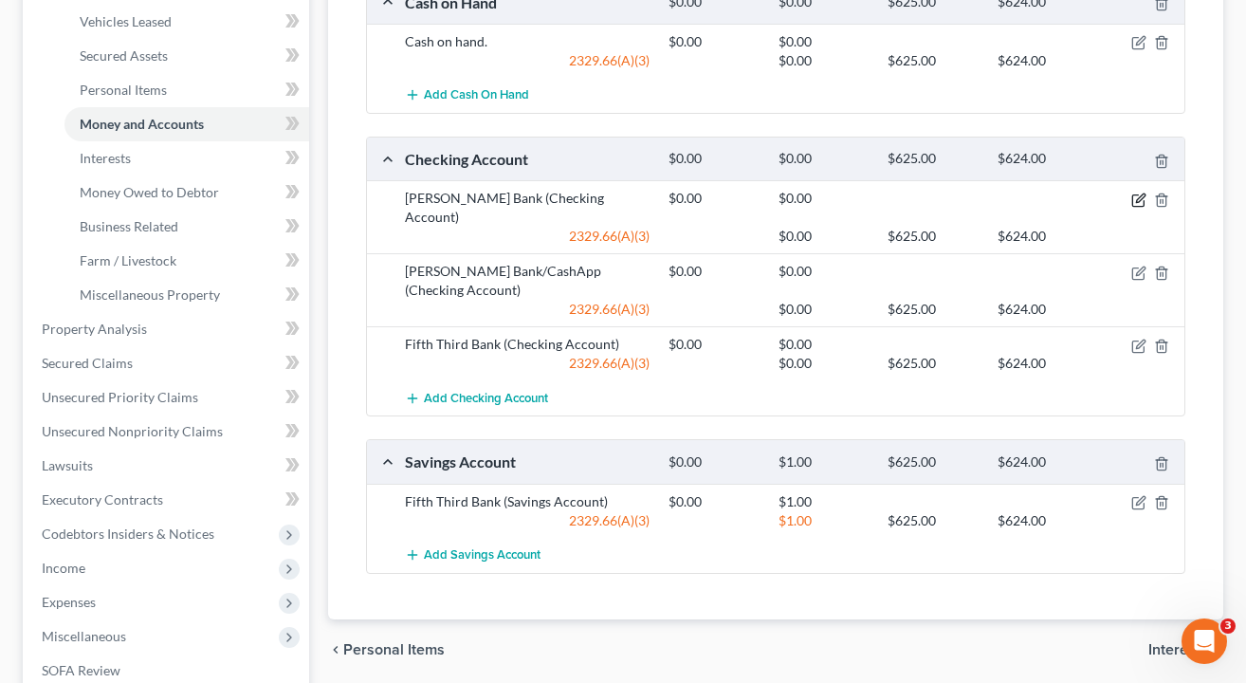
click at [1140, 206] on icon "button" at bounding box center [1137, 199] width 11 height 11
select select "2"
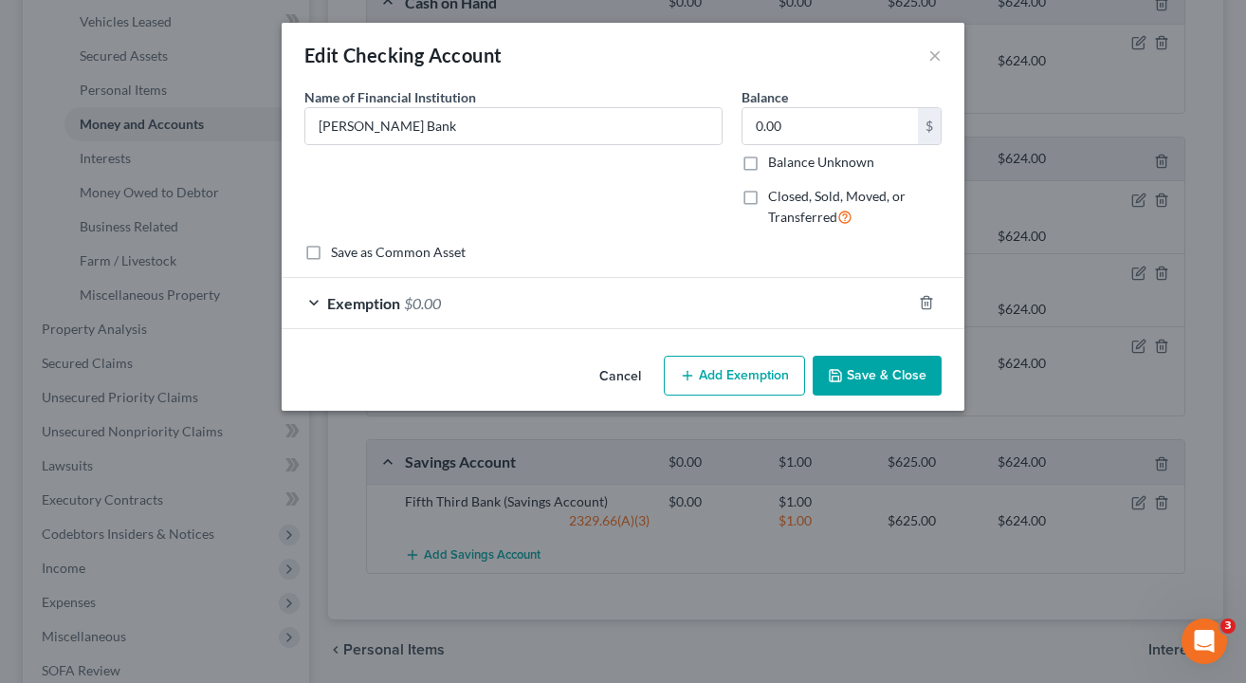
click at [758, 311] on div "Exemption $0.00" at bounding box center [597, 303] width 630 height 50
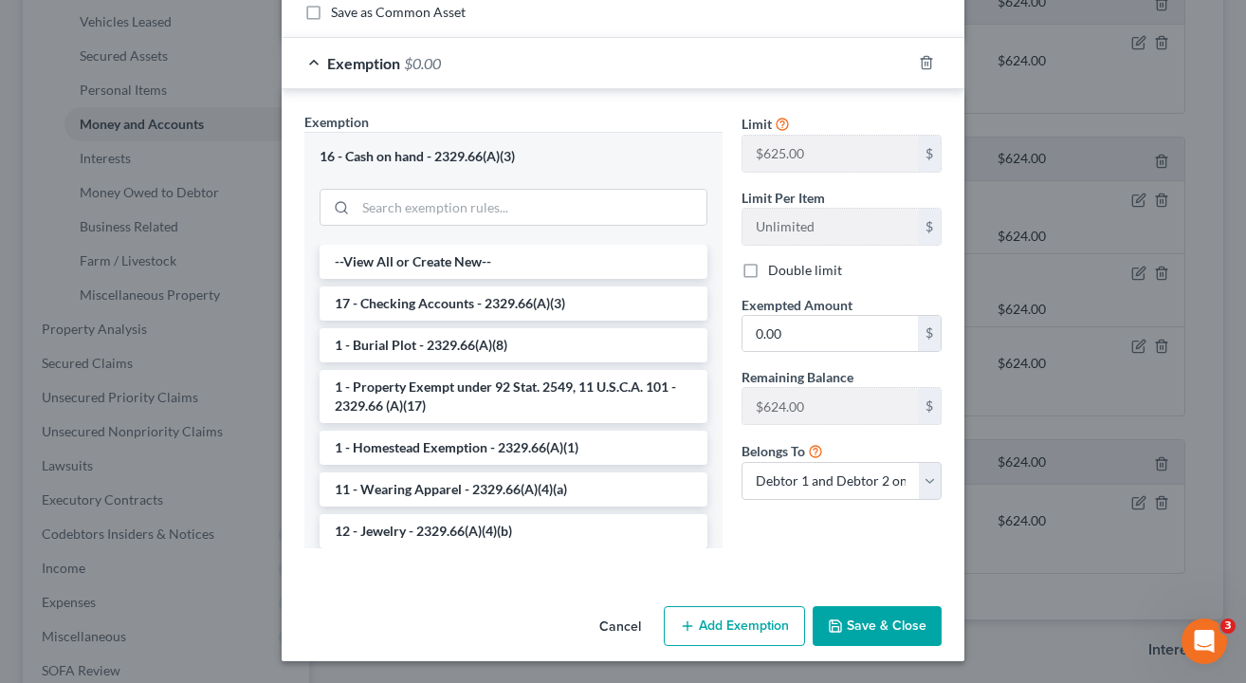
scroll to position [239, 0]
click at [874, 616] on button "Save & Close" at bounding box center [877, 627] width 129 height 40
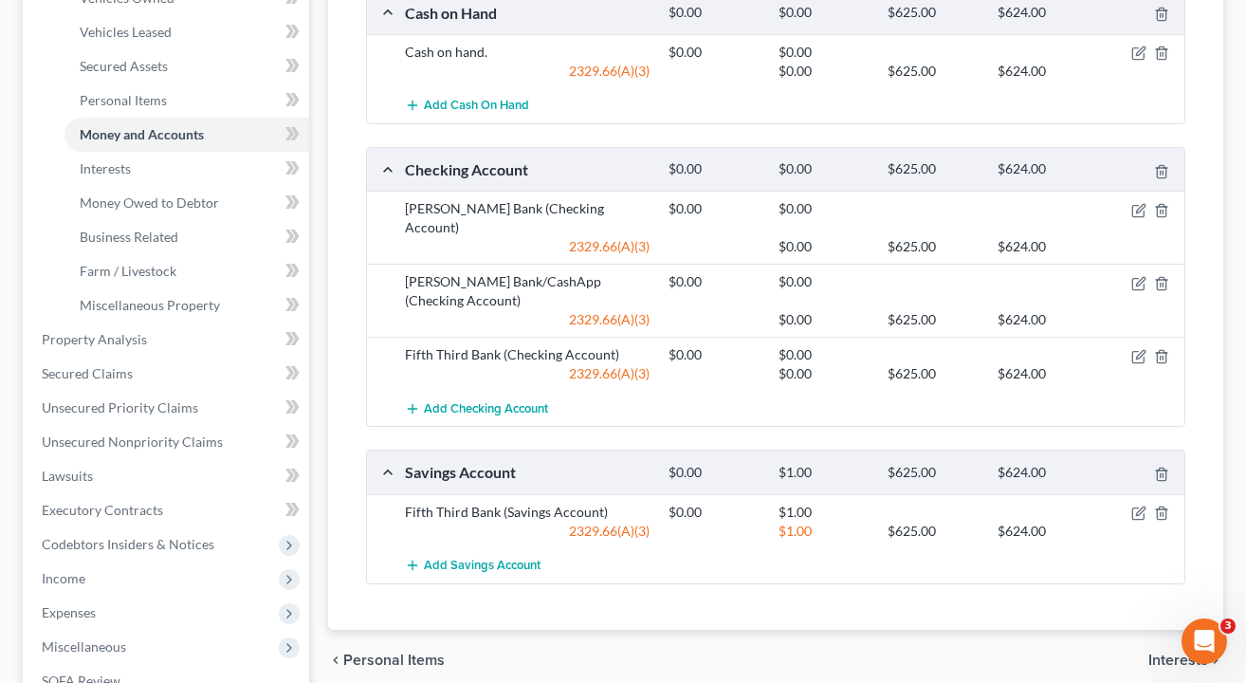
scroll to position [387, 0]
click at [1131, 209] on icon "button" at bounding box center [1138, 210] width 15 height 15
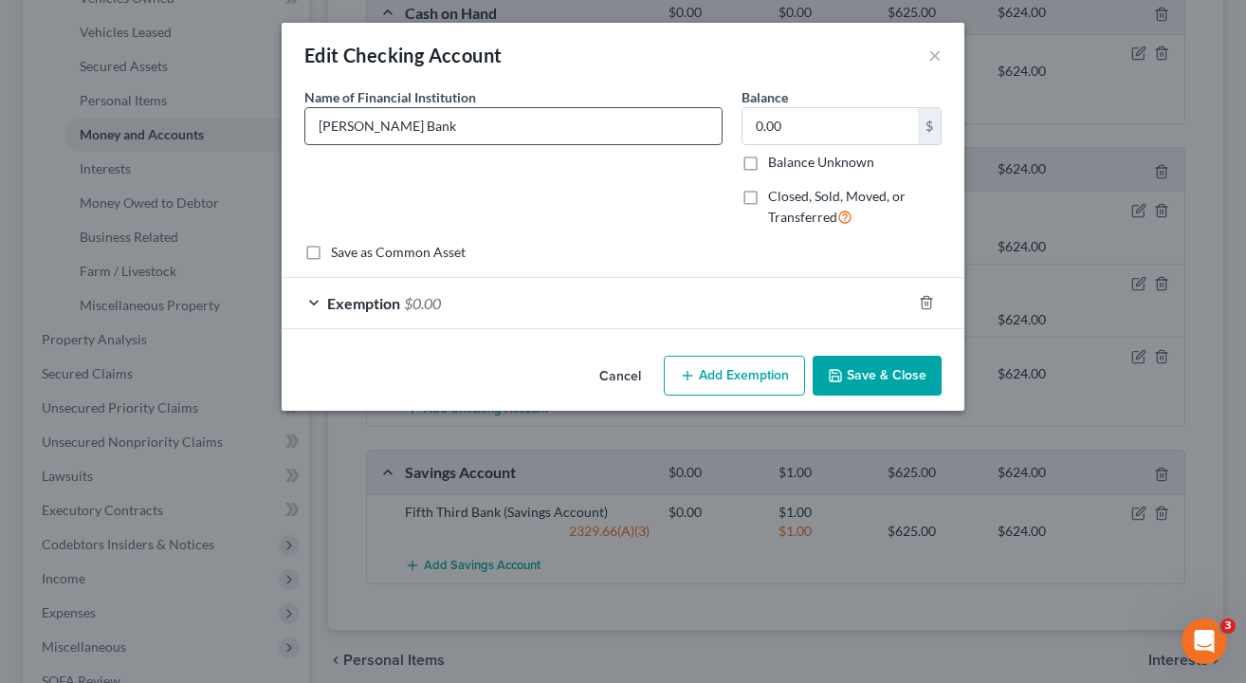
click at [423, 136] on input "Sutton Bank" at bounding box center [513, 126] width 416 height 36
type input "Sutton Bank/CashApp"
click at [858, 383] on button "Save & Close" at bounding box center [877, 376] width 129 height 40
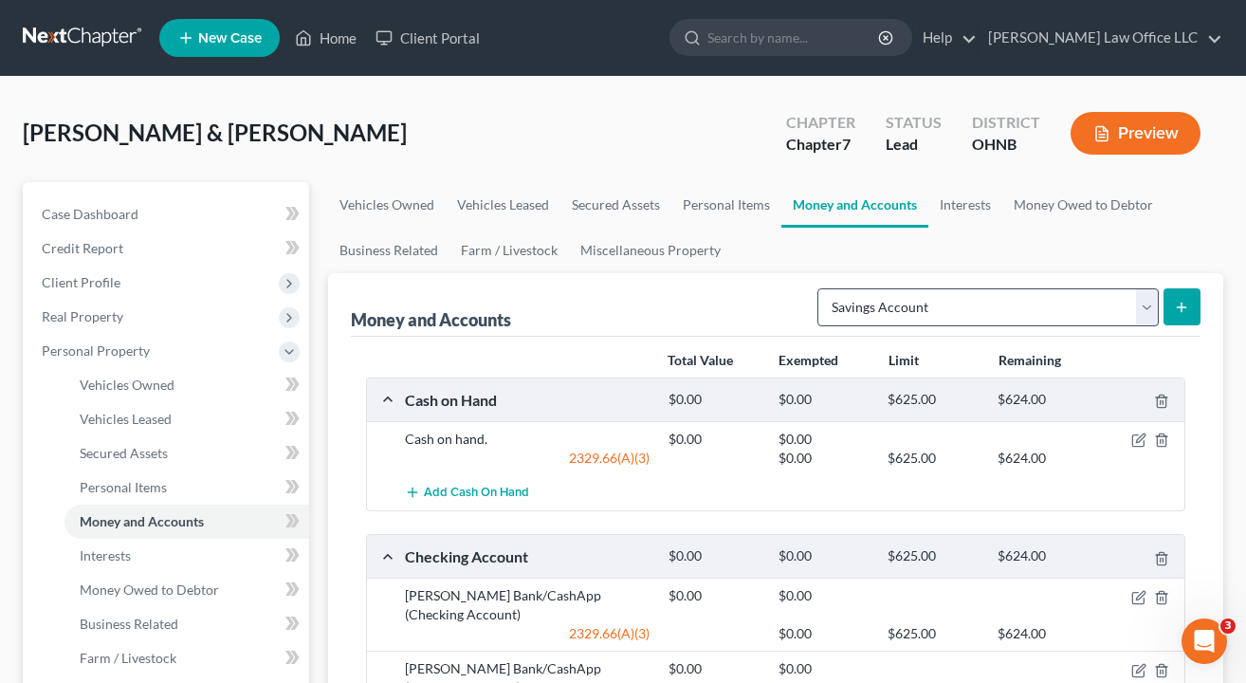
scroll to position [0, 0]
click at [1187, 314] on icon "submit" at bounding box center [1181, 307] width 15 height 15
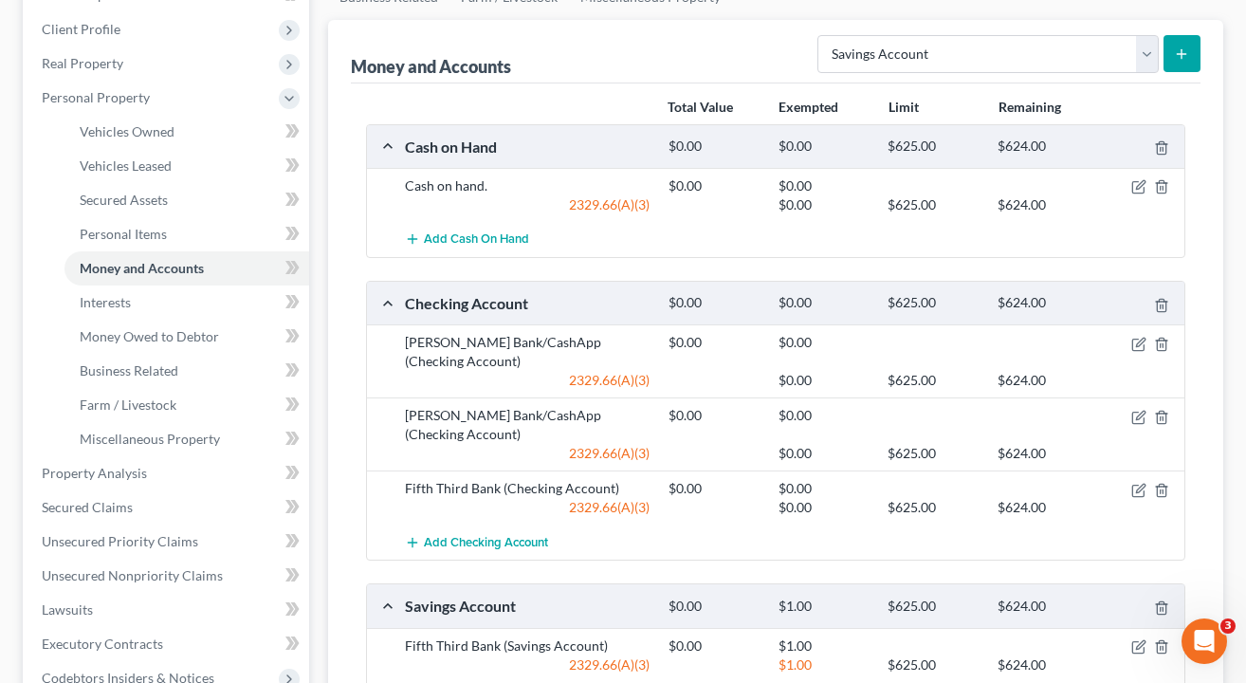
scroll to position [260, 0]
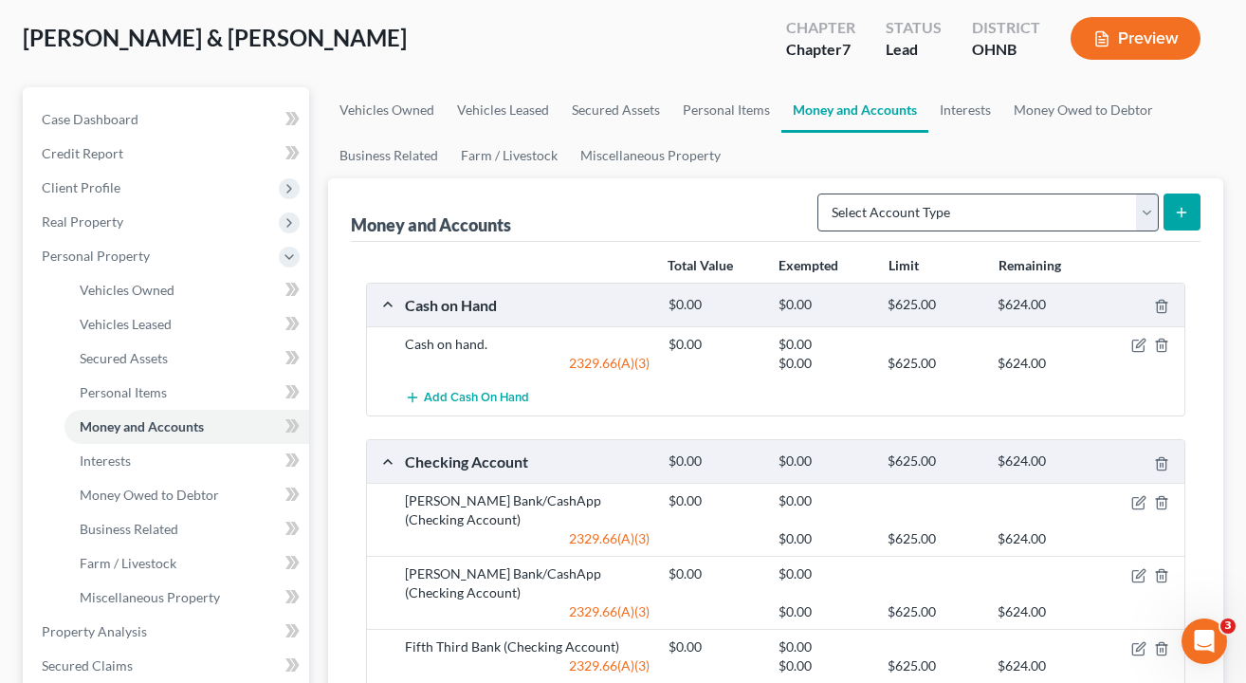
scroll to position [93, 0]
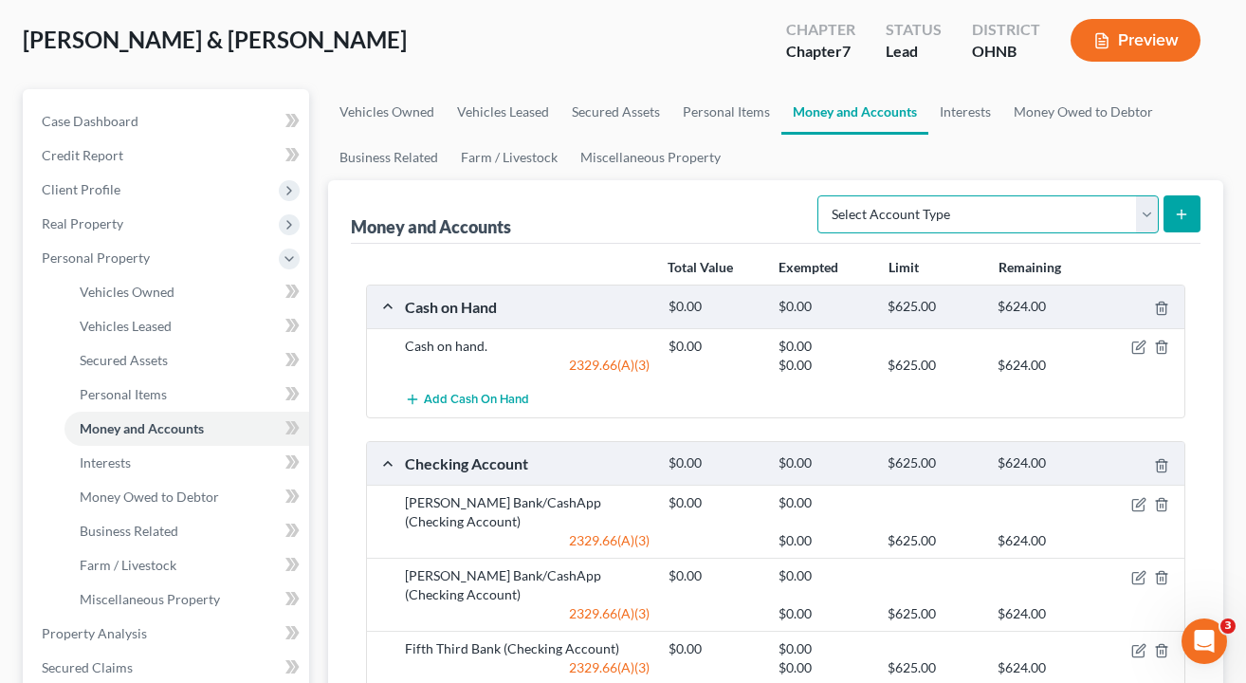
select select "savings"
click at [1174, 222] on button "submit" at bounding box center [1182, 213] width 37 height 37
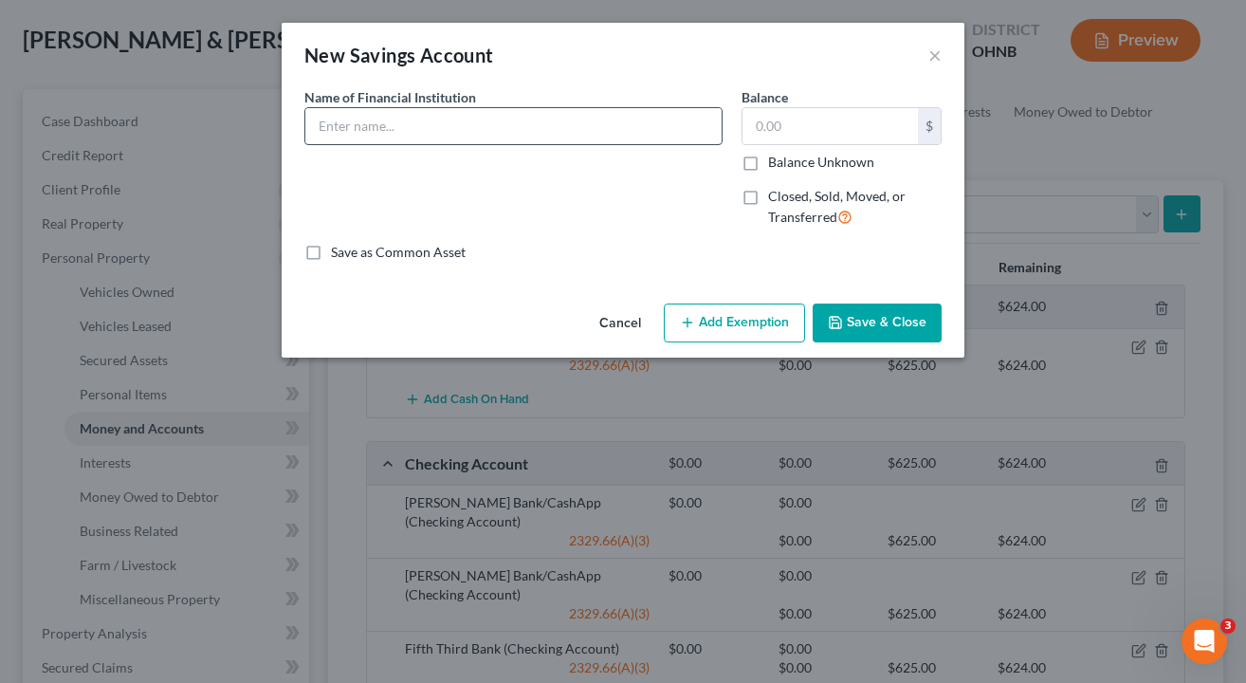
click at [551, 118] on input "text" at bounding box center [513, 126] width 416 height 36
type input "Fifth Third Bank"
click at [726, 319] on button "Add Exemption" at bounding box center [734, 324] width 141 height 40
select select "2"
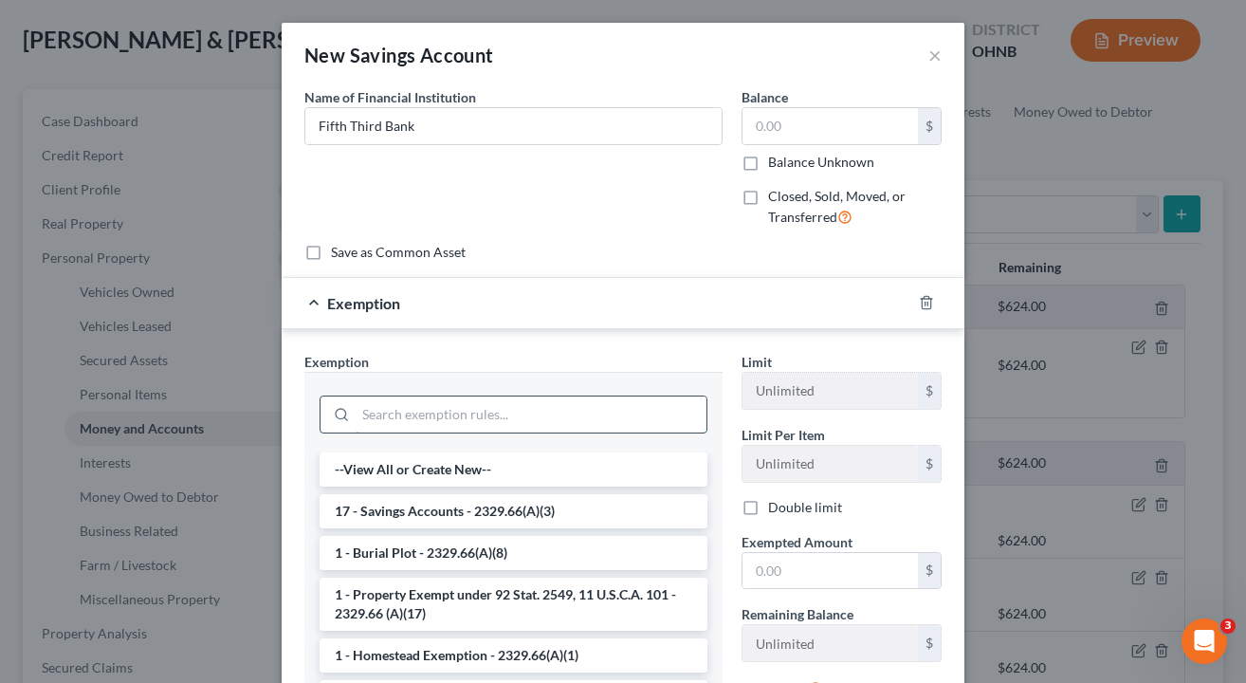
click at [495, 424] on input "search" at bounding box center [531, 414] width 351 height 36
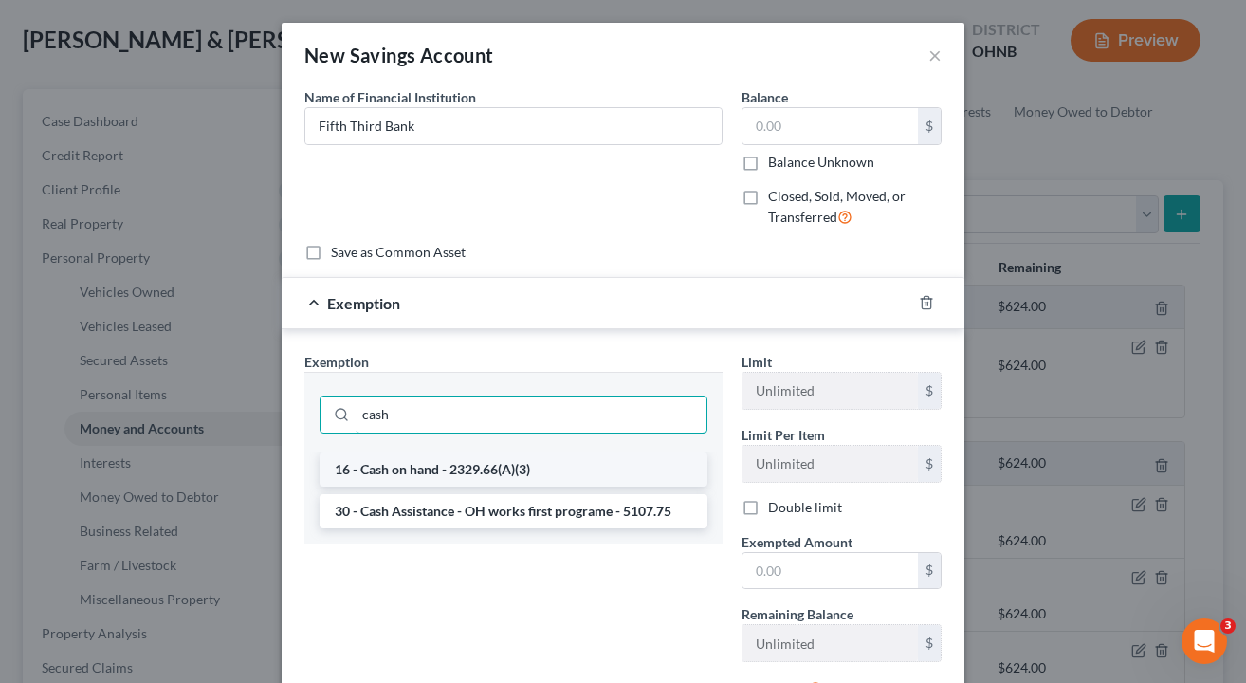
type input "cash"
click at [468, 477] on li "16 - Cash on hand - 2329.66(A)(3)" at bounding box center [514, 469] width 388 height 34
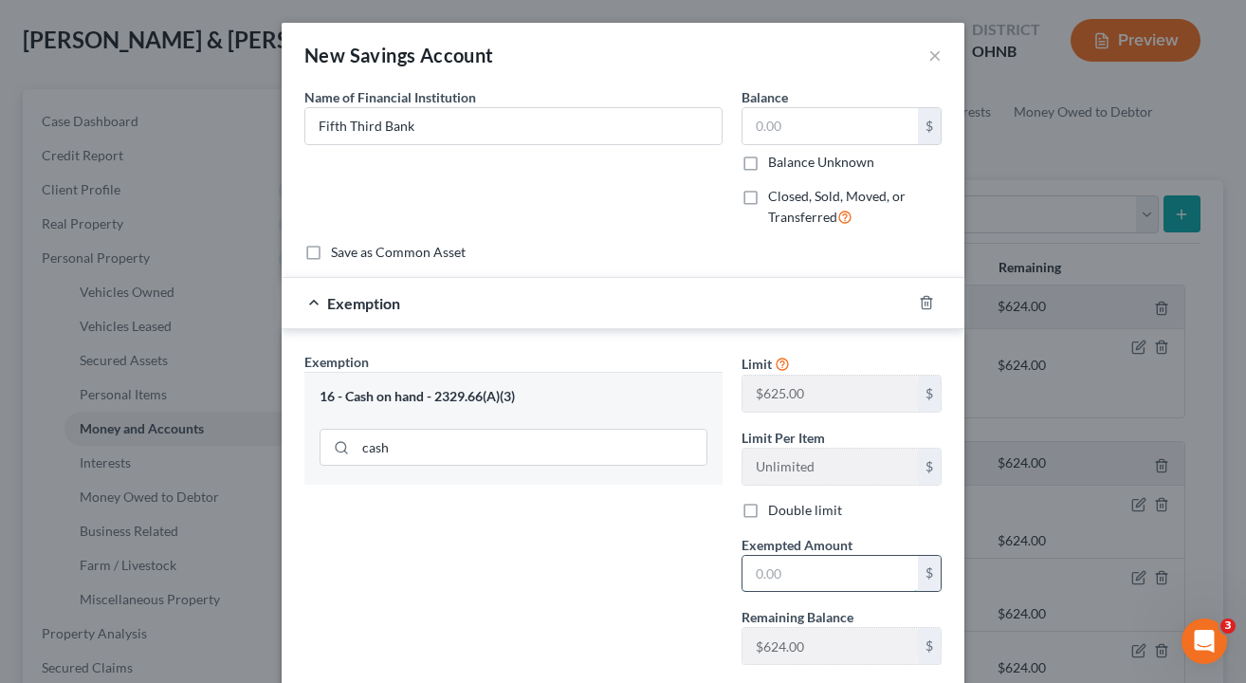
click at [815, 576] on input "text" at bounding box center [830, 574] width 175 height 36
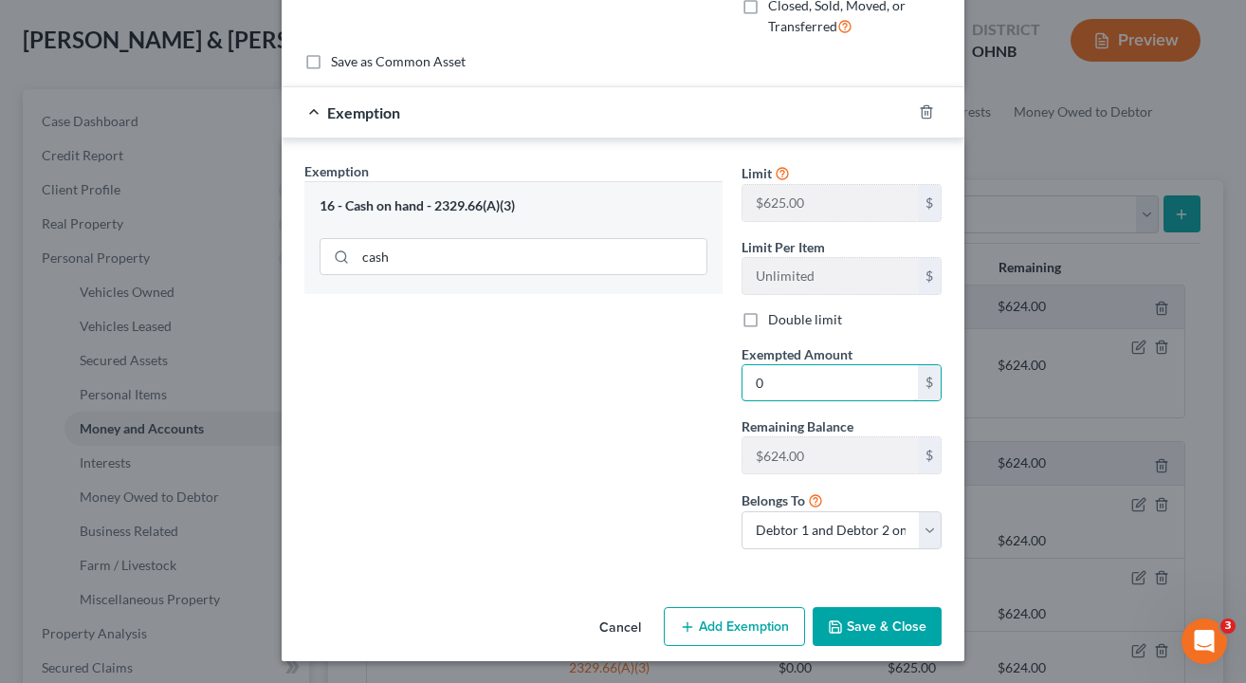
scroll to position [190, 0]
type input "0"
click at [913, 627] on button "Save & Close" at bounding box center [877, 628] width 129 height 40
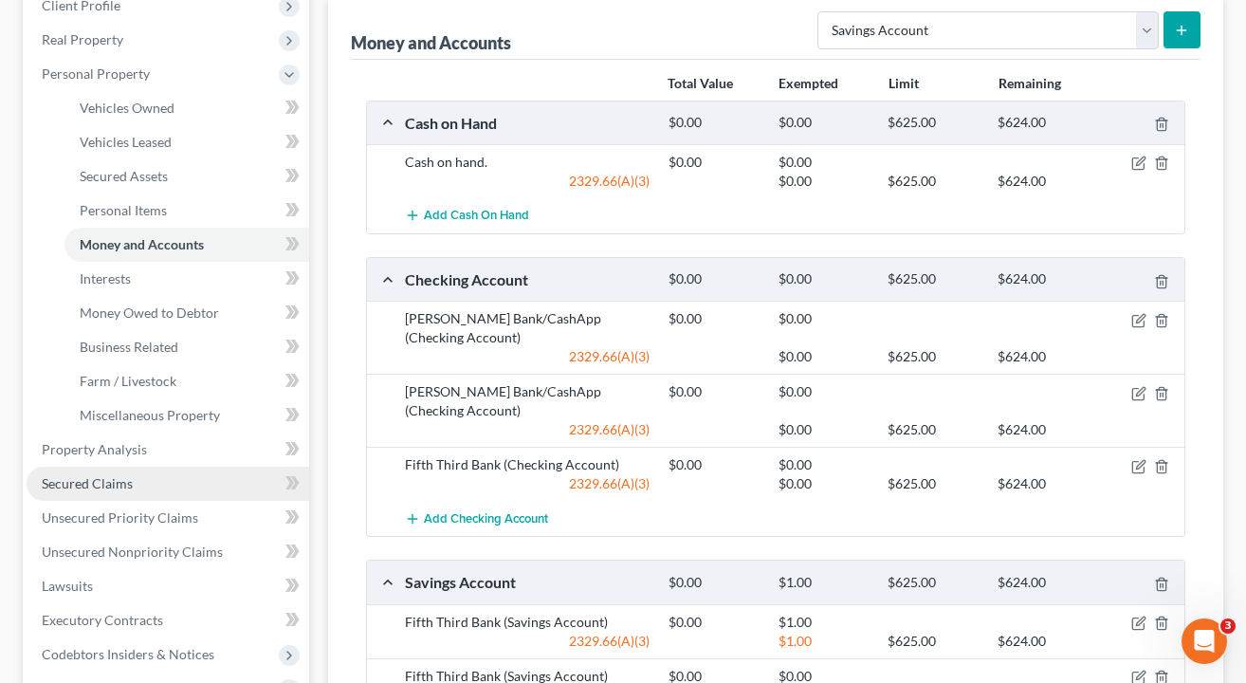
scroll to position [275, 0]
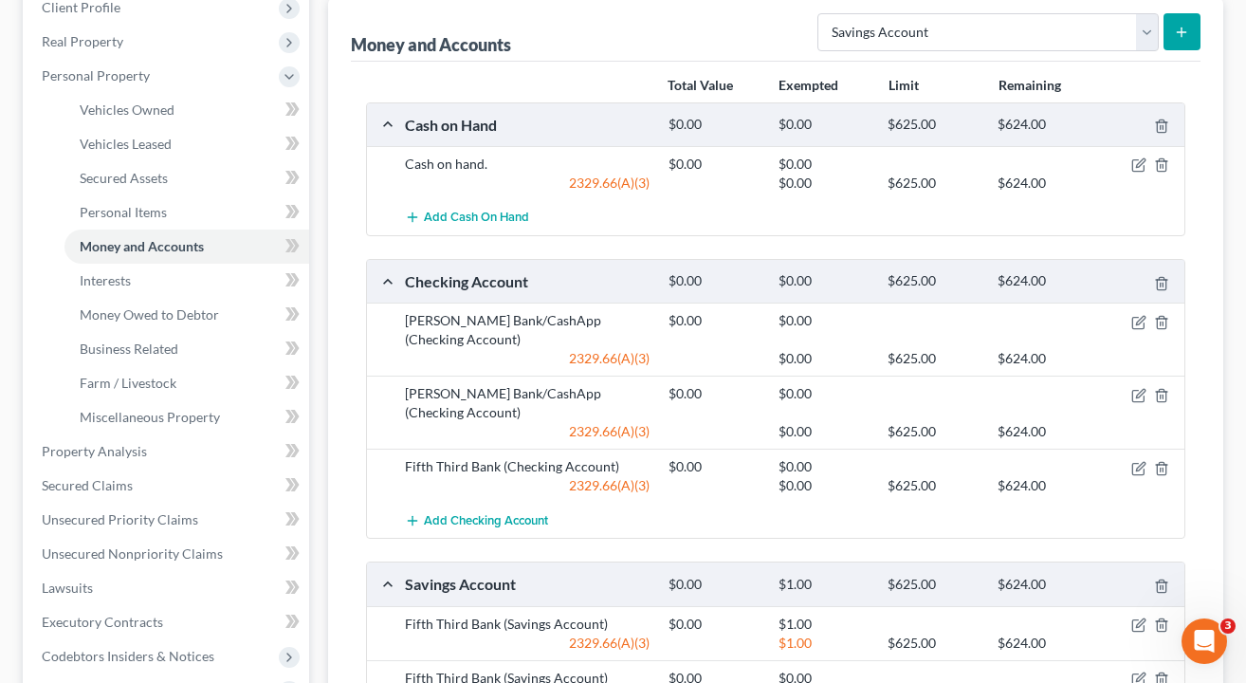
click at [1139, 174] on div "$0.00 $625.00 $624.00" at bounding box center [922, 183] width 527 height 19
click at [1139, 168] on icon "button" at bounding box center [1138, 164] width 15 height 15
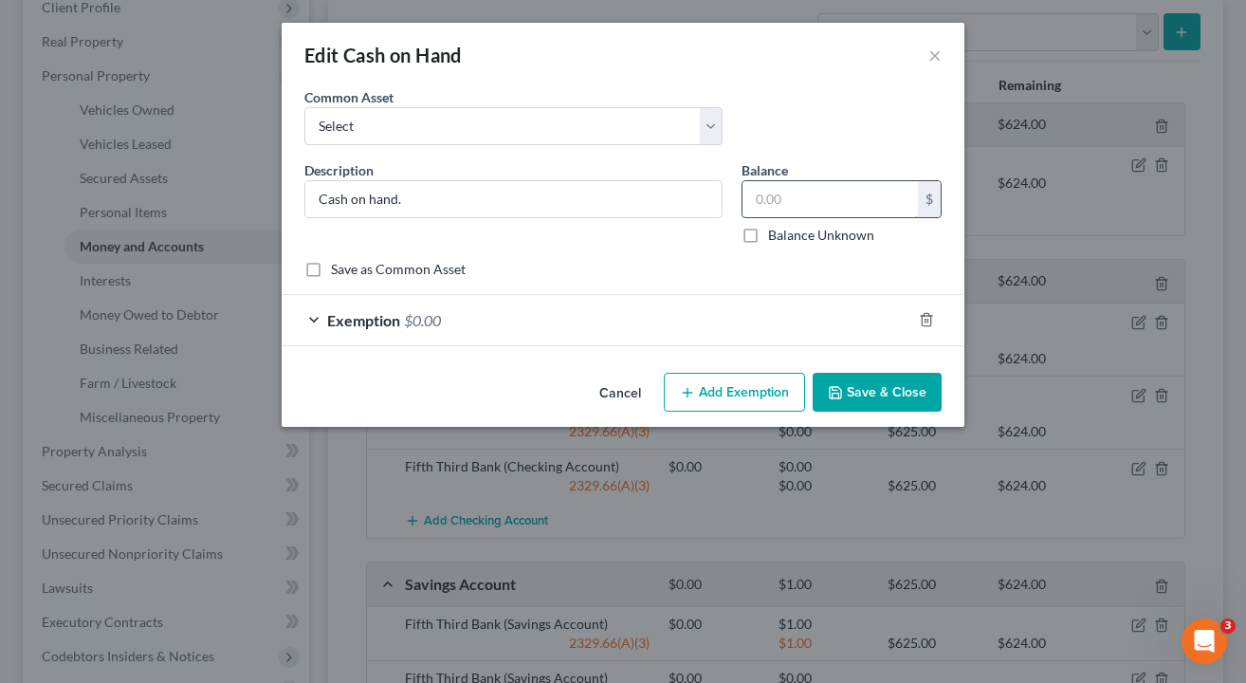
click at [865, 194] on input "text" at bounding box center [830, 199] width 175 height 36
type input "10"
click at [469, 320] on div "Exemption $0.00" at bounding box center [597, 320] width 630 height 50
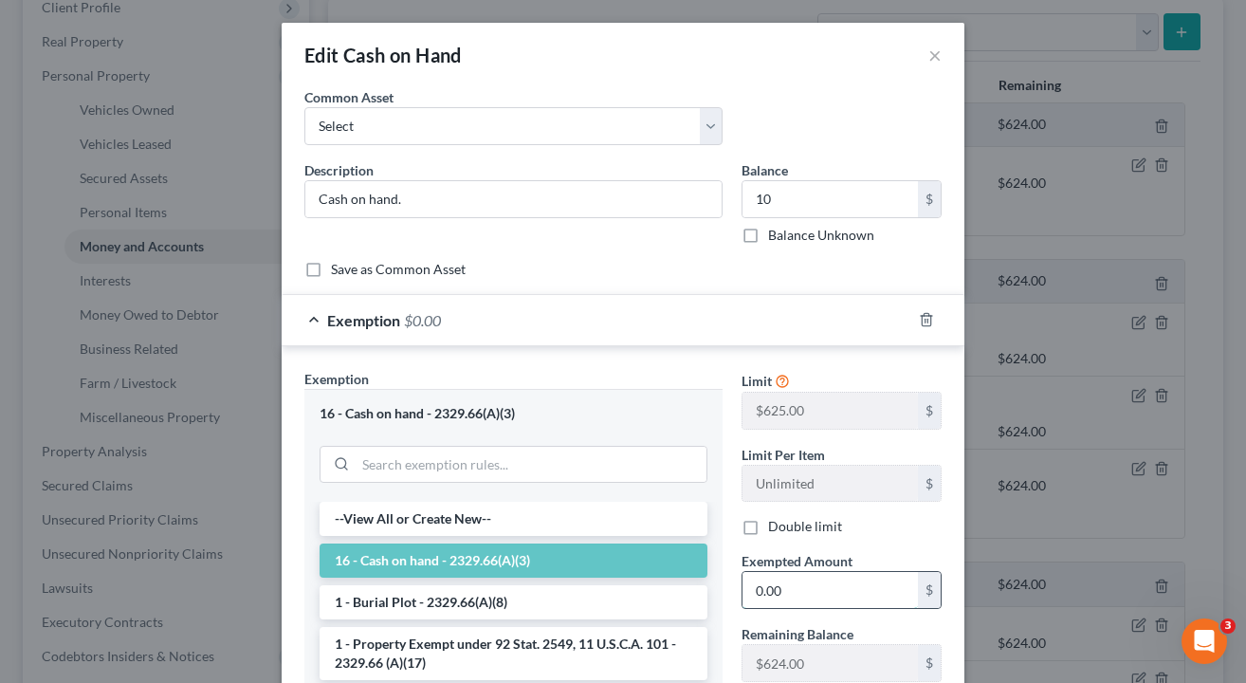
click at [854, 592] on input "0.00" at bounding box center [830, 590] width 175 height 36
click at [854, 588] on input "0.00" at bounding box center [830, 590] width 175 height 36
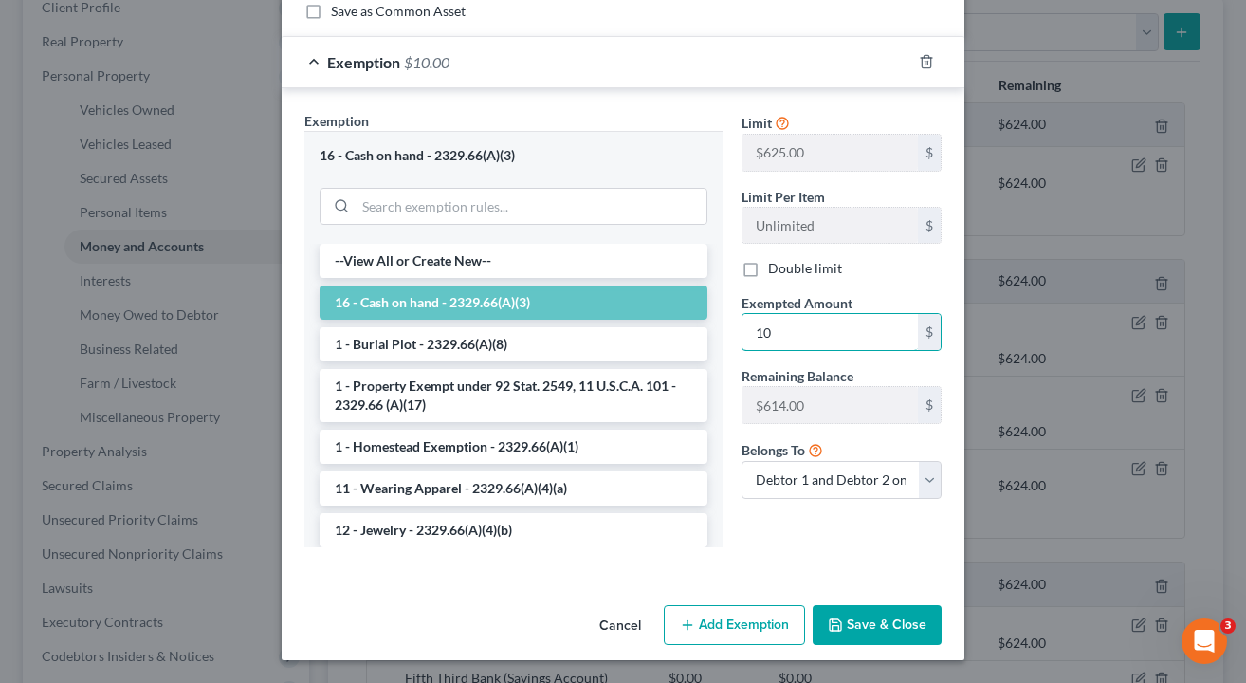
scroll to position [257, 0]
type input "10"
click at [877, 628] on button "Save & Close" at bounding box center [877, 626] width 129 height 40
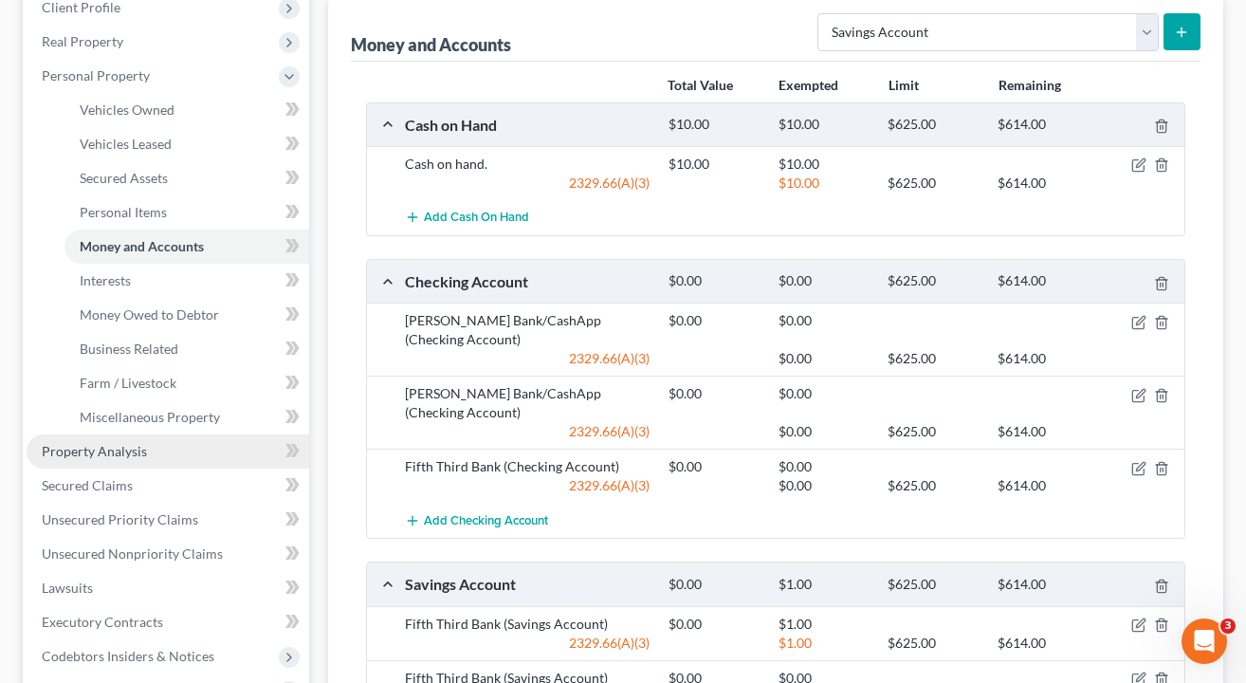
click at [156, 459] on link "Property Analysis" at bounding box center [168, 451] width 283 height 34
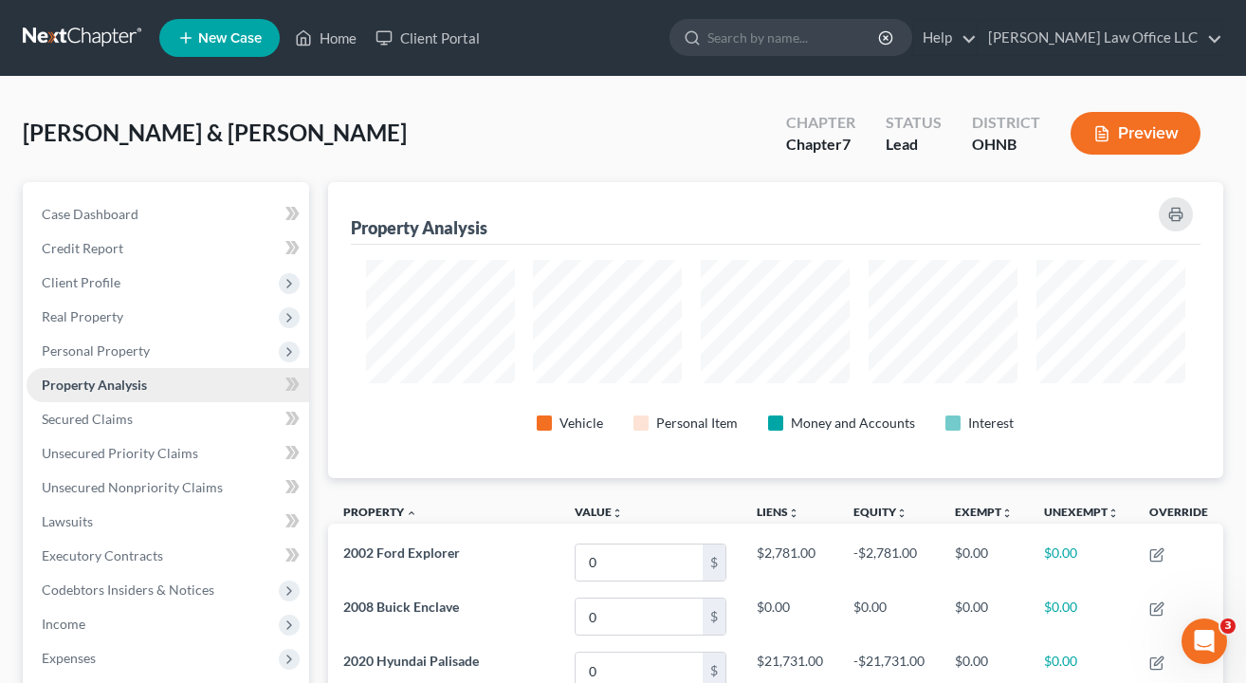
click at [92, 391] on span "Property Analysis" at bounding box center [94, 385] width 105 height 16
click at [100, 352] on span "Personal Property" at bounding box center [96, 350] width 108 height 16
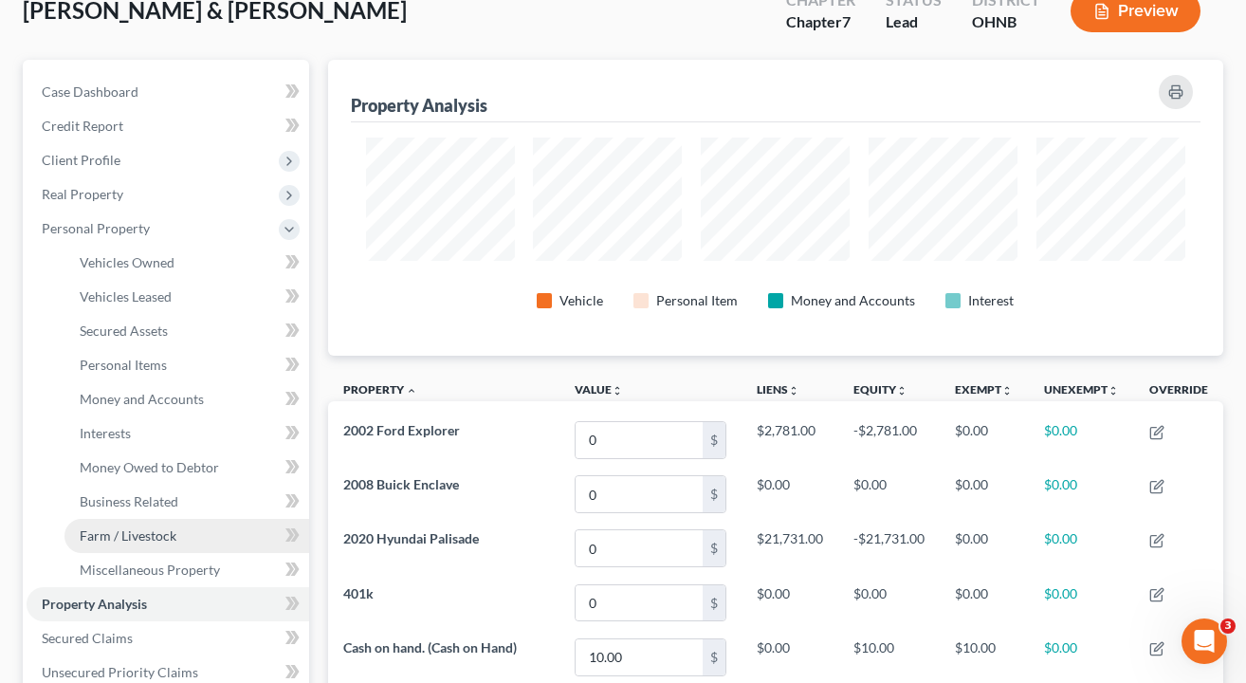
scroll to position [123, 0]
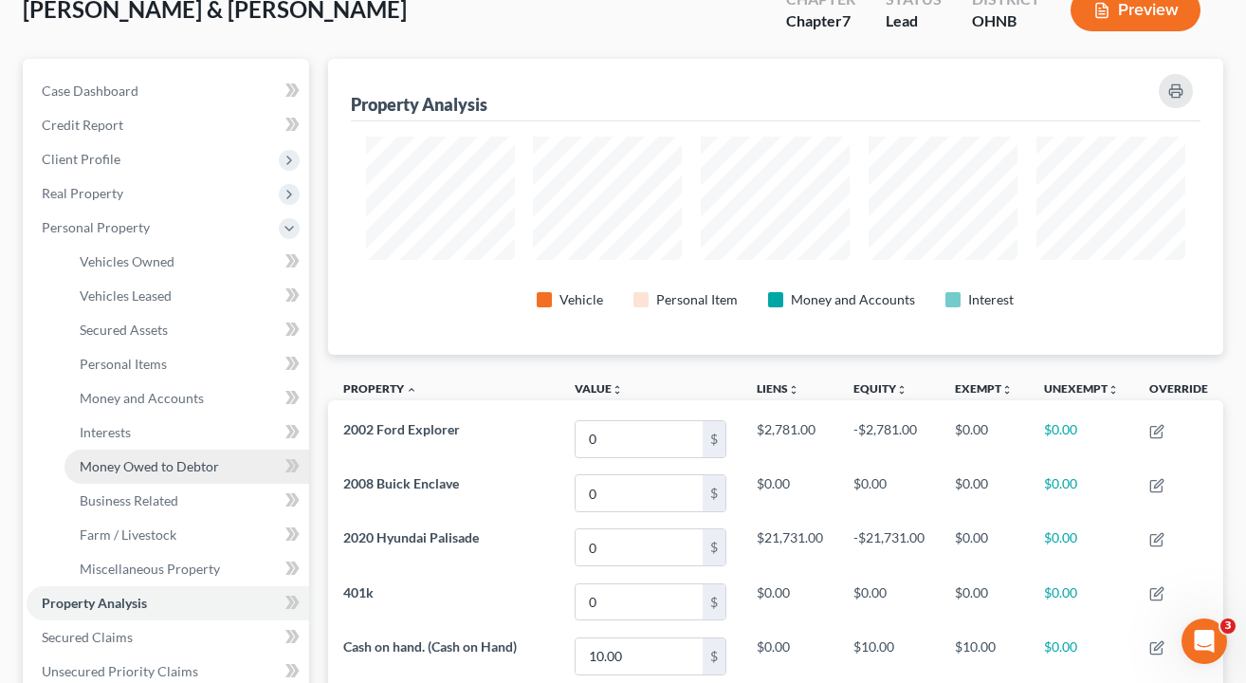
click at [113, 470] on span "Money Owed to Debtor" at bounding box center [149, 466] width 139 height 16
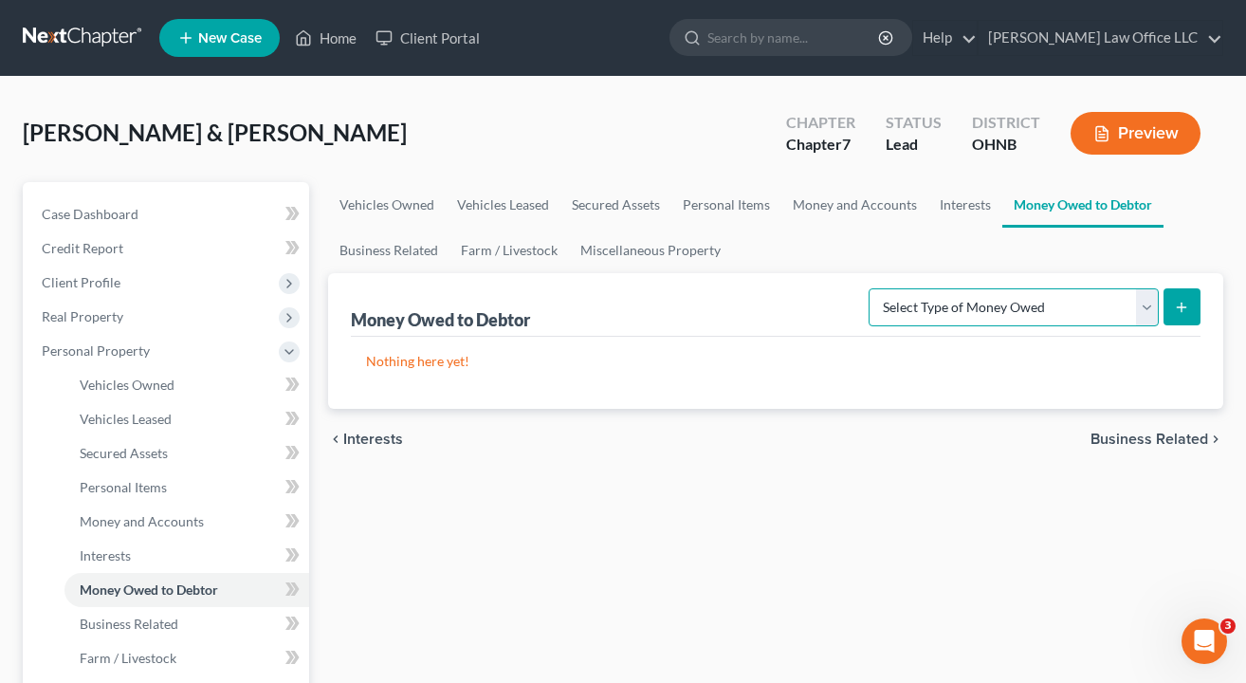
select select "child_support"
click at [1183, 313] on icon "submit" at bounding box center [1181, 307] width 15 height 15
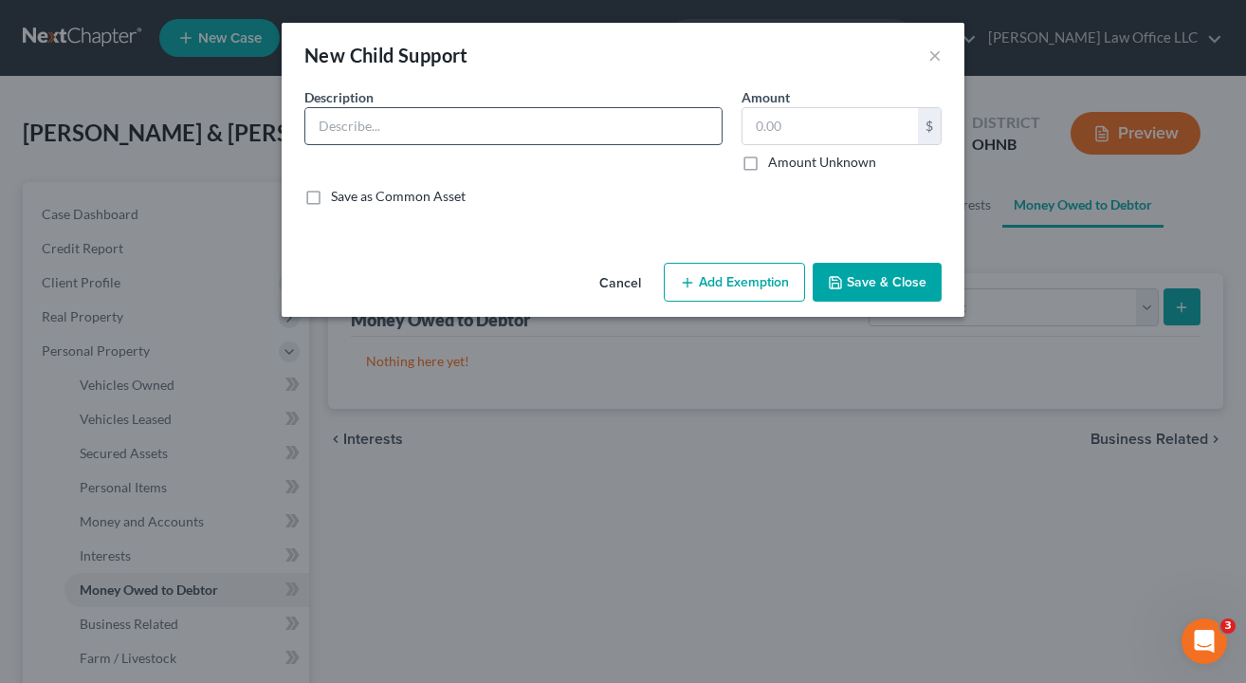
click at [591, 121] on input "text" at bounding box center [513, 126] width 416 height 36
type input "Child Support"
click at [742, 283] on button "Add Exemption" at bounding box center [734, 283] width 141 height 40
select select "2"
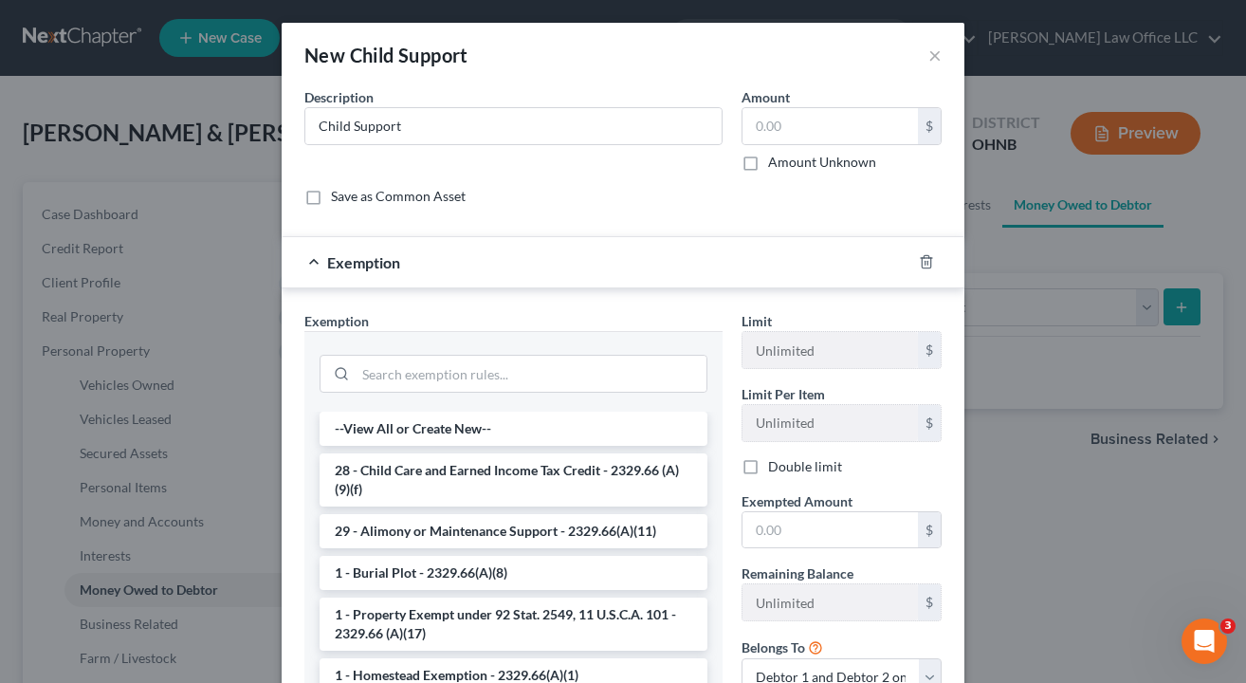
scroll to position [150, 0]
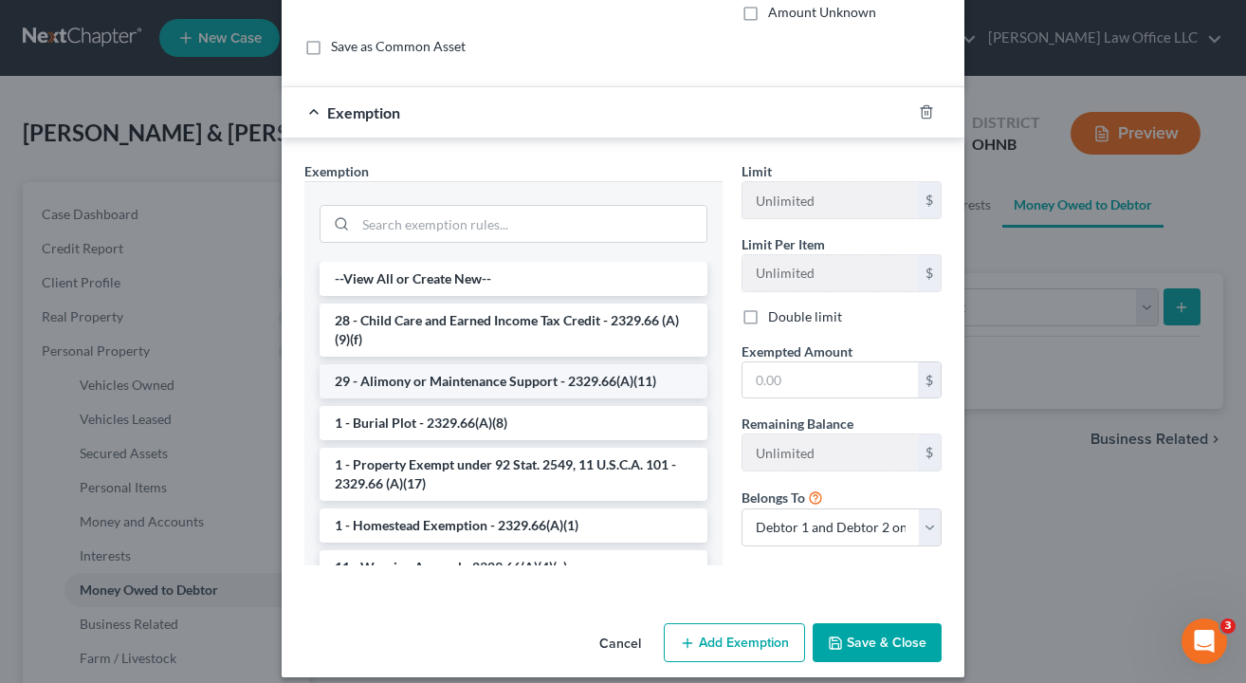
click at [548, 385] on li "29 - Alimony or Maintenance Support - 2329.66(A)(11)" at bounding box center [514, 381] width 388 height 34
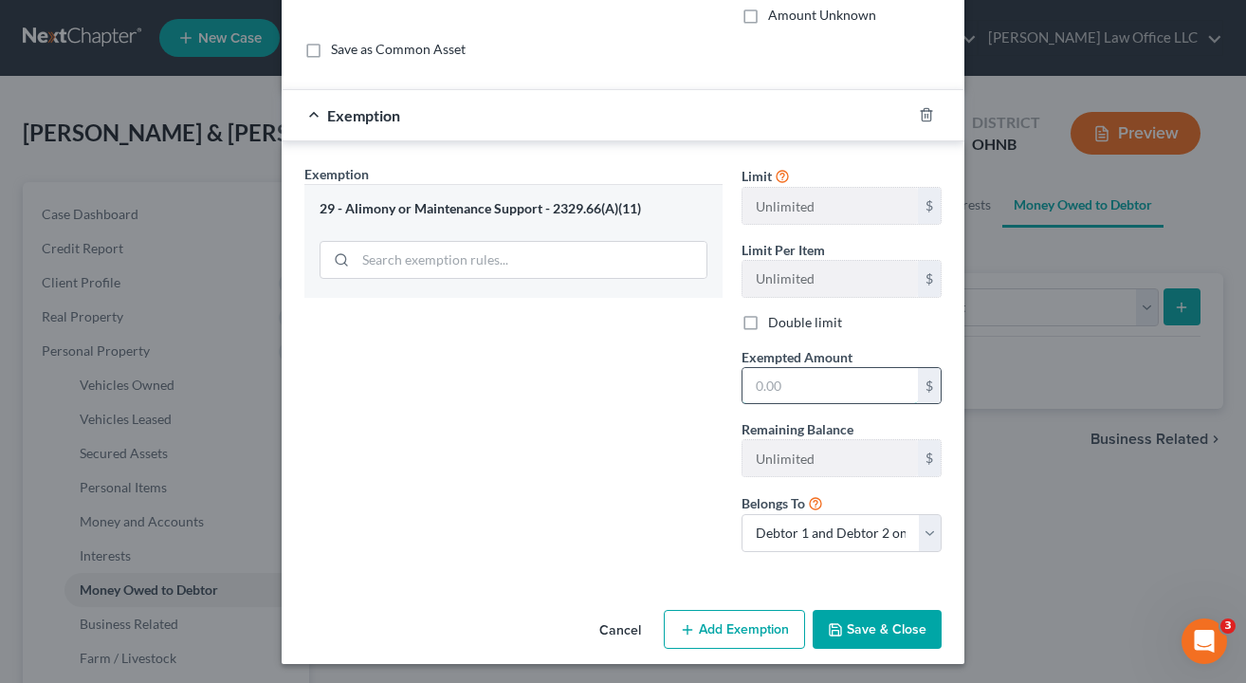
click at [864, 389] on input "text" at bounding box center [830, 386] width 175 height 36
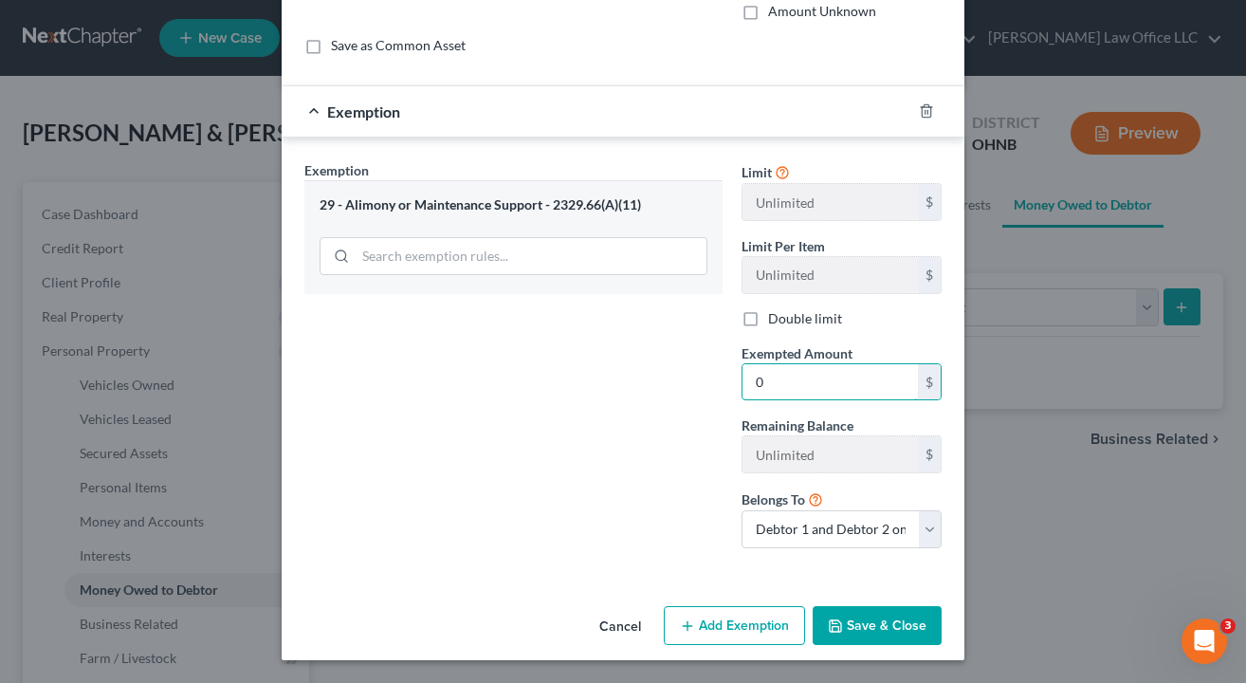
scroll to position [150, 0]
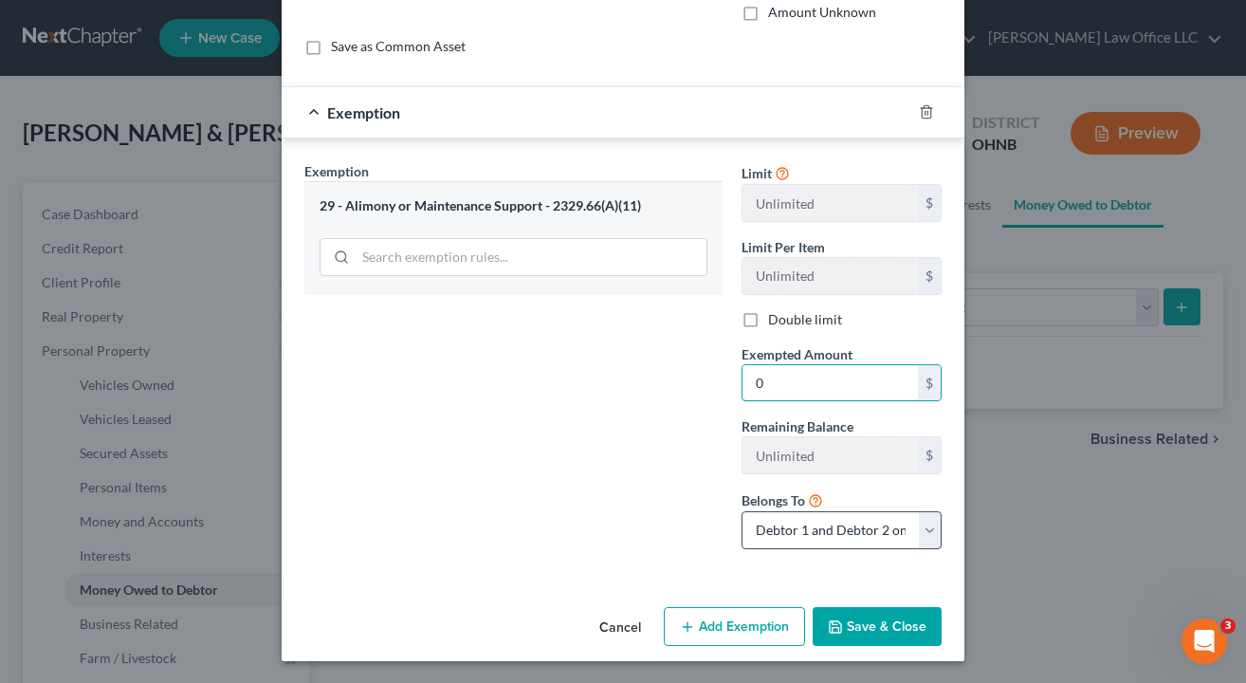
type input "0"
select select "1"
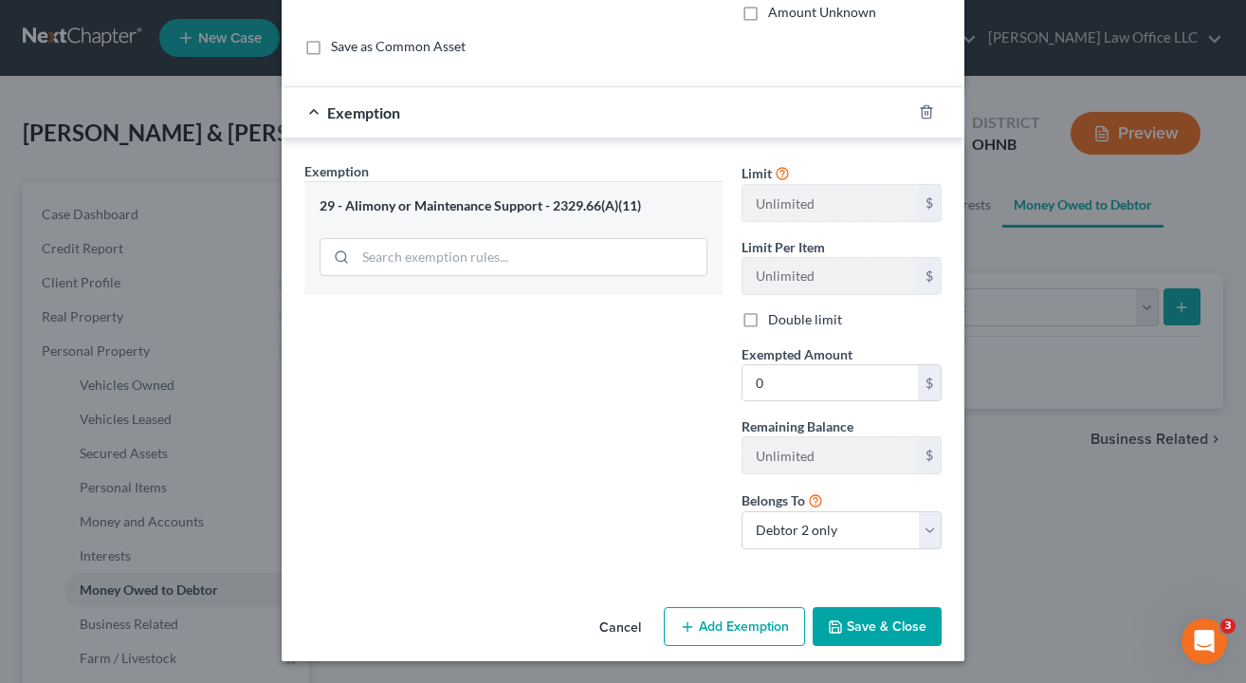
click at [894, 616] on button "Save & Close" at bounding box center [877, 627] width 129 height 40
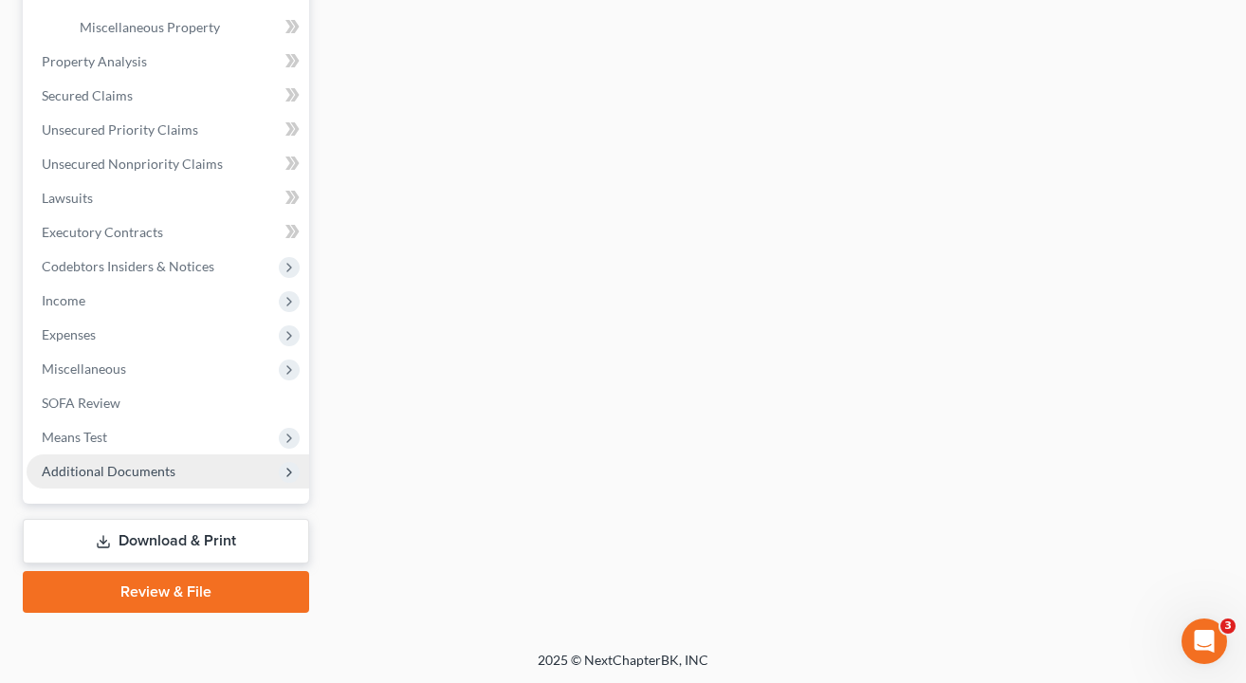
scroll to position [665, 0]
click at [123, 532] on link "Download & Print" at bounding box center [166, 541] width 286 height 45
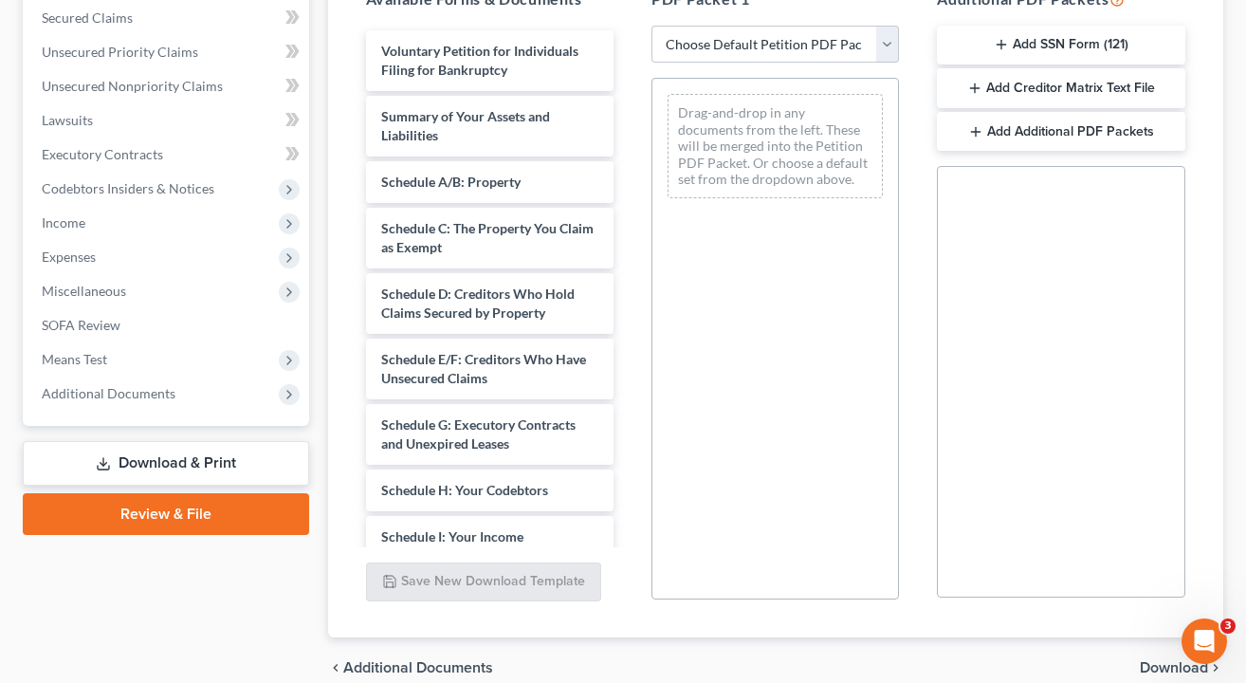
scroll to position [482, 0]
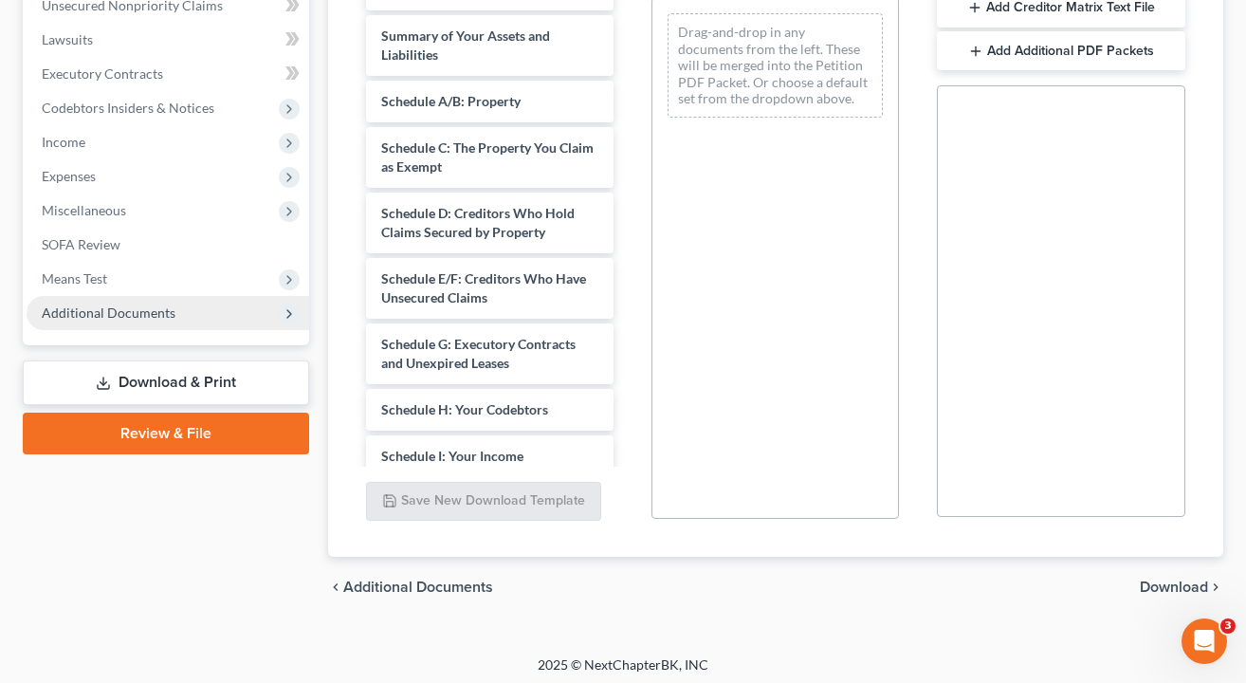
click at [121, 319] on span "Additional Documents" at bounding box center [109, 312] width 134 height 16
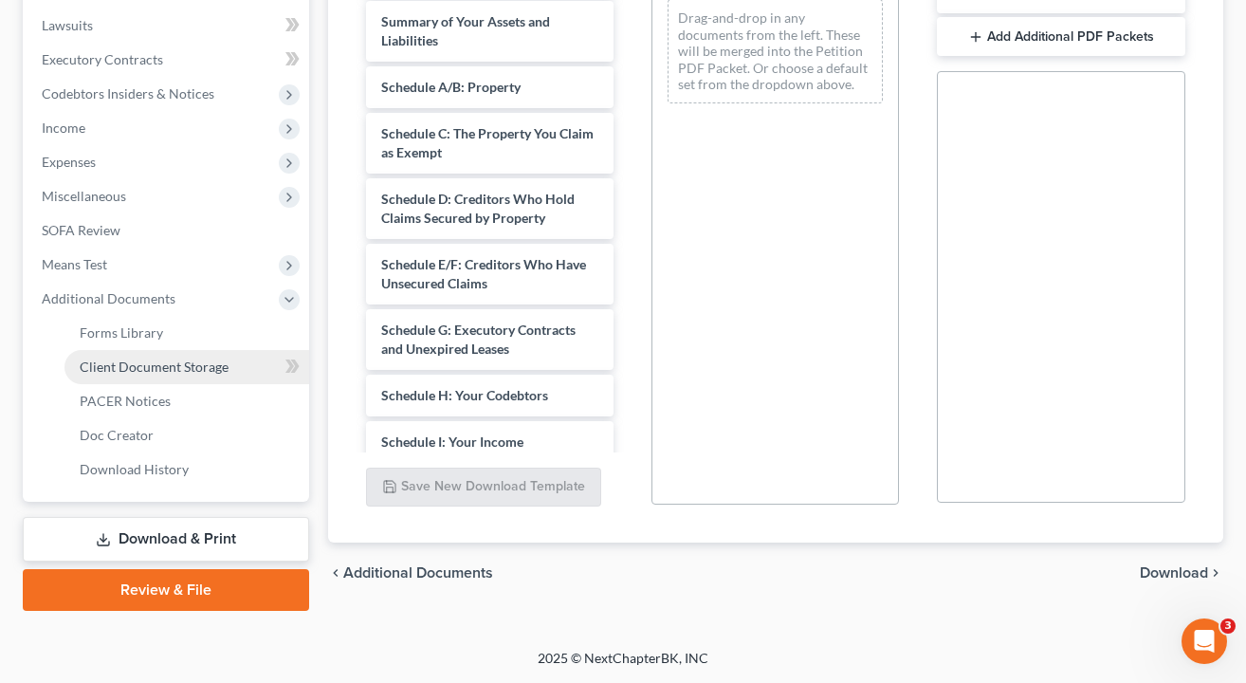
scroll to position [496, 0]
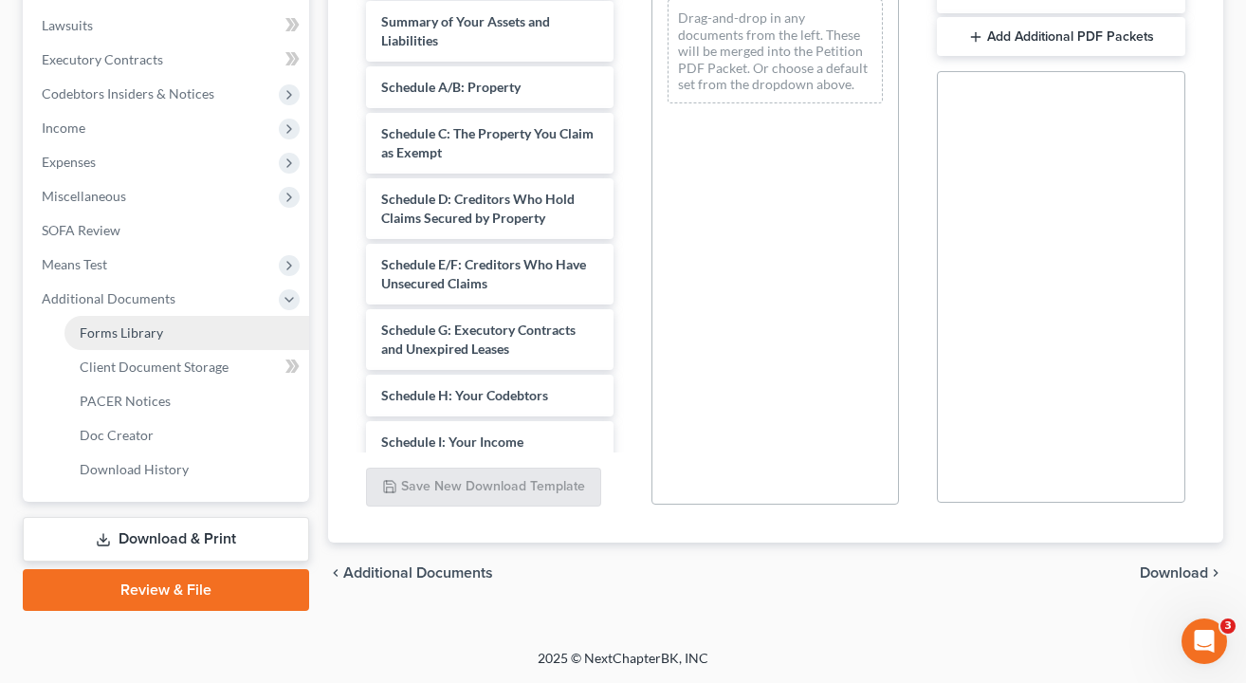
click at [133, 343] on link "Forms Library" at bounding box center [186, 333] width 245 height 34
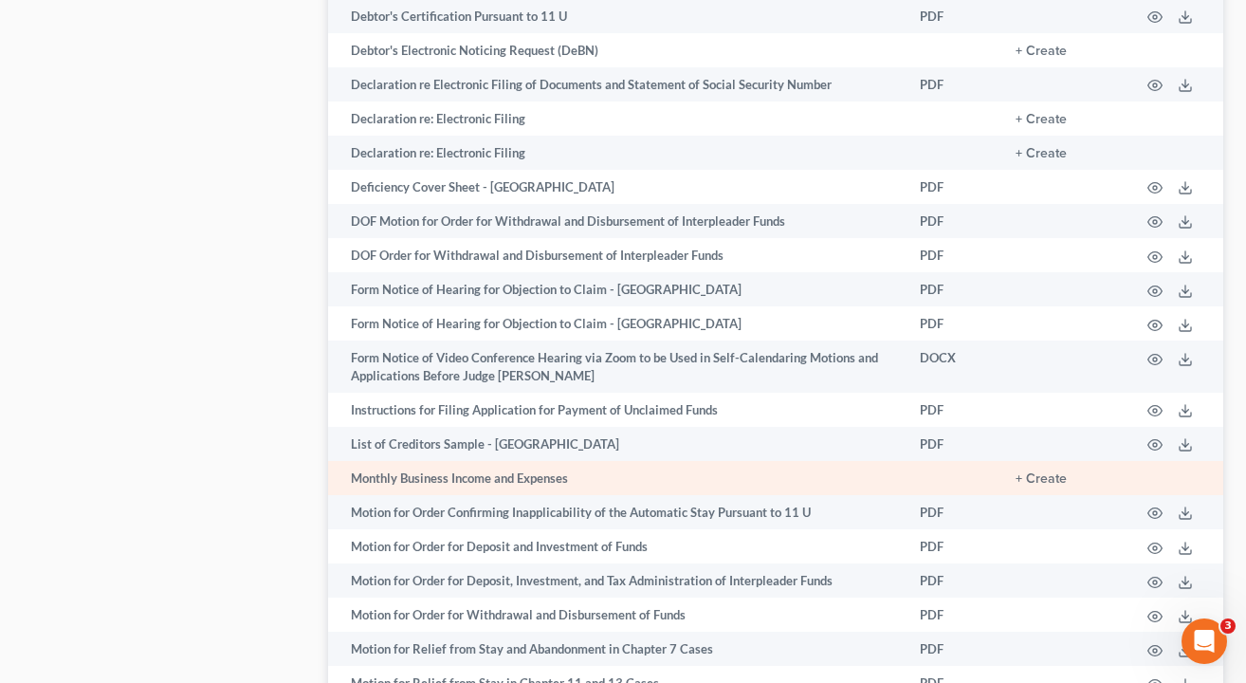
scroll to position [1363, 0]
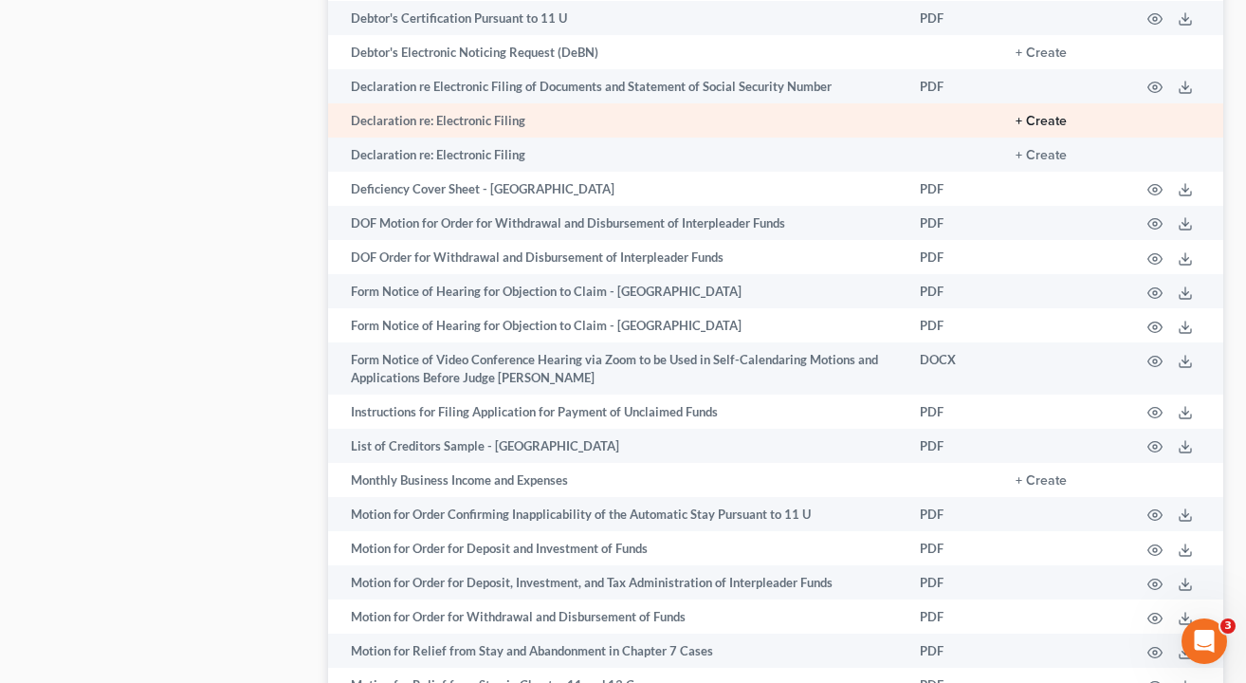
click at [1049, 115] on button "+ Create" at bounding box center [1041, 121] width 51 height 13
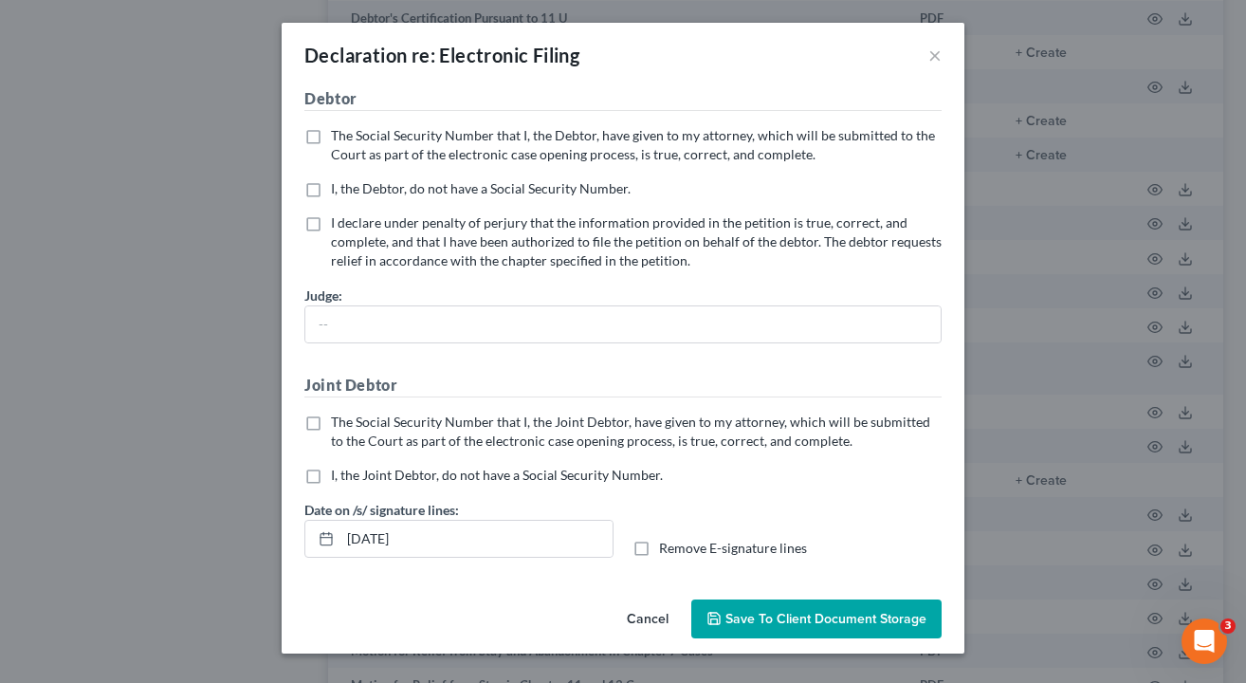
click at [331, 137] on label "The Social Security Number that I, the Debtor, have given to my attorney, which…" at bounding box center [636, 145] width 611 height 38
click at [339, 137] on input "The Social Security Number that I, the Debtor, have given to my attorney, which…" at bounding box center [345, 132] width 12 height 12
checkbox input "true"
click at [331, 425] on label "The Social Security Number that I, the Joint Debtor, have given to my attorney,…" at bounding box center [636, 432] width 611 height 38
click at [339, 425] on input "The Social Security Number that I, the Joint Debtor, have given to my attorney,…" at bounding box center [345, 419] width 12 height 12
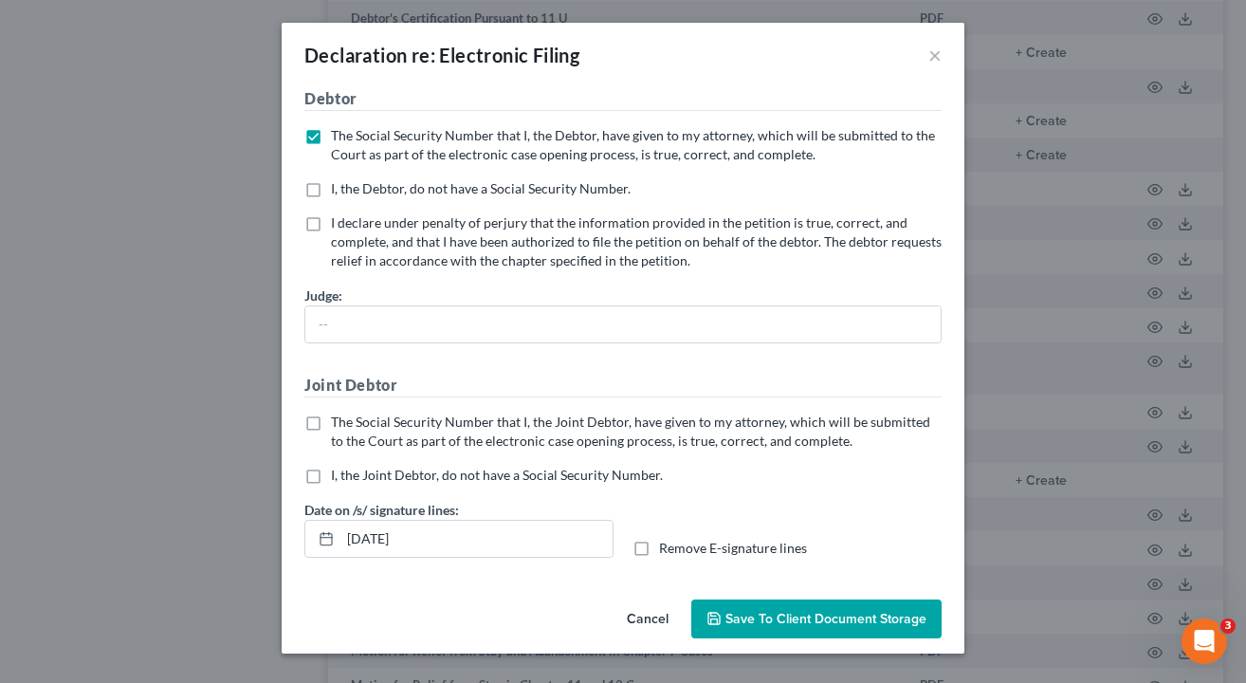
checkbox input "true"
click at [659, 545] on label "Remove E-signature lines" at bounding box center [733, 548] width 148 height 19
click at [667, 545] on input "Remove E-signature lines" at bounding box center [673, 545] width 12 height 12
checkbox input "true"
click at [814, 640] on div "Cancel Save to Client Document Storage" at bounding box center [623, 623] width 683 height 63
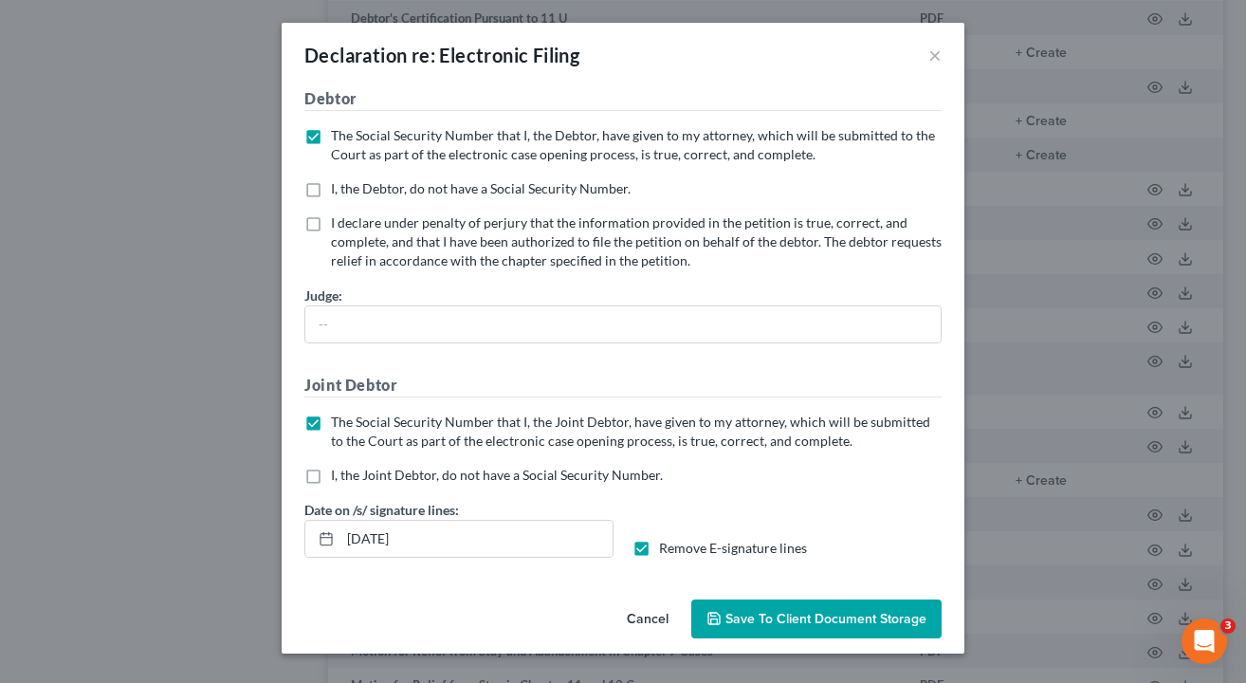
click at [814, 617] on span "Save to Client Document Storage" at bounding box center [826, 619] width 201 height 16
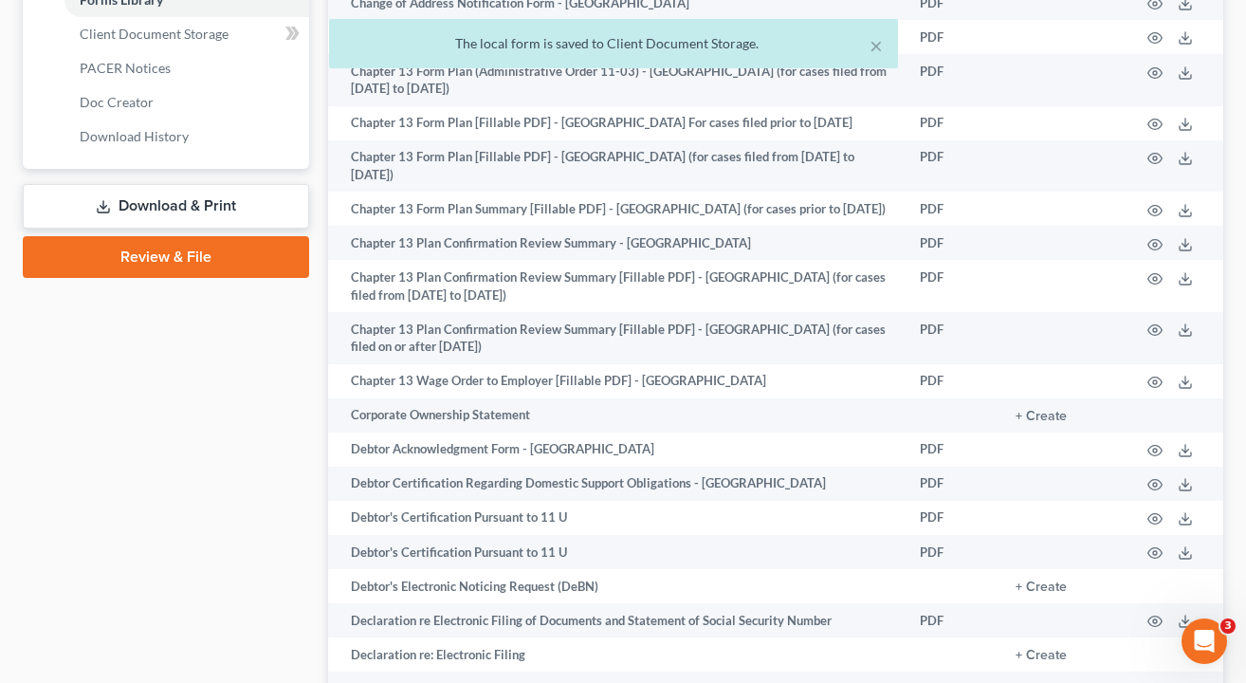
scroll to position [672, 0]
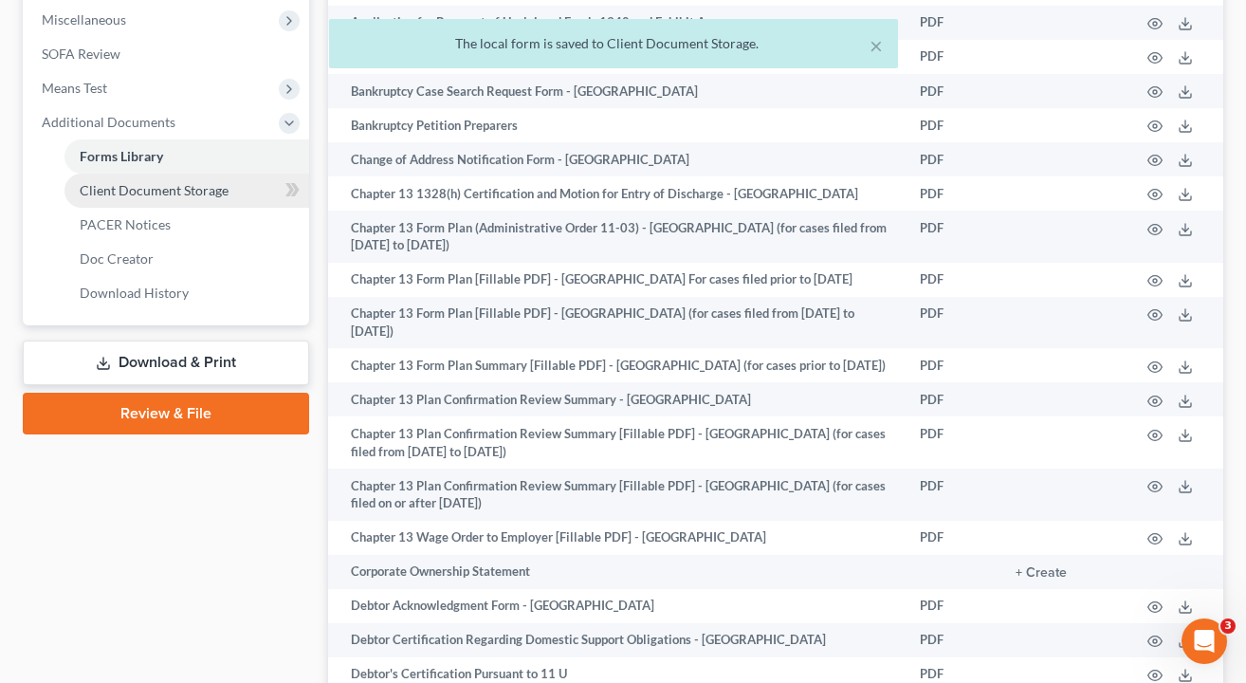
click at [145, 184] on span "Client Document Storage" at bounding box center [154, 190] width 149 height 16
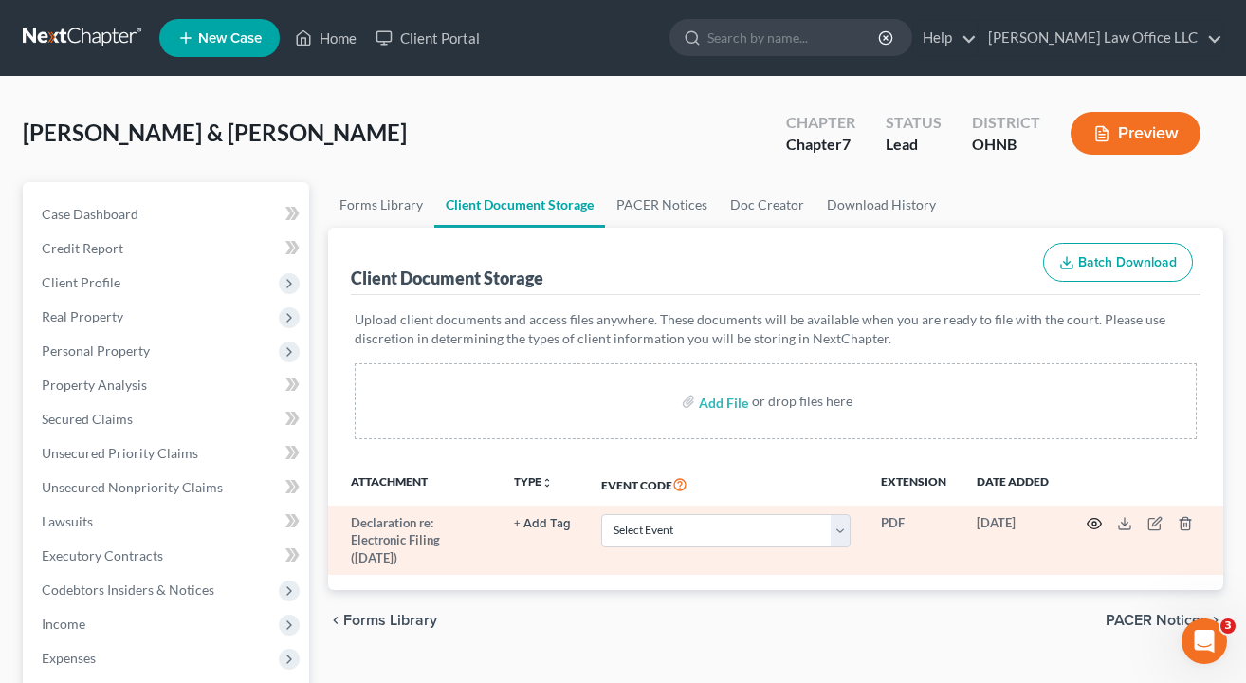
click at [1095, 522] on circle "button" at bounding box center [1095, 524] width 4 height 4
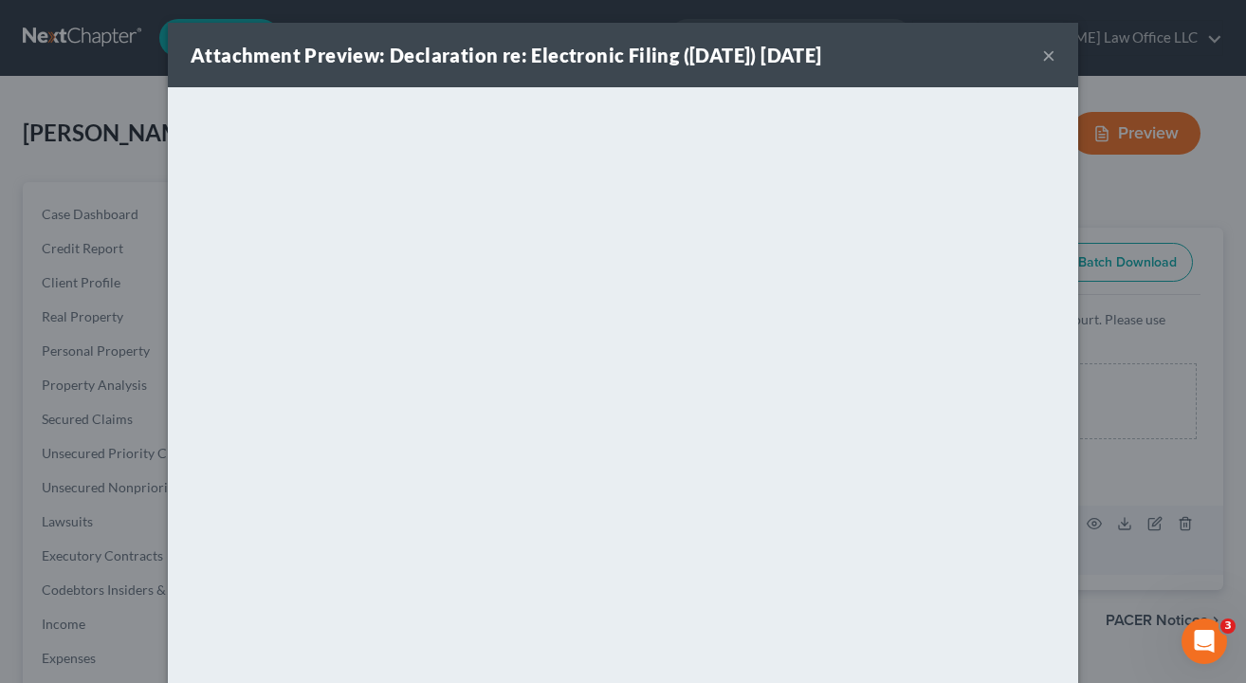
click at [1053, 47] on button "×" at bounding box center [1048, 55] width 13 height 23
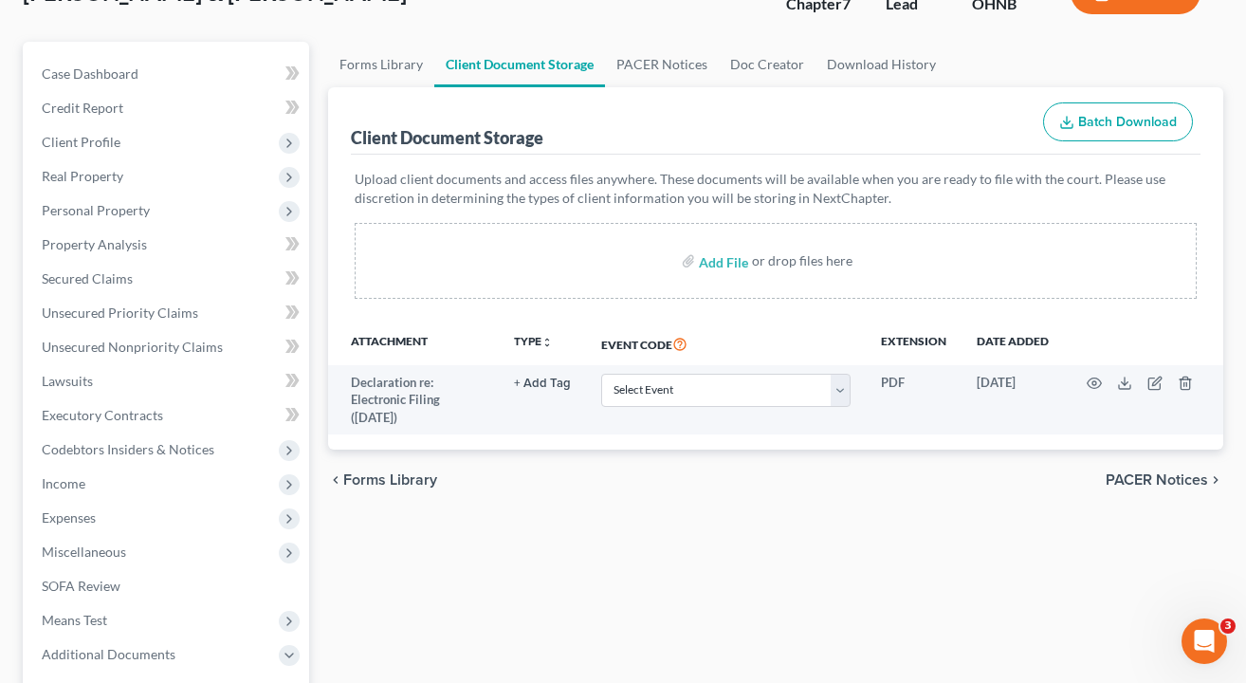
scroll to position [156, 0]
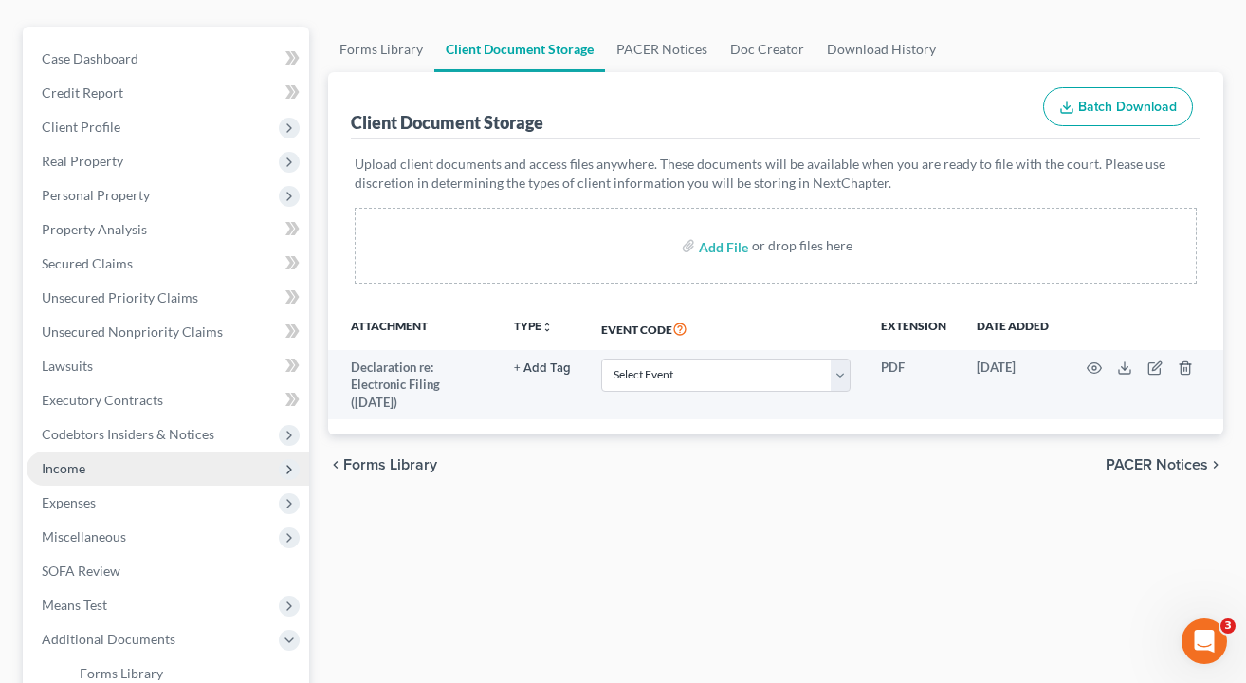
click at [86, 479] on span "Income" at bounding box center [168, 468] width 283 height 34
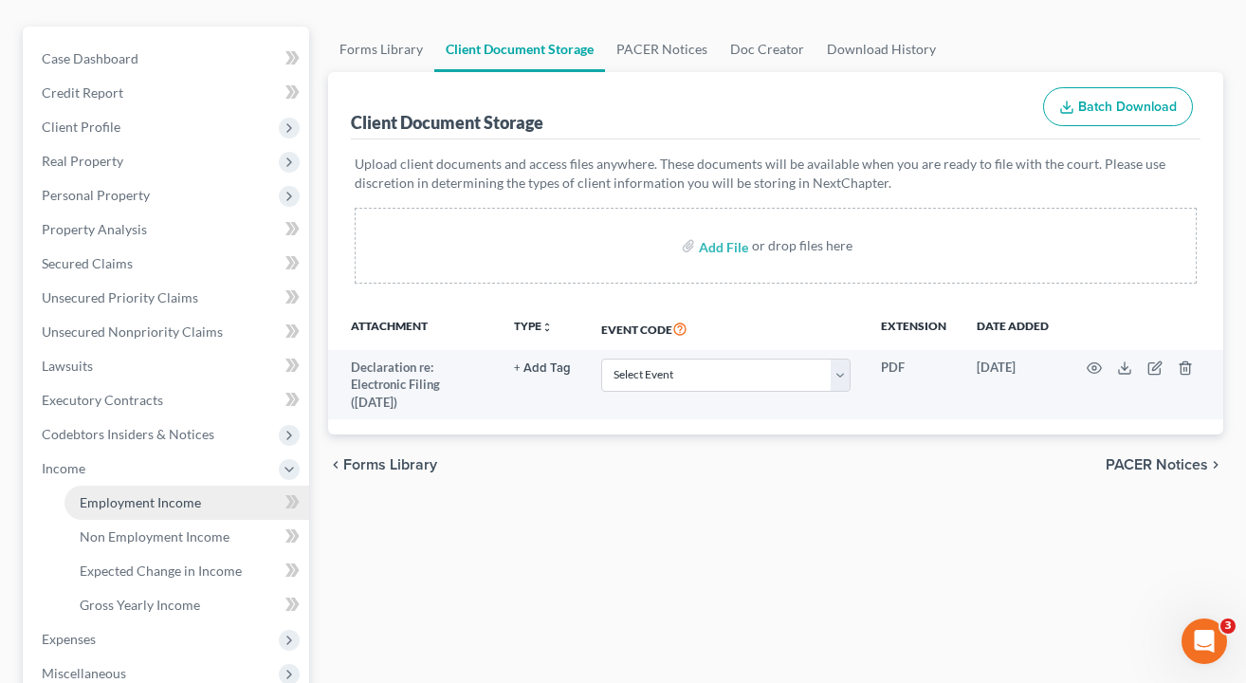
click at [114, 497] on span "Employment Income" at bounding box center [140, 502] width 121 height 16
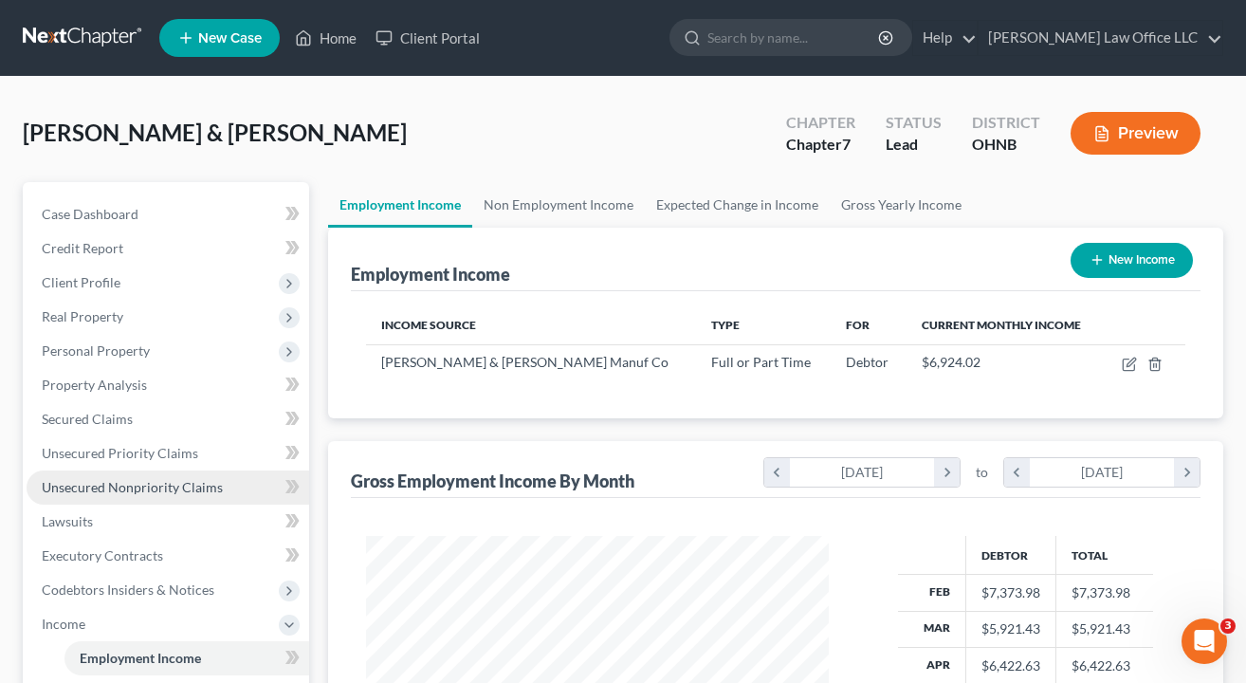
scroll to position [340, 500]
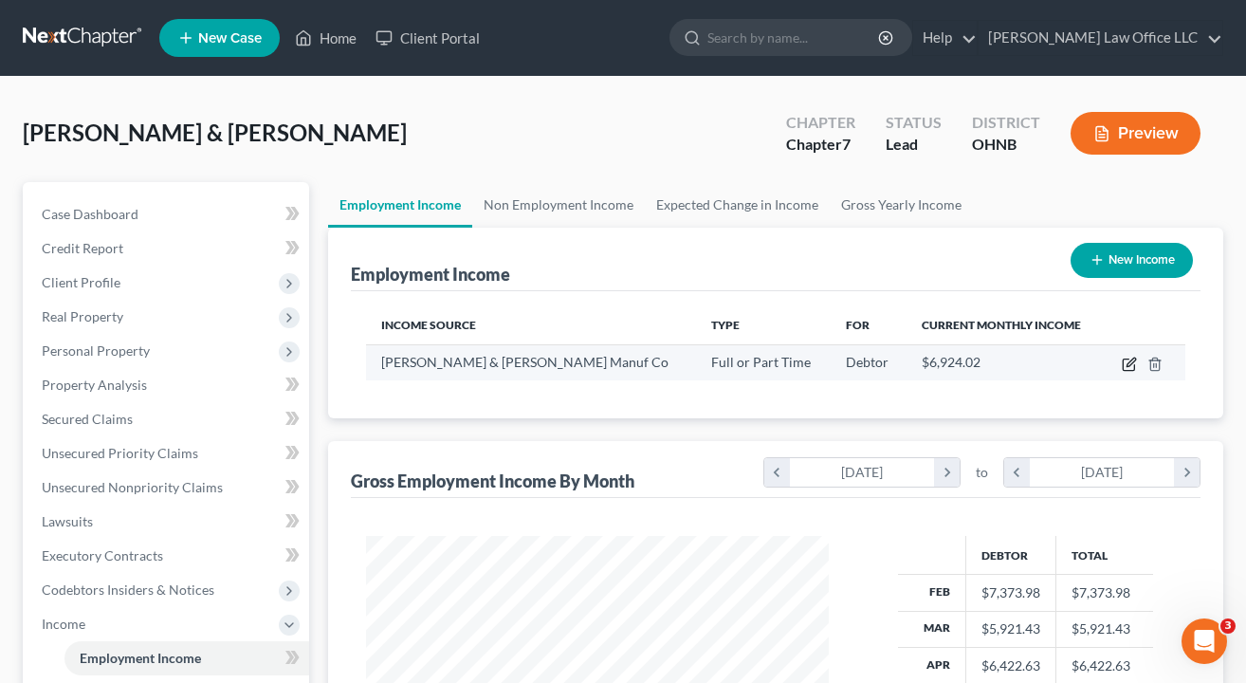
click at [1124, 359] on icon "button" at bounding box center [1129, 364] width 15 height 15
select select "0"
select select "36"
select select "2"
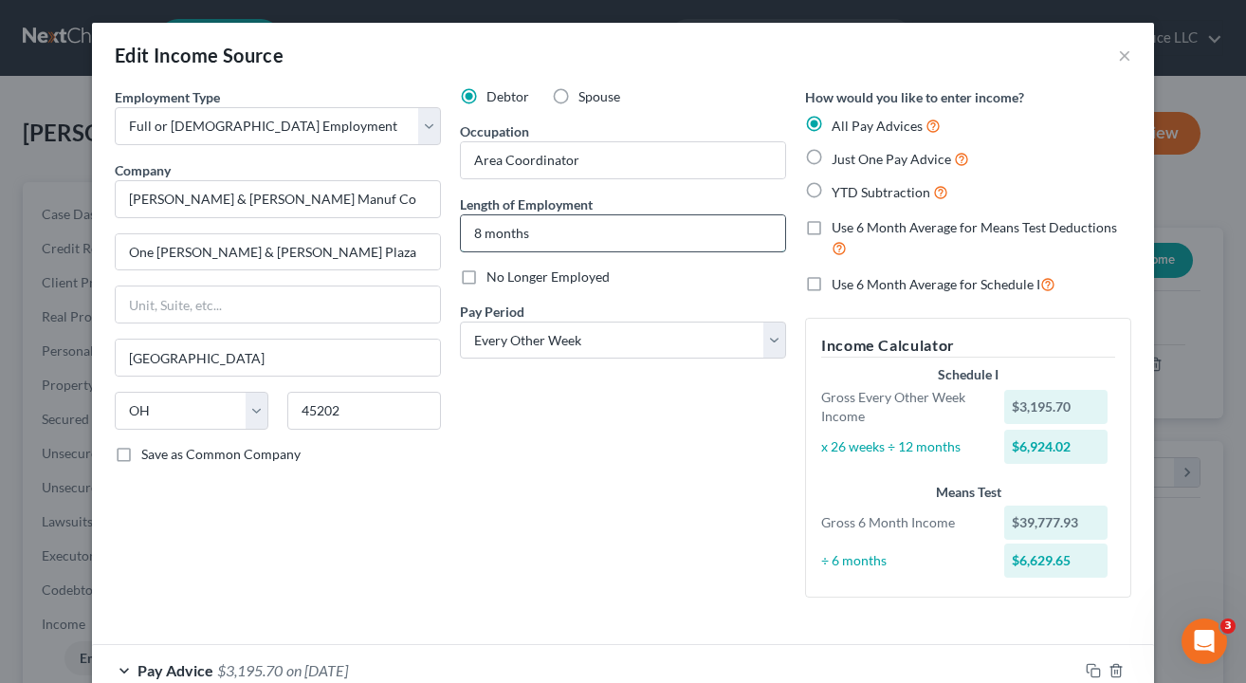
click at [481, 233] on input "8 months" at bounding box center [623, 233] width 324 height 36
type input "10 months"
click at [516, 431] on div "Debtor Spouse Occupation Area Coordinator Length of Employment 10 months No Lon…" at bounding box center [623, 349] width 345 height 525
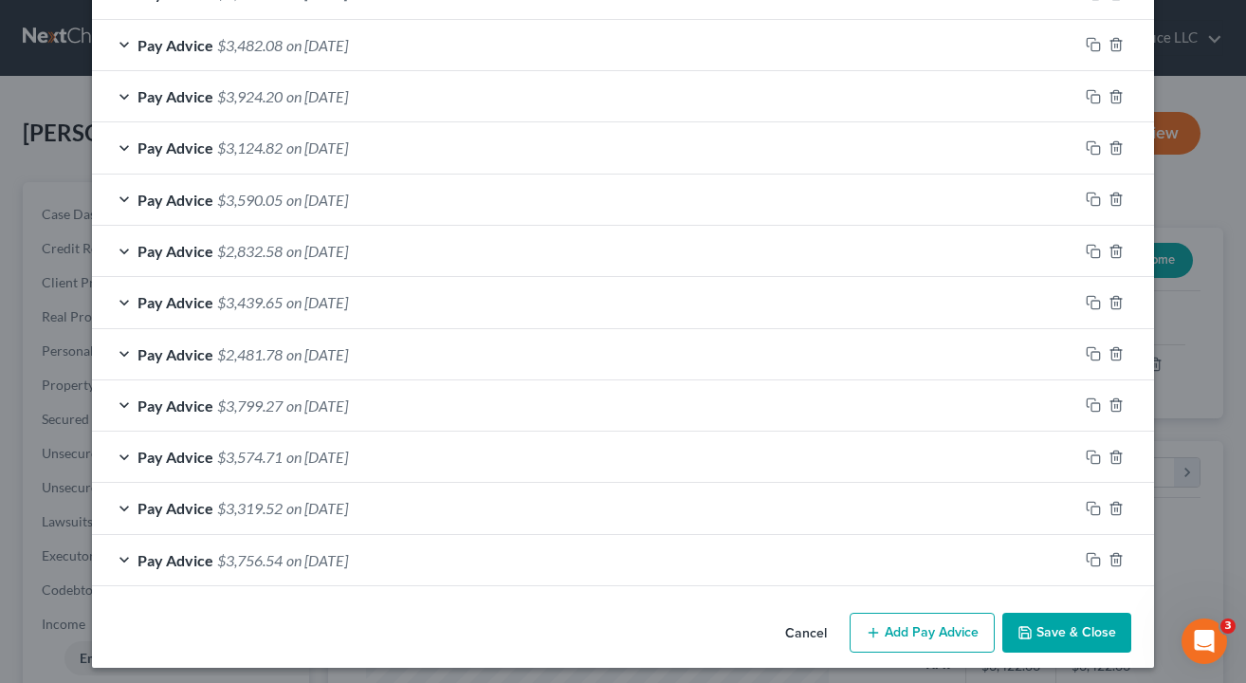
scroll to position [831, 0]
click at [1063, 620] on button "Save & Close" at bounding box center [1067, 634] width 129 height 40
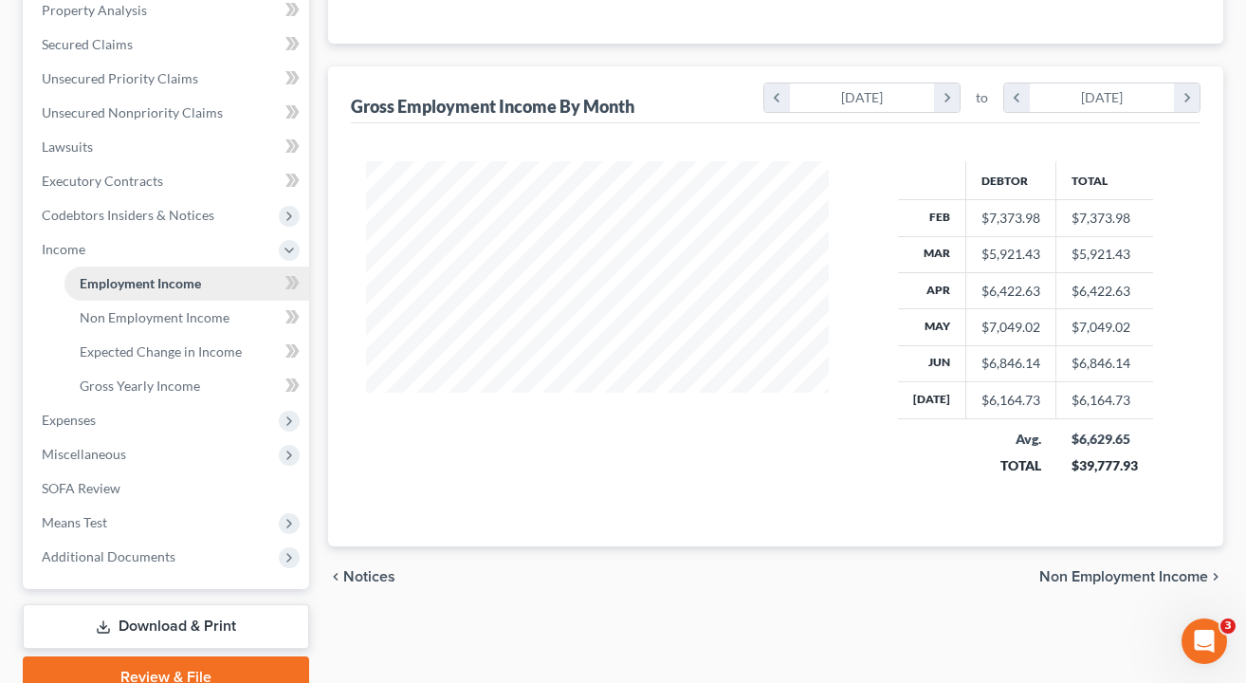
scroll to position [377, 0]
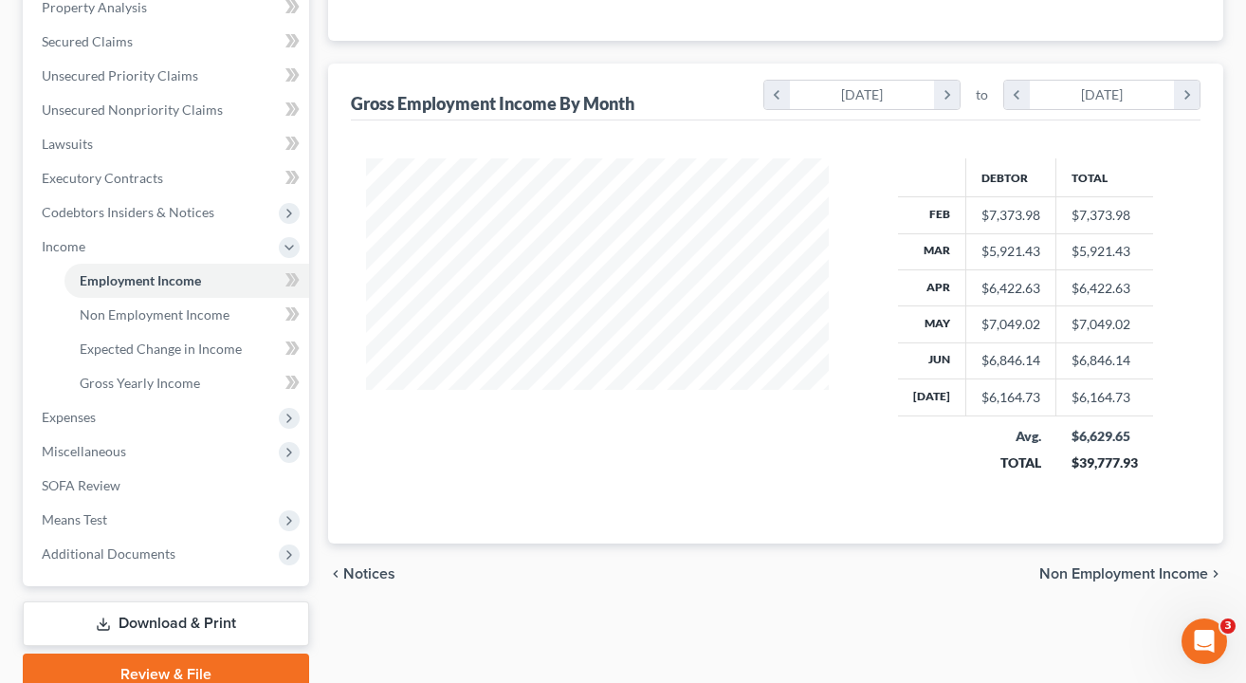
click at [147, 616] on link "Download & Print" at bounding box center [166, 623] width 286 height 45
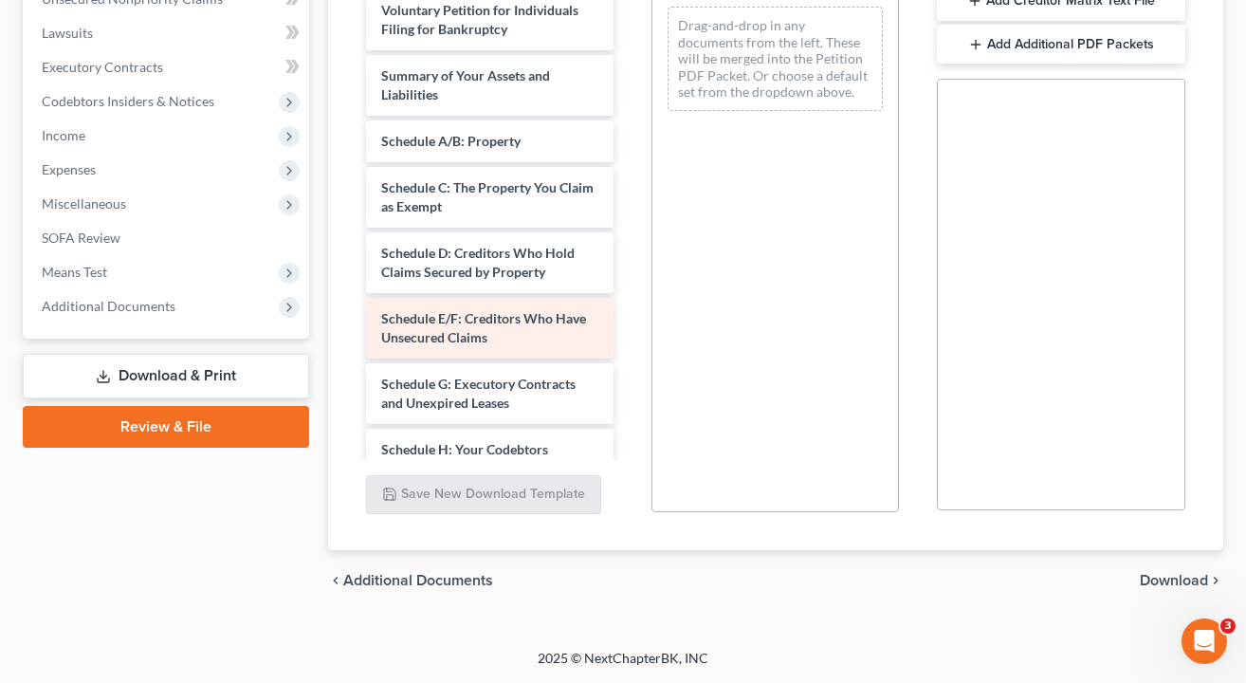
scroll to position [22, 0]
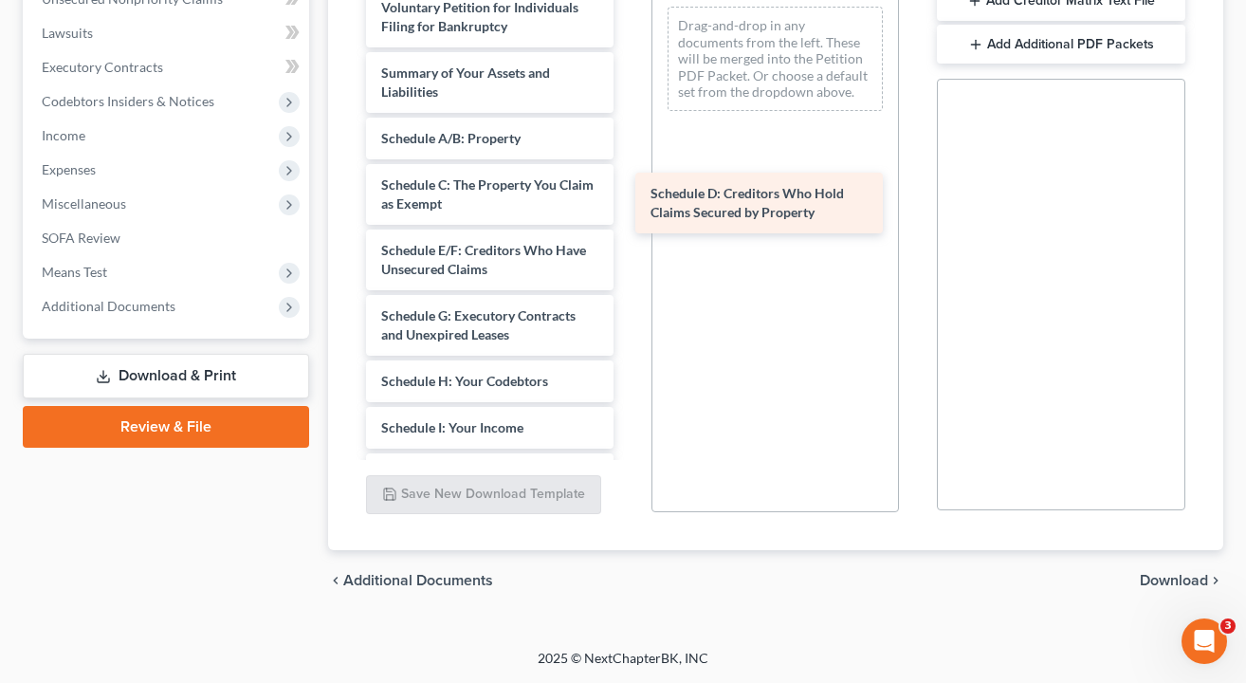
drag, startPoint x: 510, startPoint y: 261, endPoint x: 780, endPoint y: 205, distance: 275.1
click at [629, 205] on div "Schedule D: Creditors Who Hold Claims Secured by Property Declaration re: Elect…" at bounding box center [490, 469] width 278 height 1097
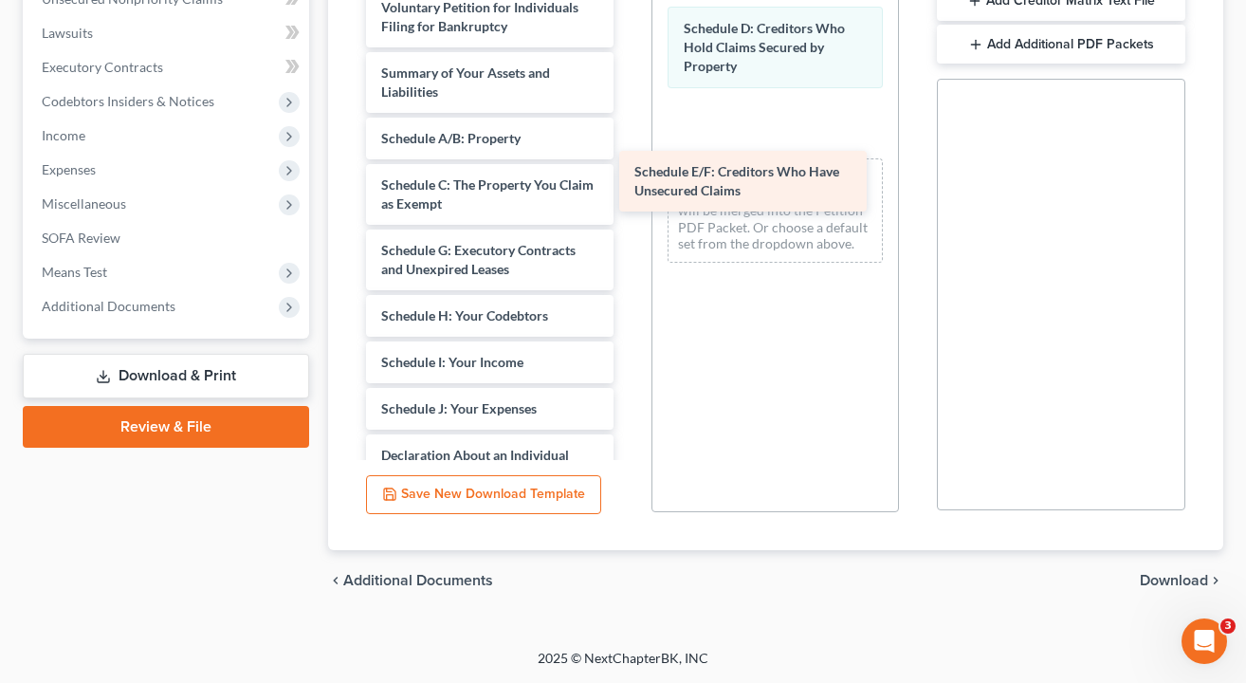
drag, startPoint x: 521, startPoint y: 255, endPoint x: 778, endPoint y: 173, distance: 269.9
click at [629, 173] on div "Schedule E/F: Creditors Who Have Unsecured Claims Declaration re: Electronic Fi…" at bounding box center [490, 437] width 278 height 1032
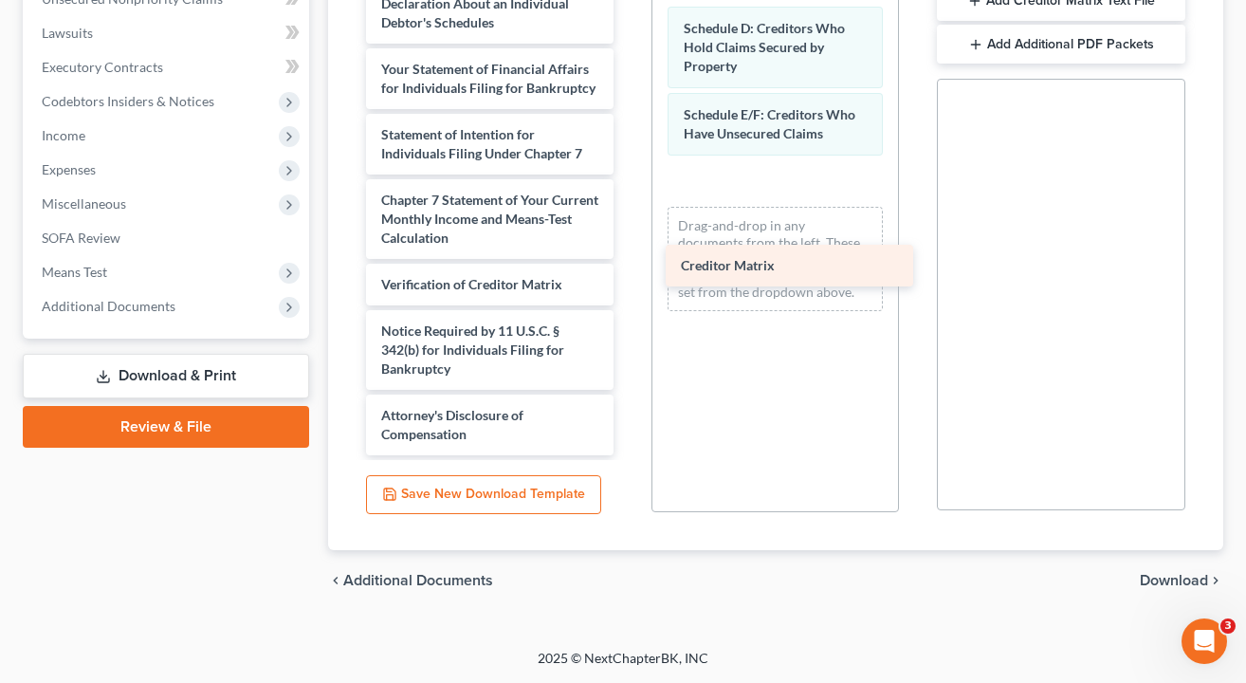
scroll to position [473, 0]
drag, startPoint x: 515, startPoint y: 262, endPoint x: 828, endPoint y: 260, distance: 313.0
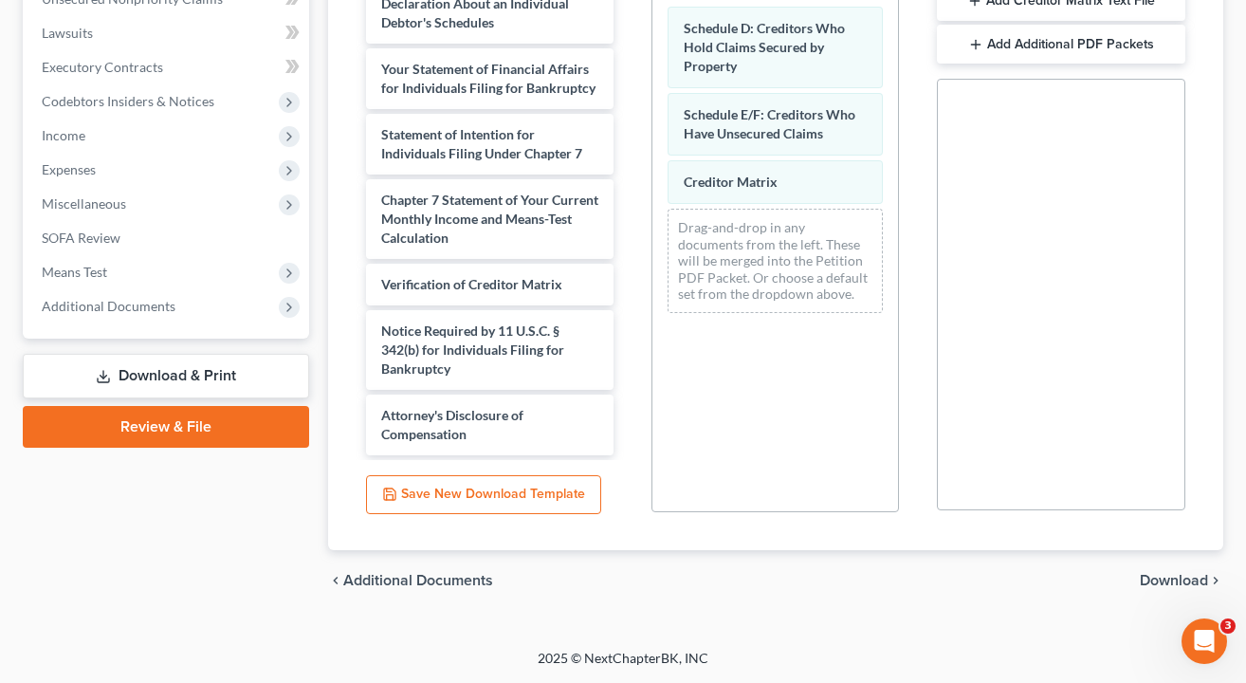
click at [1172, 584] on span "Download" at bounding box center [1174, 580] width 68 height 15
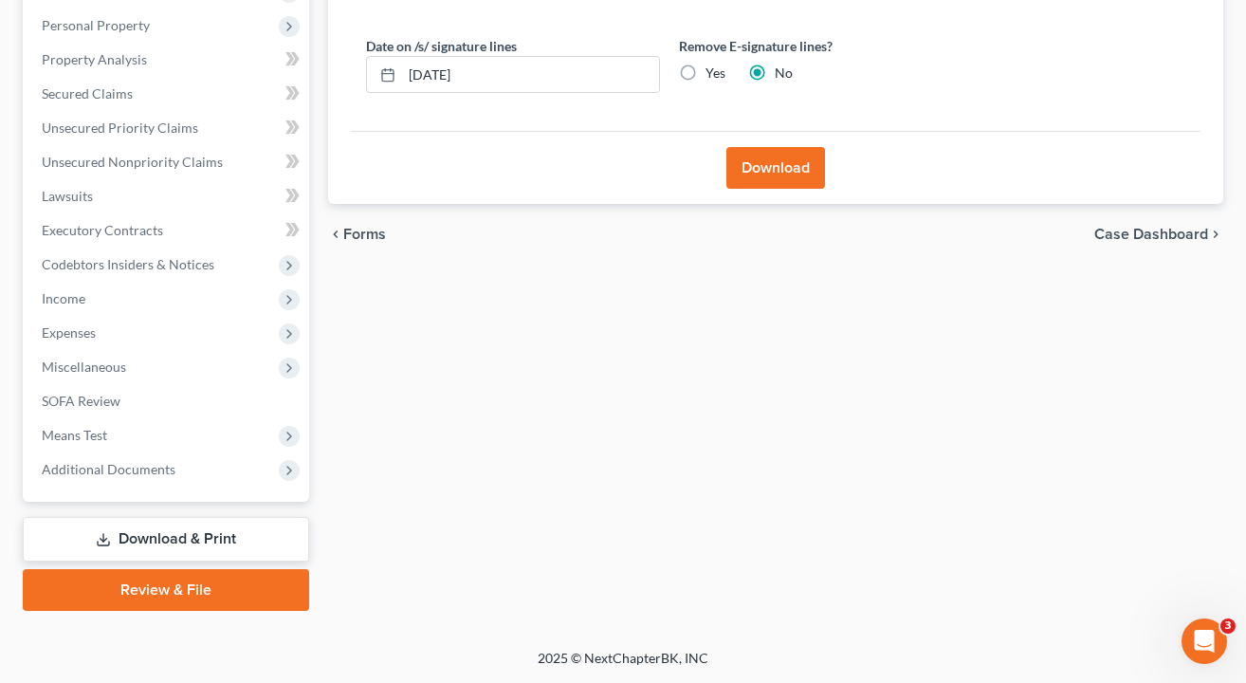
click at [808, 173] on button "Download" at bounding box center [776, 168] width 99 height 42
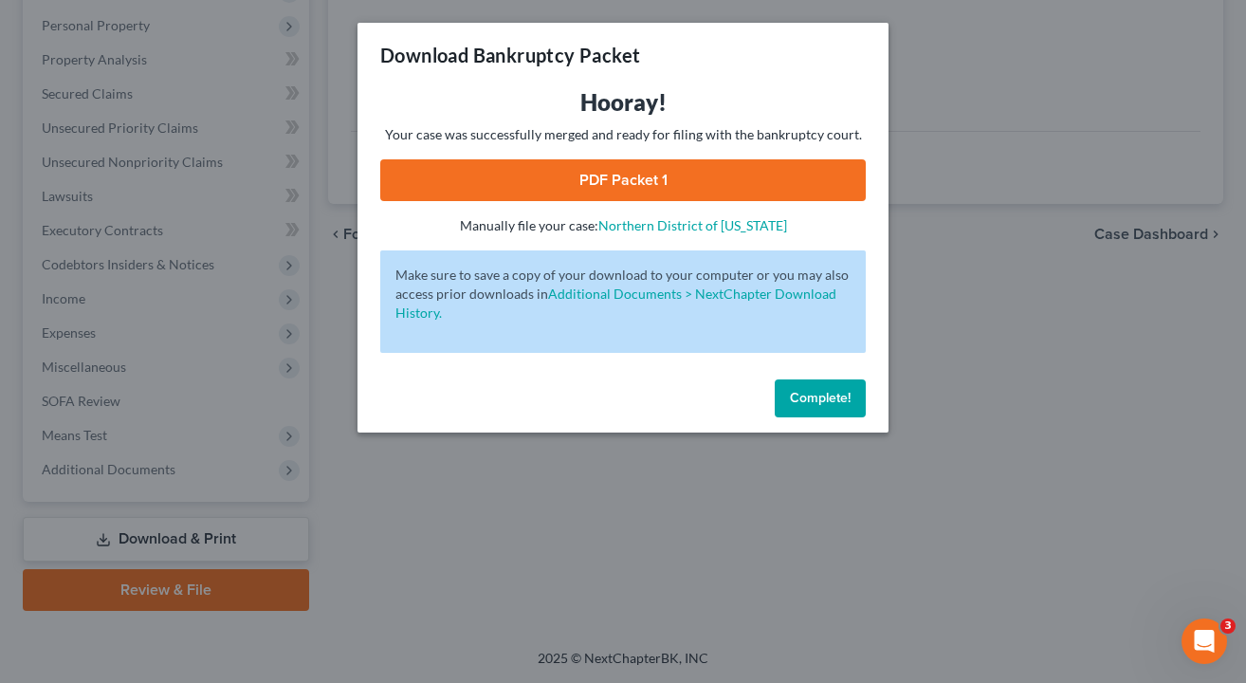
click at [374, 521] on div "Download Bankruptcy Packet Hooray! Your case was successfully merged and ready …" at bounding box center [623, 341] width 1246 height 683
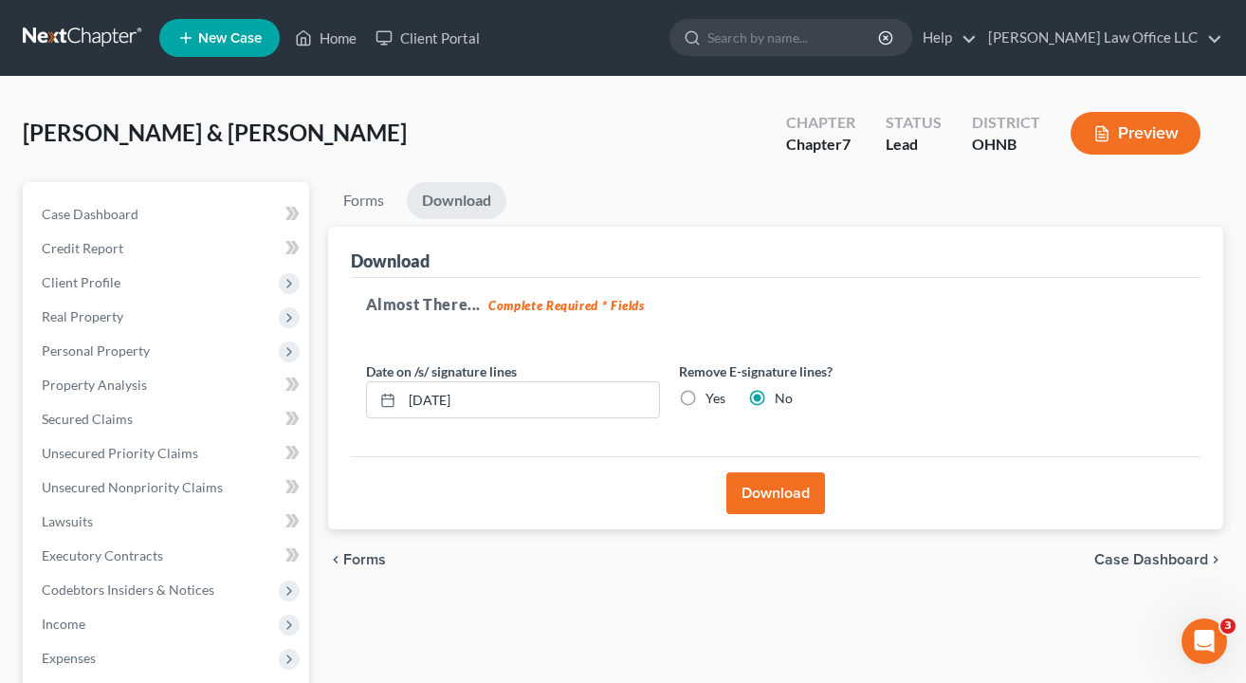
scroll to position [0, 0]
click at [74, 486] on span "Unsecured Nonpriority Claims" at bounding box center [132, 487] width 181 height 16
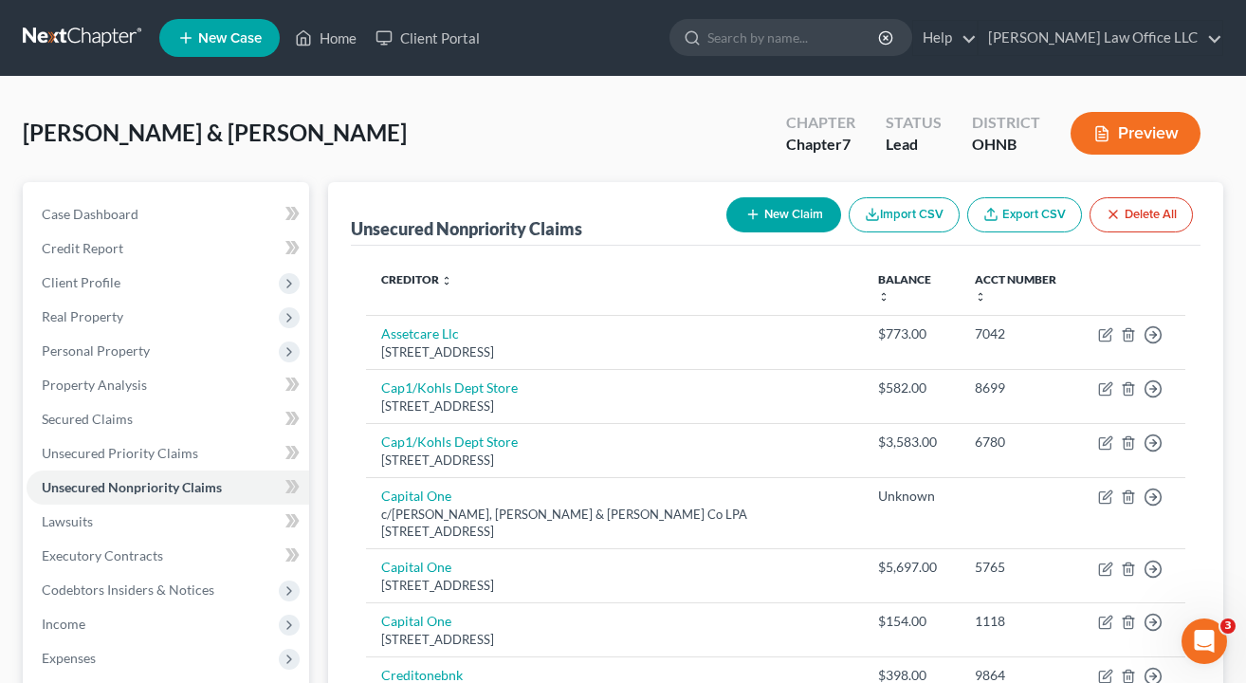
click at [766, 212] on button "New Claim" at bounding box center [784, 214] width 115 height 35
select select "2"
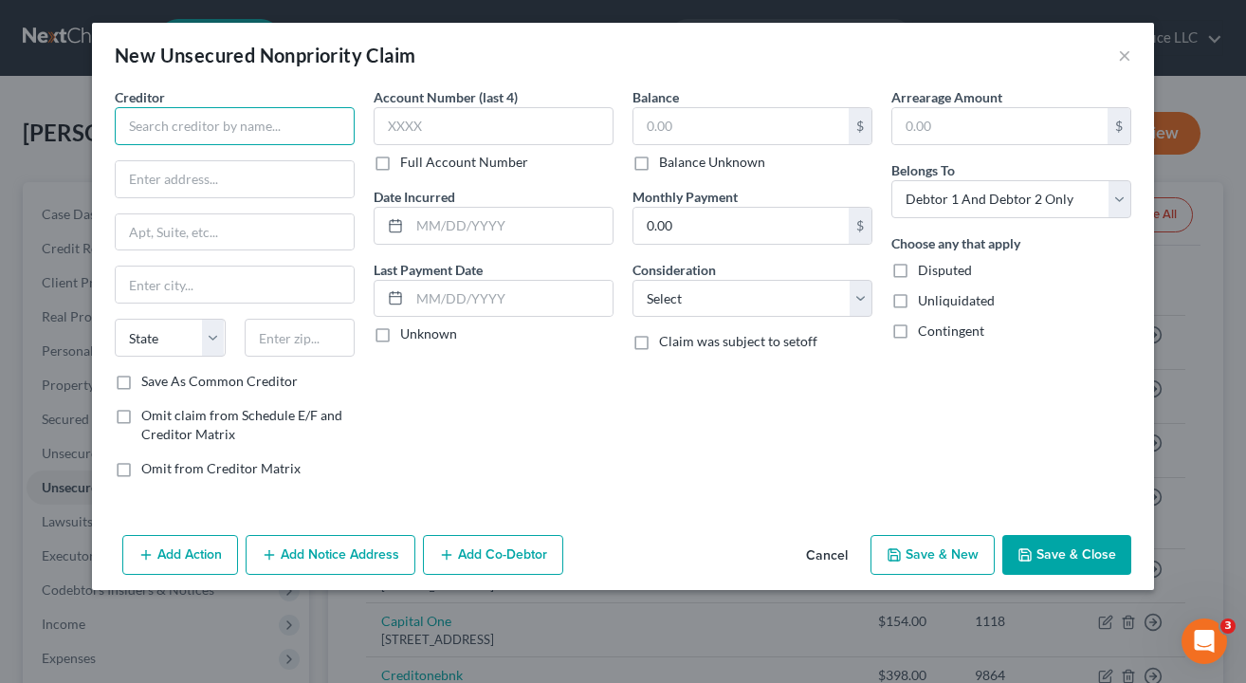
click at [232, 127] on input "text" at bounding box center [235, 126] width 240 height 38
type input "Klarna Inc."
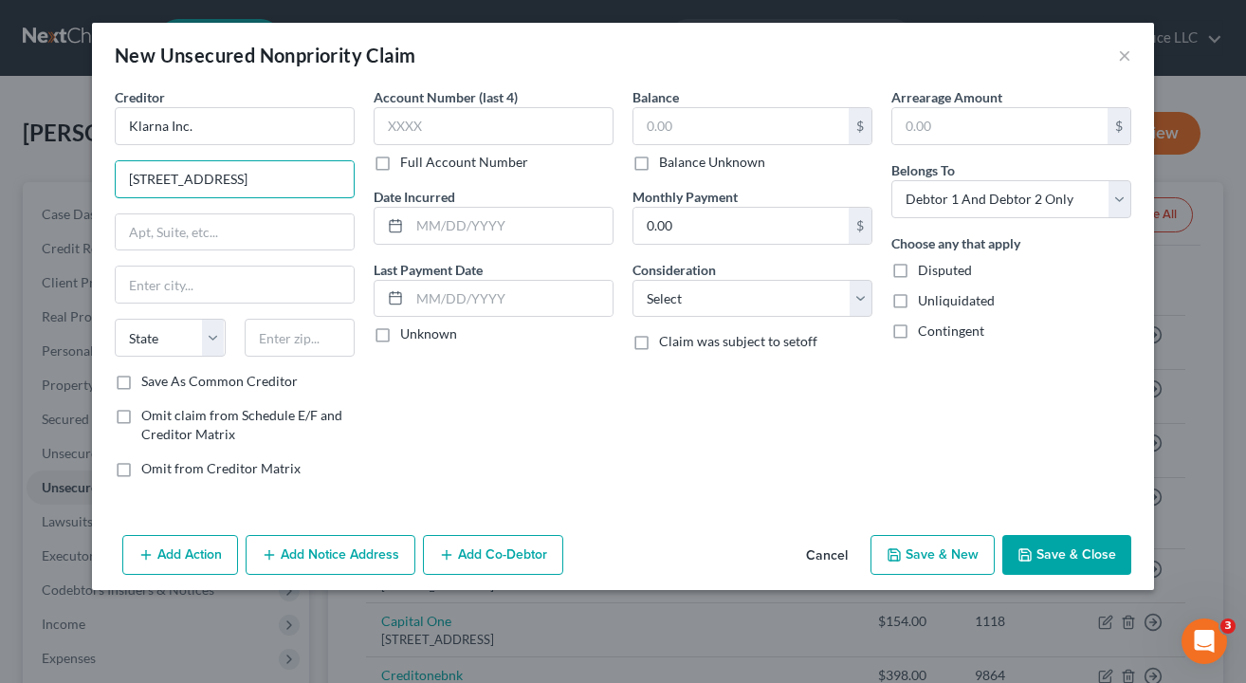
type input "800 N. High St."
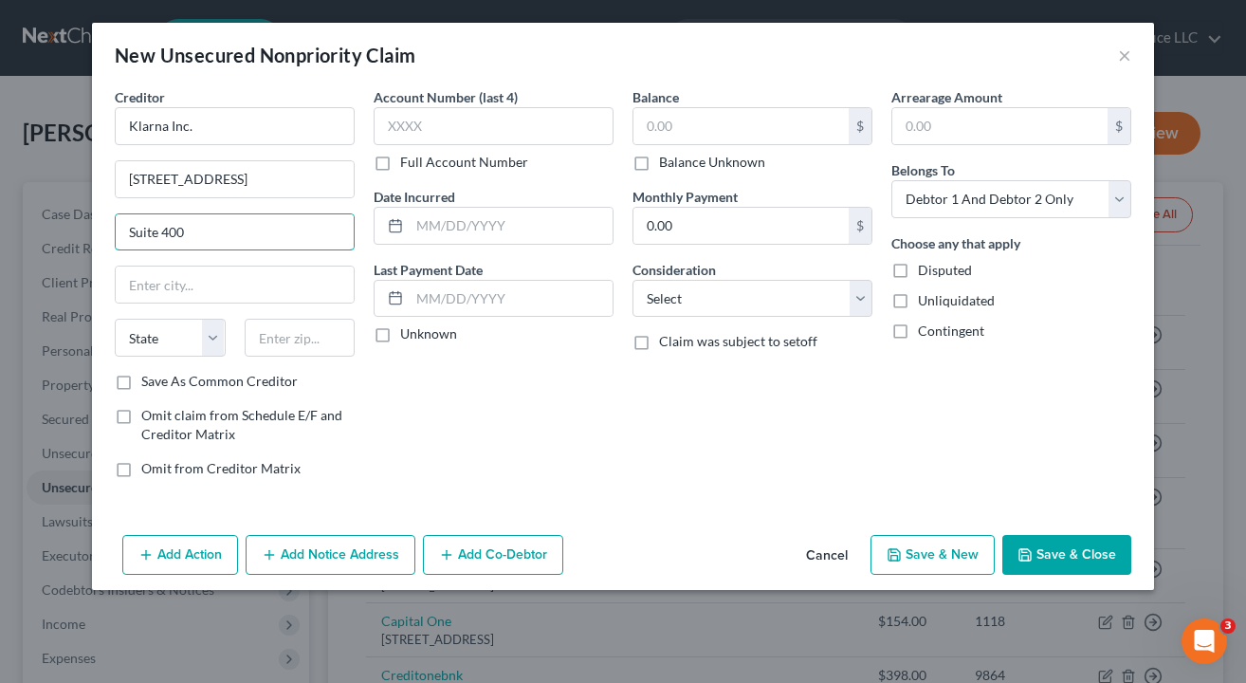
type input "Suite 400"
type input "43215"
click at [529, 414] on div "Account Number (last 4) Full Account Number Date Incurred Last Payment Date Unk…" at bounding box center [493, 290] width 259 height 406
type input "Columbus"
select select "36"
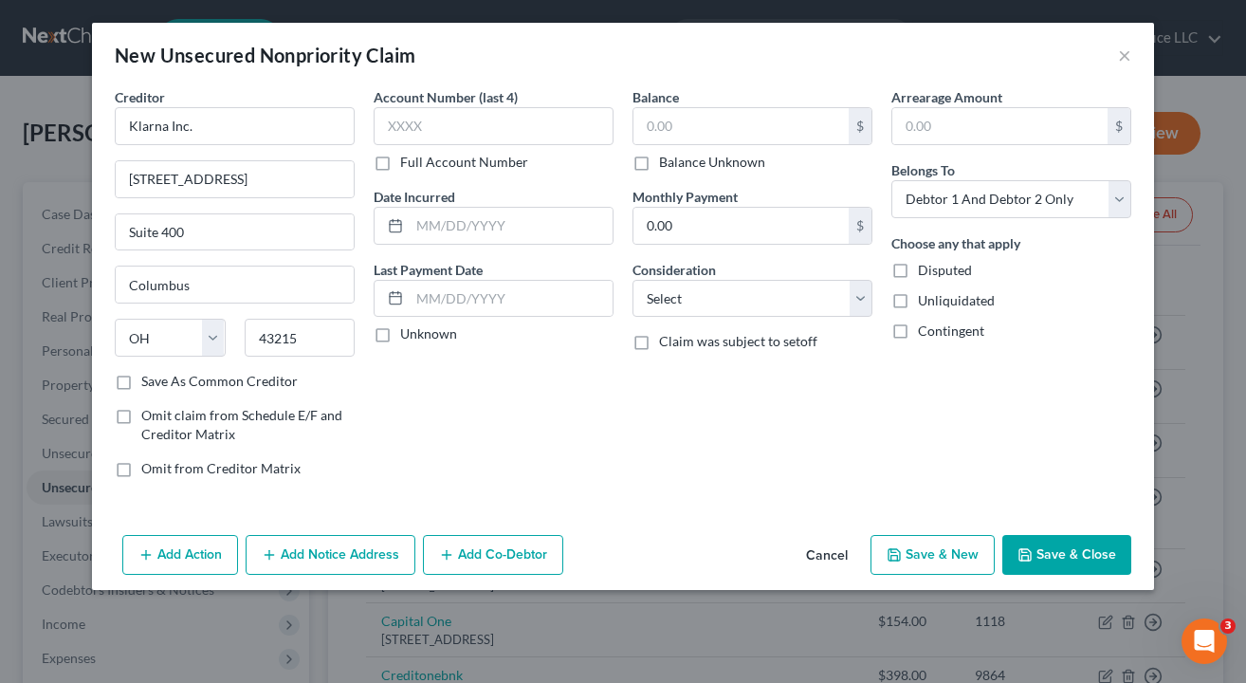
click at [659, 158] on label "Balance Unknown" at bounding box center [712, 162] width 106 height 19
click at [667, 158] on input "Balance Unknown" at bounding box center [673, 159] width 12 height 12
checkbox input "true"
type input "0.00"
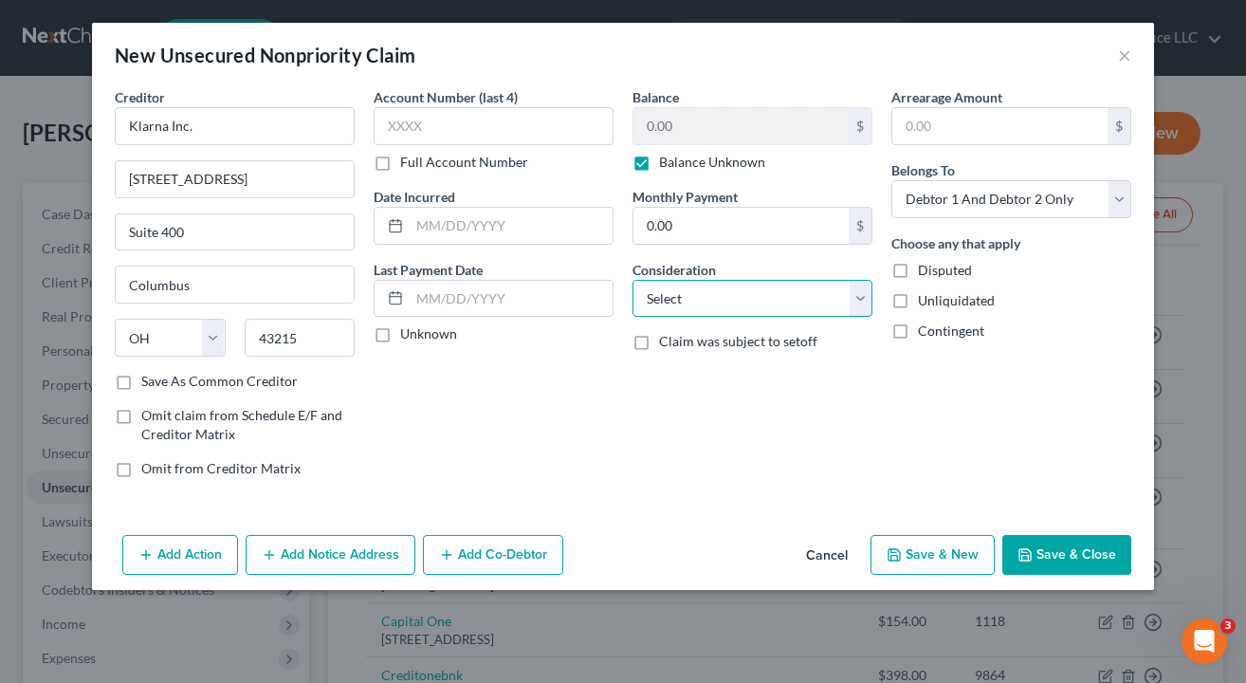
select select "14"
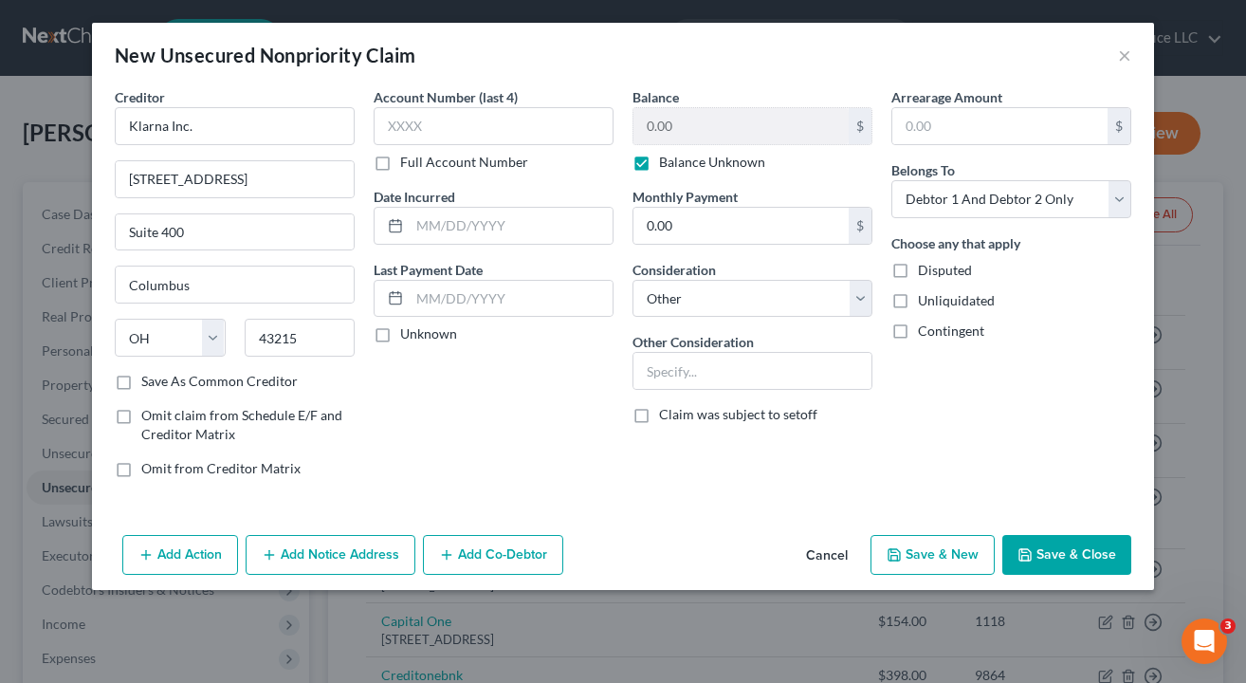
click at [549, 439] on div "Account Number (last 4) Full Account Number Date Incurred Last Payment Date Unk…" at bounding box center [493, 290] width 259 height 406
click at [1093, 551] on button "Save & Close" at bounding box center [1067, 555] width 129 height 40
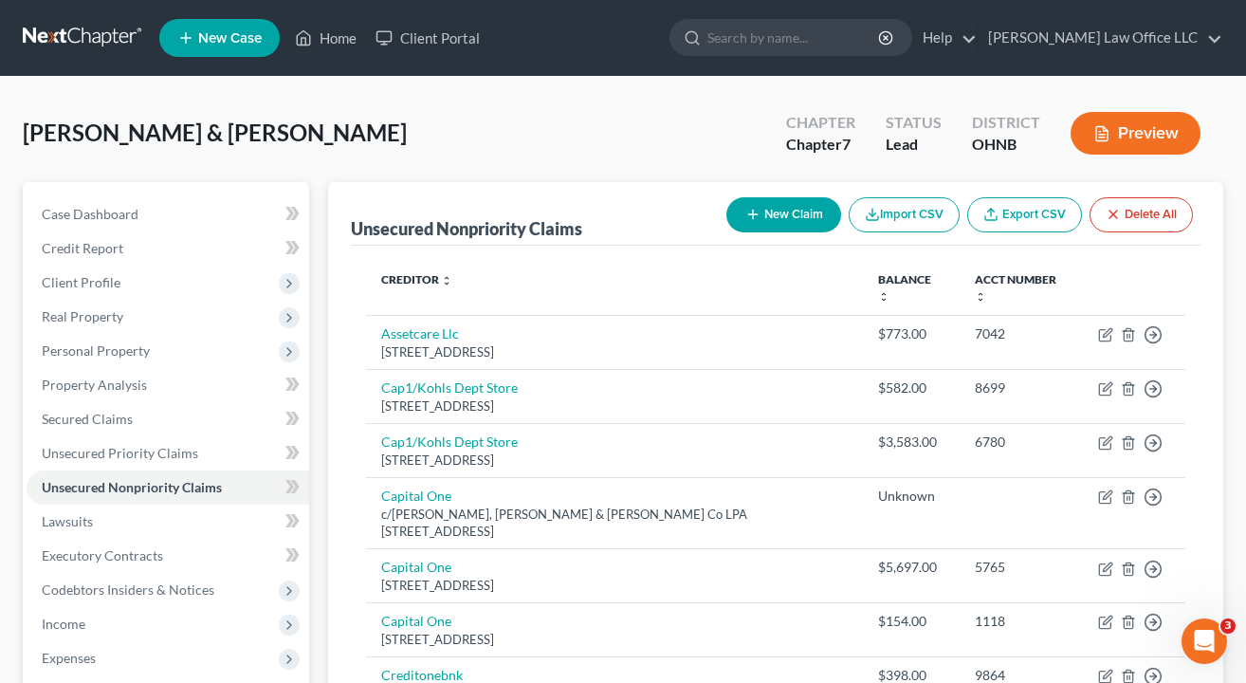
click at [796, 209] on button "New Claim" at bounding box center [784, 214] width 115 height 35
select select "2"
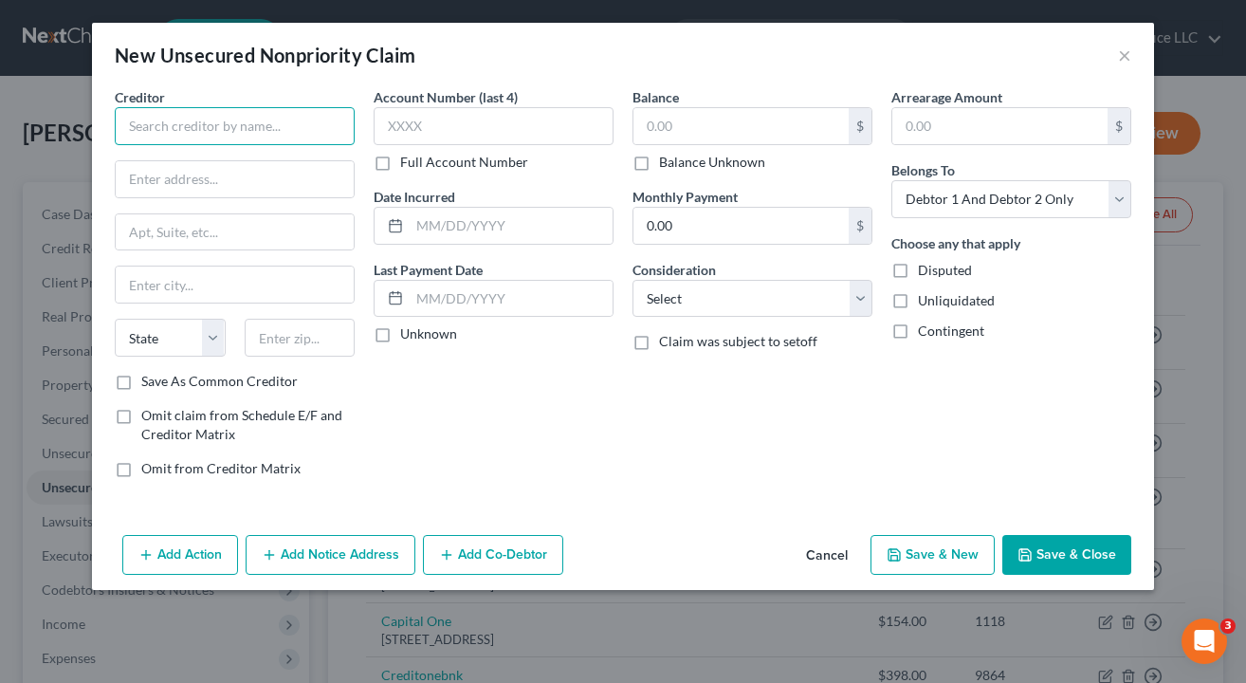
click at [264, 135] on input "text" at bounding box center [235, 126] width 240 height 38
type input "Block, Inc."
type input "1955 Broadway St."
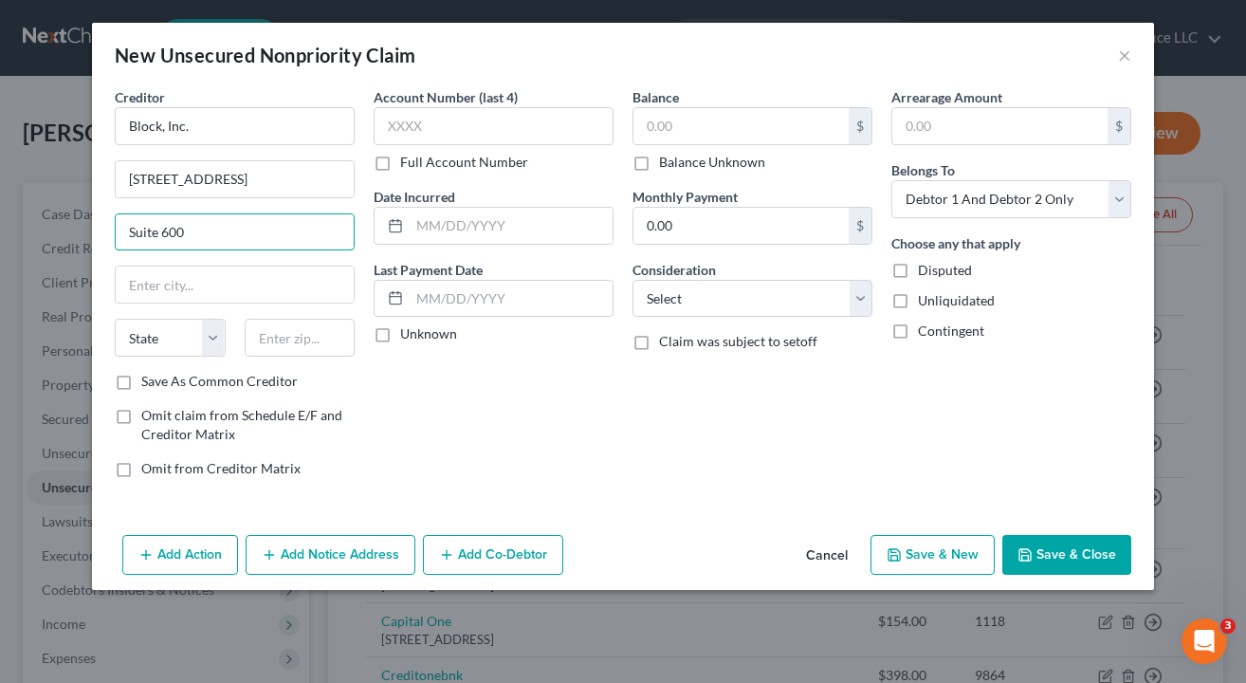
type input "Suite 600"
type input "94612"
type input "Oakland"
select select "4"
click at [554, 483] on div "Account Number (last 4) Full Account Number Date Incurred Last Payment Date Unk…" at bounding box center [493, 290] width 259 height 406
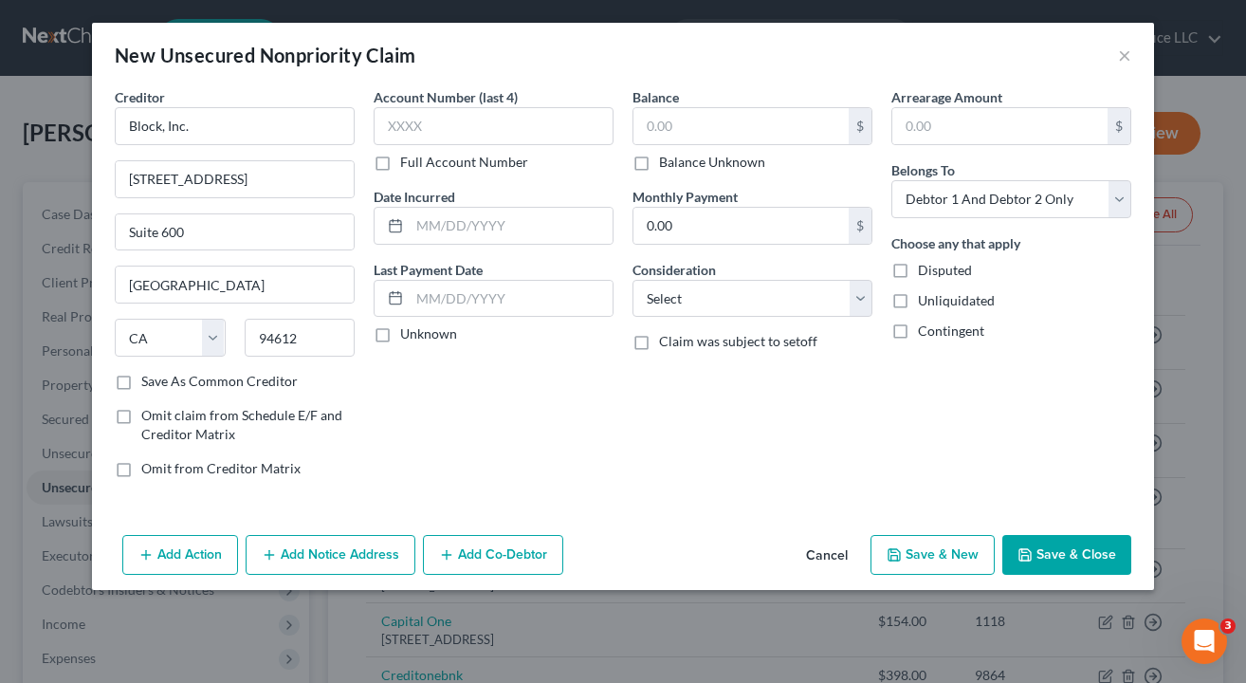
click at [659, 158] on label "Balance Unknown" at bounding box center [712, 162] width 106 height 19
click at [667, 158] on input "Balance Unknown" at bounding box center [673, 159] width 12 height 12
checkbox input "true"
type input "0.00"
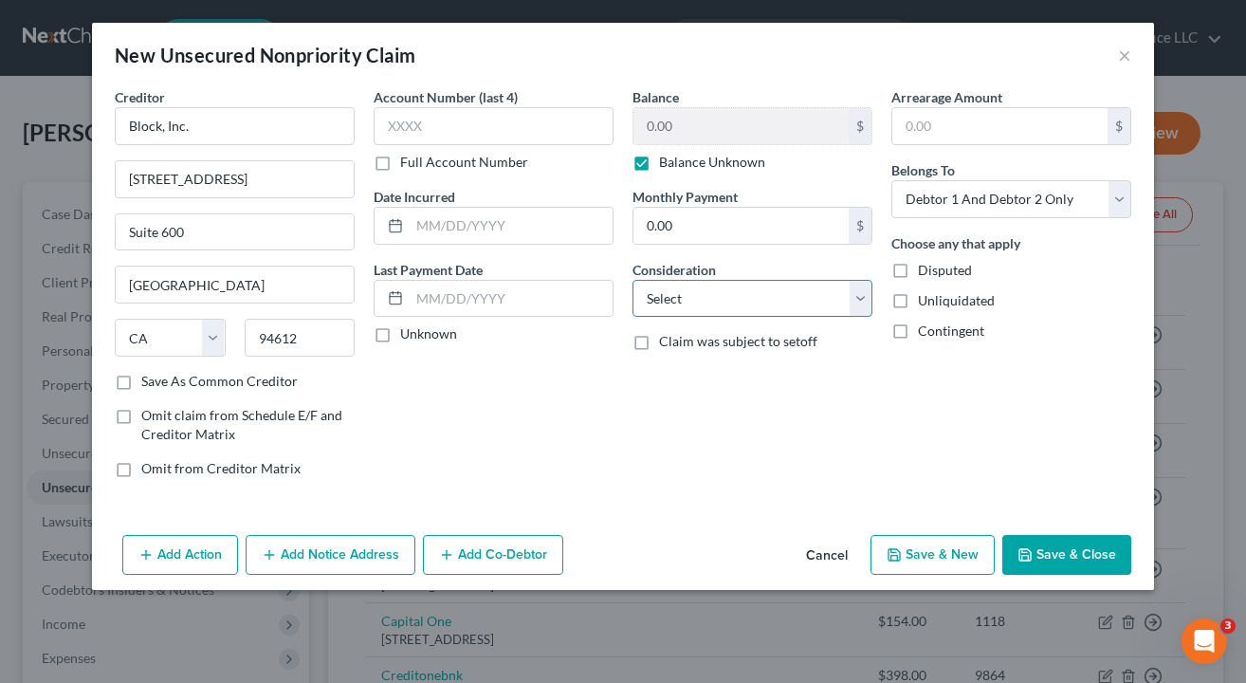
select select "10"
click at [635, 457] on div "Balance 0.00 $ Balance Unknown Balance Undetermined 0.00 $ Balance Unknown Mont…" at bounding box center [752, 290] width 259 height 406
click at [1062, 557] on button "Save & Close" at bounding box center [1067, 555] width 129 height 40
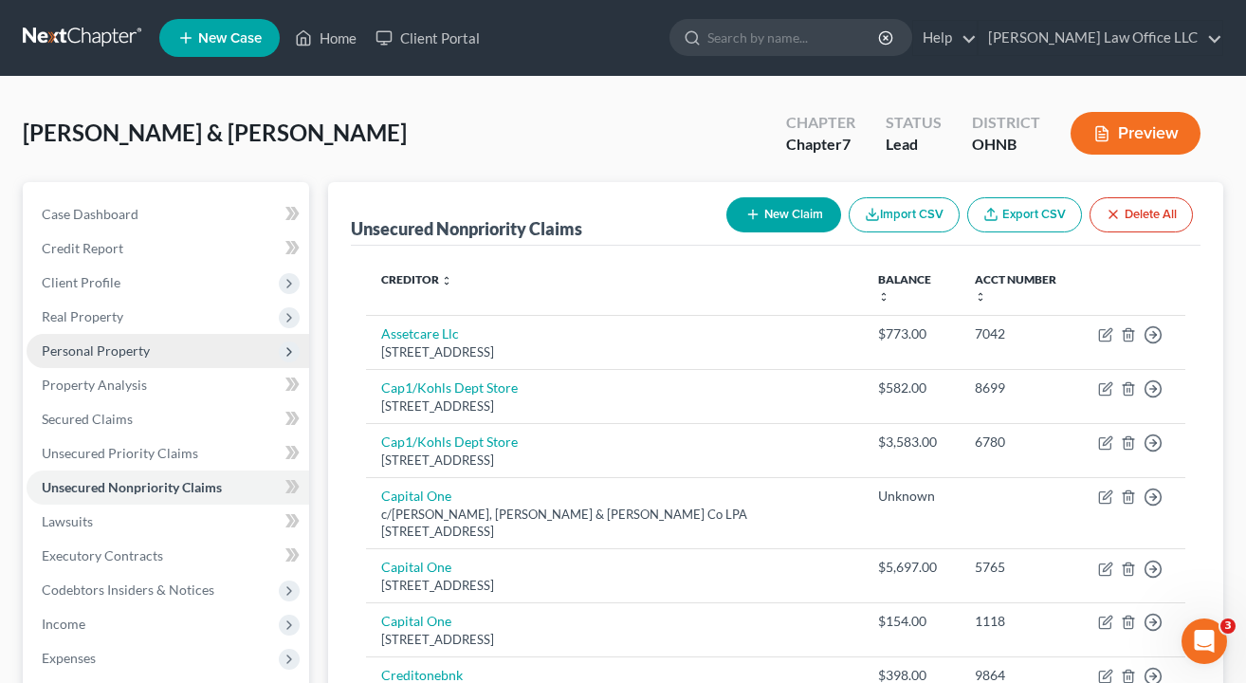
click at [77, 360] on span "Personal Property" at bounding box center [168, 351] width 283 height 34
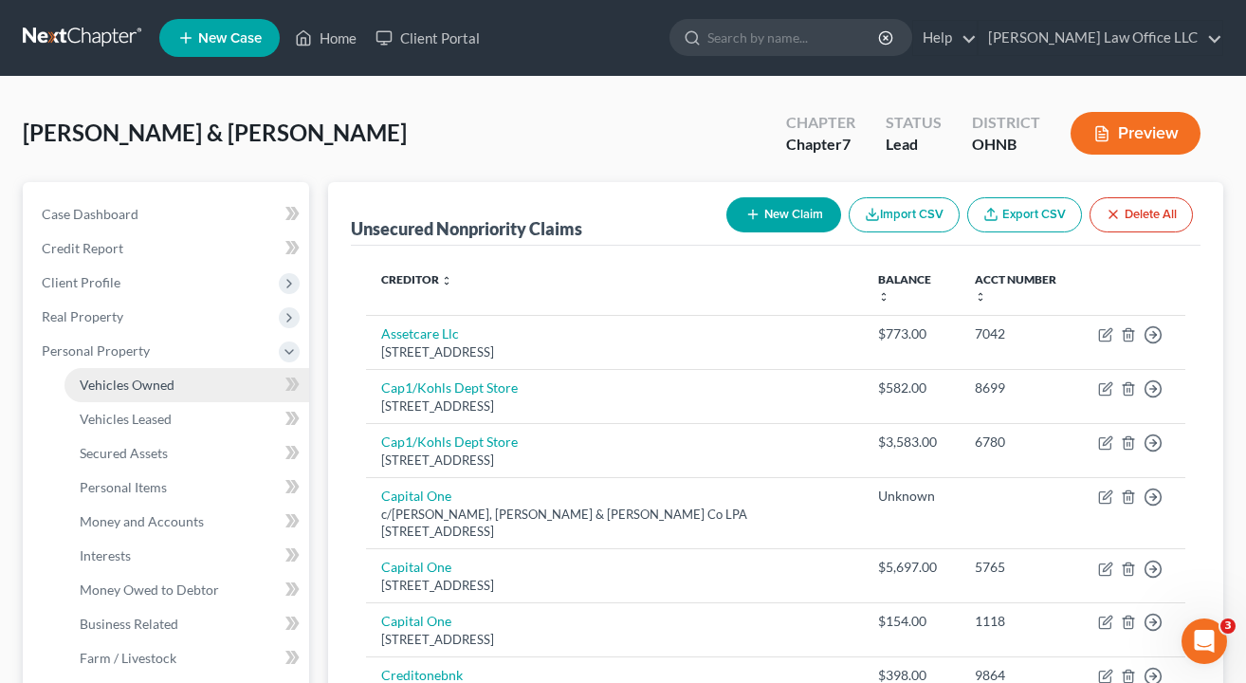
click at [86, 378] on span "Vehicles Owned" at bounding box center [127, 385] width 95 height 16
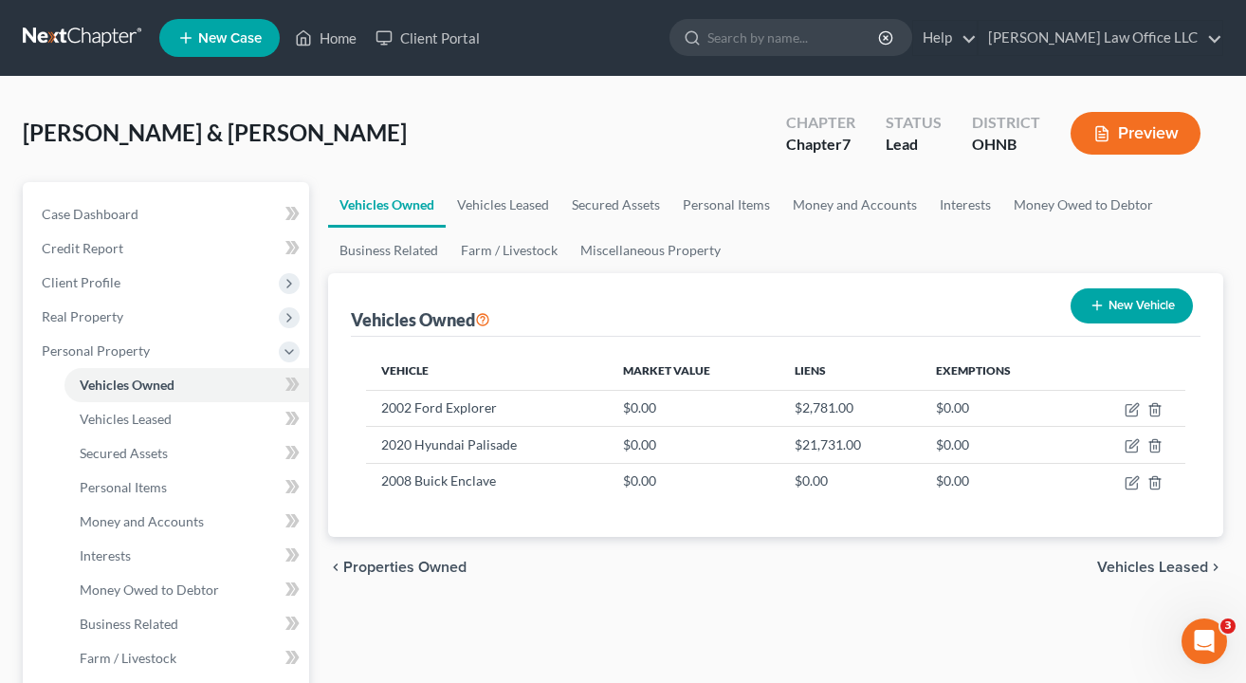
click at [791, 0] on nav "Home New Case Client Portal Stewart Law Office LLC cstewartlegal@gmail.com My A…" at bounding box center [623, 38] width 1246 height 76
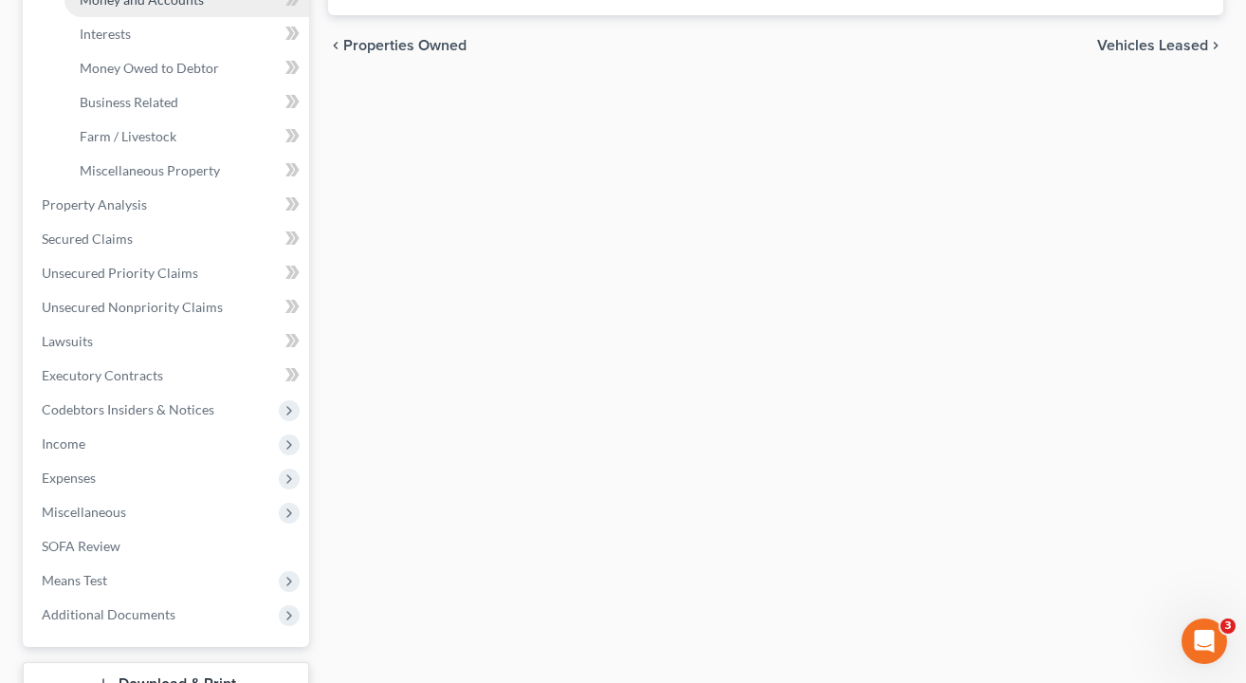
scroll to position [523, 0]
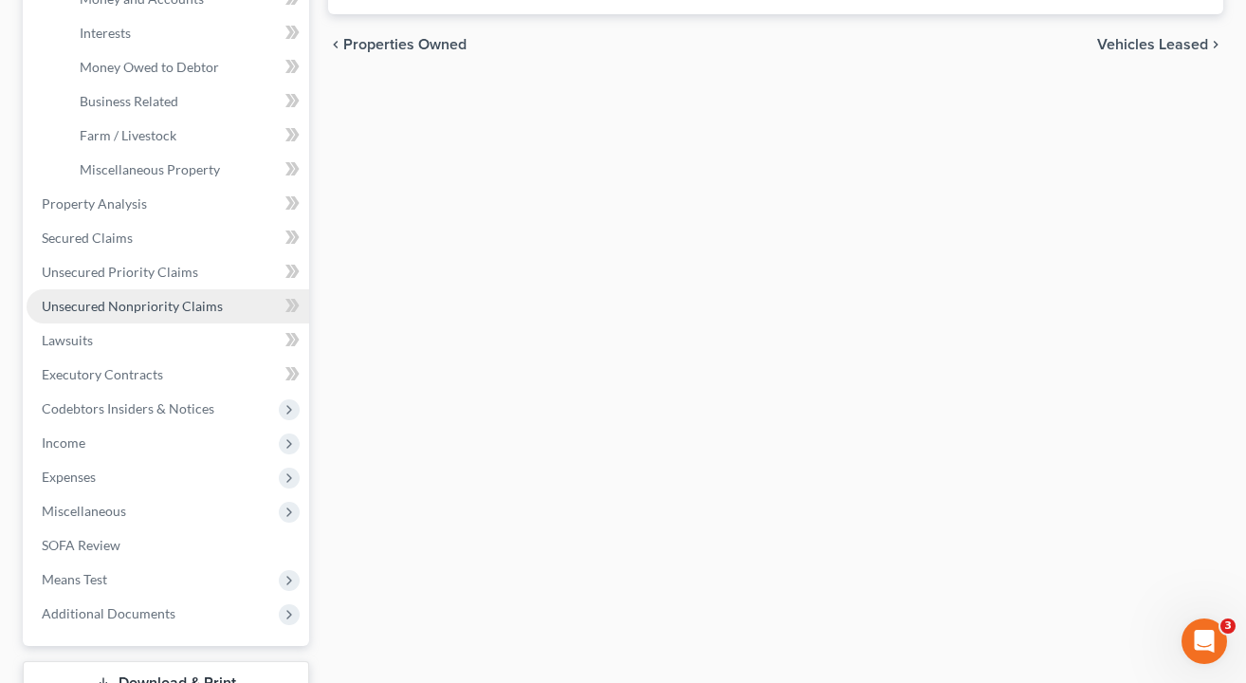
click at [141, 304] on span "Unsecured Nonpriority Claims" at bounding box center [132, 306] width 181 height 16
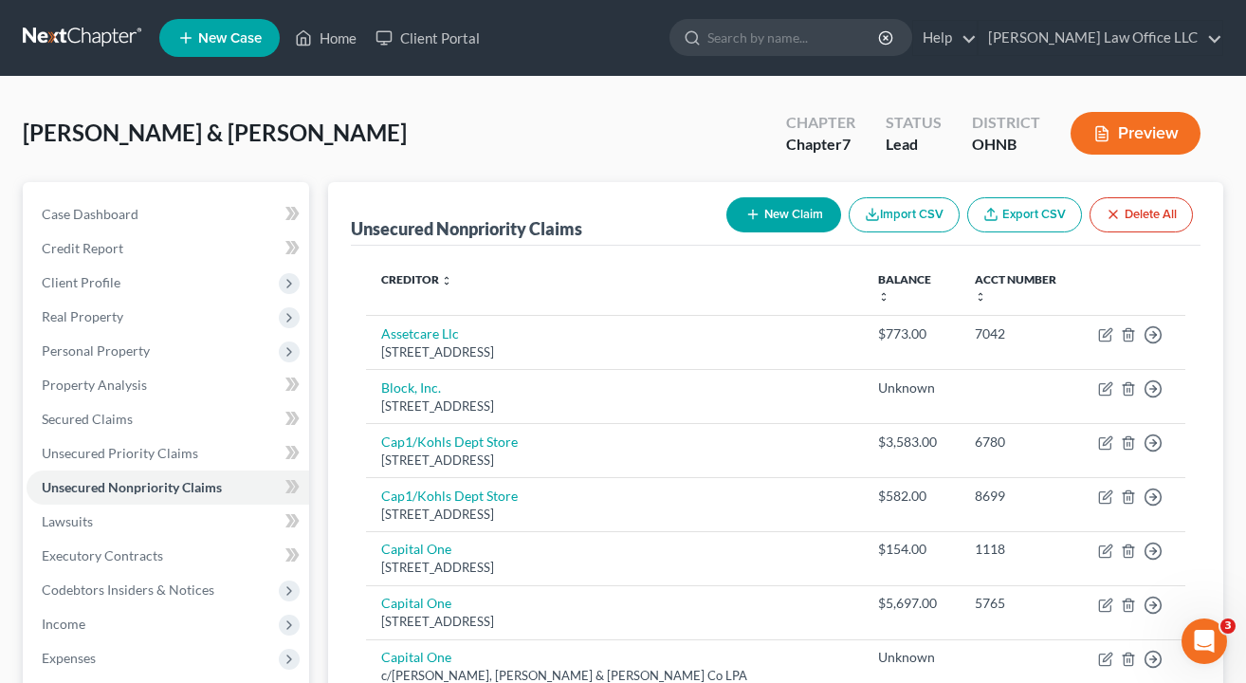
click at [785, 213] on button "New Claim" at bounding box center [784, 214] width 115 height 35
select select "2"
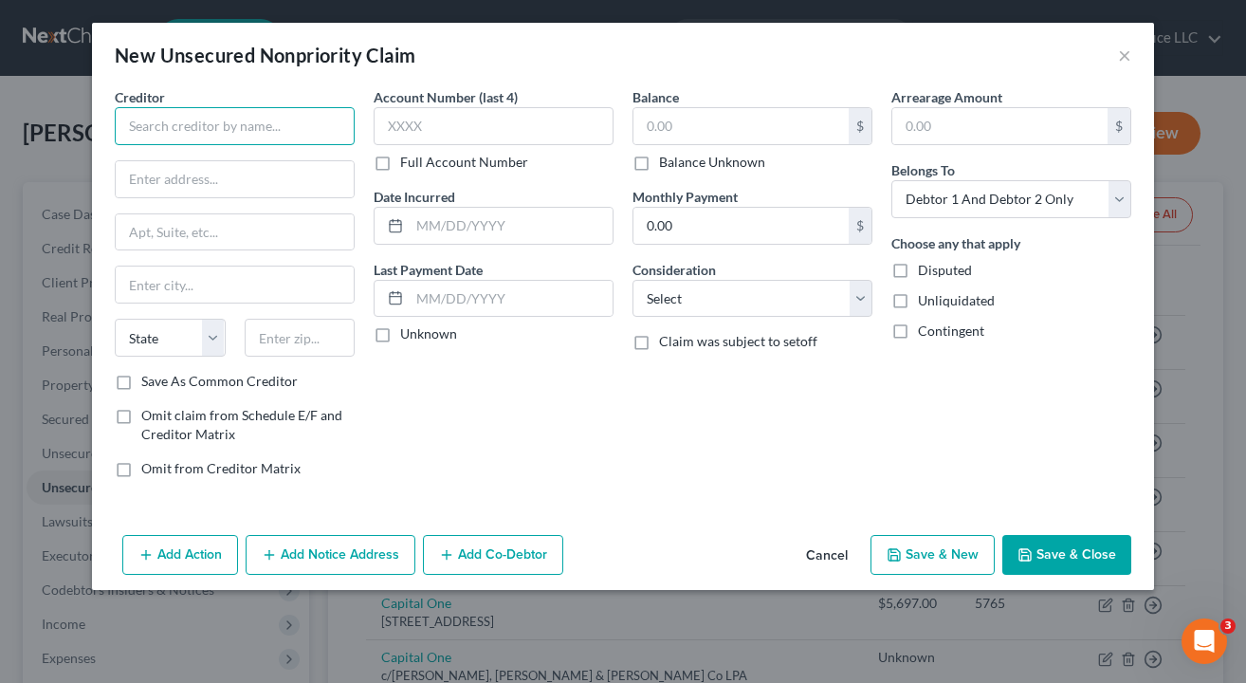
click at [217, 120] on input "text" at bounding box center [235, 126] width 240 height 38
type input "[DATE] Cruise Line"
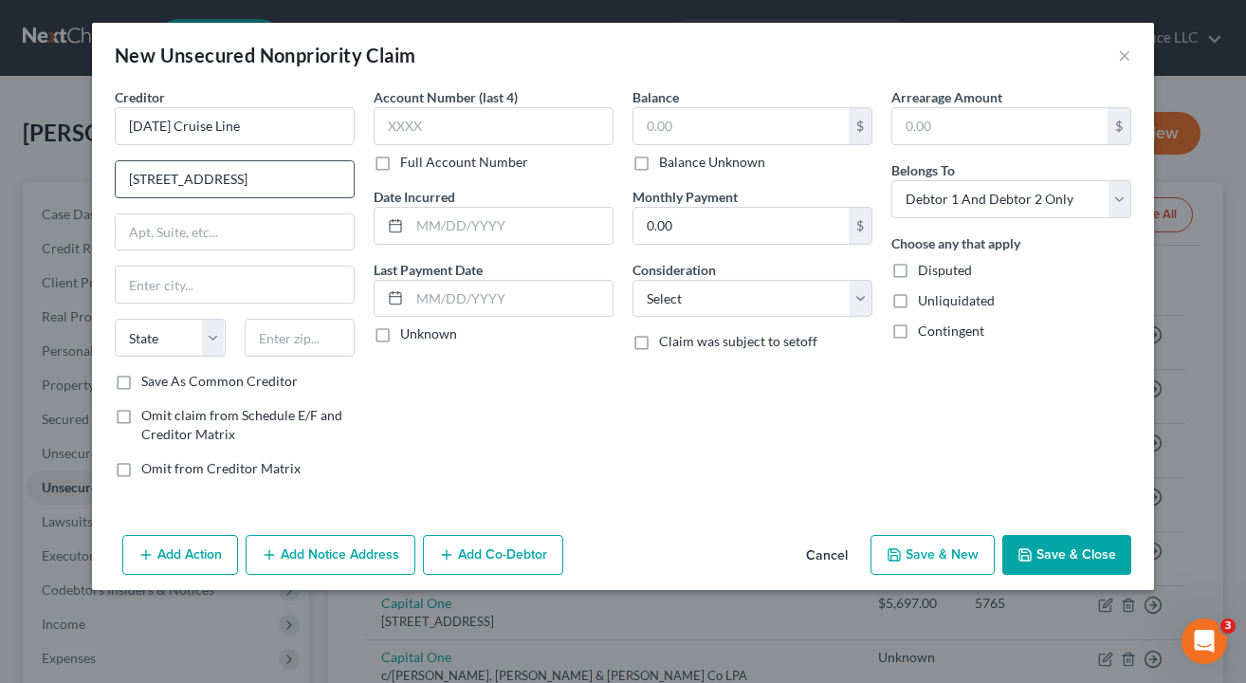
type input "3655 NW 87th Ave"
type input "33178"
type input "Miami"
select select "9"
click at [497, 359] on div "Account Number (last 4) Full Account Number Date Incurred Last Payment Date Unk…" at bounding box center [493, 290] width 259 height 406
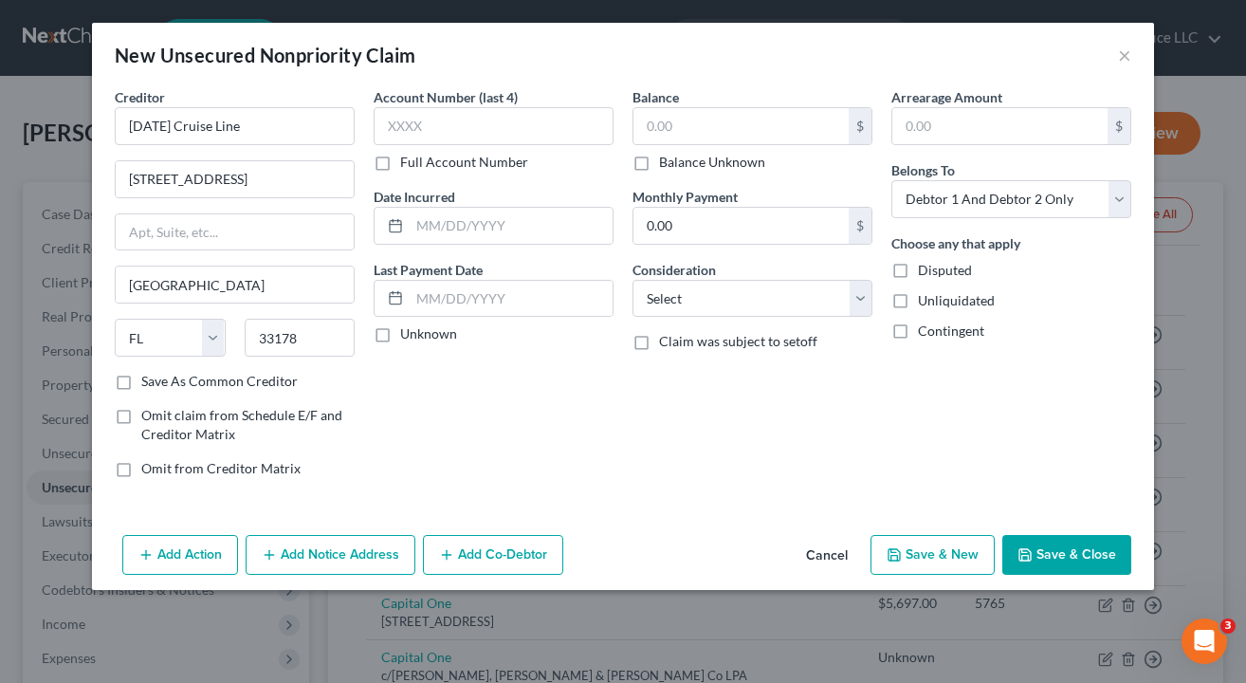
click at [659, 171] on label "Balance Unknown" at bounding box center [712, 162] width 106 height 19
click at [667, 165] on input "Balance Unknown" at bounding box center [673, 159] width 12 height 12
checkbox input "true"
type input "0.00"
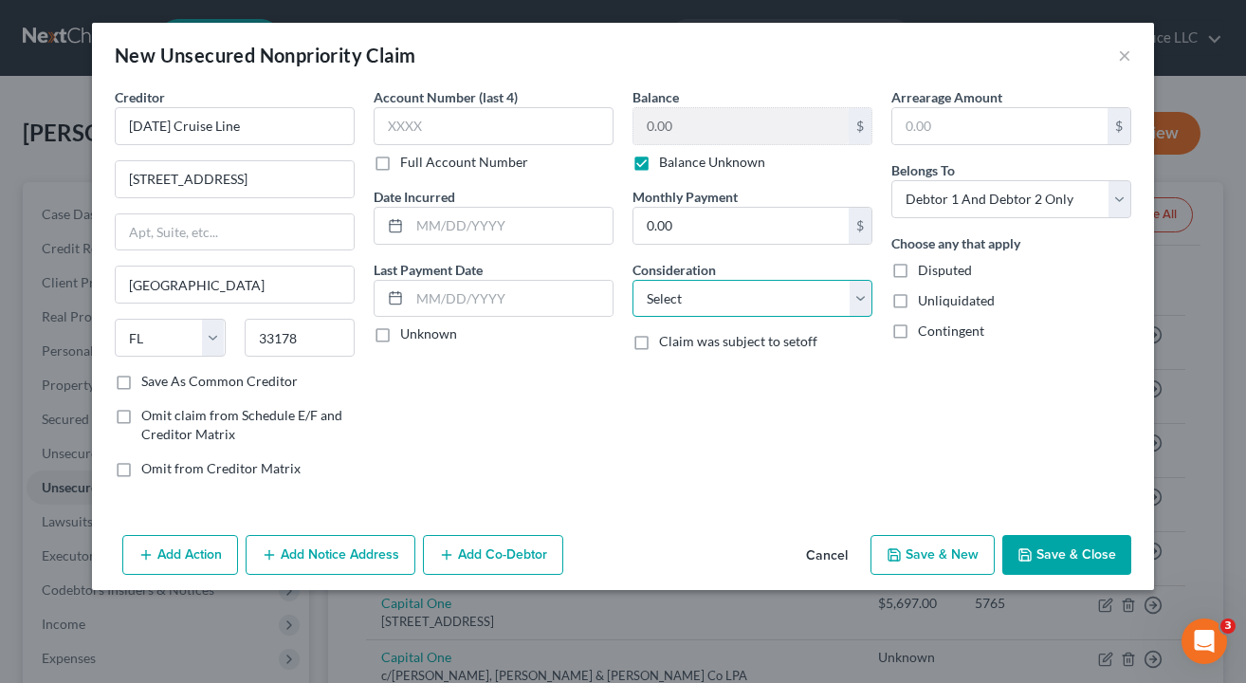
select select "9"
click at [613, 430] on div "Account Number (last 4) Full Account Number Date Incurred Last Payment Date Unk…" at bounding box center [493, 290] width 259 height 406
click at [1042, 356] on div "Arrearage Amount $ Belongs To * Select Debtor 1 Only Debtor 2 Only Debtor 1 And…" at bounding box center [1011, 290] width 259 height 406
click at [1017, 222] on div "Arrearage Amount $ Belongs To * Select Debtor 1 Only Debtor 2 Only Debtor 1 And…" at bounding box center [1011, 290] width 259 height 406
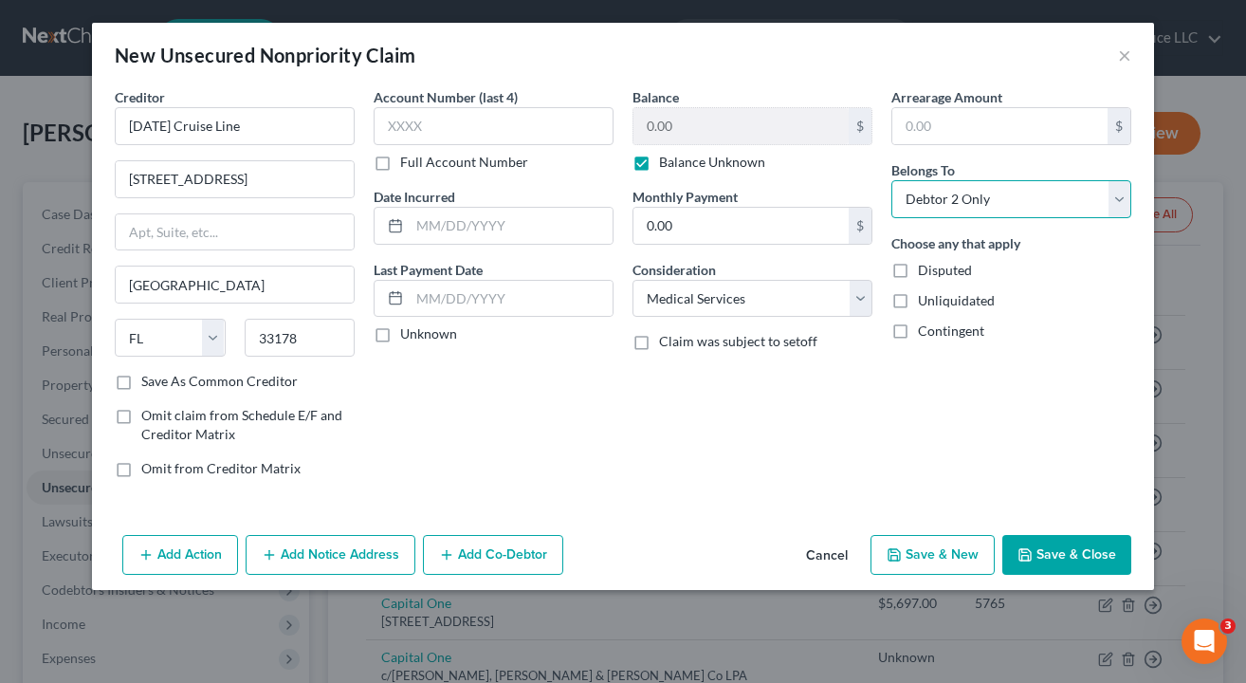
select select "2"
click at [1037, 447] on div "Arrearage Amount $ Belongs To * Select Debtor 1 Only Debtor 2 Only Debtor 1 And…" at bounding box center [1011, 290] width 259 height 406
click at [1076, 561] on button "Save & Close" at bounding box center [1067, 555] width 129 height 40
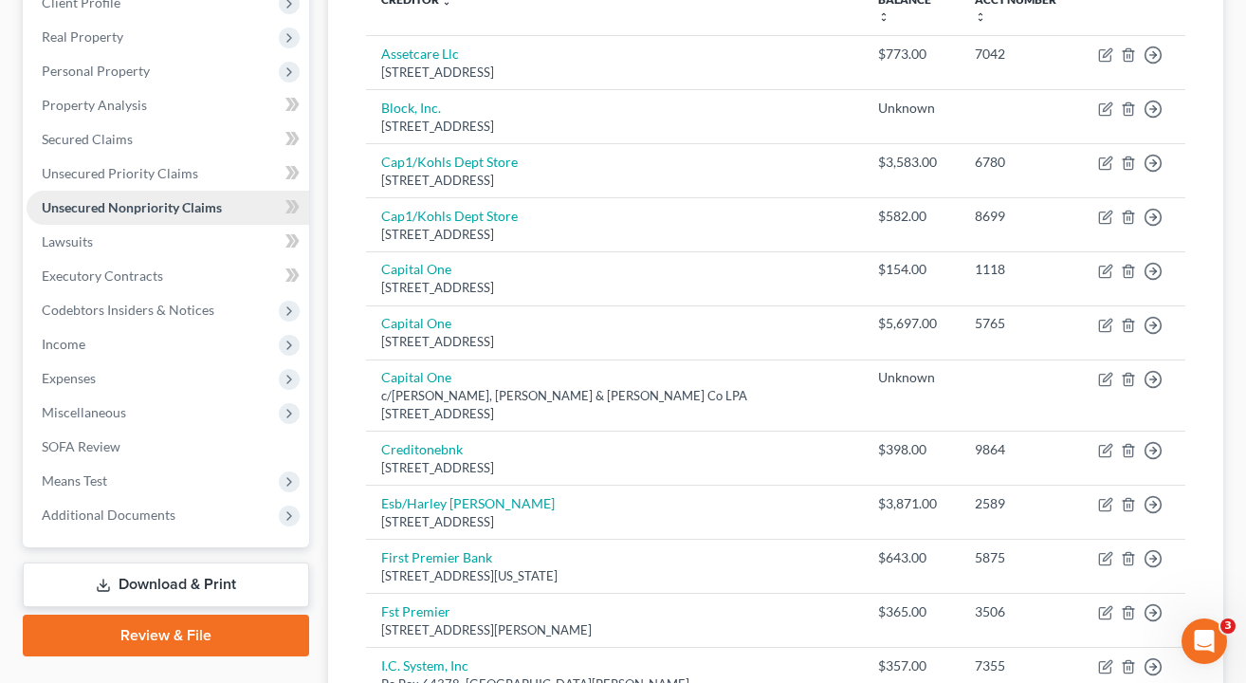
scroll to position [580, 0]
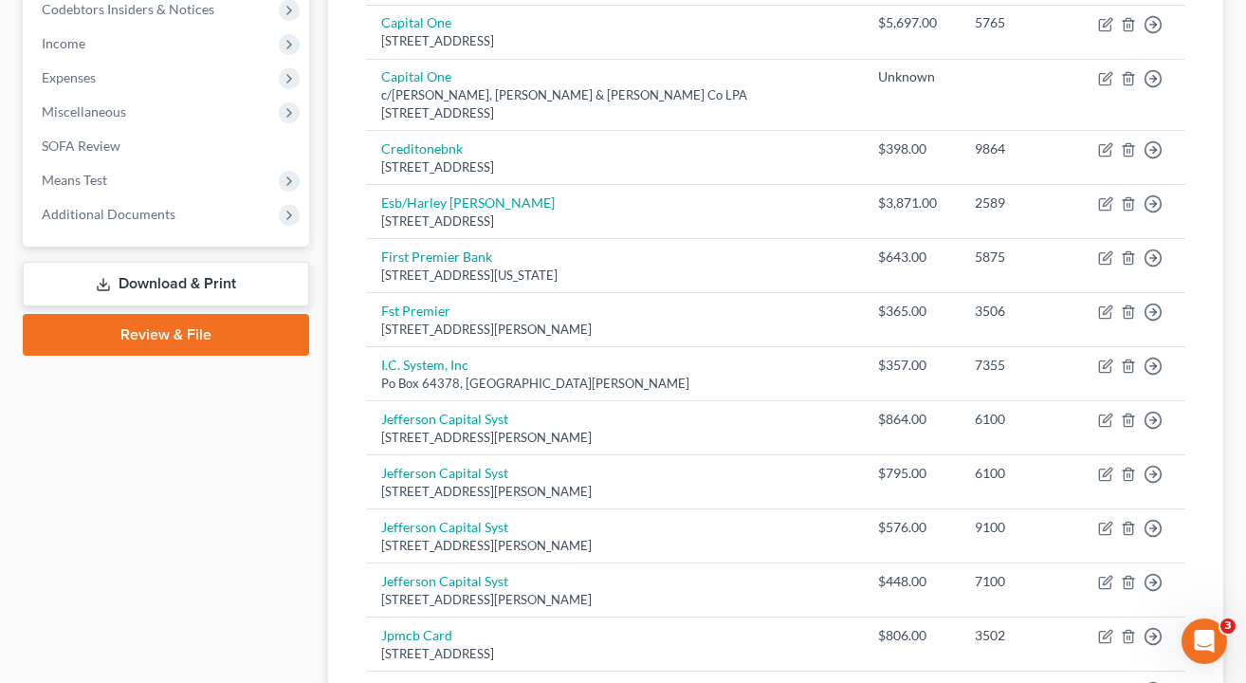
click at [137, 289] on link "Download & Print" at bounding box center [166, 284] width 286 height 45
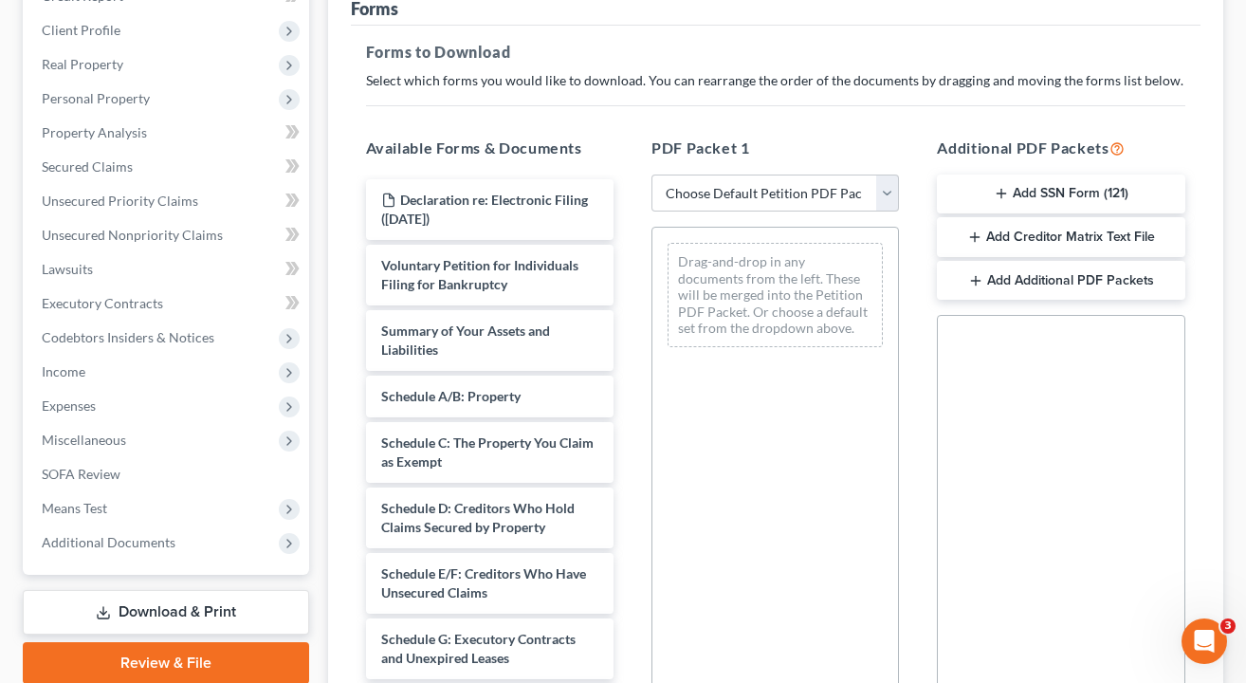
scroll to position [253, 0]
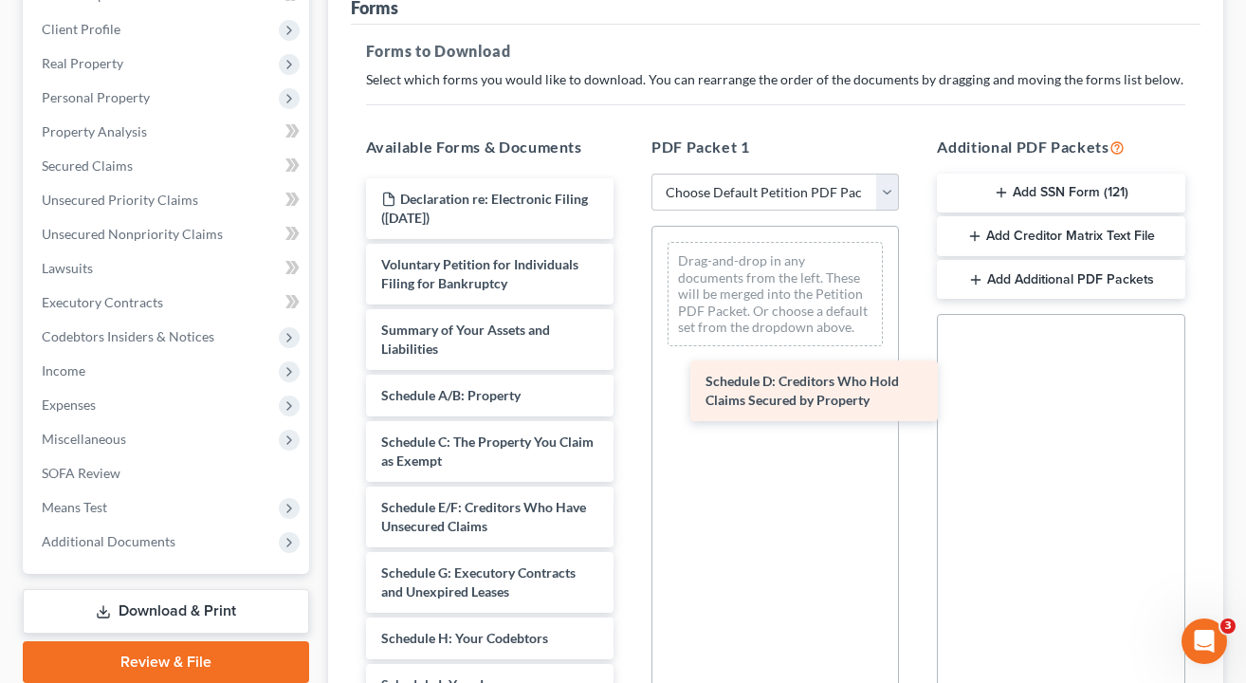
drag, startPoint x: 479, startPoint y: 512, endPoint x: 786, endPoint y: 381, distance: 334.0
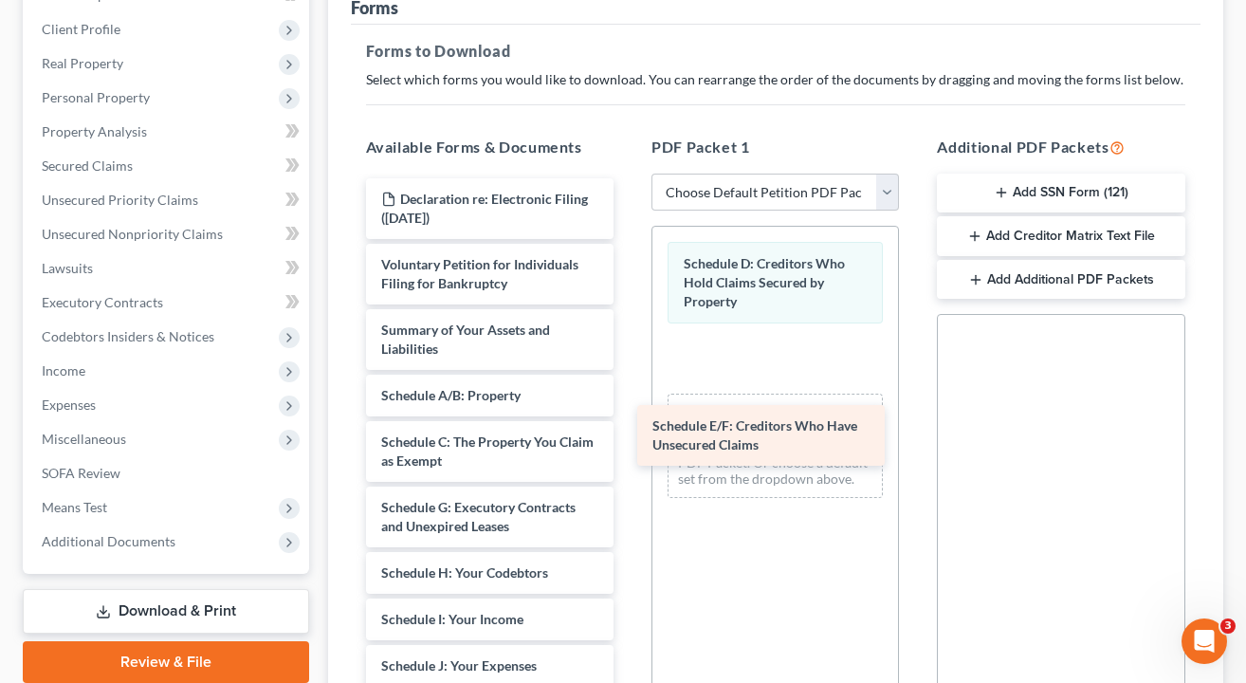
drag, startPoint x: 453, startPoint y: 519, endPoint x: 745, endPoint y: 424, distance: 307.1
click at [629, 424] on div "Schedule E/F: Creditors Who Have Unsecured Claims Declaration re: Electronic Fi…" at bounding box center [490, 694] width 278 height 1032
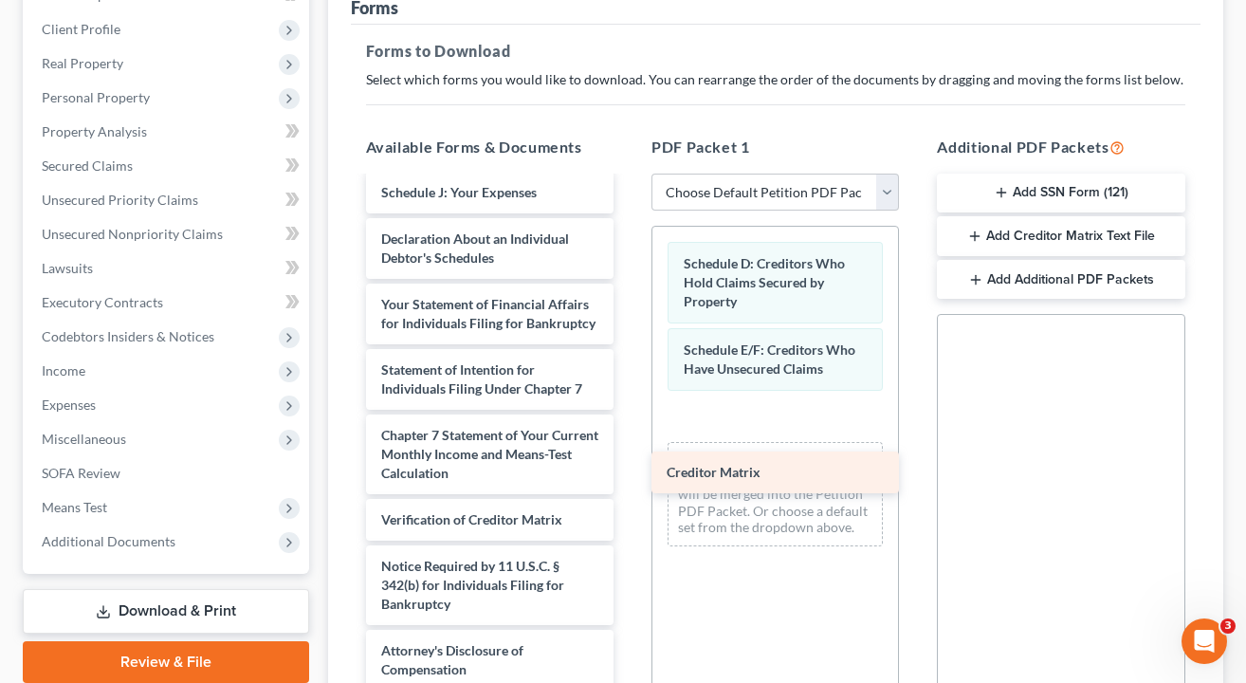
scroll to position [473, 0]
drag, startPoint x: 416, startPoint y: 480, endPoint x: 699, endPoint y: 466, distance: 283.0
click at [629, 466] on div "Creditor Matrix Declaration re: Electronic Filing (08/13/2025) Voluntary Petiti…" at bounding box center [490, 197] width 278 height 985
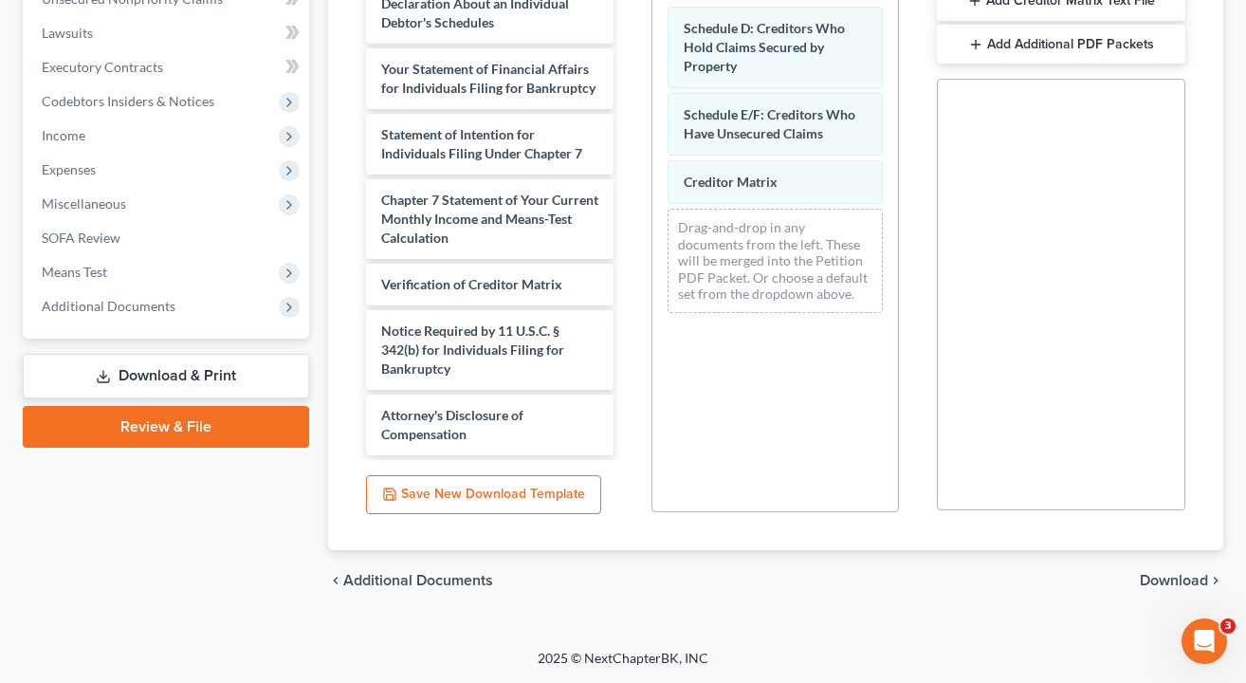
click at [1179, 579] on span "Download" at bounding box center [1174, 580] width 68 height 15
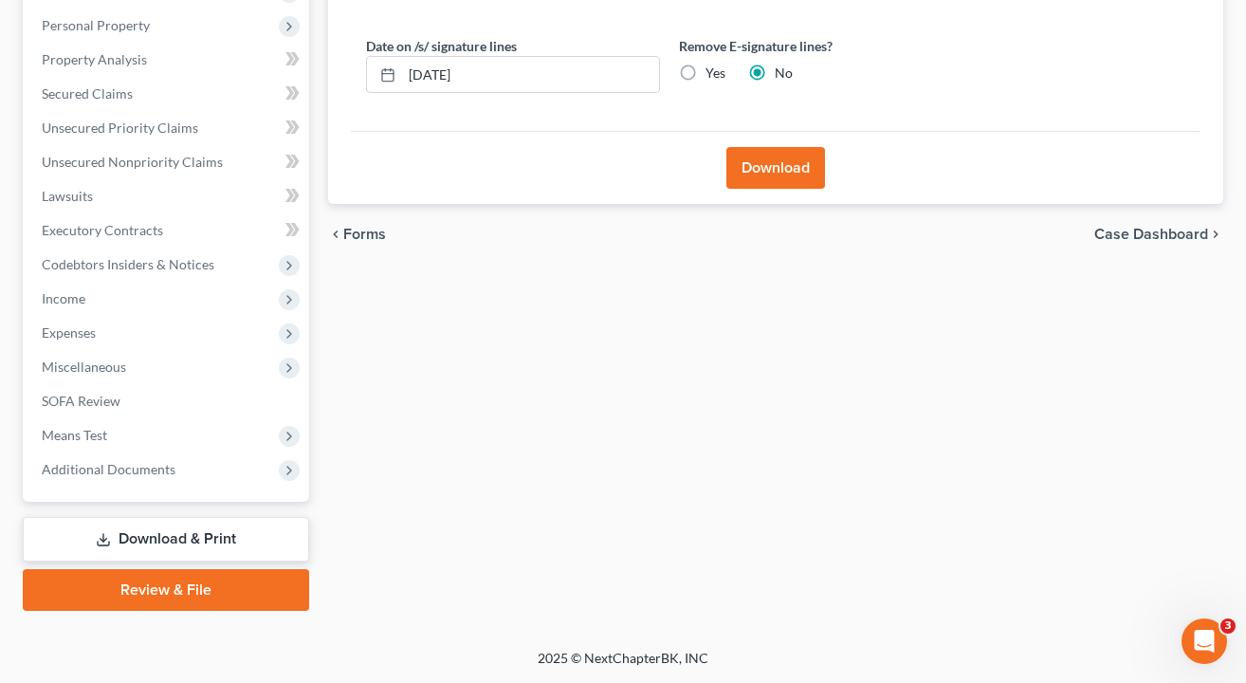
click at [766, 161] on button "Download" at bounding box center [776, 168] width 99 height 42
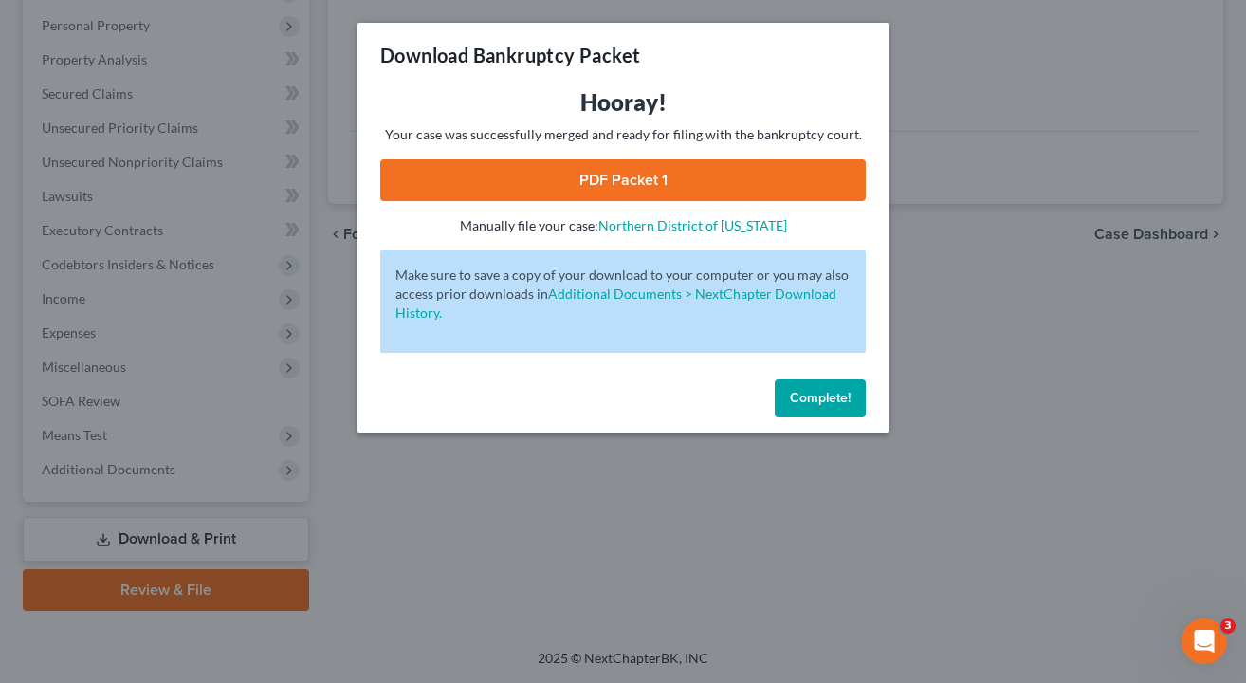
click at [744, 168] on link "PDF Packet 1" at bounding box center [623, 180] width 486 height 42
click at [1036, 191] on div "Download Bankruptcy Packet Hooray! Your case was successfully merged and ready …" at bounding box center [623, 341] width 1246 height 683
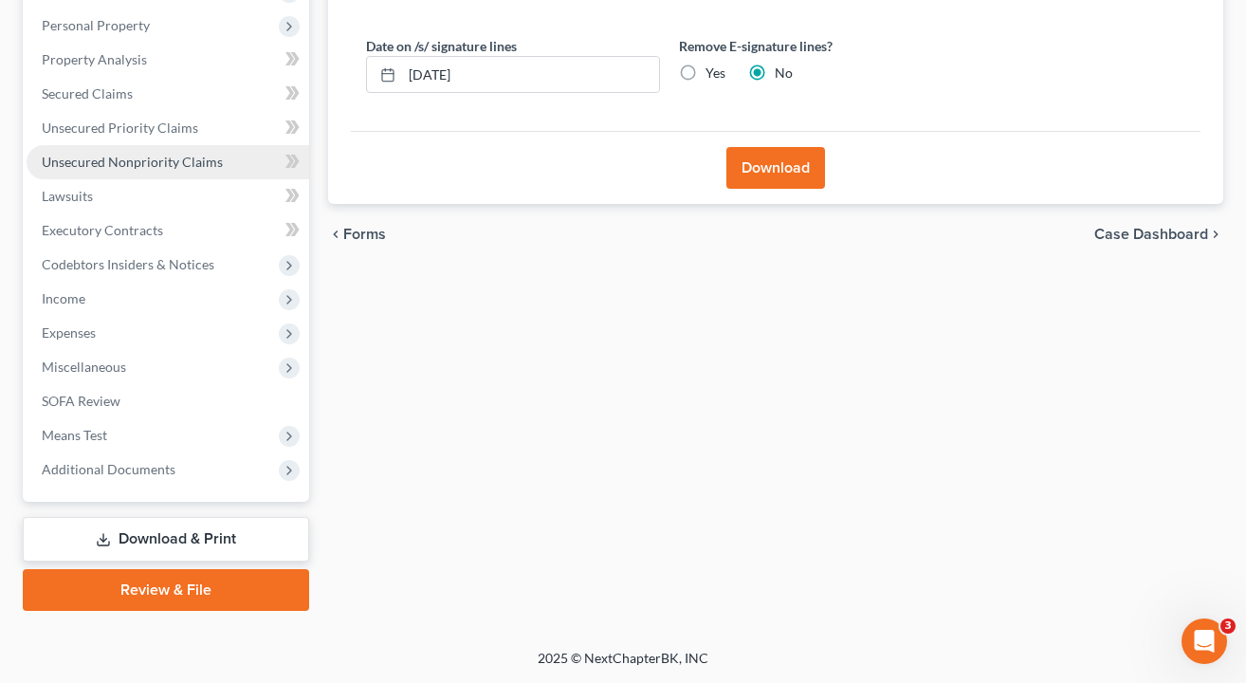
click at [152, 158] on span "Unsecured Nonpriority Claims" at bounding box center [132, 162] width 181 height 16
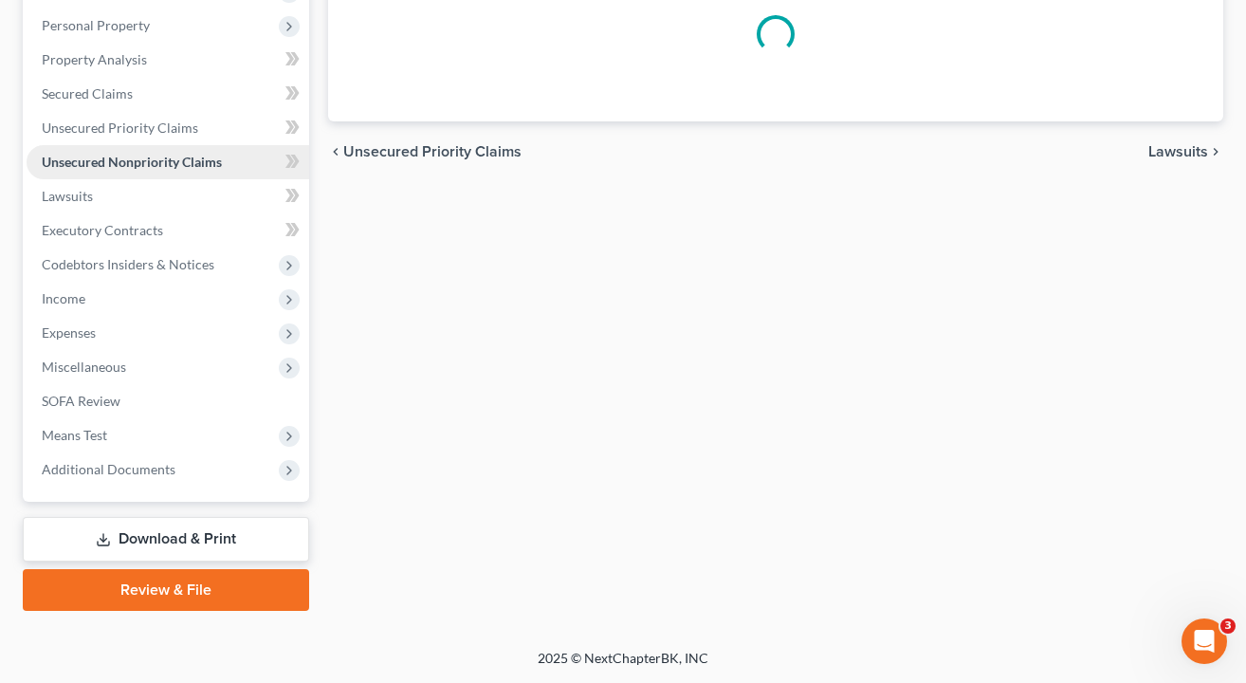
scroll to position [175, 0]
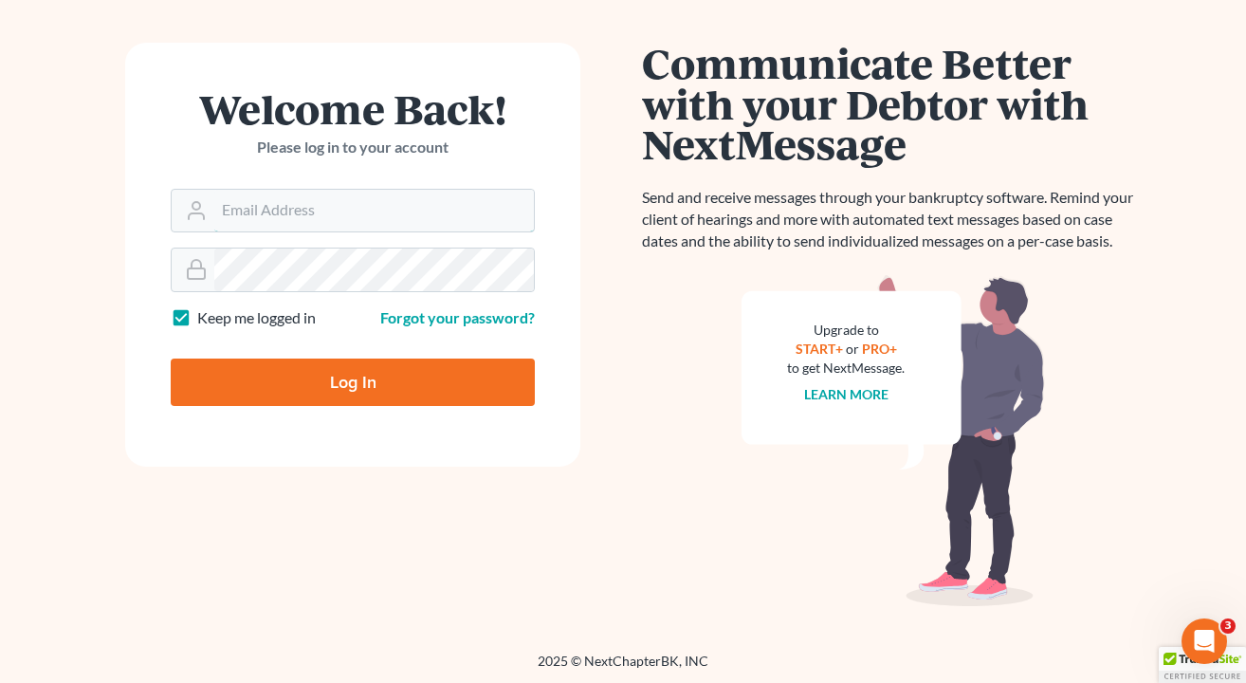
scroll to position [162, 0]
type input "[EMAIL_ADDRESS][DOMAIN_NAME]"
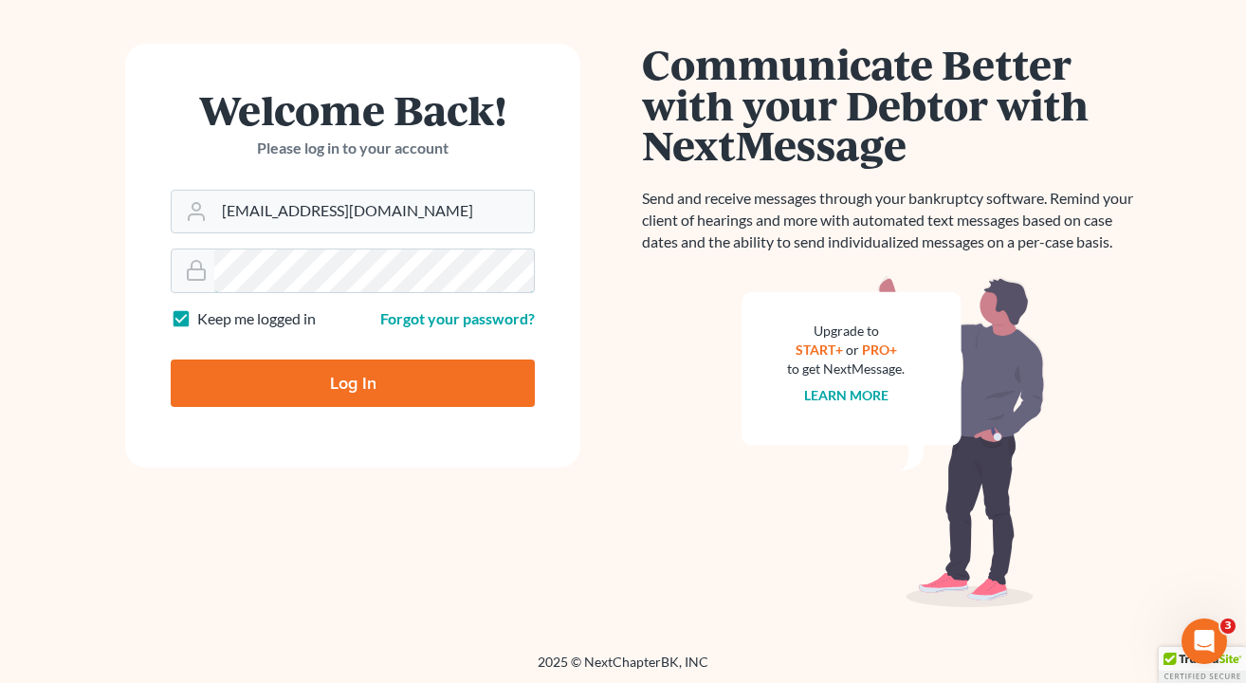
click at [353, 381] on input "Log In" at bounding box center [353, 382] width 364 height 47
type input "Thinking..."
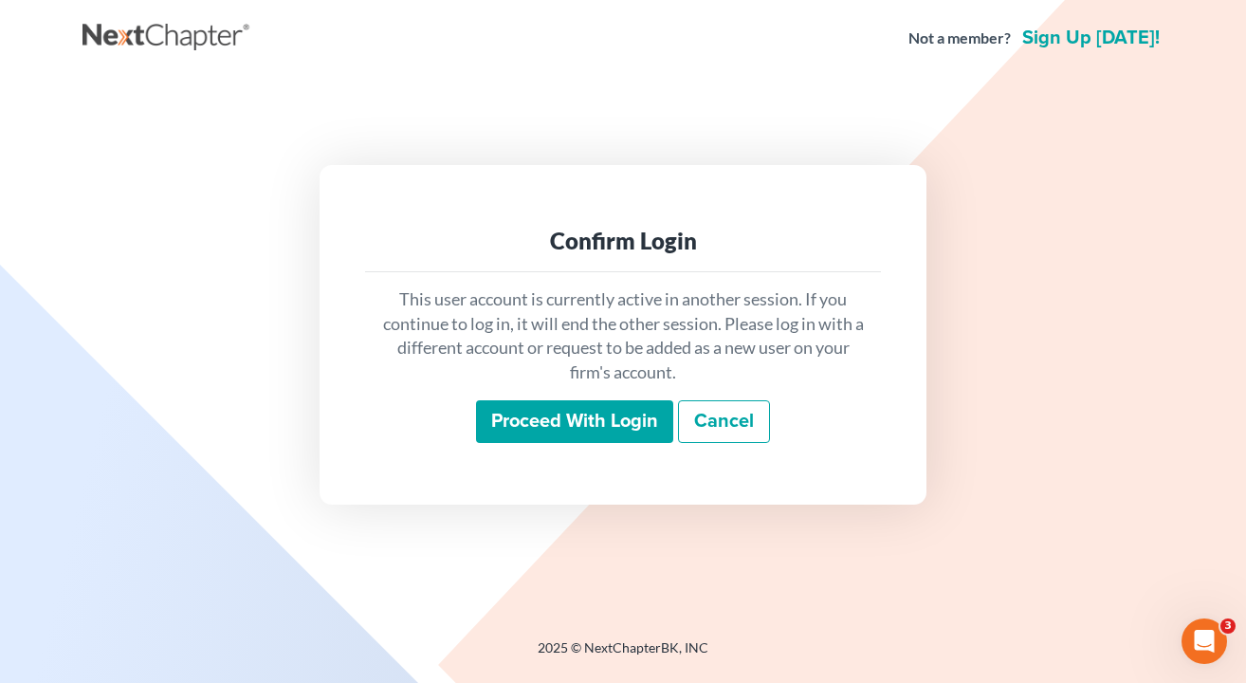
click at [569, 414] on input "Proceed with login" at bounding box center [574, 422] width 197 height 44
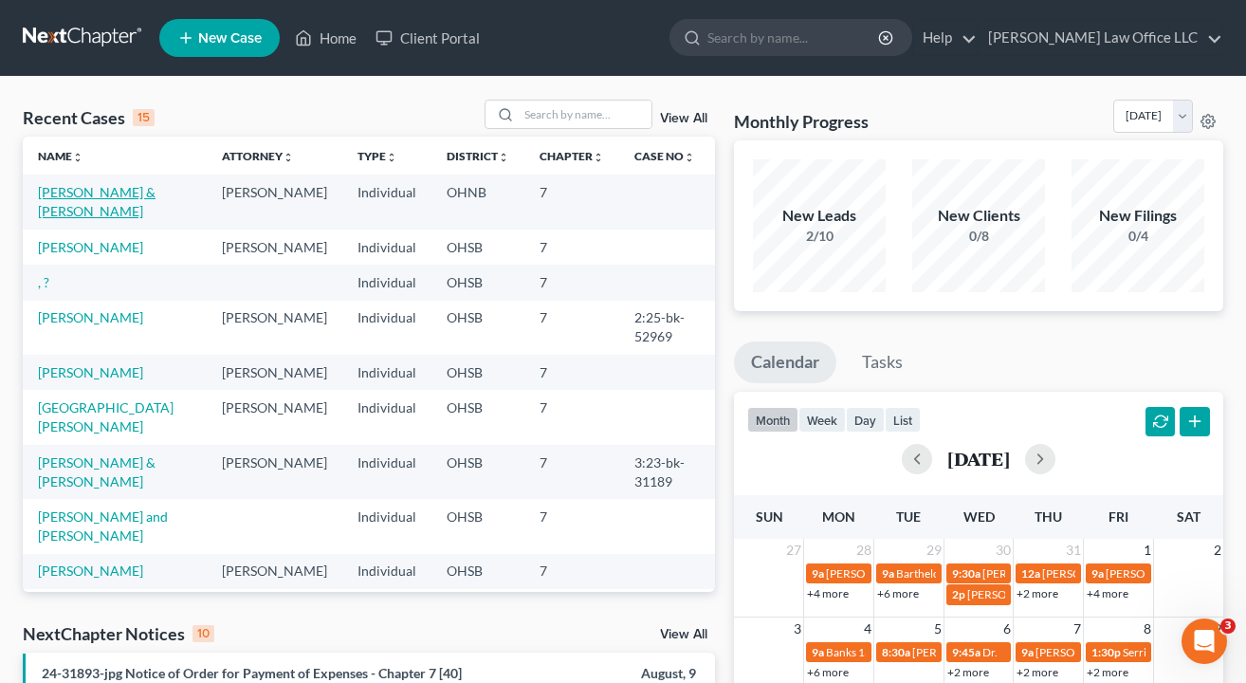
click at [156, 194] on link "[PERSON_NAME] & [PERSON_NAME]" at bounding box center [97, 201] width 118 height 35
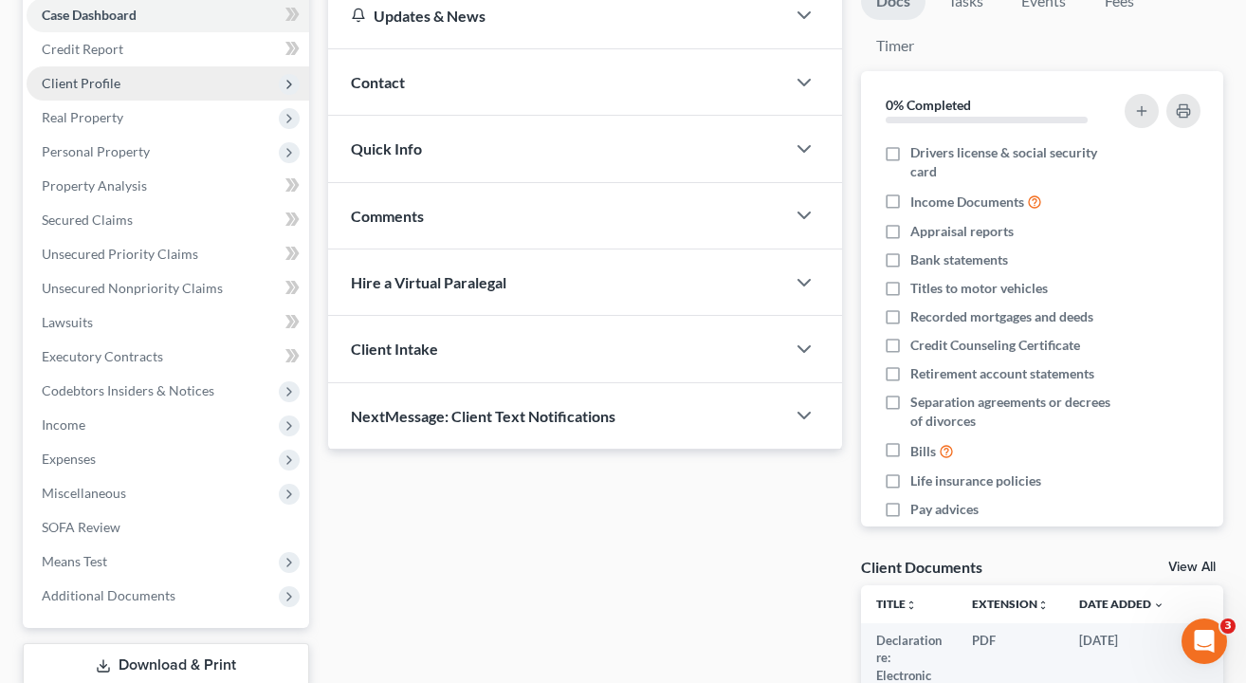
scroll to position [203, 0]
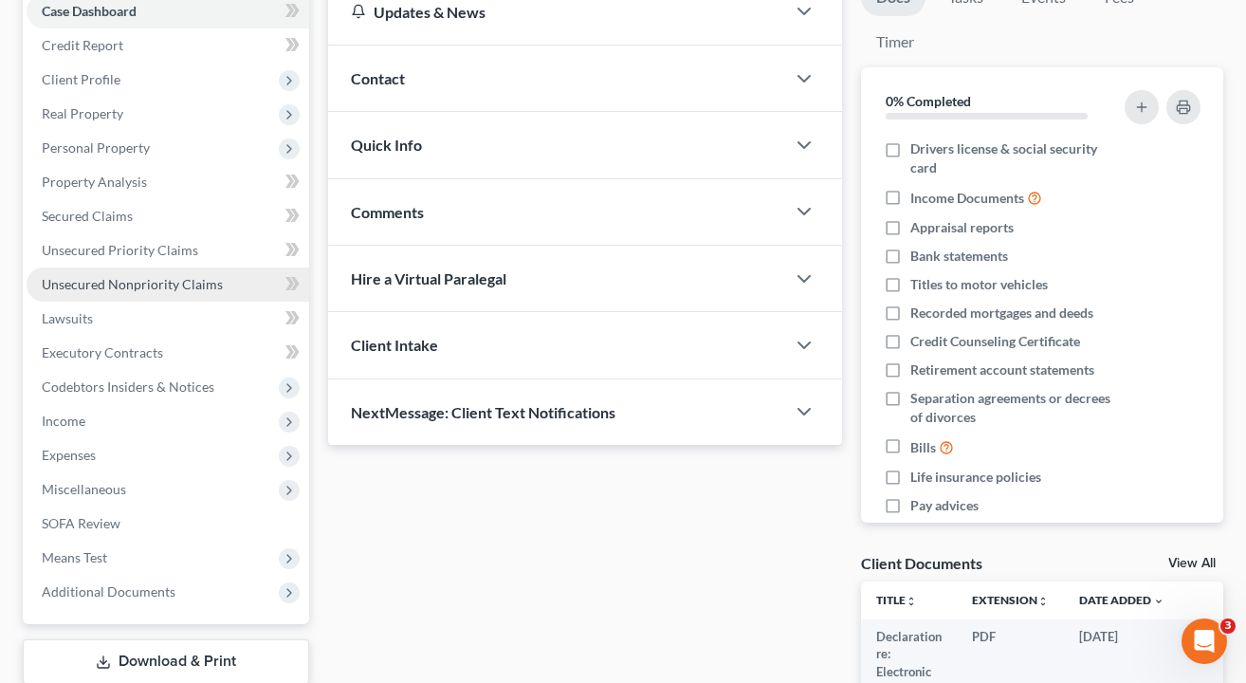
click at [172, 274] on link "Unsecured Nonpriority Claims" at bounding box center [168, 284] width 283 height 34
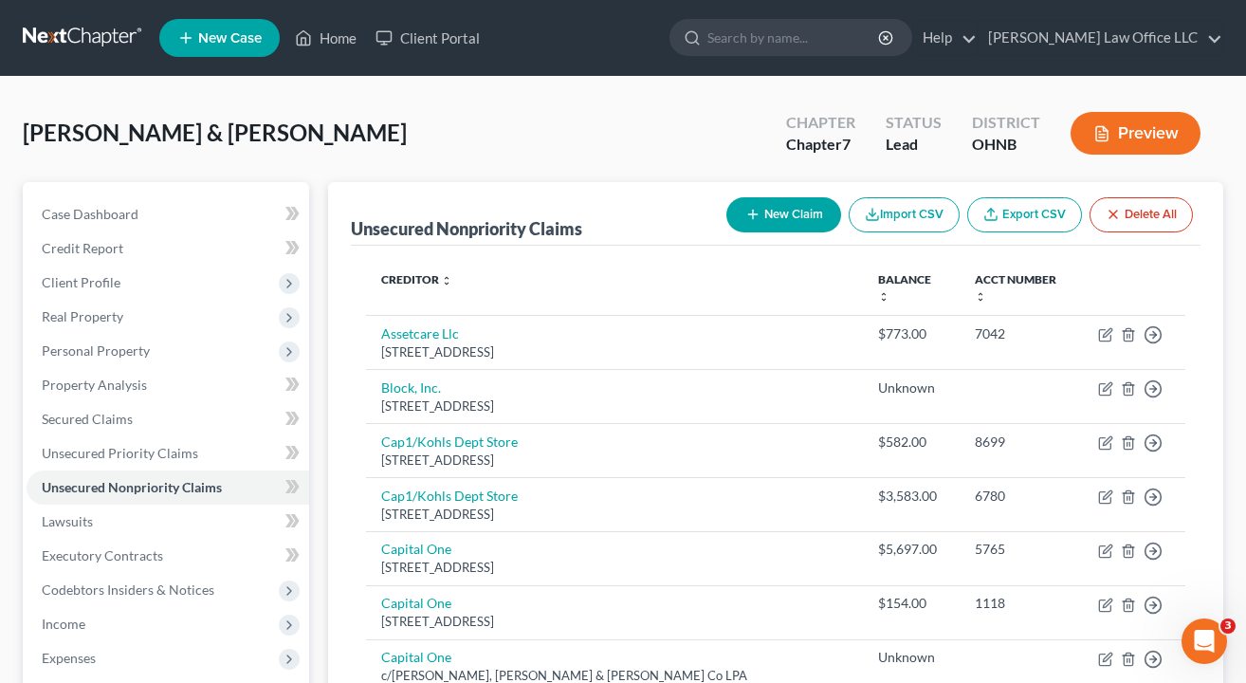
click at [788, 214] on button "New Claim" at bounding box center [784, 214] width 115 height 35
select select "2"
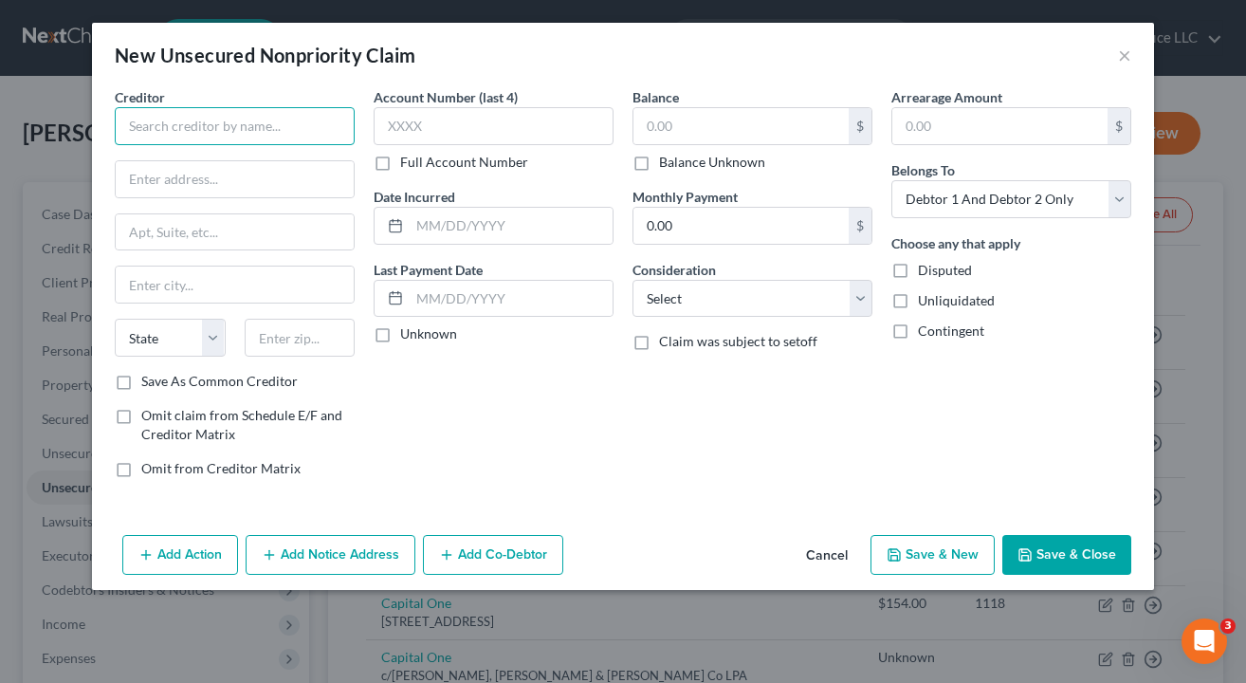
click at [285, 113] on input "text" at bounding box center [235, 126] width 240 height 38
type input "Perpay"
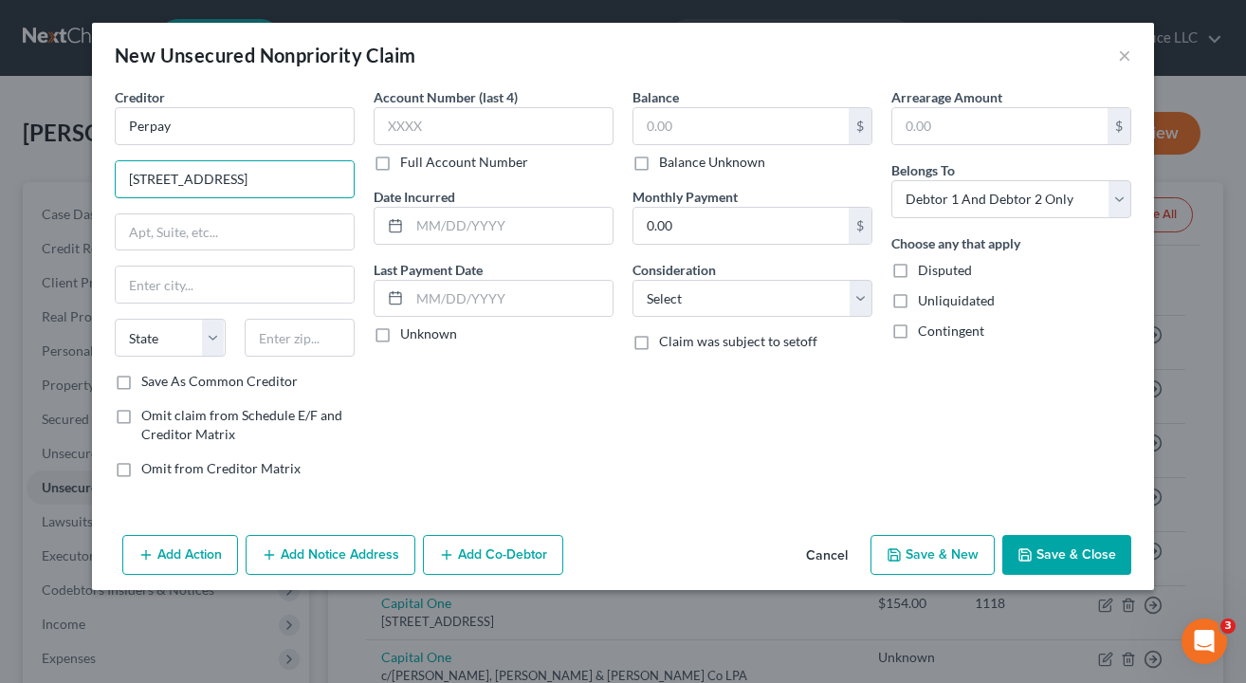
type input "[STREET_ADDRESS]"
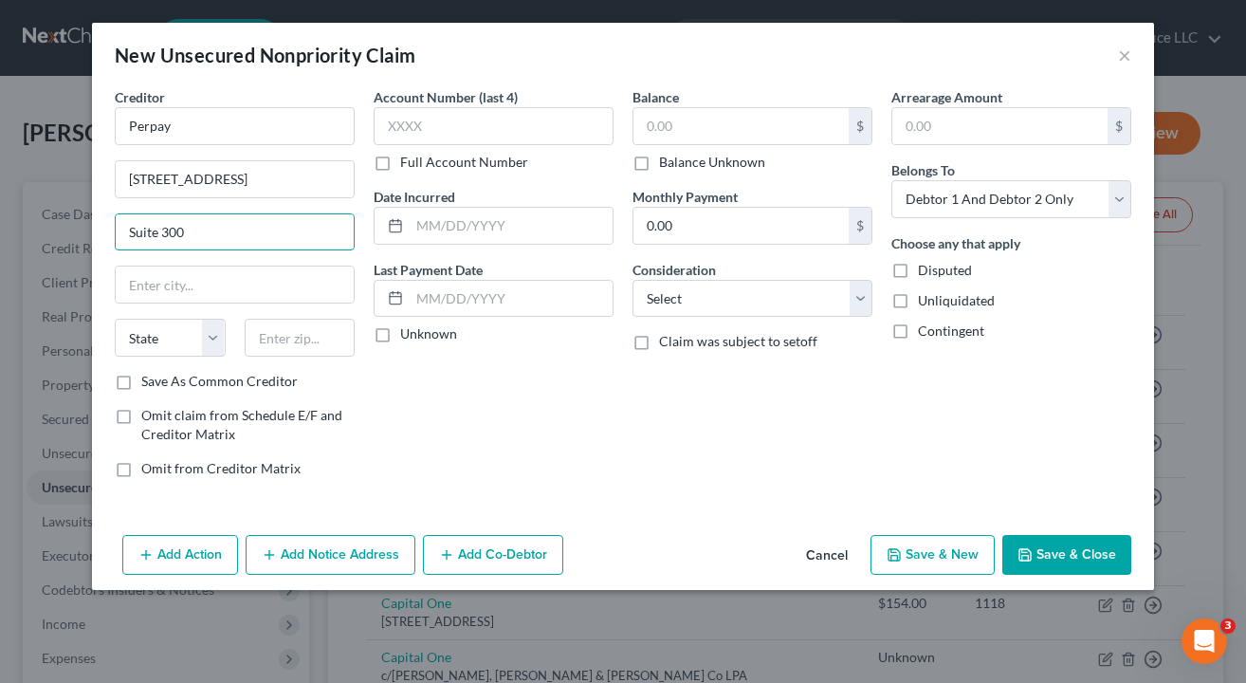
type input "Suite 300"
type input "19103"
type input "[GEOGRAPHIC_DATA]"
select select "39"
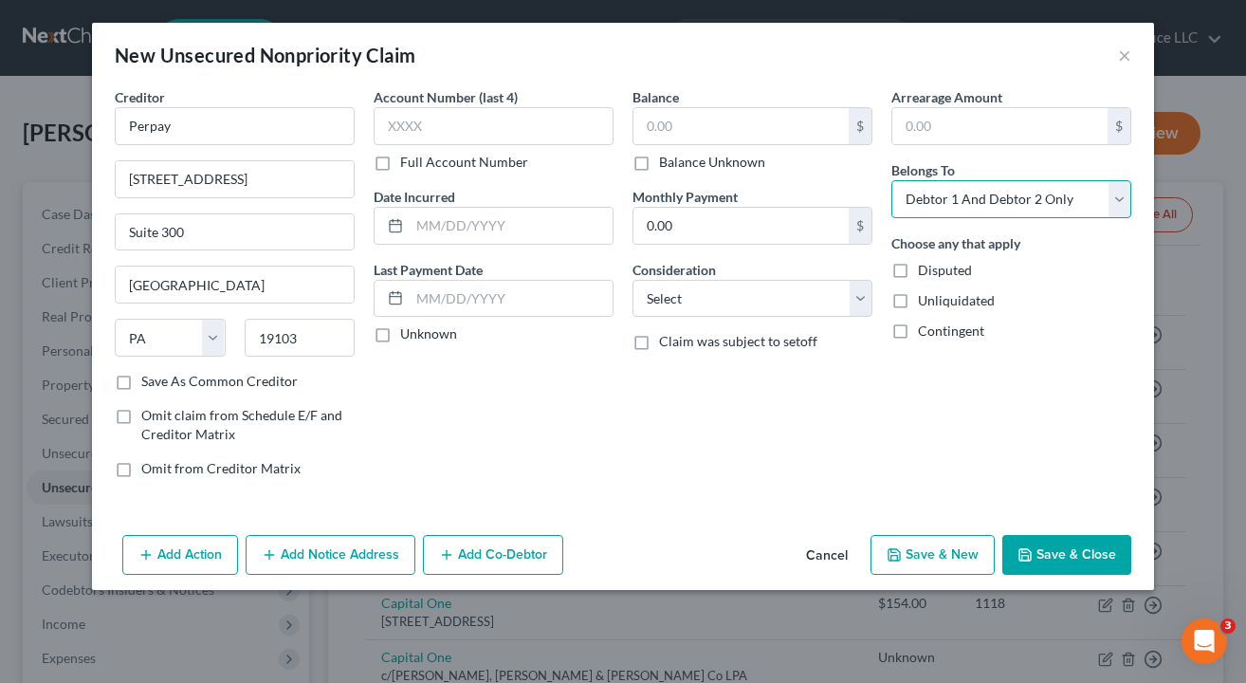
select select "0"
click at [788, 482] on div "Balance $ Balance Unknown Balance Undetermined $ Balance Unknown Monthly Paymen…" at bounding box center [752, 290] width 259 height 406
click at [659, 158] on label "Balance Unknown" at bounding box center [712, 162] width 106 height 19
click at [667, 158] on input "Balance Unknown" at bounding box center [673, 159] width 12 height 12
checkbox input "true"
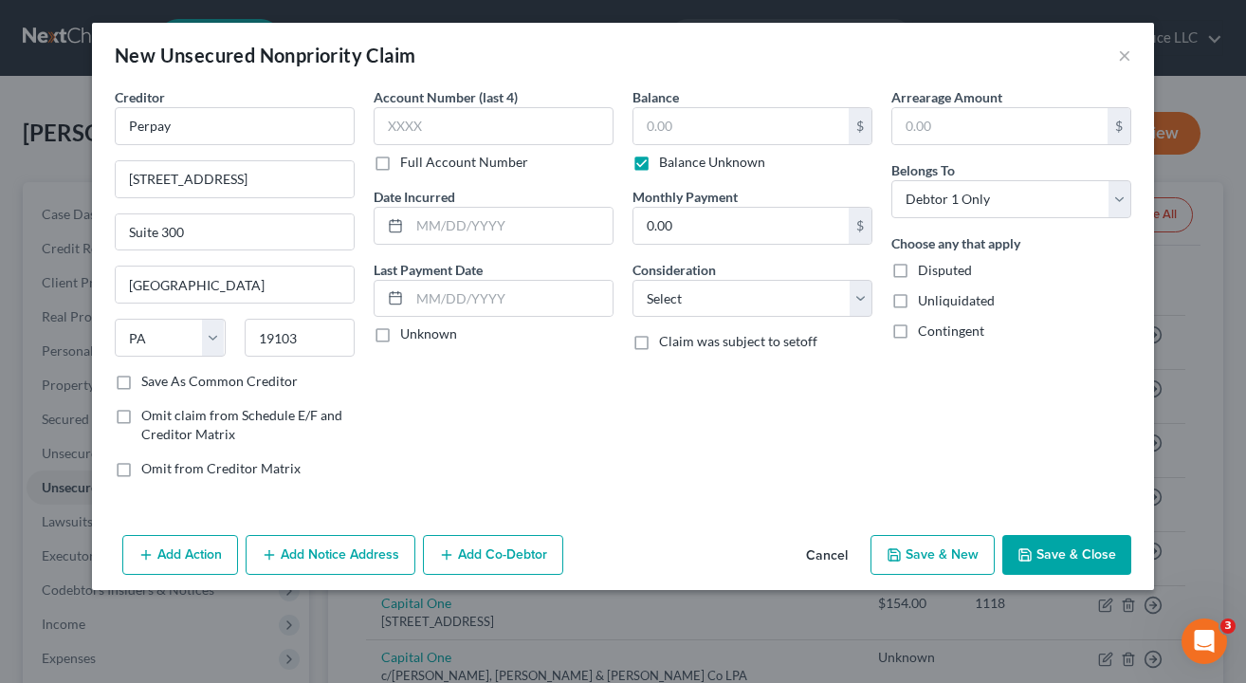
type input "0.00"
select select "14"
click at [1060, 553] on button "Save & Close" at bounding box center [1067, 555] width 129 height 40
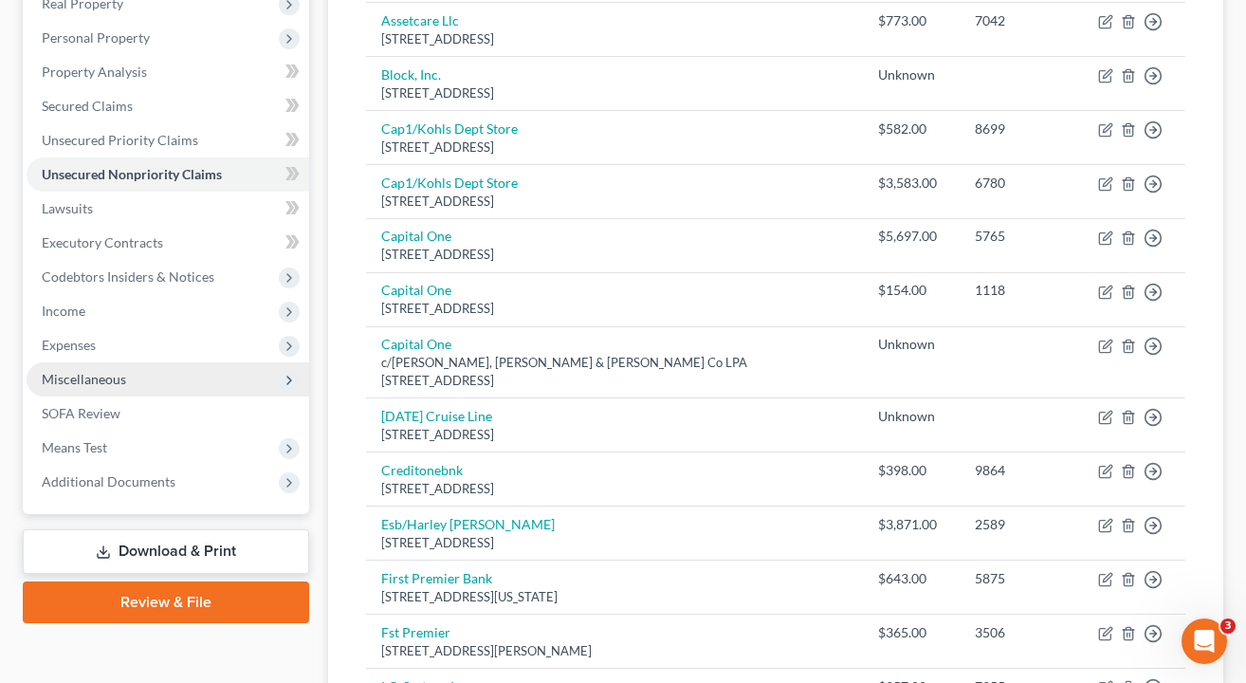
scroll to position [327, 0]
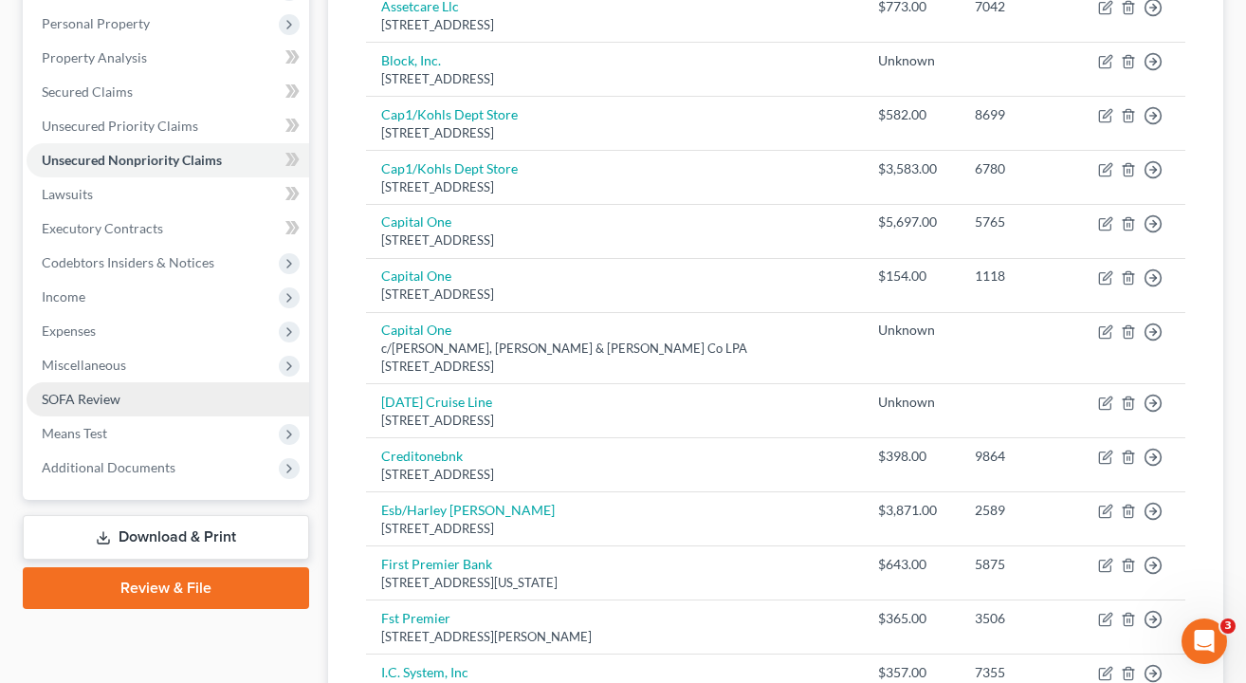
click at [95, 401] on span "SOFA Review" at bounding box center [81, 399] width 79 height 16
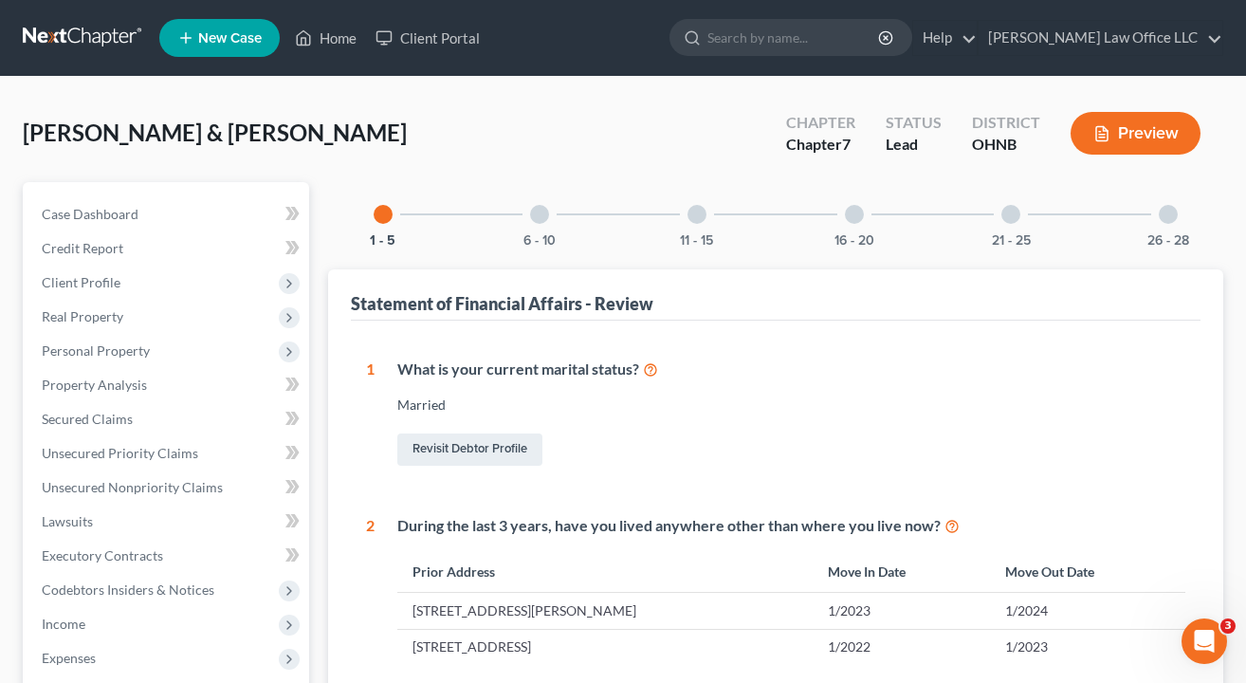
click at [547, 212] on div at bounding box center [539, 214] width 19 height 19
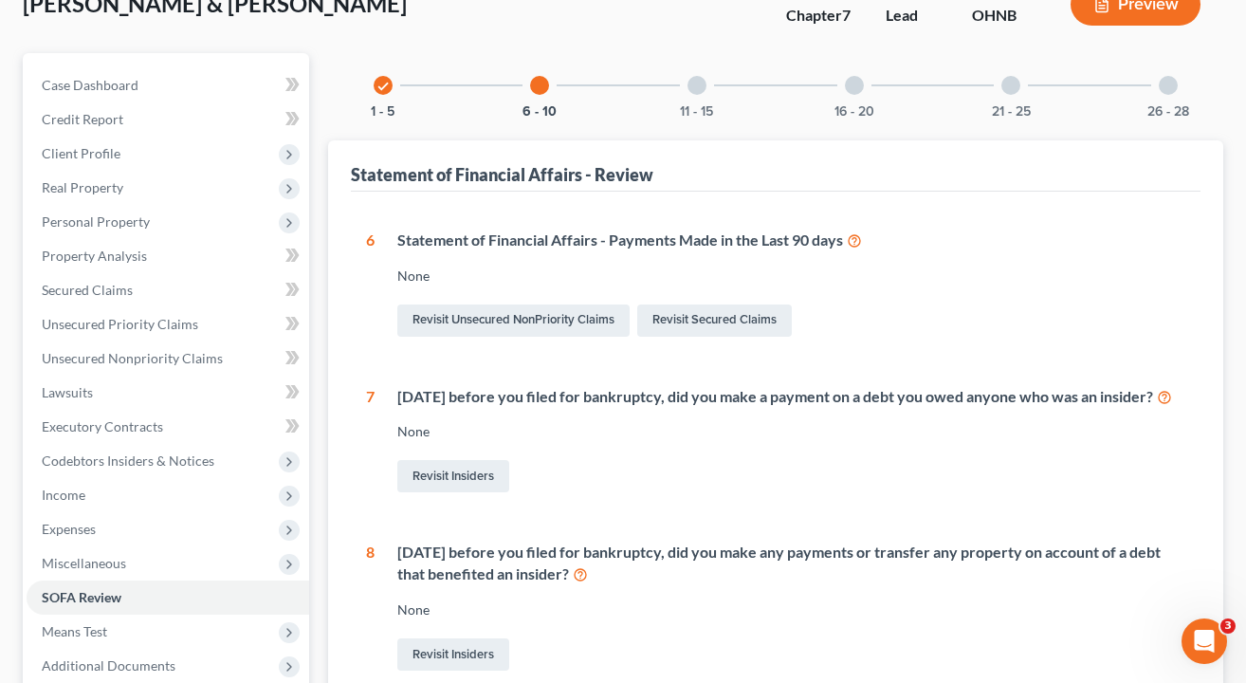
scroll to position [129, 0]
click at [698, 93] on div at bounding box center [697, 85] width 19 height 19
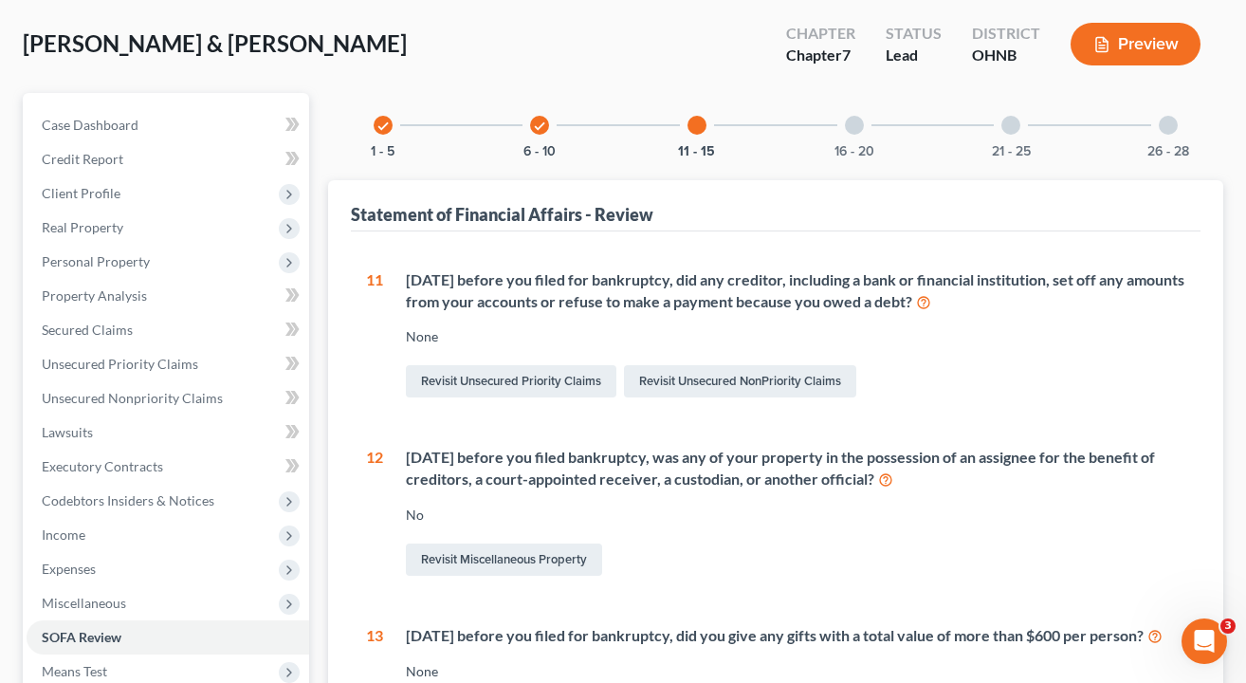
scroll to position [77, 0]
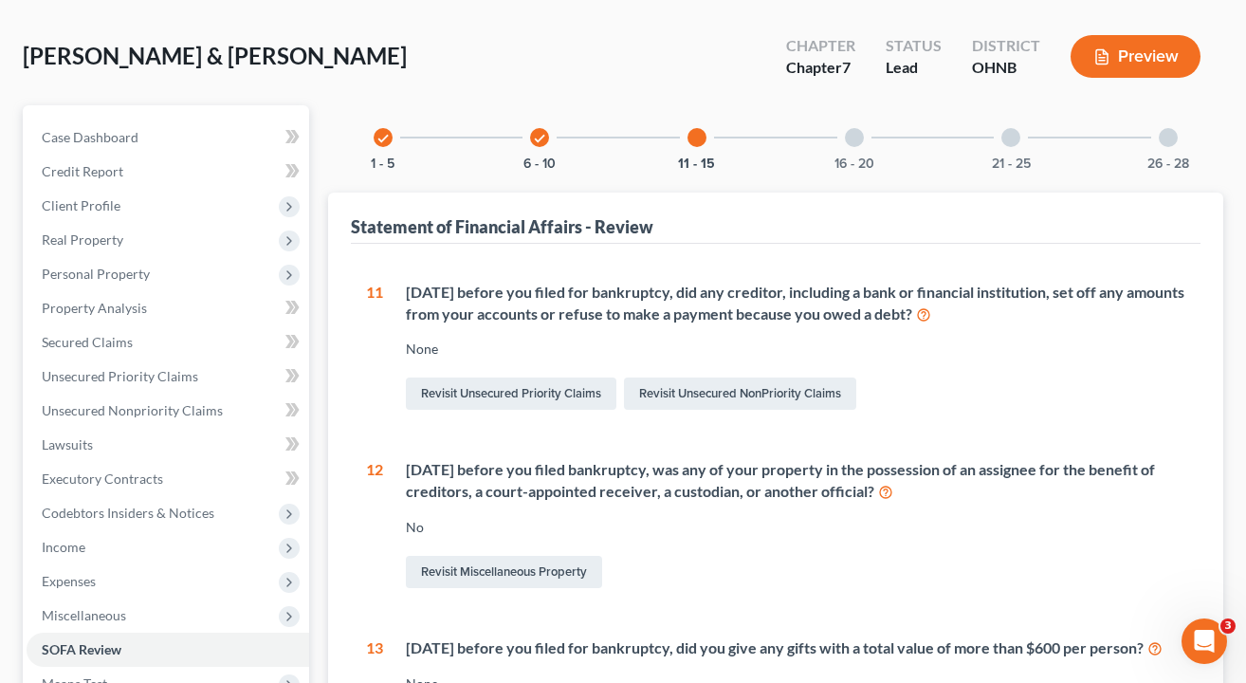
click at [862, 143] on div "16 - 20" at bounding box center [854, 137] width 64 height 64
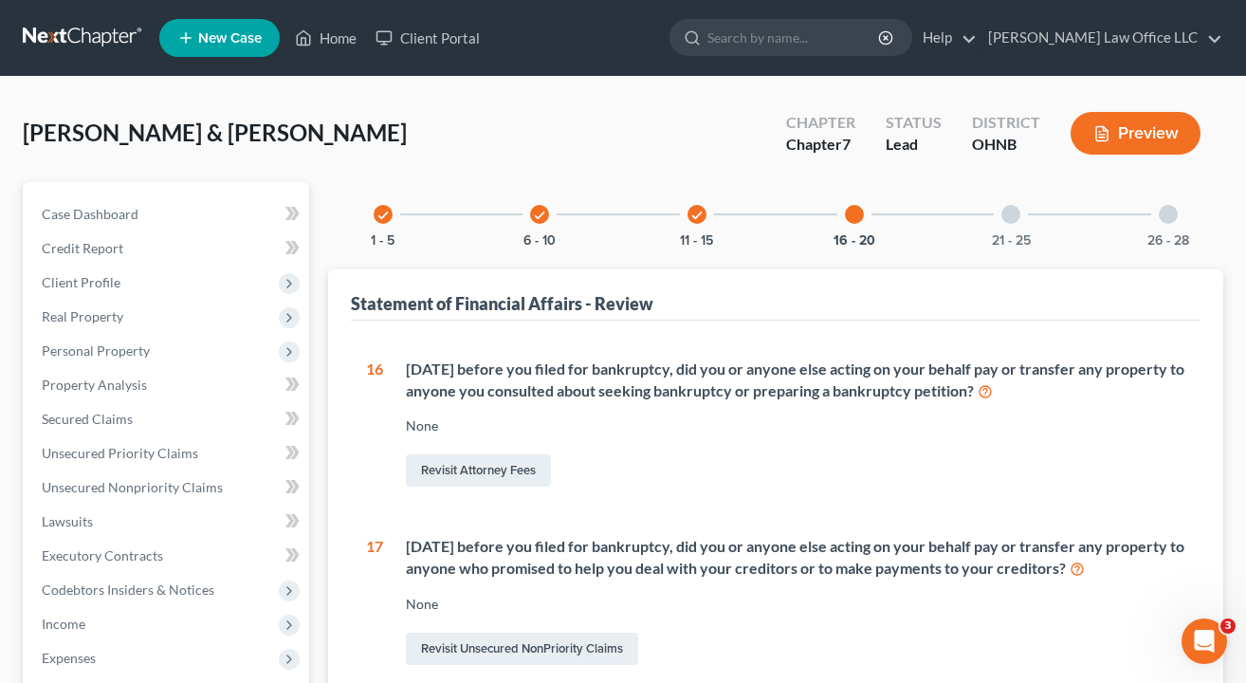
scroll to position [0, 0]
click at [1018, 214] on div at bounding box center [1011, 214] width 19 height 19
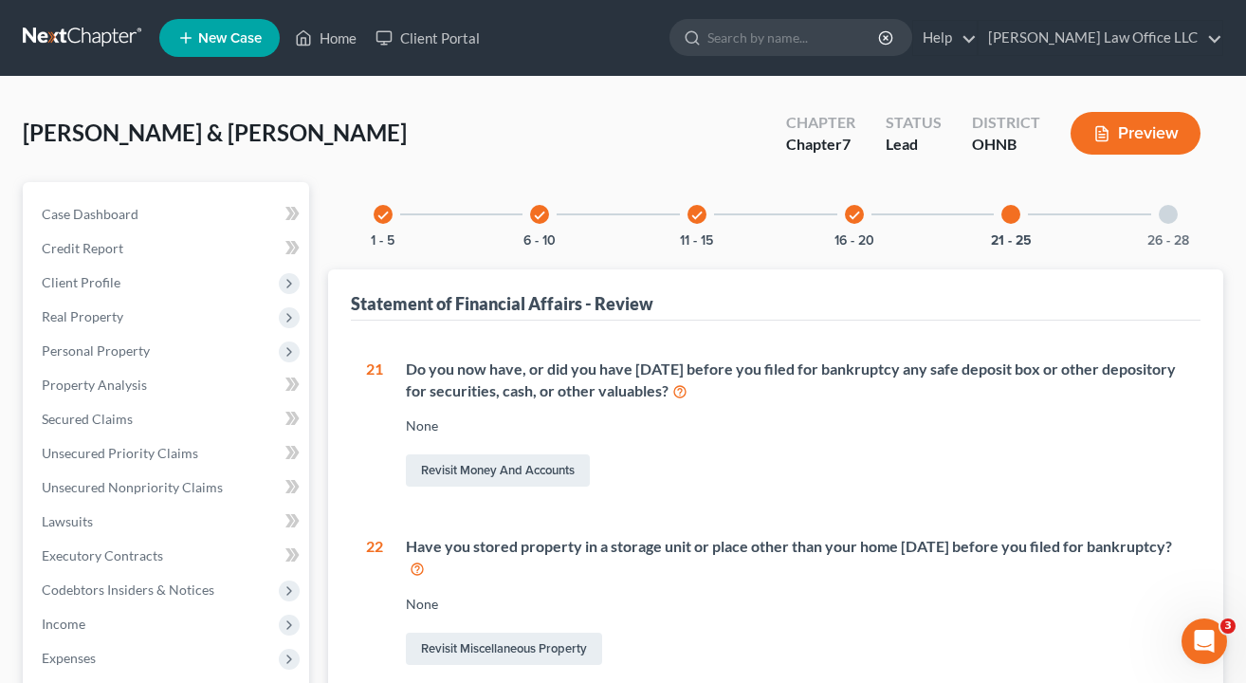
click at [1171, 203] on div "26 - 28" at bounding box center [1168, 214] width 64 height 64
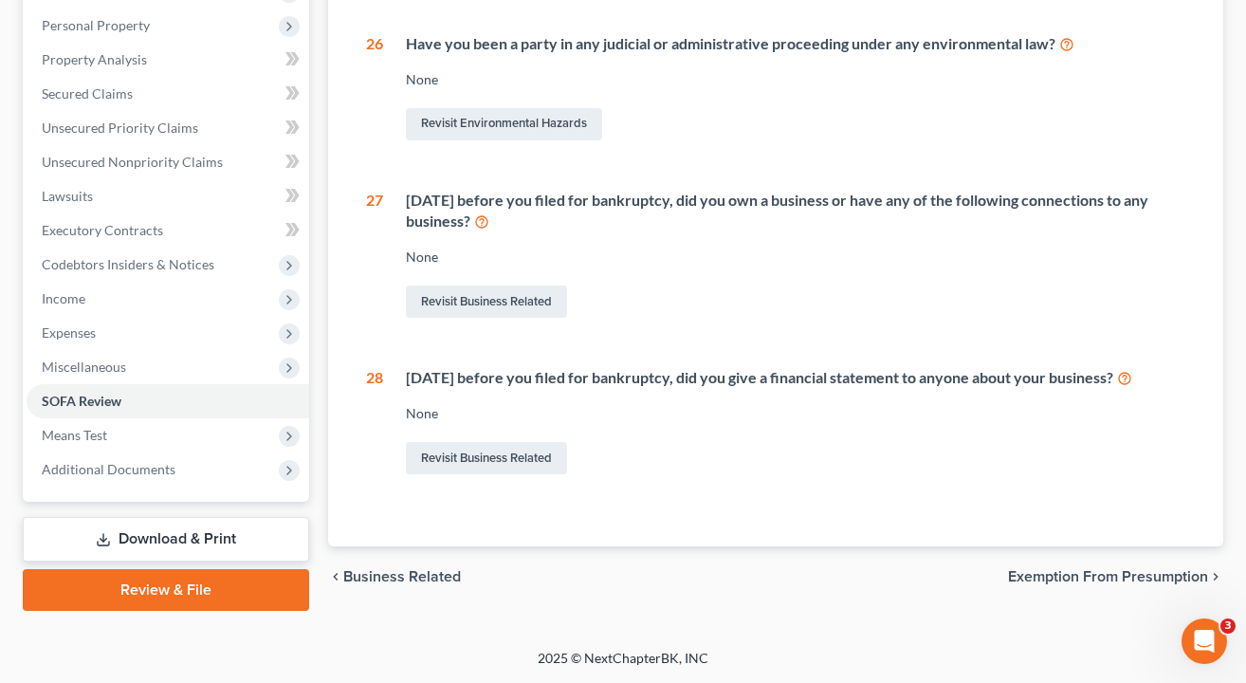
scroll to position [325, 0]
